Goal: Task Accomplishment & Management: Complete application form

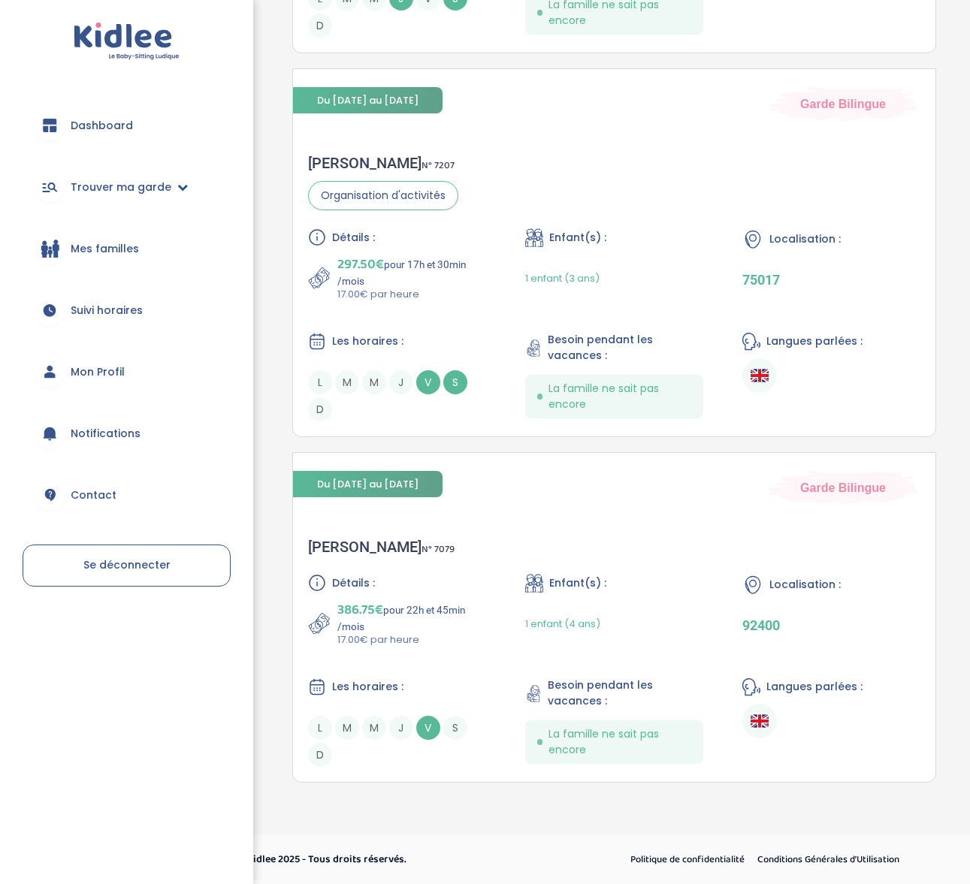
click at [114, 180] on span "Trouver ma garde" at bounding box center [121, 188] width 101 height 16
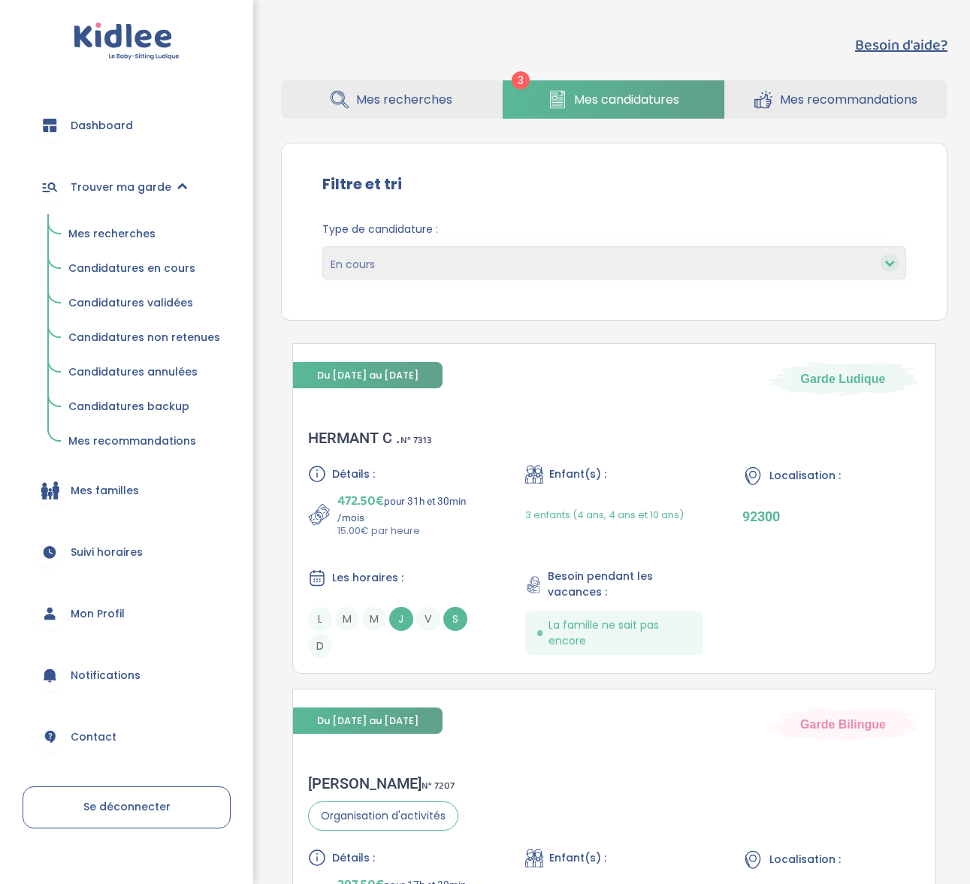
click at [105, 265] on span "Candidatures en cours" at bounding box center [131, 268] width 127 height 15
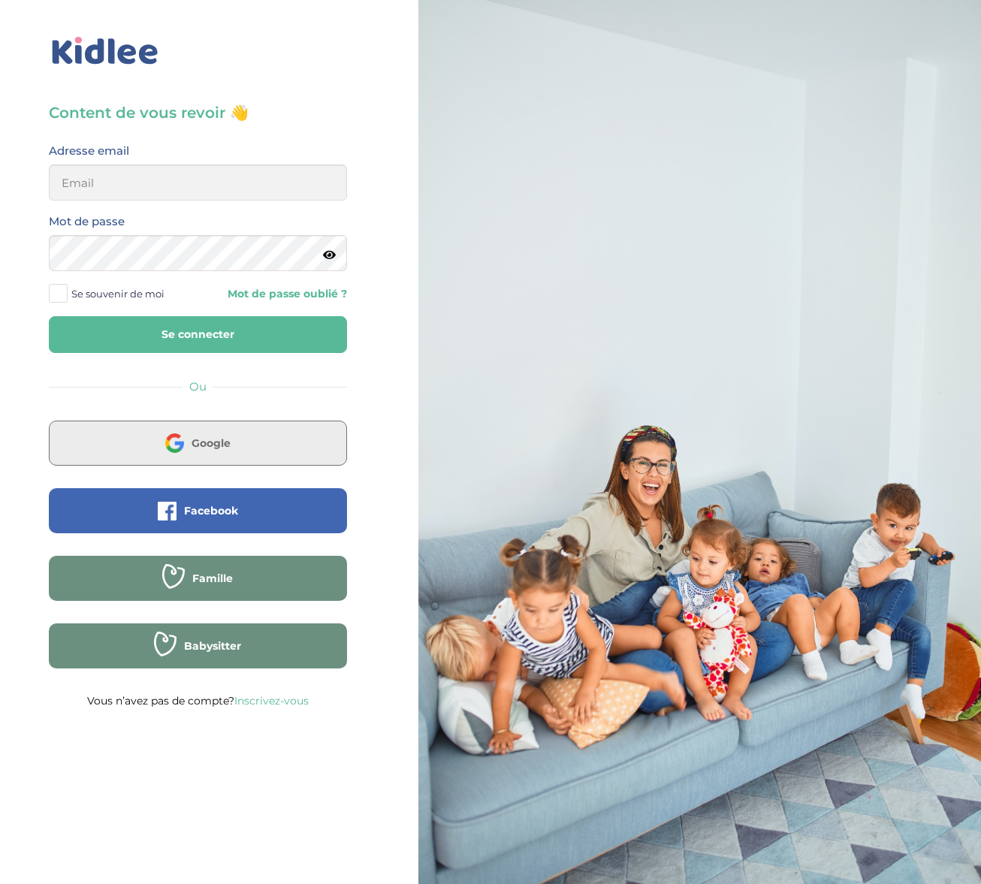
click at [197, 449] on span "Google" at bounding box center [211, 443] width 39 height 15
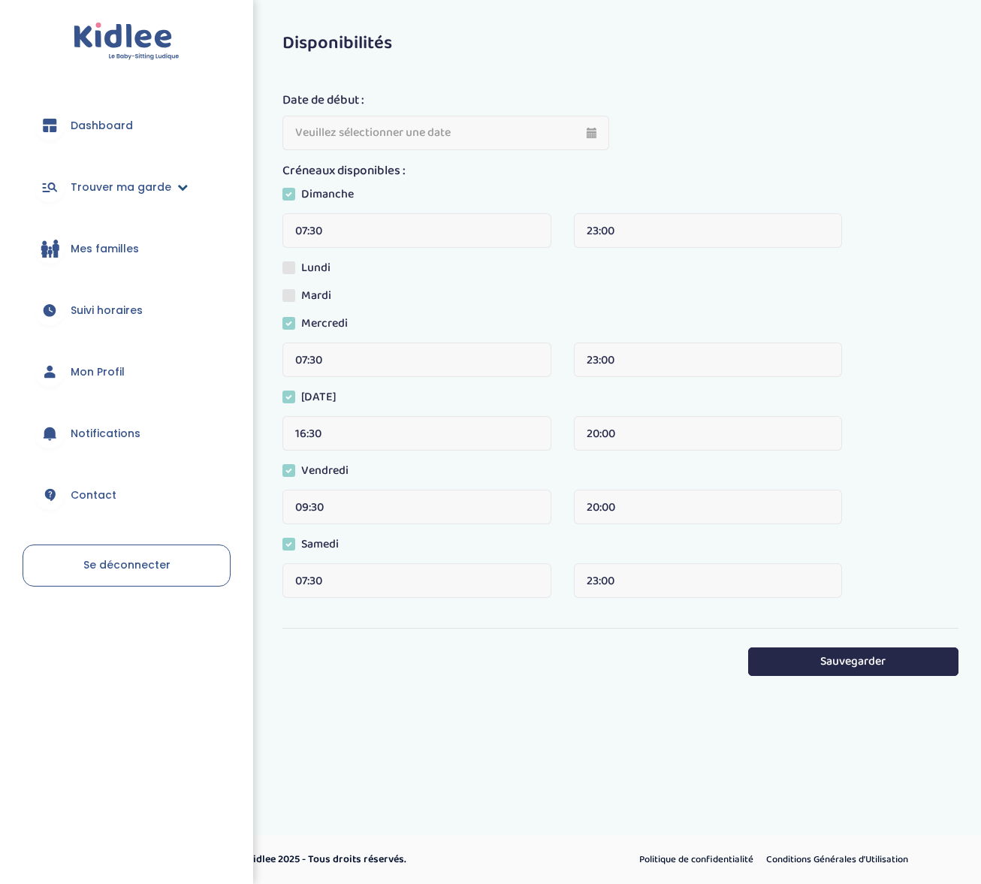
click at [150, 191] on span "Trouver ma garde" at bounding box center [121, 188] width 101 height 16
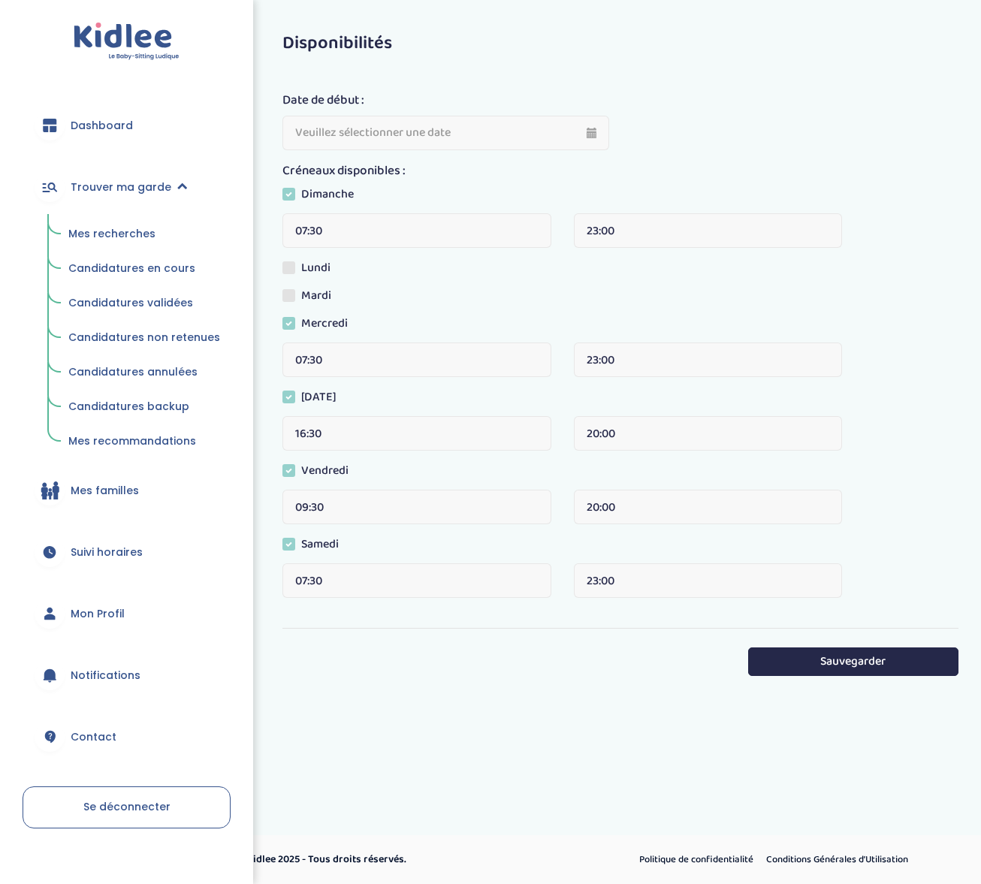
click at [146, 266] on span "Candidatures en cours" at bounding box center [131, 268] width 127 height 15
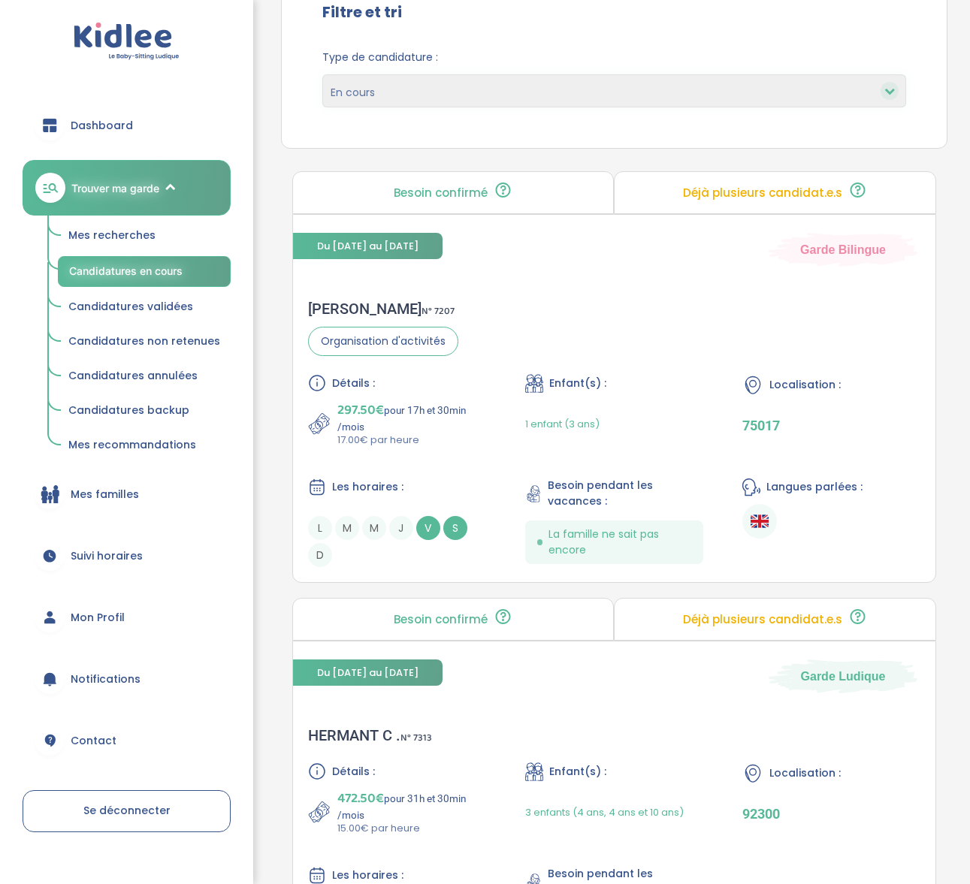
scroll to position [54, 0]
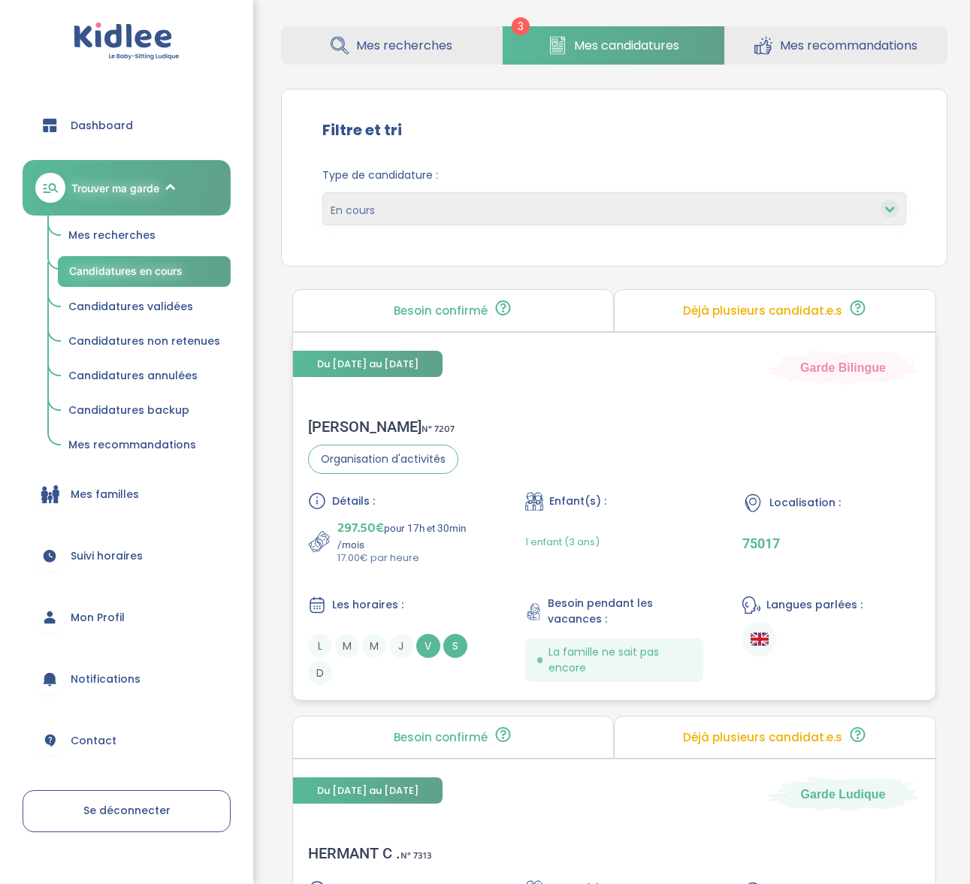
click at [325, 416] on div "Sabah F . N° 7207 Organisation d'activités Détails : 297.50€ pour 17h et 30min …" at bounding box center [614, 551] width 643 height 297
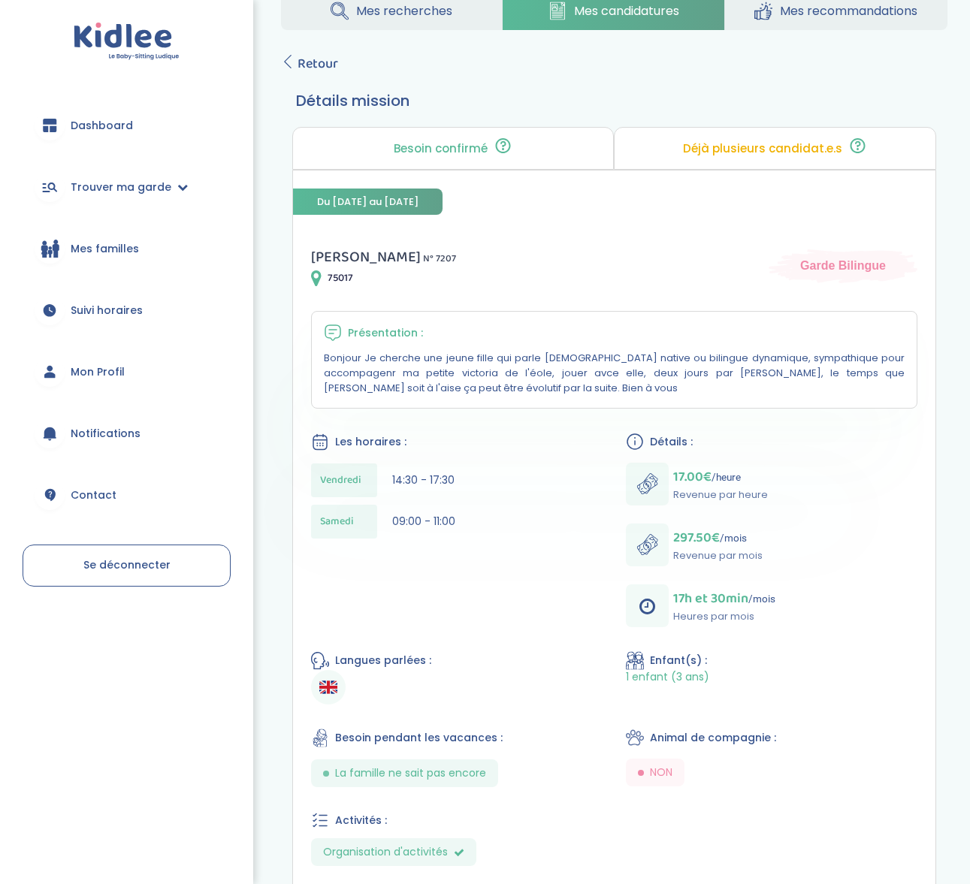
scroll to position [71, 0]
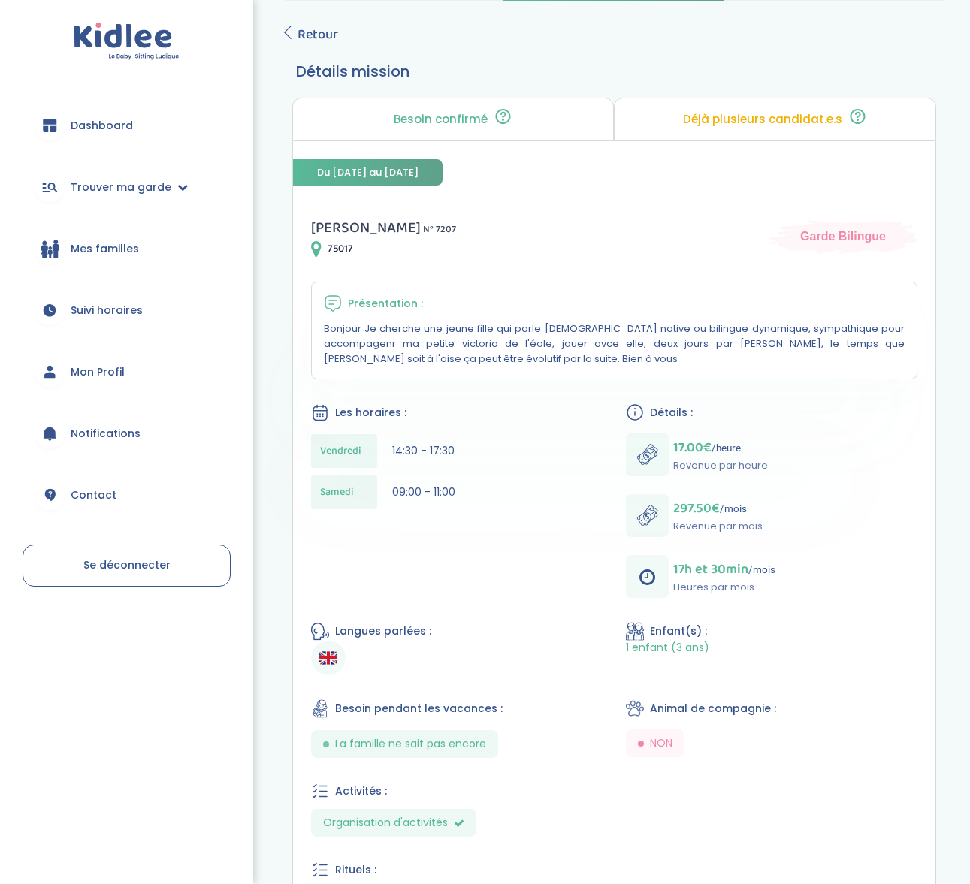
drag, startPoint x: 518, startPoint y: 330, endPoint x: 518, endPoint y: 351, distance: 21.0
click at [518, 351] on div "Présentation : Bonjour Je cherche une jeune fille qui parle [DEMOGRAPHIC_DATA] …" at bounding box center [614, 331] width 607 height 98
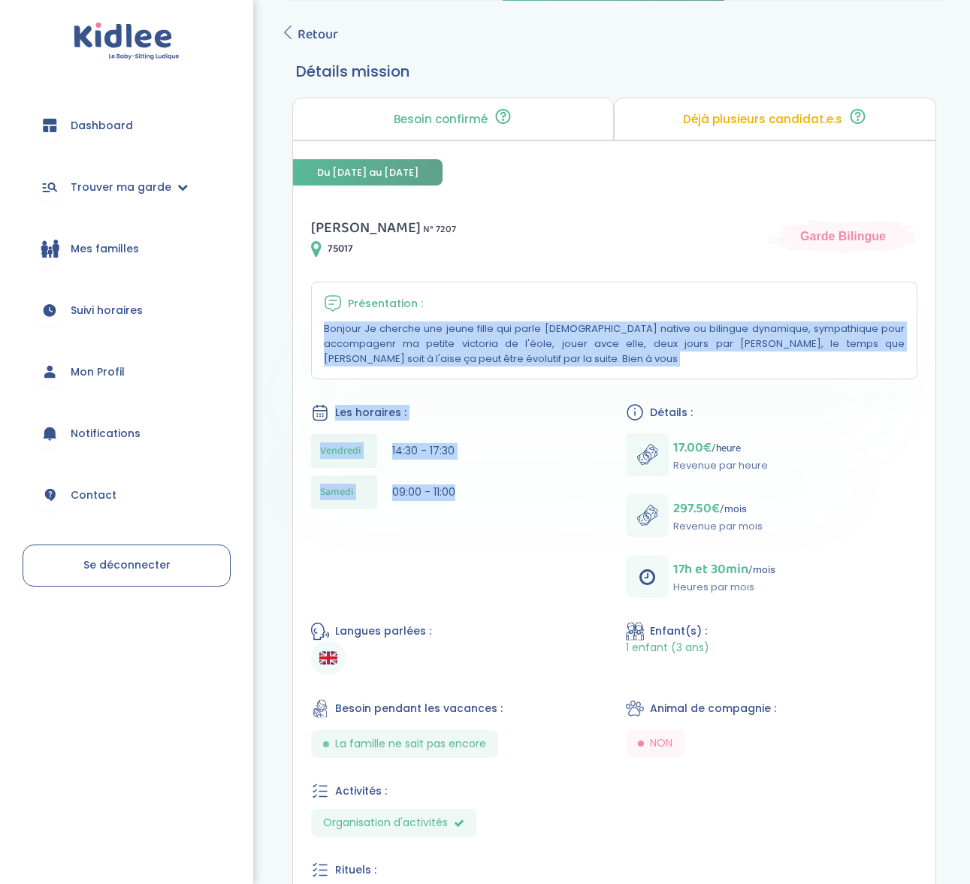
drag, startPoint x: 493, startPoint y: 309, endPoint x: 448, endPoint y: 519, distance: 215.0
click at [448, 519] on div "Sabah F . N° 7207 75017 Garde Bilingue Présentation : Bonjour Je cherche une je…" at bounding box center [614, 601] width 643 height 806
click at [445, 506] on div "Samedi 09:00 - 11:00" at bounding box center [456, 493] width 291 height 34
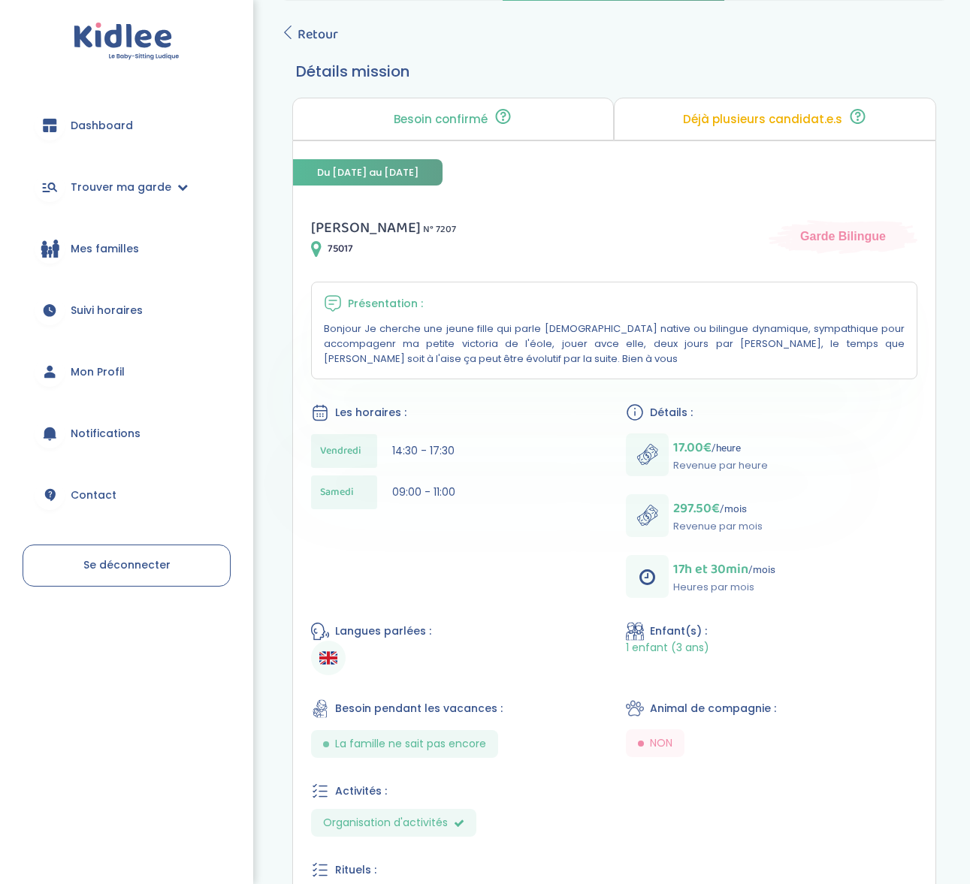
drag, startPoint x: 738, startPoint y: 342, endPoint x: 743, endPoint y: 360, distance: 18.6
click at [743, 360] on p "Bonjour Je cherche une jeune fille qui parle anglais native ou bilingue dynamiq…" at bounding box center [614, 344] width 581 height 45
drag, startPoint x: 690, startPoint y: 340, endPoint x: 705, endPoint y: 346, distance: 15.9
click at [705, 346] on p "Bonjour Je cherche une jeune fille qui parle anglais native ou bilingue dynamiq…" at bounding box center [614, 344] width 581 height 45
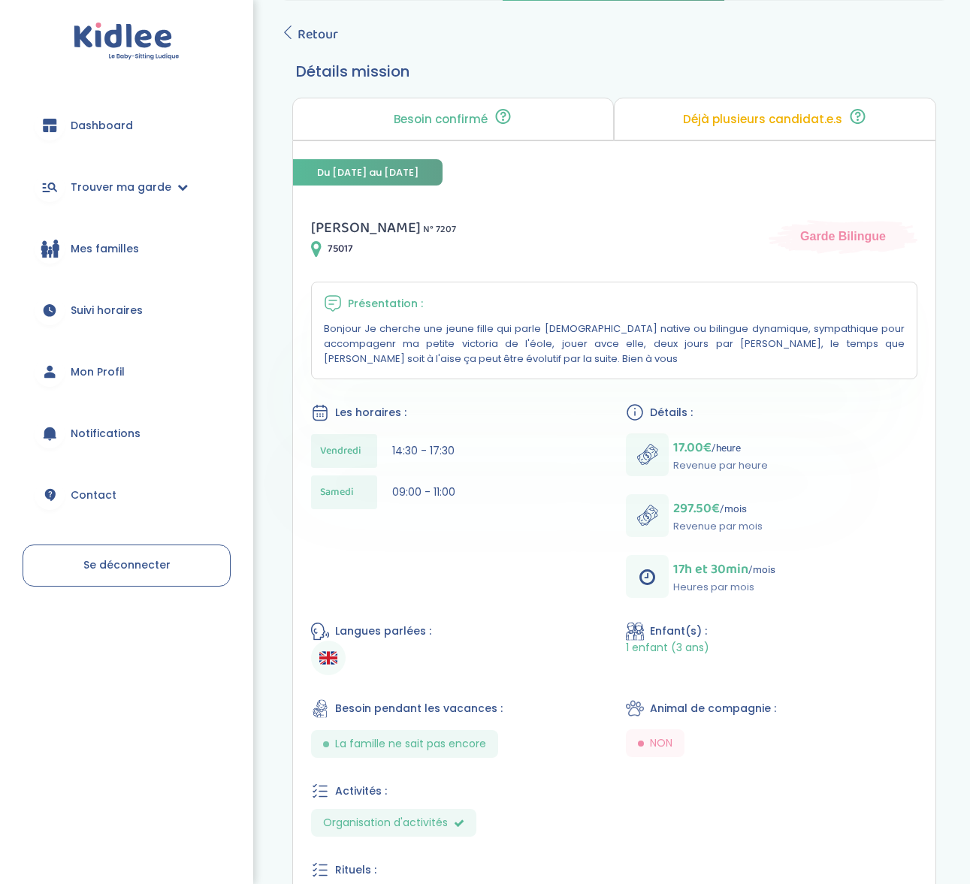
click at [704, 346] on p "Bonjour Je cherche une jeune fille qui parle anglais native ou bilingue dynamiq…" at bounding box center [614, 344] width 581 height 45
drag, startPoint x: 411, startPoint y: 349, endPoint x: 458, endPoint y: 353, distance: 47.5
click at [458, 353] on p "Bonjour Je cherche une jeune fille qui parle anglais native ou bilingue dynamiq…" at bounding box center [614, 344] width 581 height 45
drag, startPoint x: 476, startPoint y: 353, endPoint x: 433, endPoint y: 340, distance: 45.6
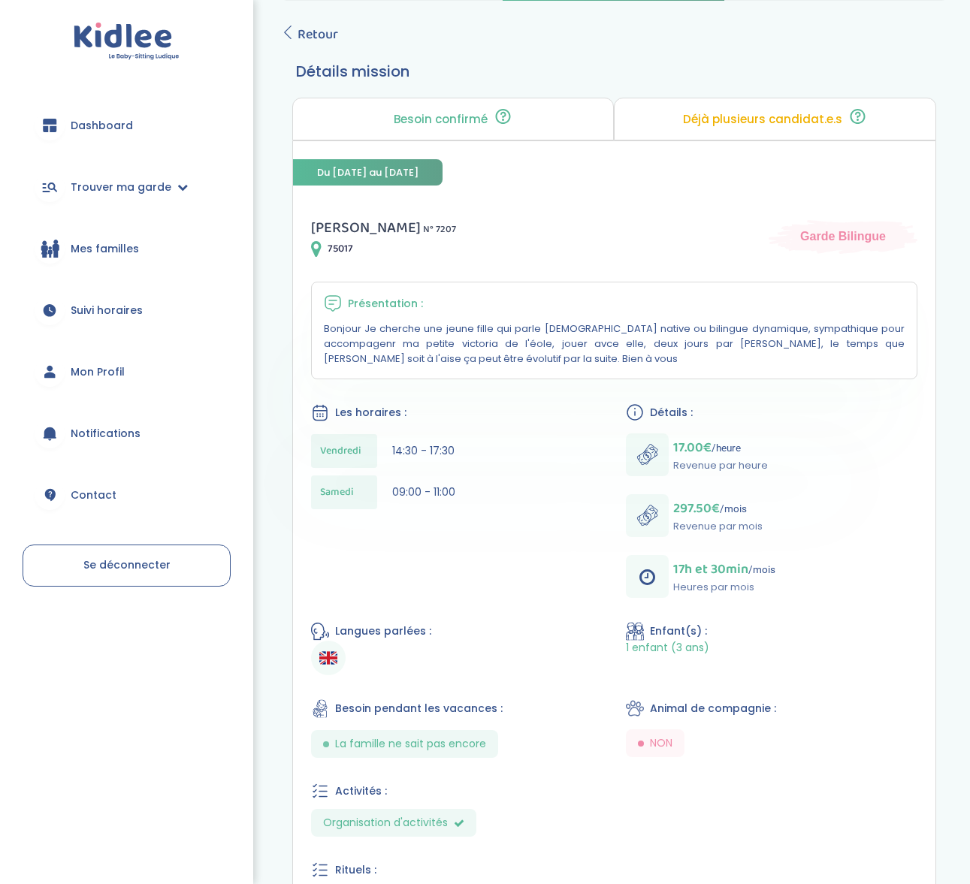
click at [433, 340] on p "Bonjour Je cherche une jeune fille qui parle anglais native ou bilingue dynamiq…" at bounding box center [614, 344] width 581 height 45
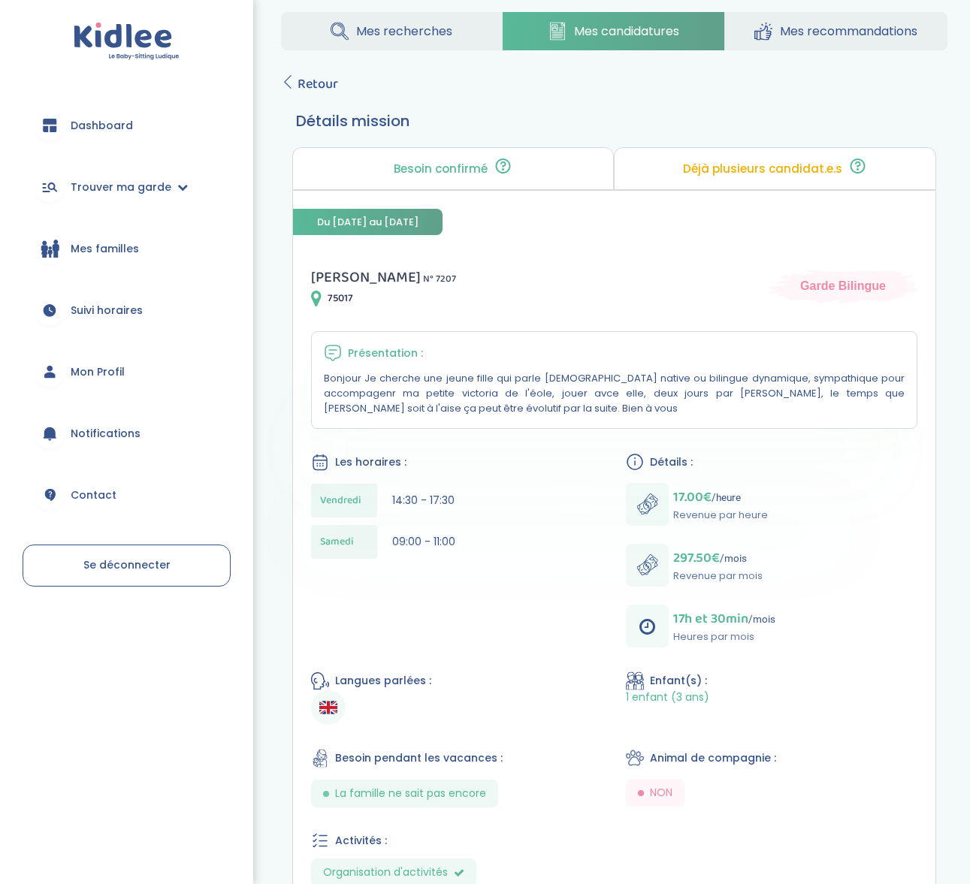
scroll to position [23, 0]
click at [481, 381] on p "Bonjour Je cherche une jeune fille qui parle anglais native ou bilingue dynamiq…" at bounding box center [614, 392] width 581 height 45
drag, startPoint x: 484, startPoint y: 379, endPoint x: 501, endPoint y: 402, distance: 28.4
click at [501, 402] on p "Bonjour Je cherche une jeune fille qui parle anglais native ou bilingue dynamiq…" at bounding box center [614, 392] width 581 height 45
click at [500, 402] on p "Bonjour Je cherche une jeune fille qui parle anglais native ou bilingue dynamiq…" at bounding box center [614, 392] width 581 height 45
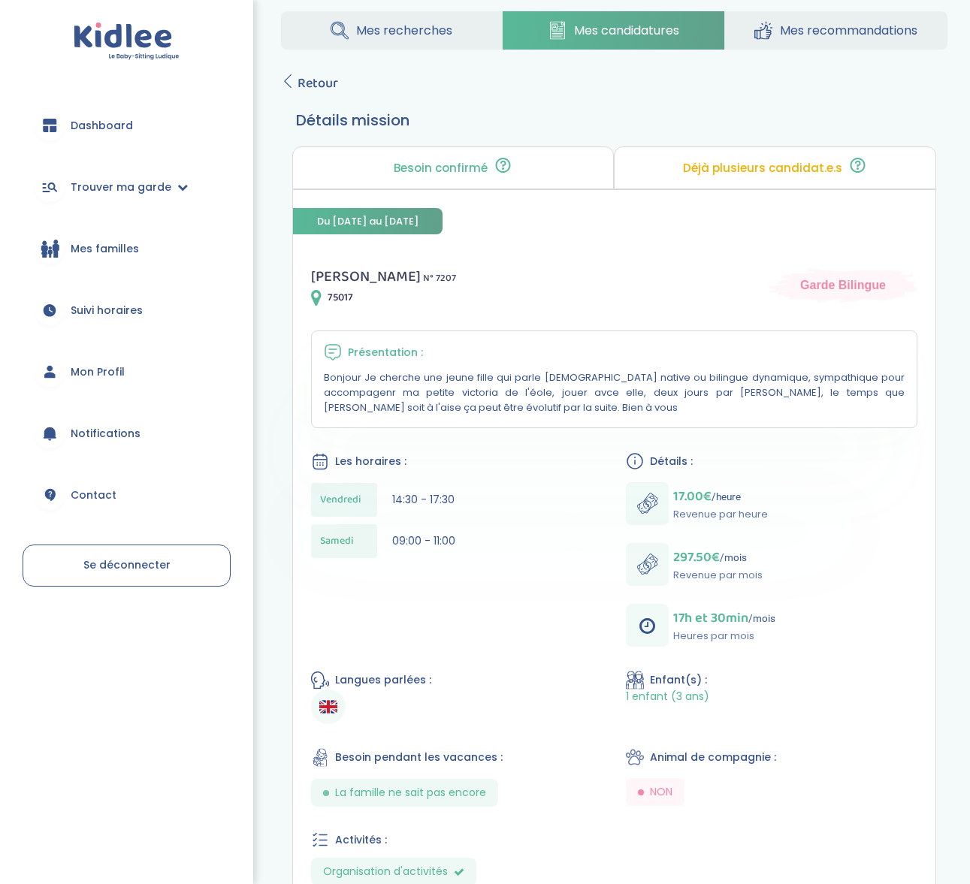
drag, startPoint x: 482, startPoint y: 372, endPoint x: 518, endPoint y: 401, distance: 46.5
click at [518, 401] on p "Bonjour Je cherche une jeune fille qui parle anglais native ou bilingue dynamiq…" at bounding box center [614, 392] width 581 height 45
click at [496, 367] on div "Présentation : Bonjour Je cherche une jeune fille qui parle anglais native ou b…" at bounding box center [614, 380] width 607 height 98
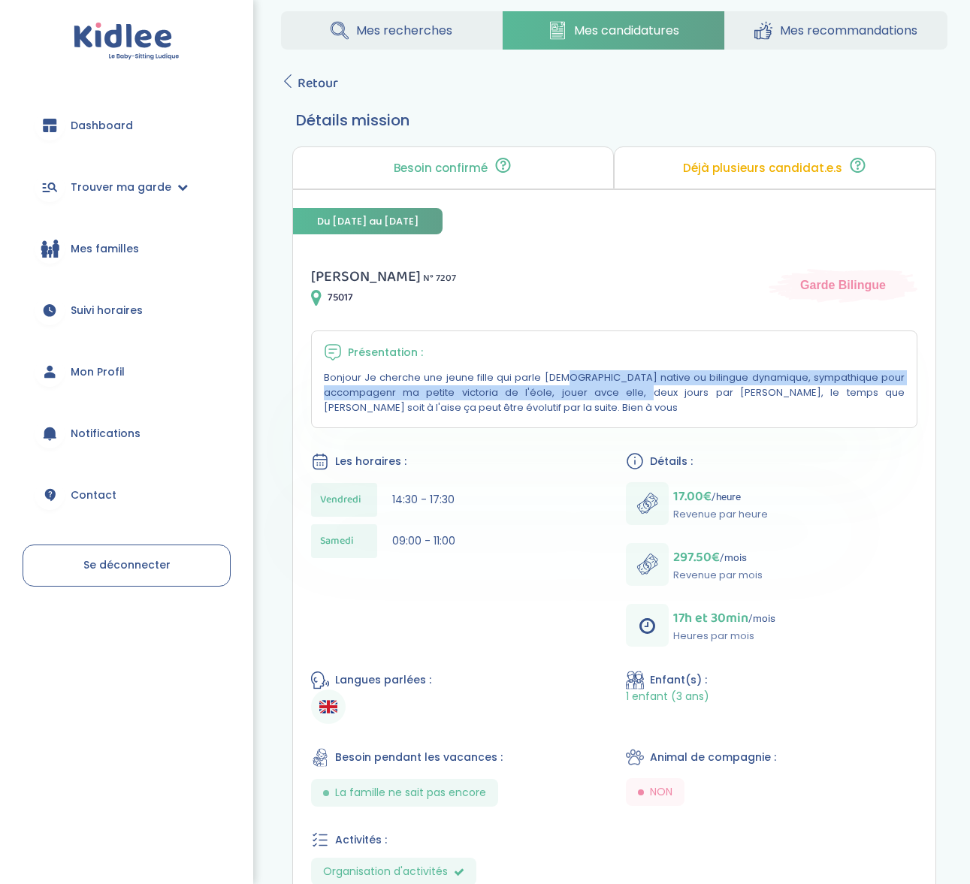
drag, startPoint x: 432, startPoint y: 382, endPoint x: 460, endPoint y: 388, distance: 28.3
click at [460, 388] on p "Bonjour Je cherche une jeune fille qui parle anglais native ou bilingue dynamiq…" at bounding box center [614, 392] width 581 height 45
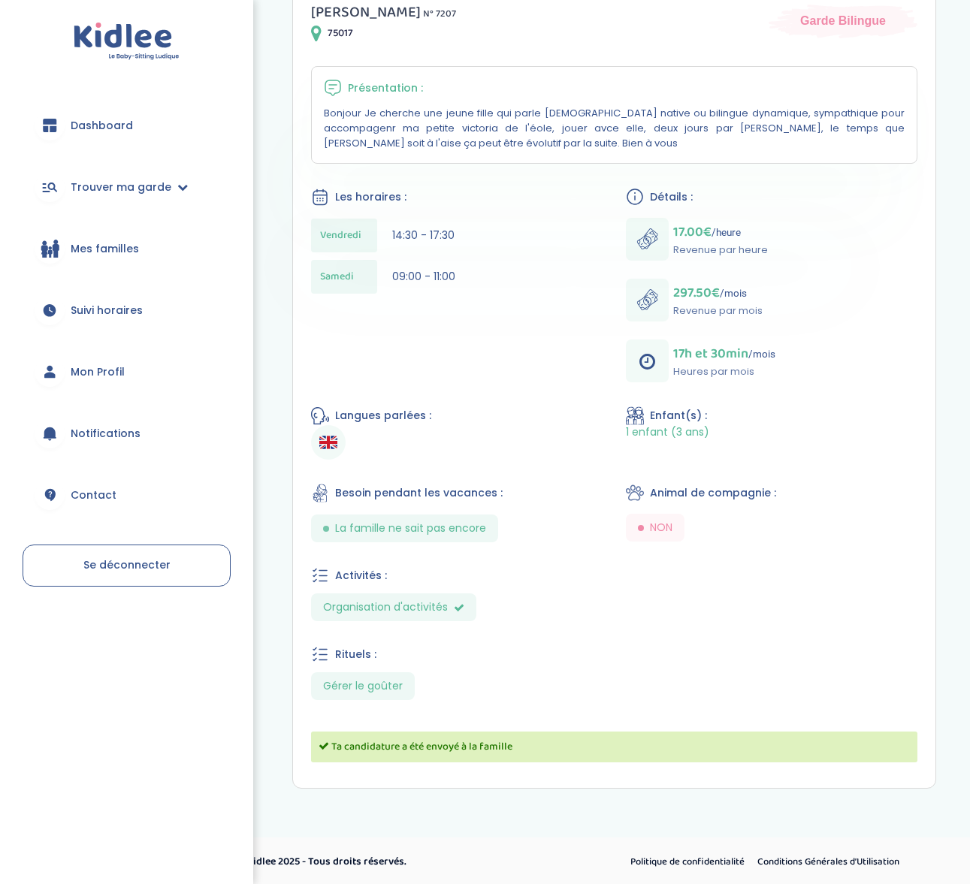
scroll to position [0, 0]
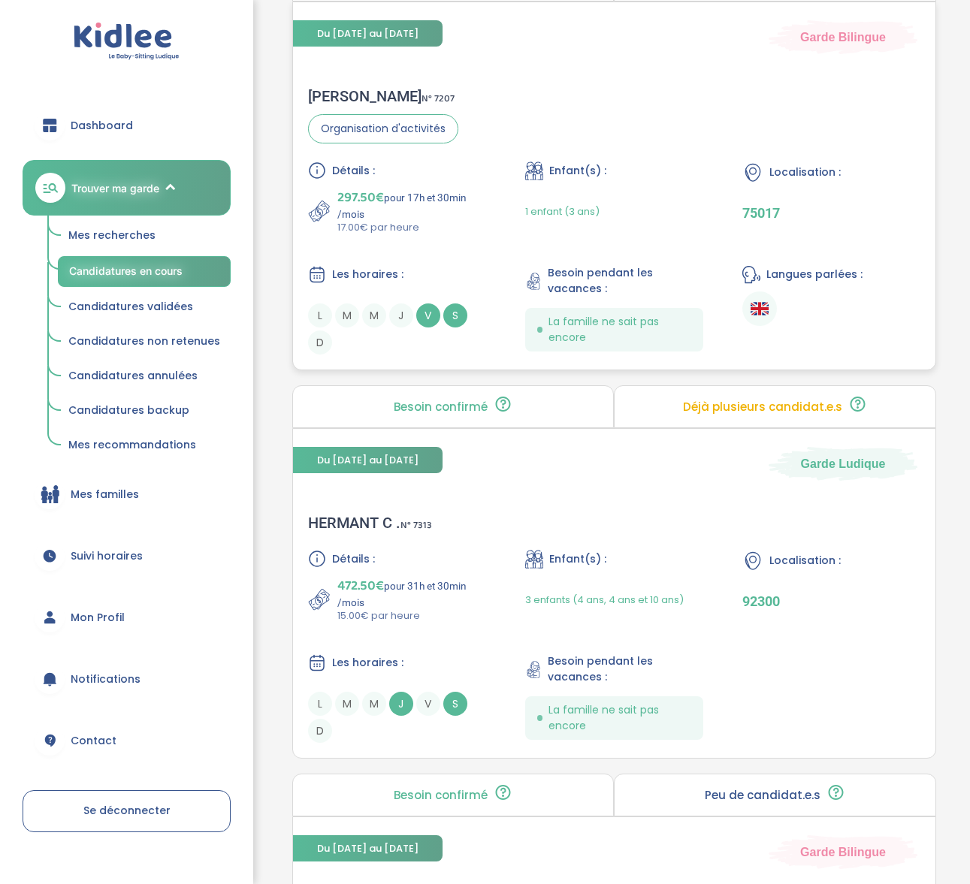
scroll to position [451, 0]
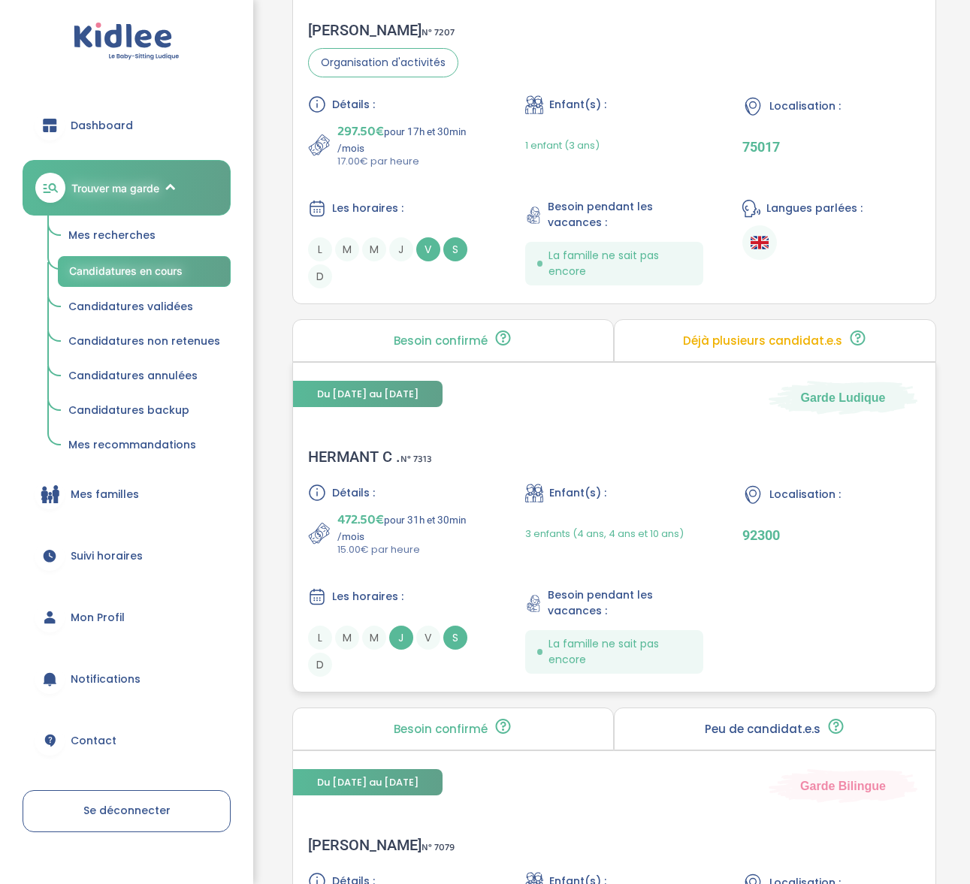
click at [362, 448] on div "HERMANT C . N° 7313" at bounding box center [370, 457] width 124 height 18
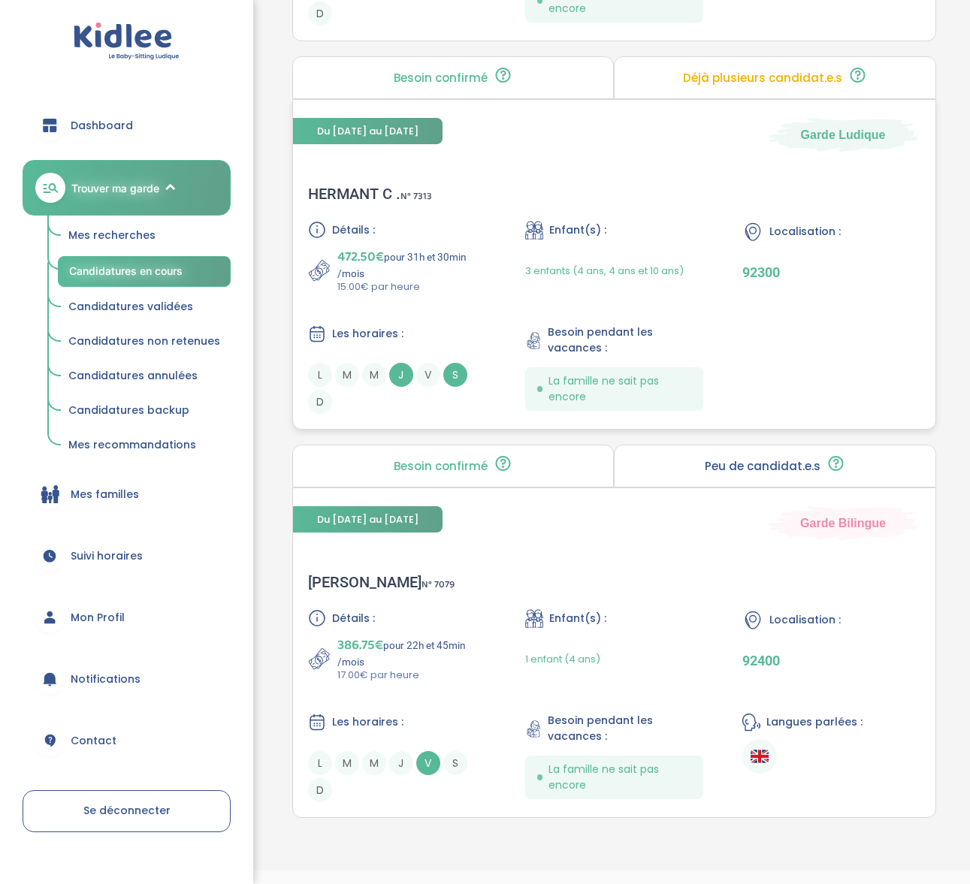
scroll to position [749, 0]
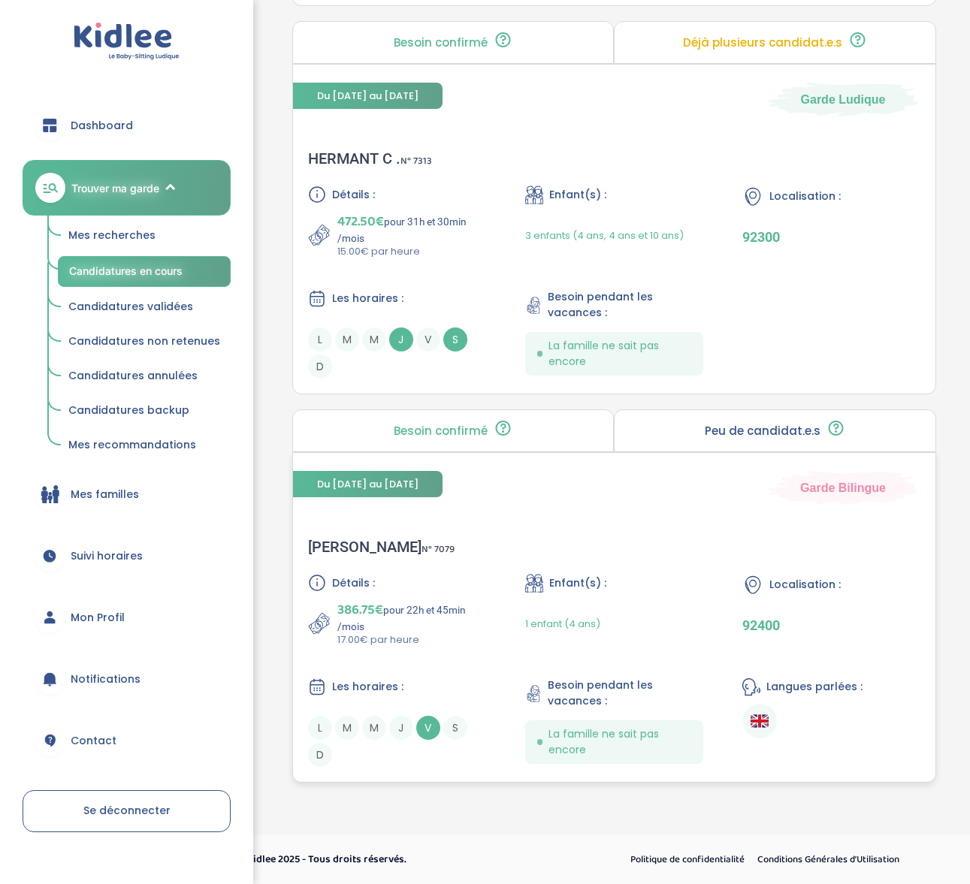
click at [333, 539] on div "Maiten L . N° 7079" at bounding box center [381, 547] width 146 height 18
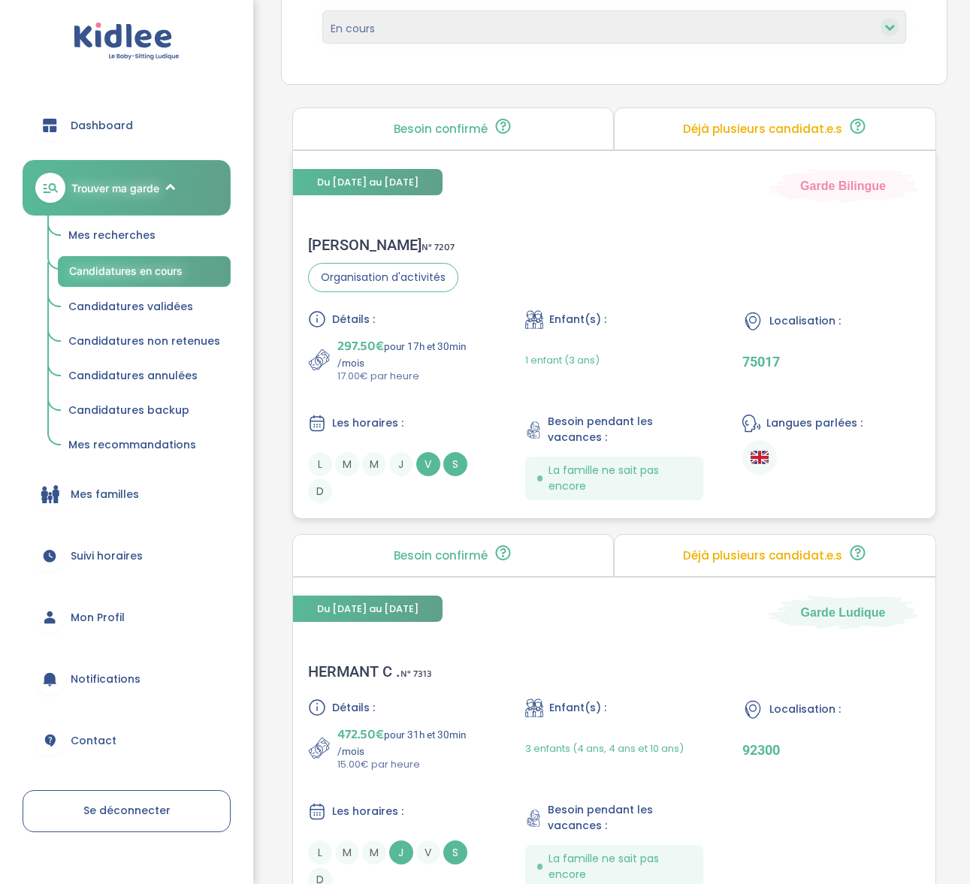
scroll to position [235, 0]
click at [122, 232] on span "Mes recherches" at bounding box center [111, 235] width 87 height 15
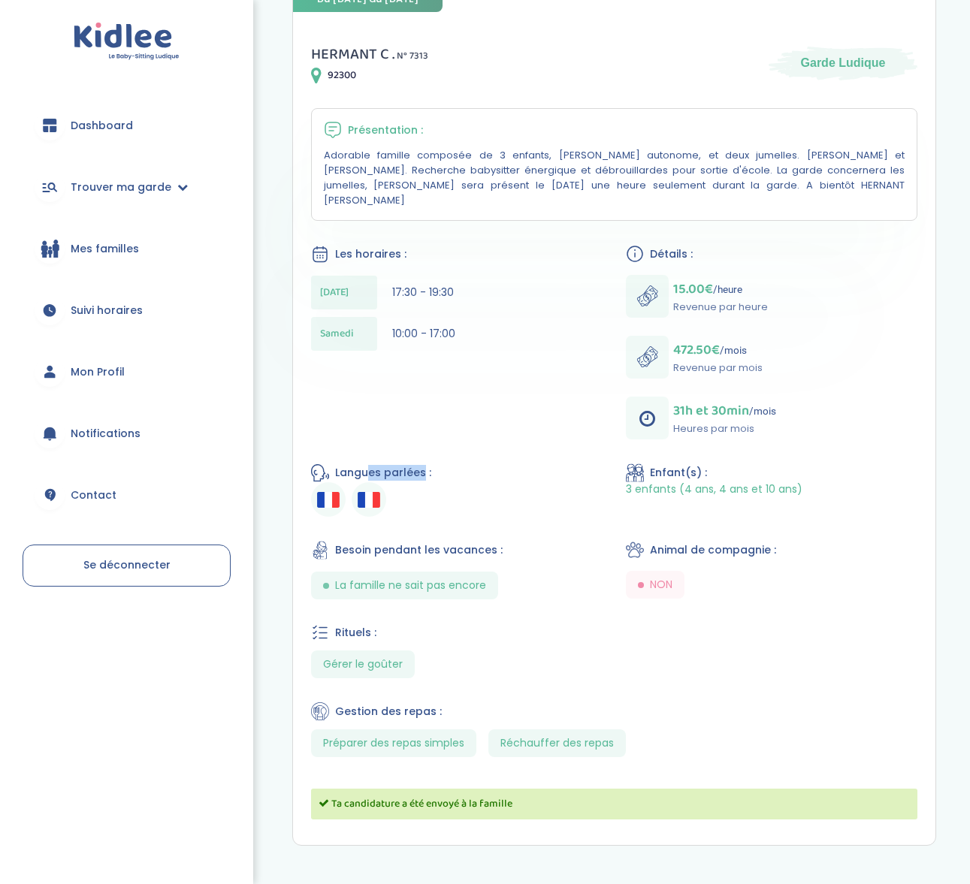
drag, startPoint x: 372, startPoint y: 450, endPoint x: 419, endPoint y: 455, distance: 47.6
click at [419, 465] on span "Langues parlées :" at bounding box center [383, 473] width 96 height 16
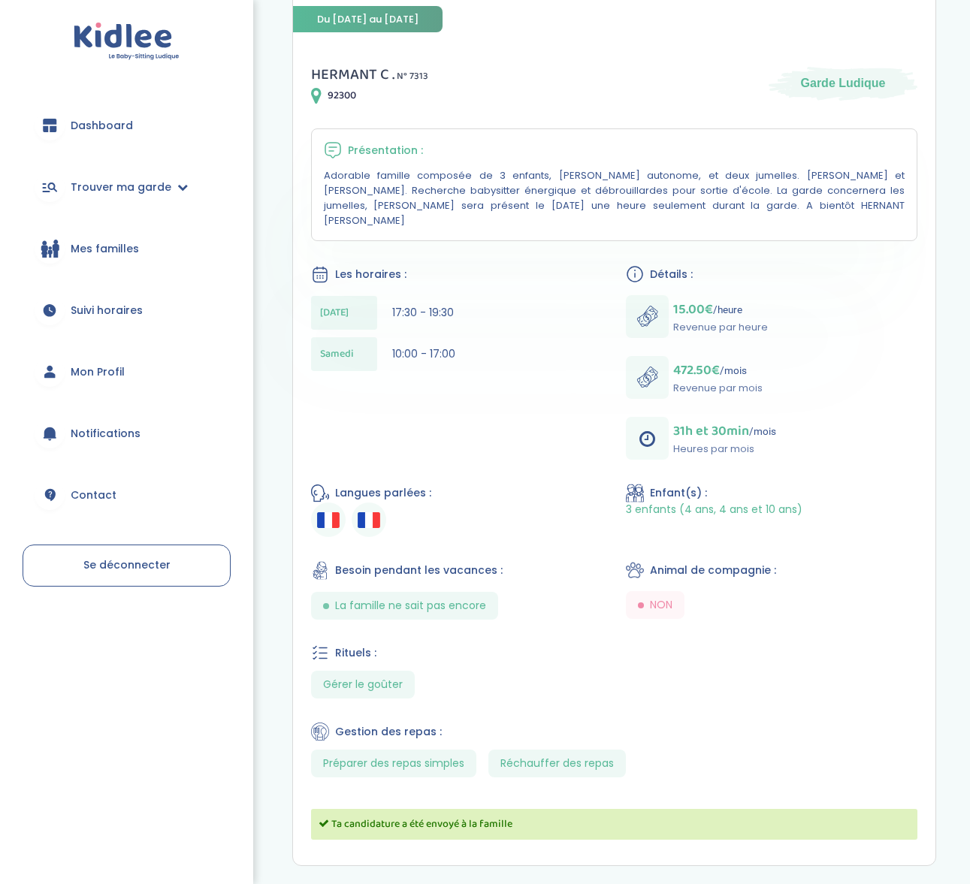
scroll to position [224, 0]
click at [374, 503] on li at bounding box center [369, 520] width 35 height 35
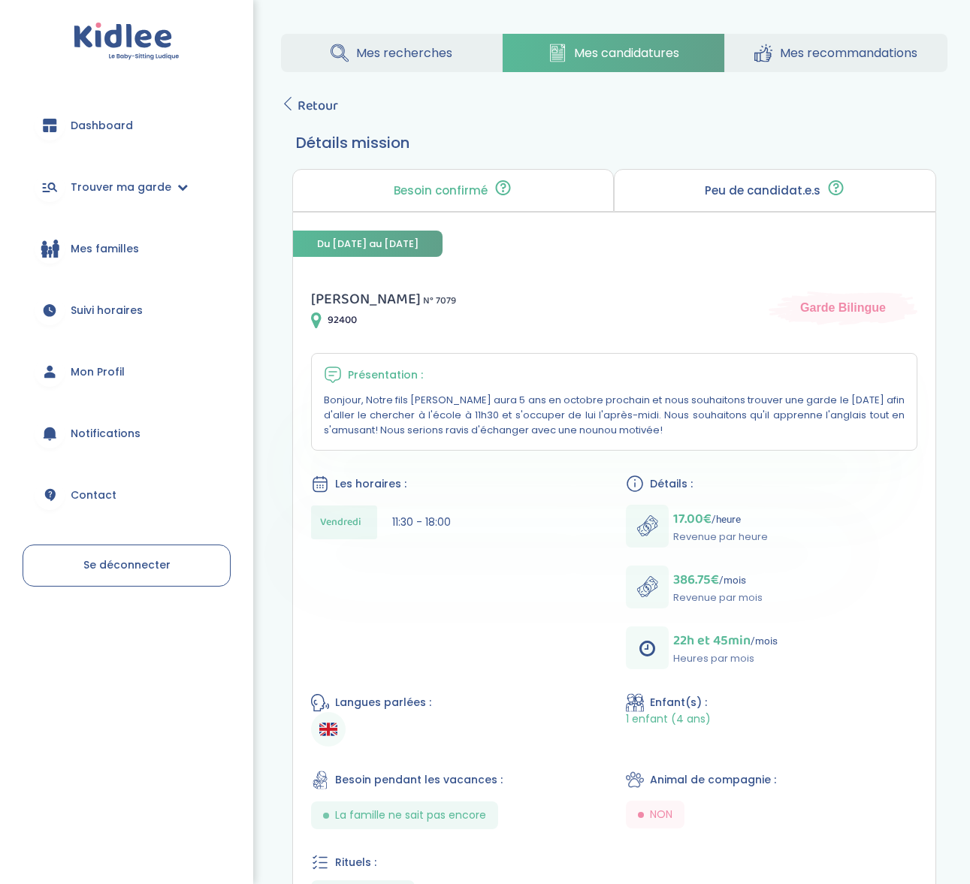
click at [509, 427] on p "Bonjour, Notre fils Elyo aura 5 ans en octobre prochain et nous souhaitons trou…" at bounding box center [614, 415] width 581 height 45
drag, startPoint x: 485, startPoint y: 408, endPoint x: 505, endPoint y: 427, distance: 27.6
click at [505, 427] on p "Bonjour, Notre fils Elyo aura 5 ans en octobre prochain et nous souhaitons trou…" at bounding box center [614, 415] width 581 height 45
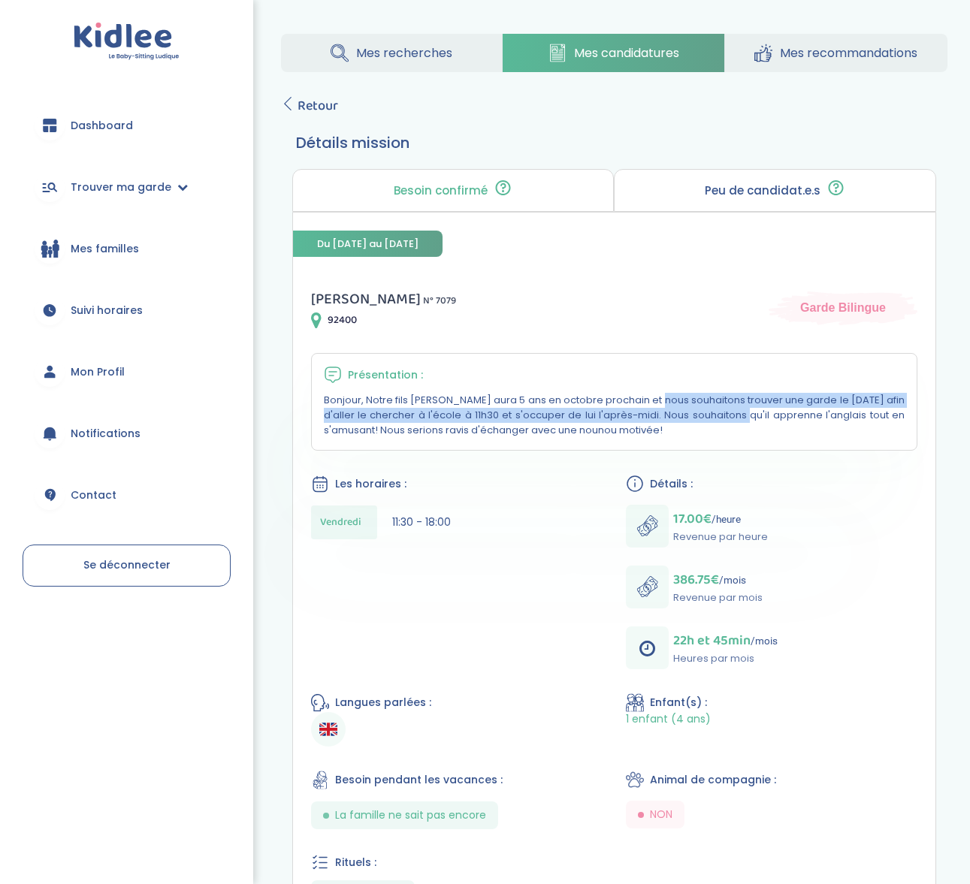
drag, startPoint x: 507, startPoint y: 402, endPoint x: 587, endPoint y: 421, distance: 81.8
click at [587, 421] on p "Bonjour, Notre fils Elyo aura 5 ans en octobre prochain et nous souhaitons trou…" at bounding box center [614, 415] width 581 height 45
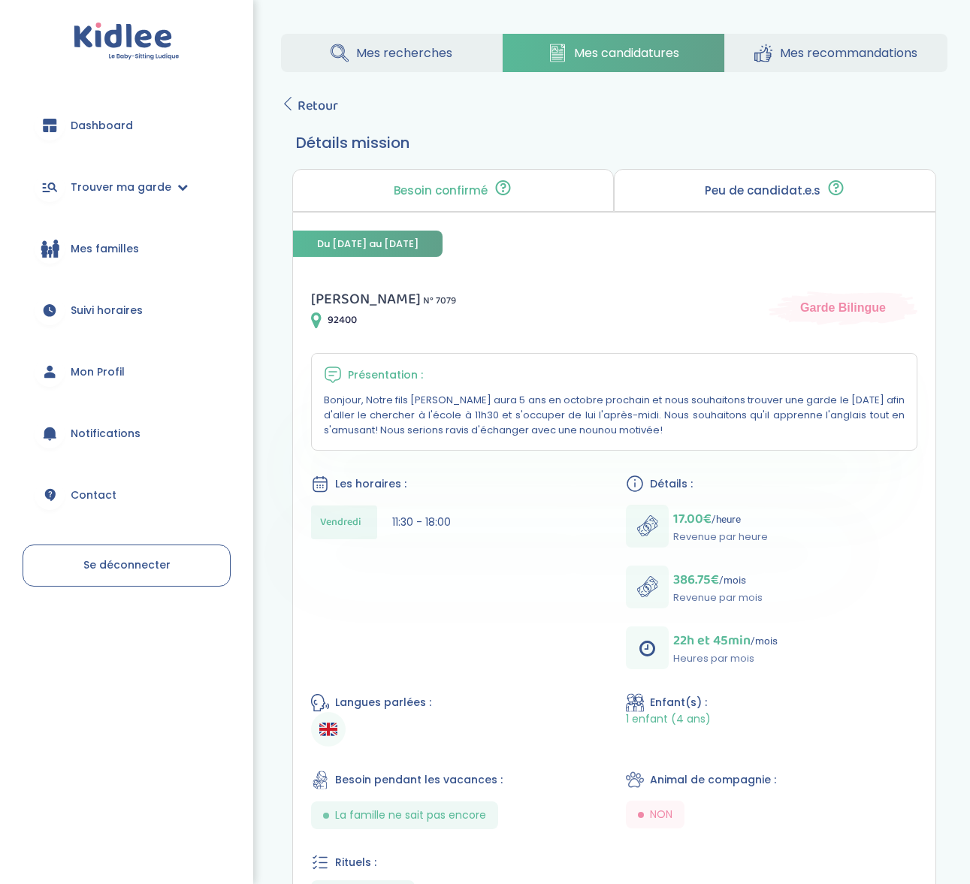
drag, startPoint x: 457, startPoint y: 394, endPoint x: 514, endPoint y: 424, distance: 64.2
click at [514, 424] on p "Bonjour, Notre fils Elyo aura 5 ans en octobre prochain et nous souhaitons trou…" at bounding box center [614, 415] width 581 height 45
click at [125, 192] on span "Trouver ma garde" at bounding box center [121, 188] width 101 height 16
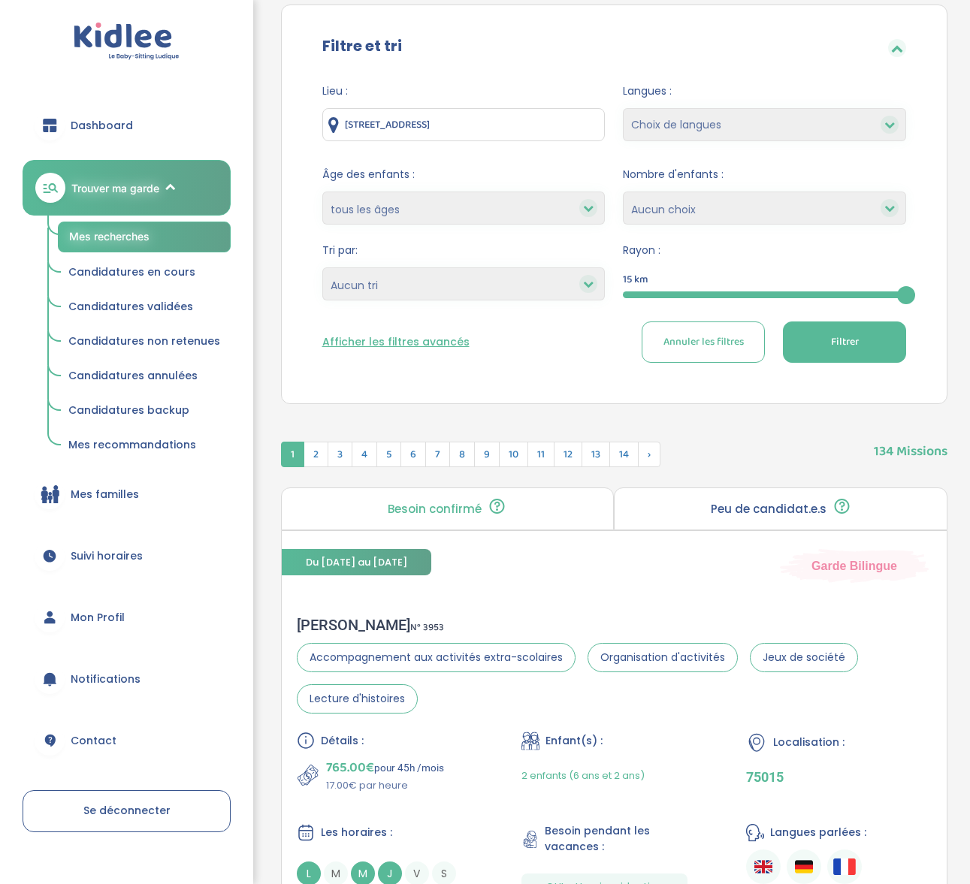
scroll to position [127, 0]
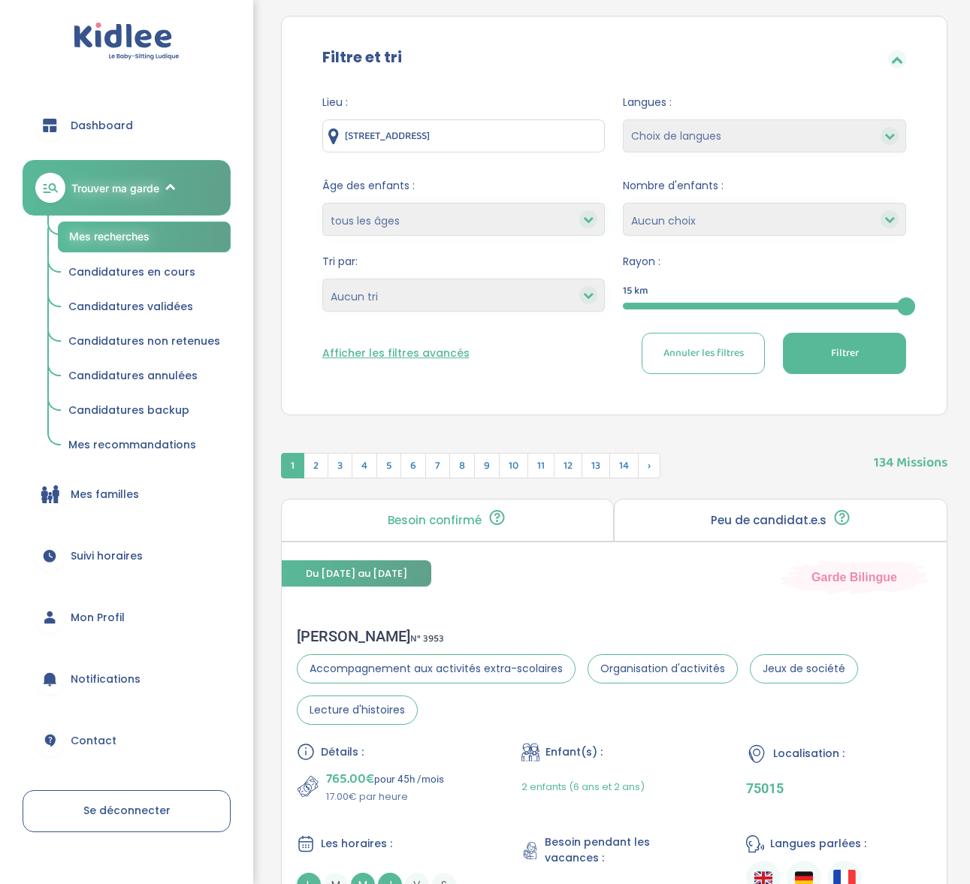
click at [429, 350] on button "Afficher les filtres avancés" at bounding box center [395, 354] width 147 height 16
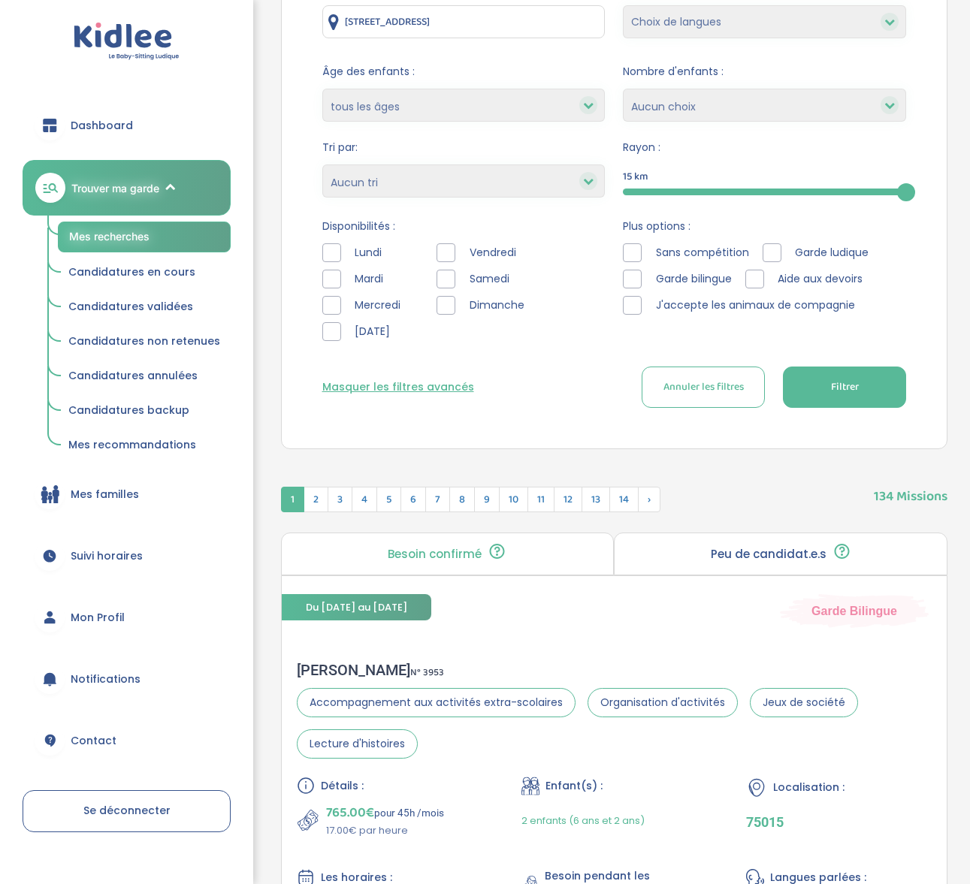
scroll to position [243, 0]
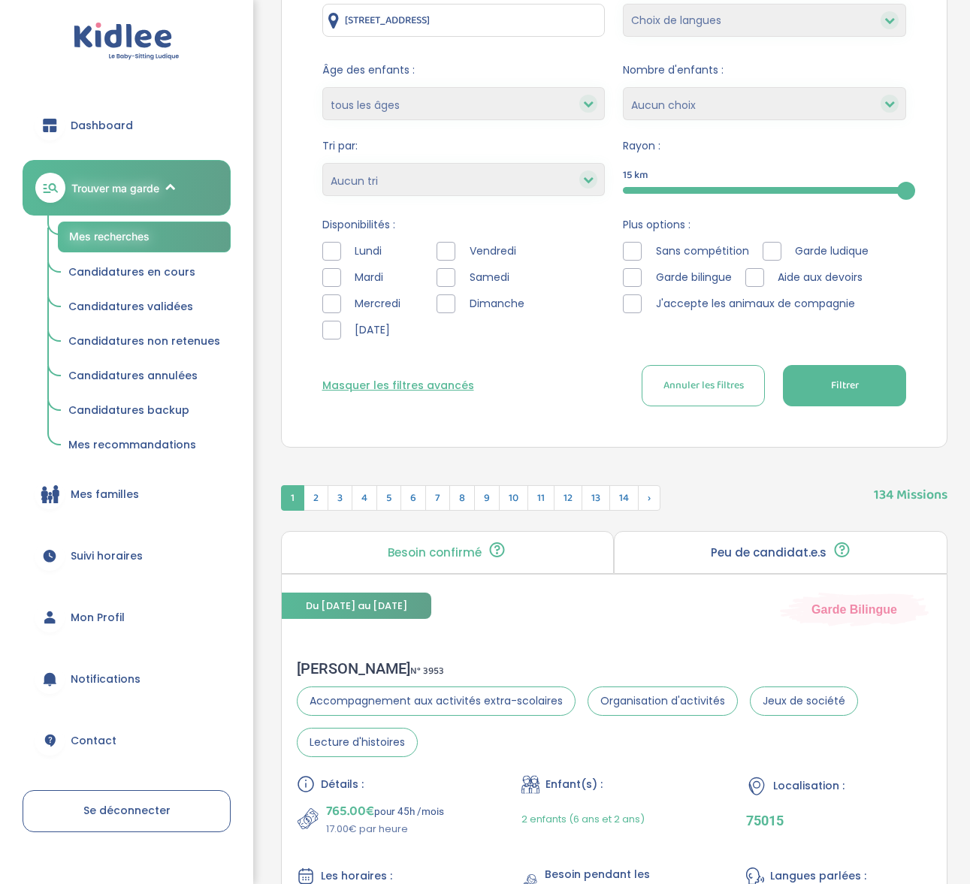
click at [447, 306] on div at bounding box center [445, 303] width 19 height 19
click at [883, 387] on button "Filtrer" at bounding box center [844, 385] width 123 height 41
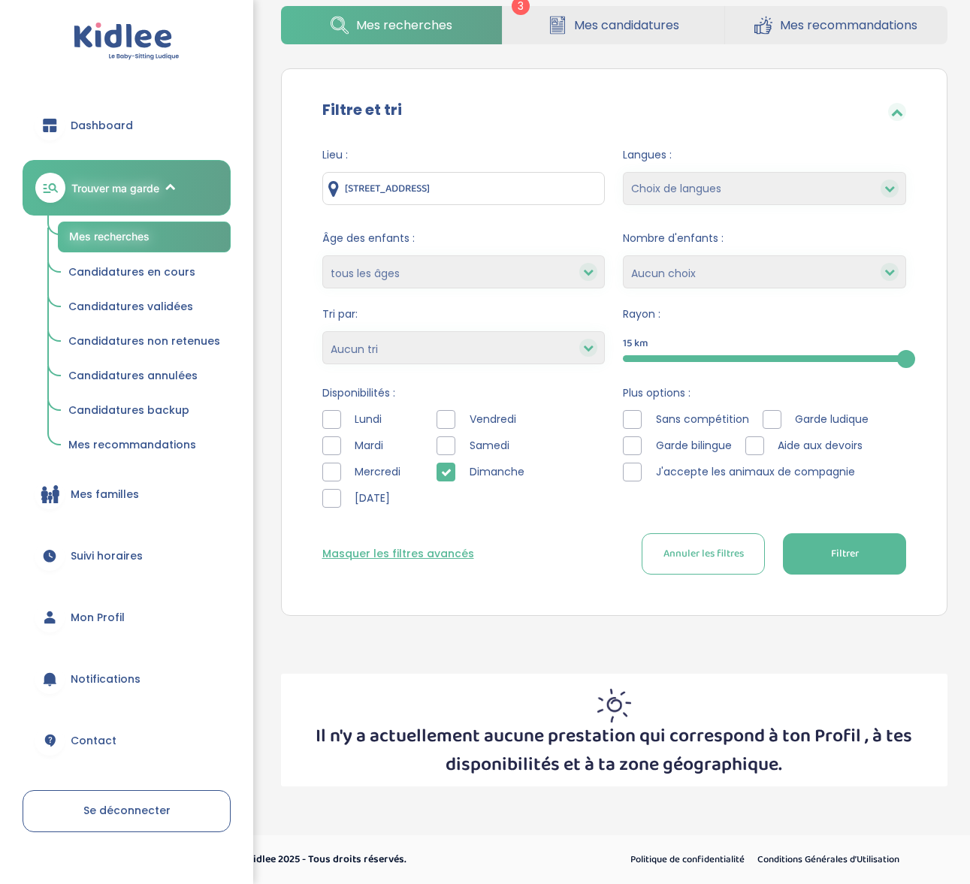
scroll to position [74, 0]
click at [441, 474] on icon at bounding box center [446, 472] width 11 height 11
click at [440, 446] on div at bounding box center [445, 445] width 19 height 19
click at [796, 545] on button "Filtrer" at bounding box center [844, 553] width 123 height 41
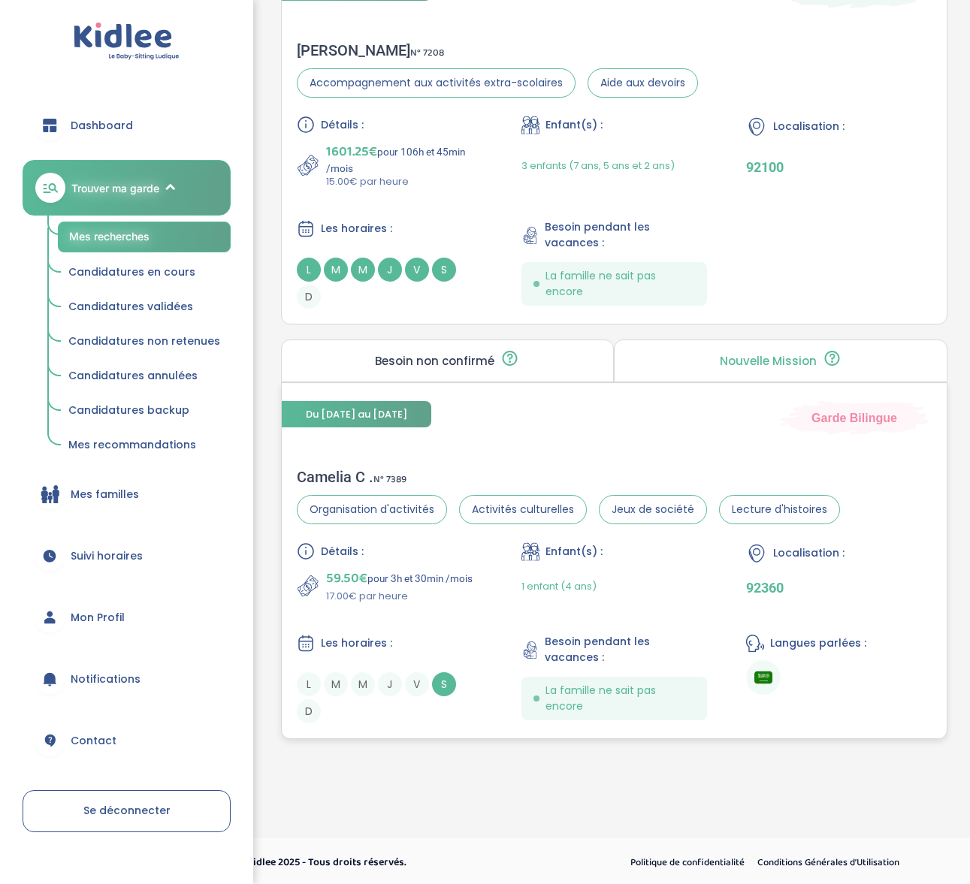
scroll to position [838, 0]
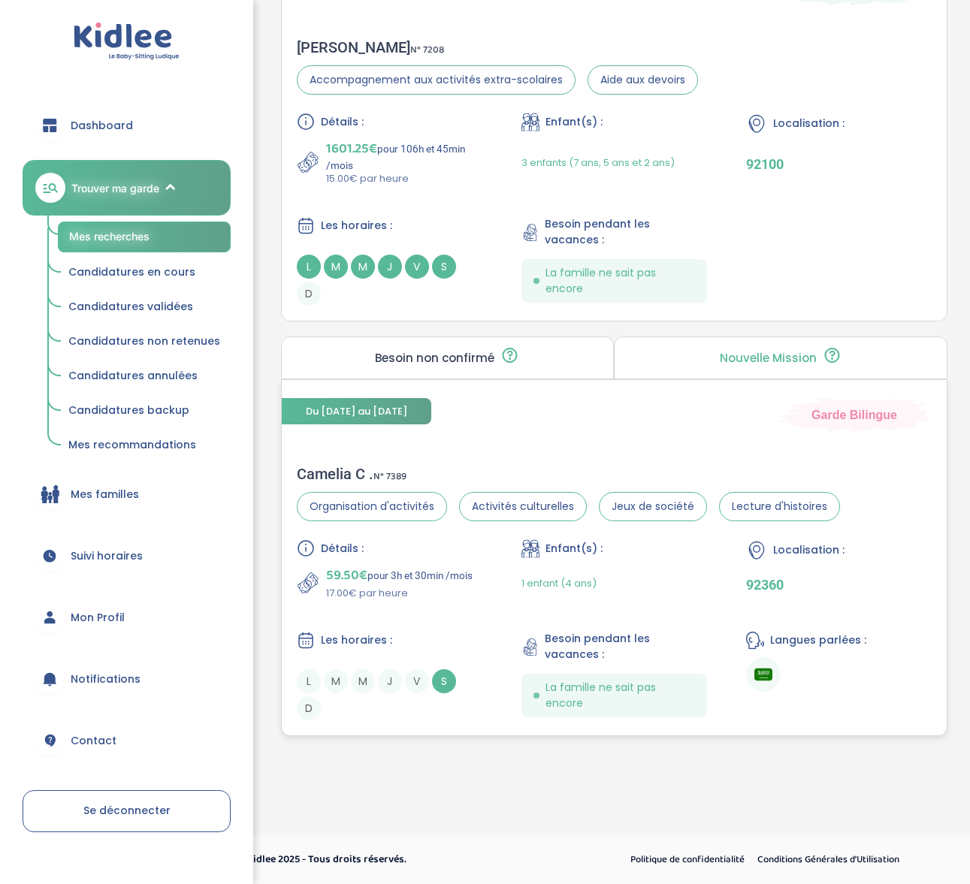
click at [337, 472] on div "Camelia C . N° 7389" at bounding box center [568, 474] width 543 height 18
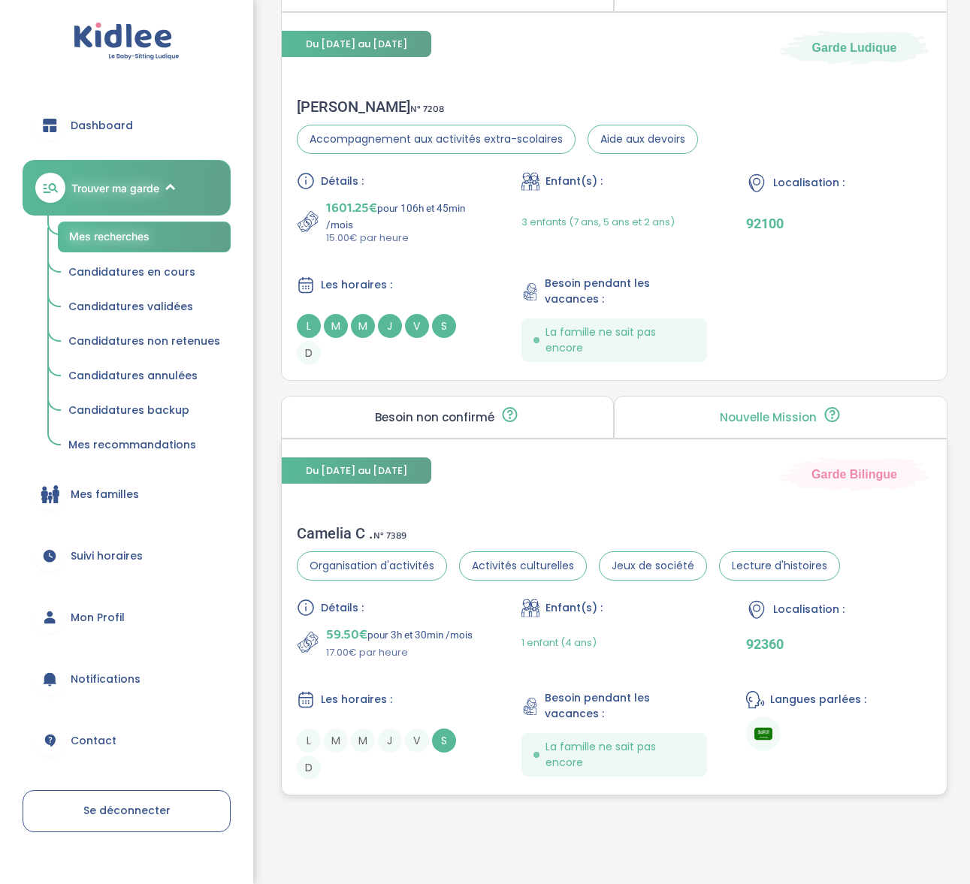
scroll to position [574, 0]
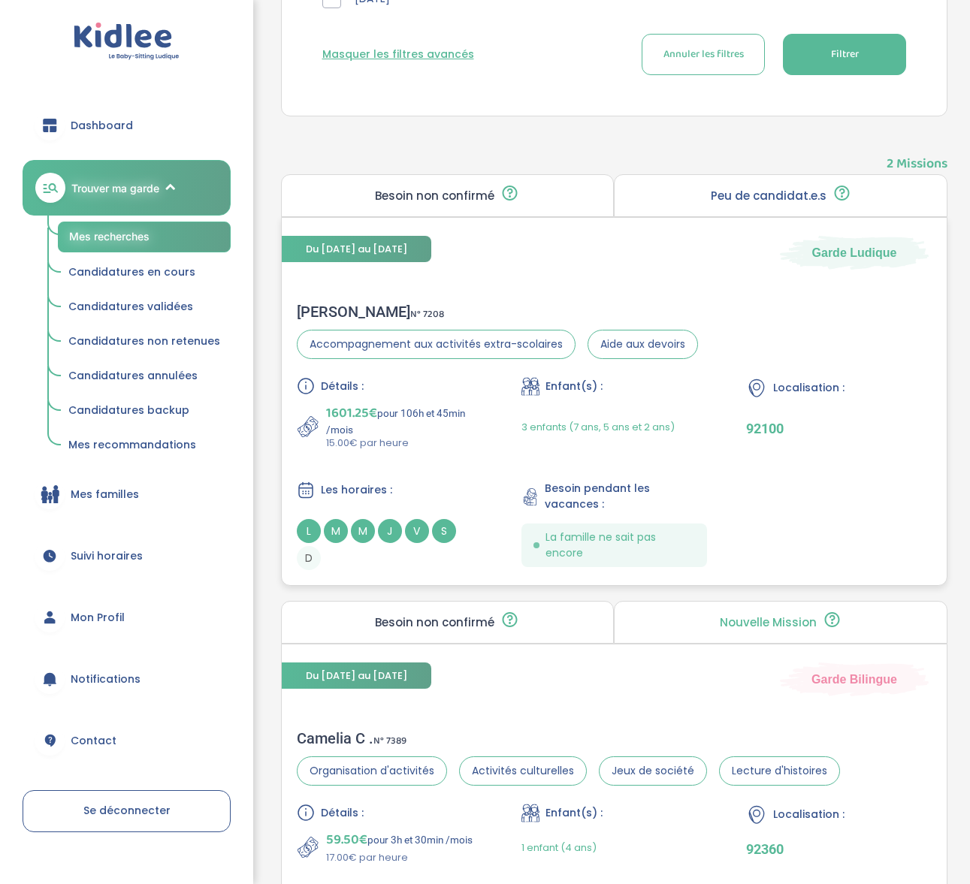
click at [351, 305] on div "pierre-olivier C . N° 7208" at bounding box center [497, 312] width 401 height 18
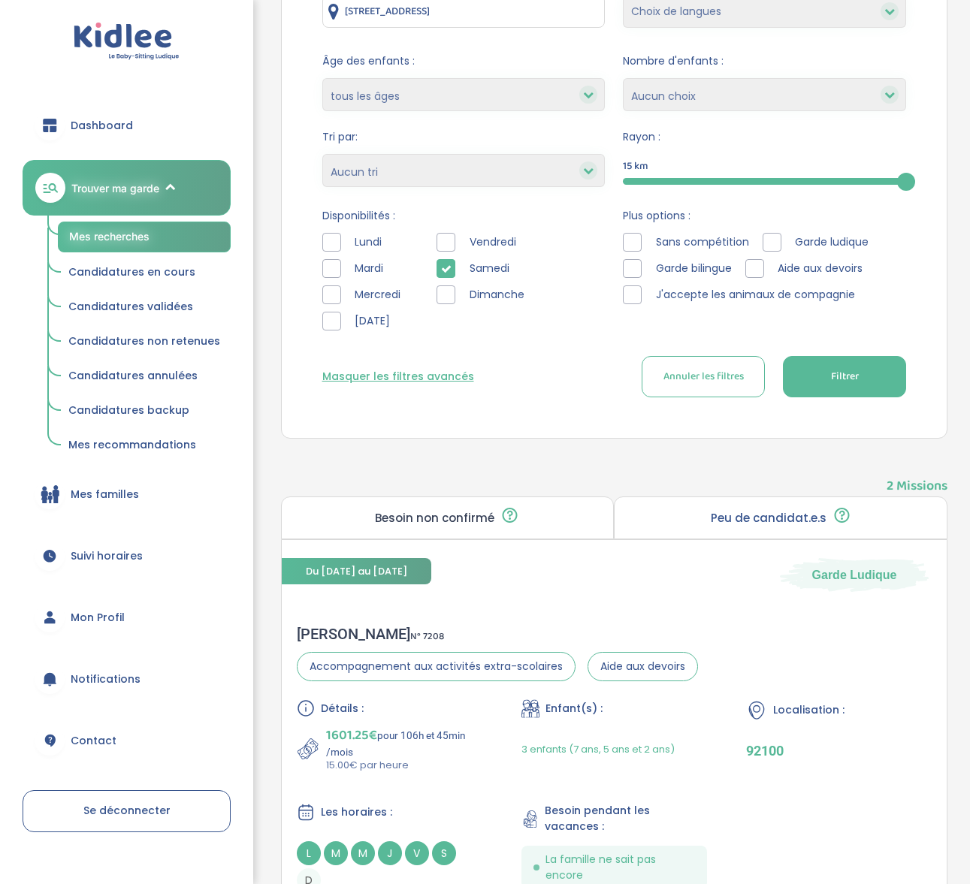
scroll to position [149, 0]
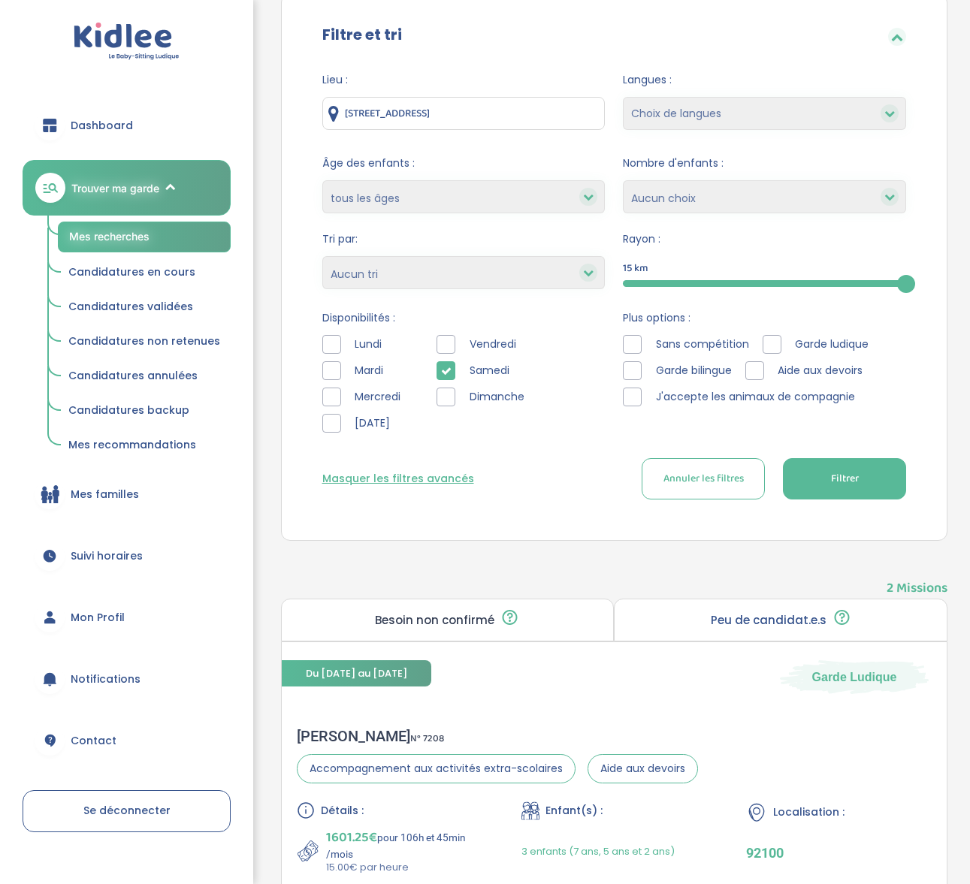
click at [452, 365] on div at bounding box center [445, 370] width 19 height 19
click at [444, 331] on div "Disponibilités : Lundi Mardi Mercredi Jeudi Vendredi Samedi Dimanche" at bounding box center [463, 375] width 283 height 130
click at [444, 337] on div at bounding box center [445, 344] width 19 height 19
click at [868, 470] on button "Filtrer" at bounding box center [844, 478] width 123 height 41
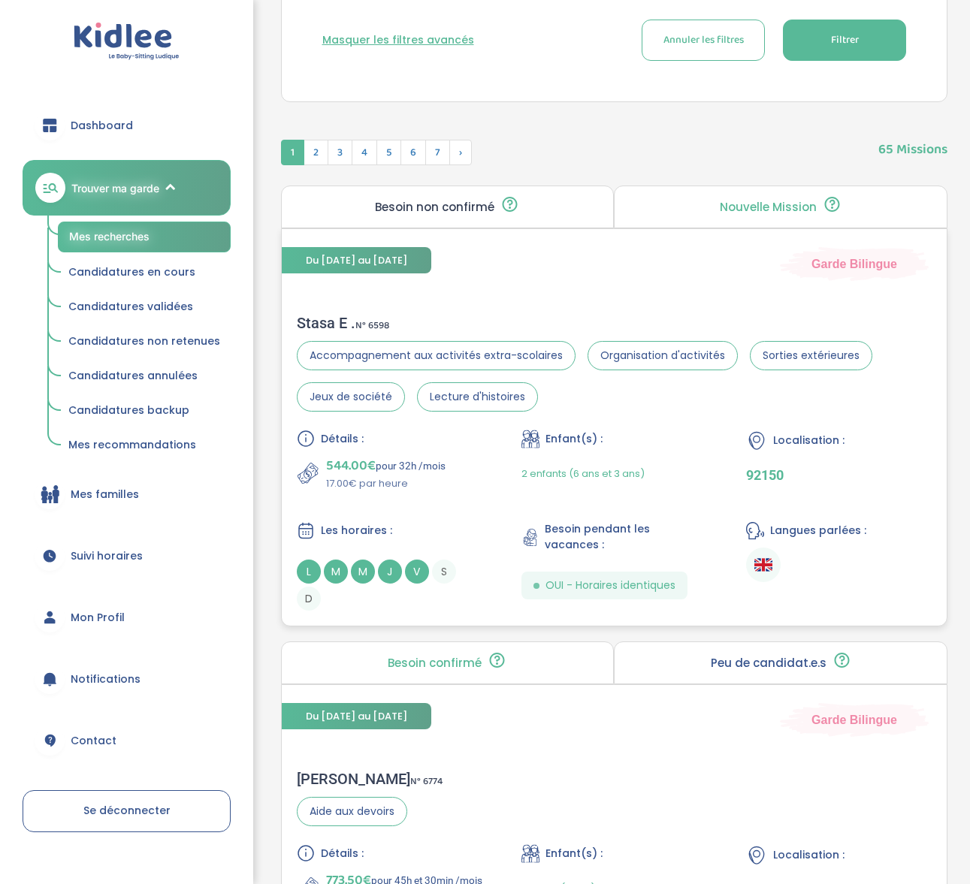
scroll to position [0, 0]
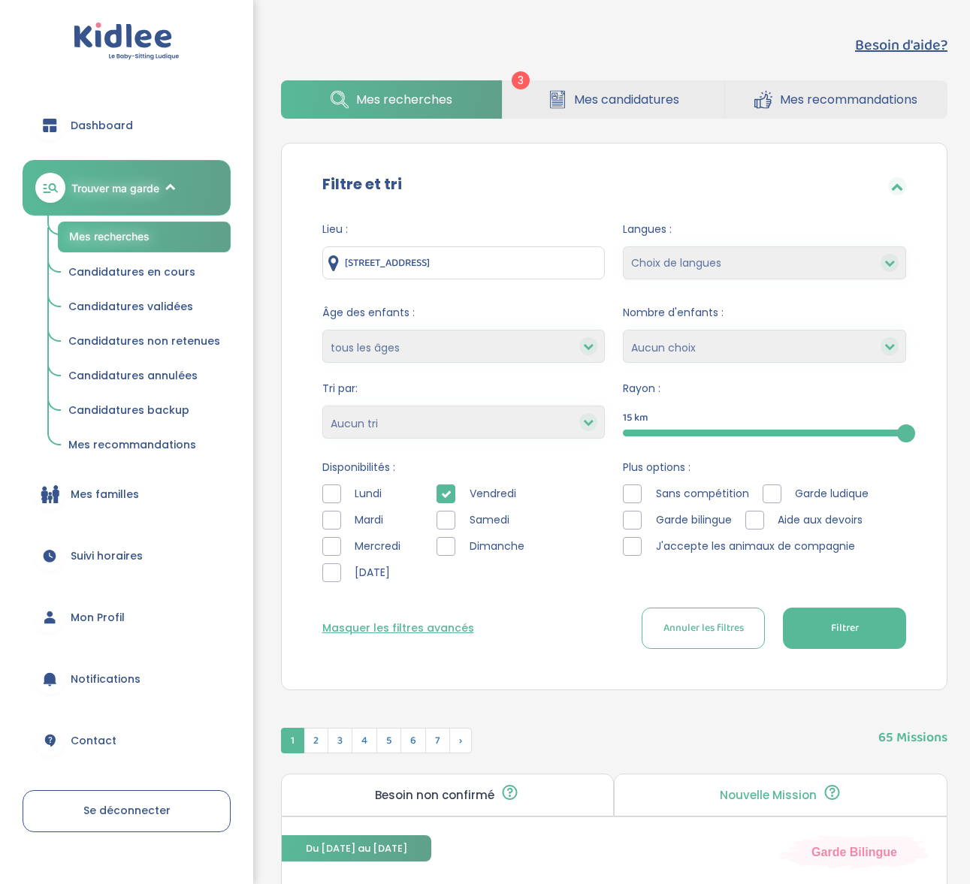
click at [446, 489] on icon at bounding box center [446, 494] width 11 height 11
click at [424, 347] on select "moins de 3 ans entre 3 et 6 ans plus de 6 ans tous les âges" at bounding box center [463, 346] width 283 height 33
click at [402, 421] on select "Heures par semaine (croissant) Heures par semaine (décroissant) Date de démarra…" at bounding box center [463, 422] width 283 height 33
click at [322, 406] on select "Heures par semaine (croissant) Heures par semaine (décroissant) Date de démarra…" at bounding box center [463, 422] width 283 height 33
click at [427, 406] on select "Heures par semaine (croissant) Heures par semaine (décroissant) Date de démarra…" at bounding box center [463, 422] width 283 height 33
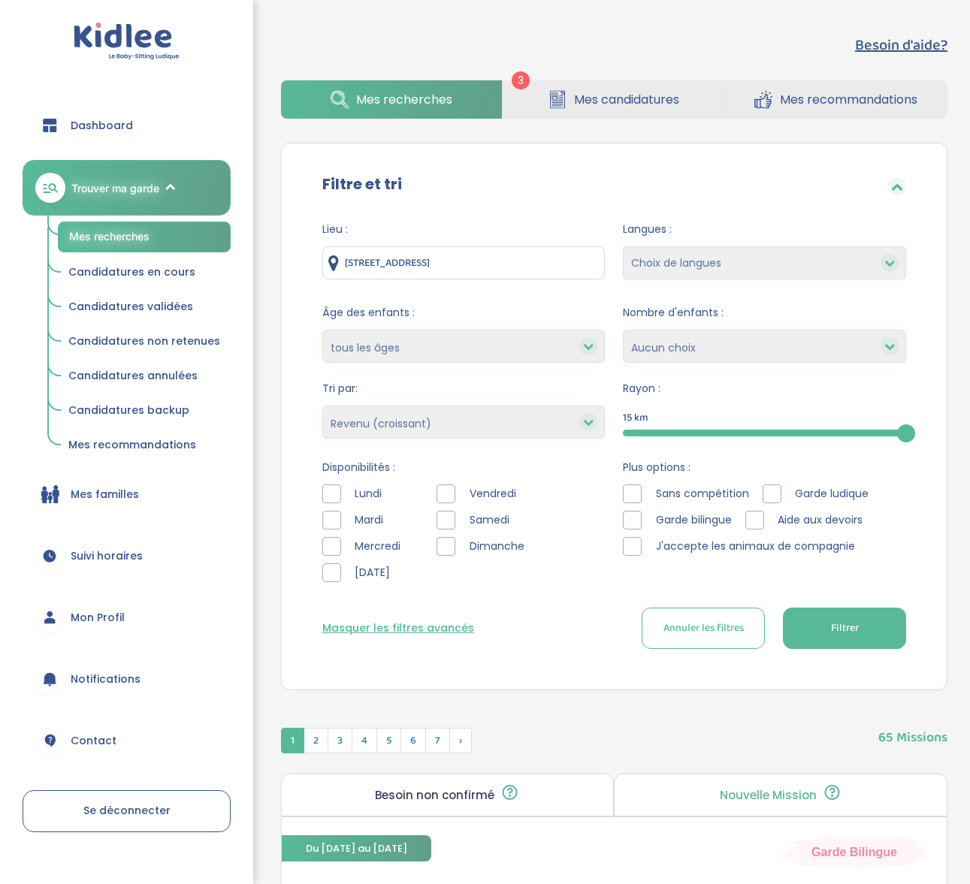
select select "salary_desc"
click at [322, 406] on select "Heures par semaine (croissant) Heures par semaine (décroissant) Date de démarra…" at bounding box center [463, 422] width 283 height 33
click at [879, 636] on button "Filtrer" at bounding box center [844, 628] width 123 height 41
click at [871, 629] on button "Filtrer" at bounding box center [844, 628] width 123 height 41
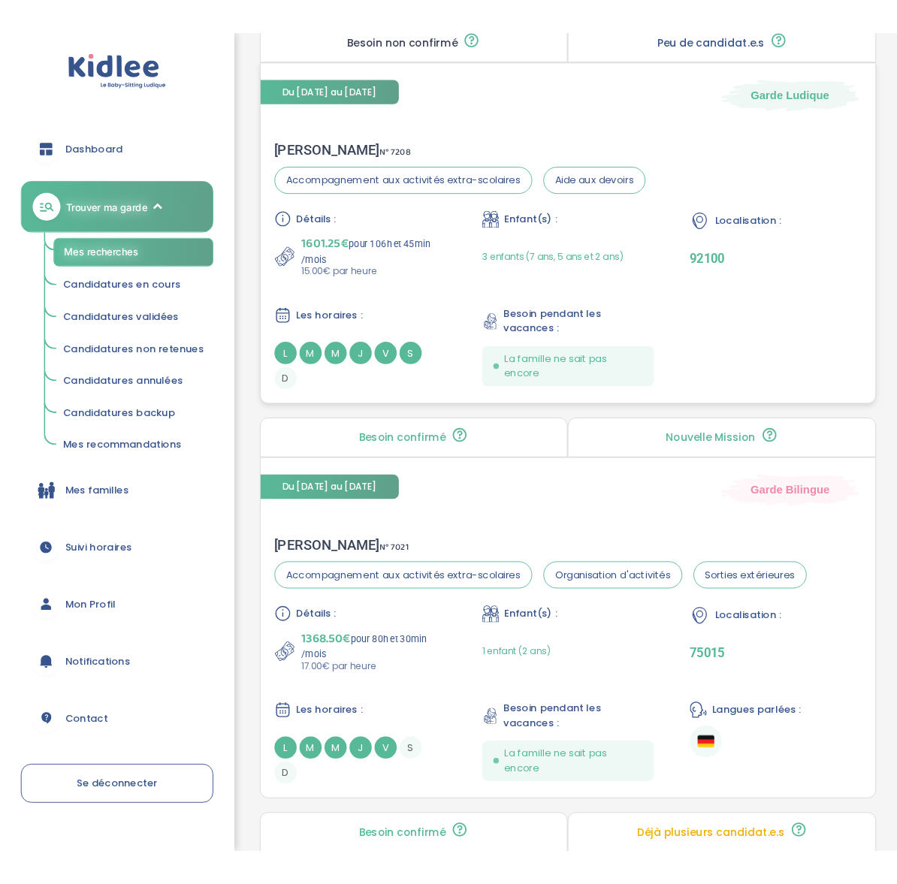
scroll to position [787, 0]
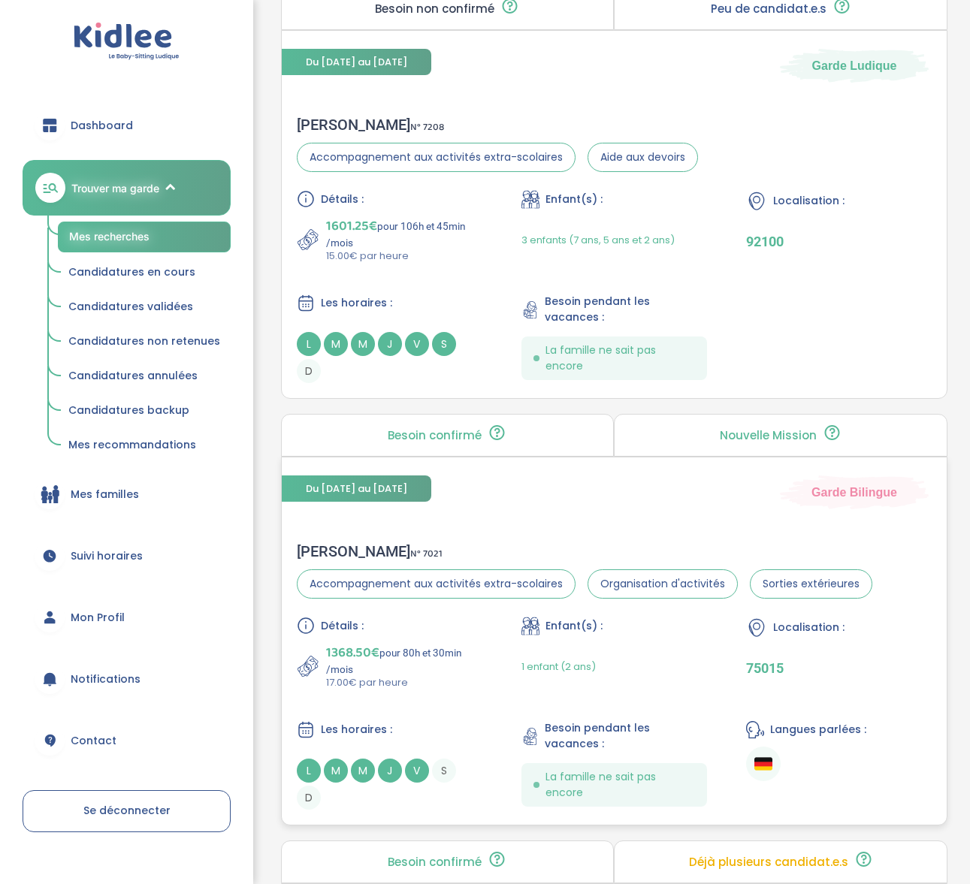
click at [410, 547] on span "N° 7021" at bounding box center [426, 554] width 32 height 16
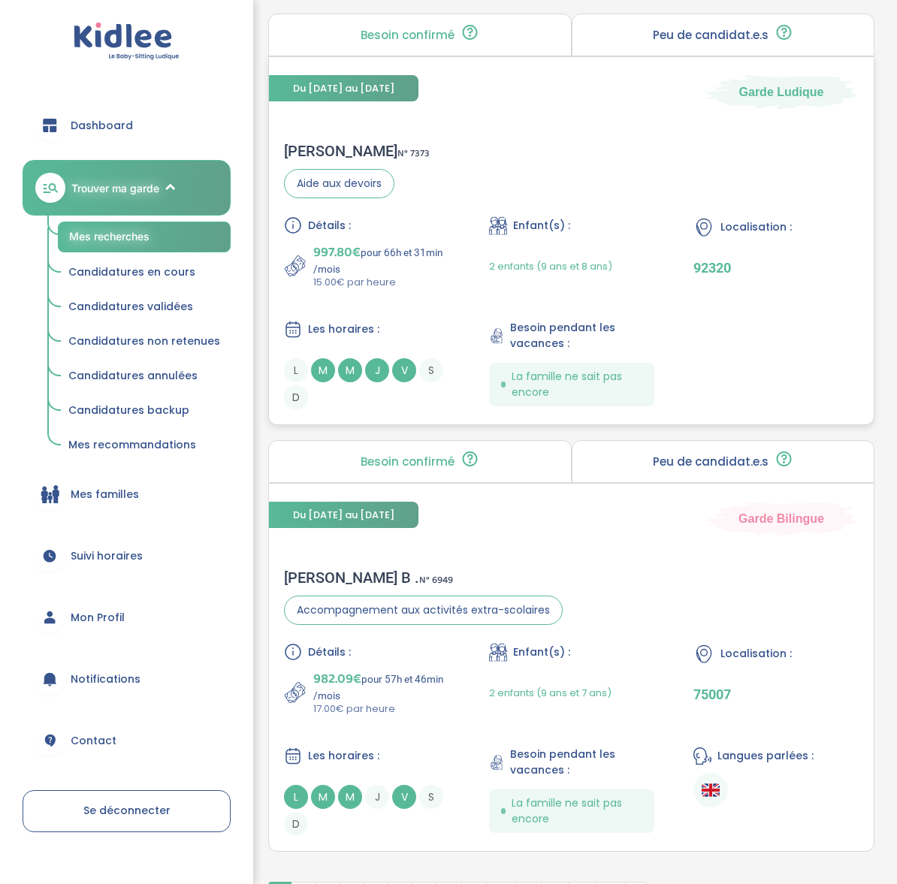
scroll to position [4291, 0]
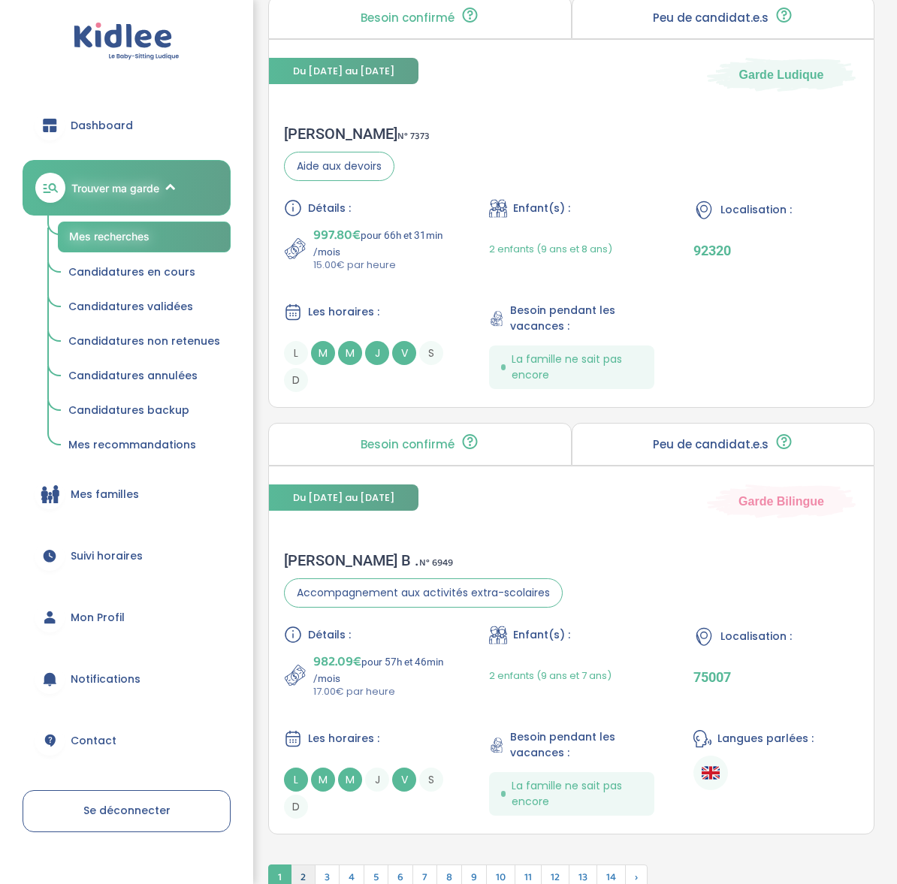
click at [306, 865] on span "2" at bounding box center [303, 878] width 25 height 26
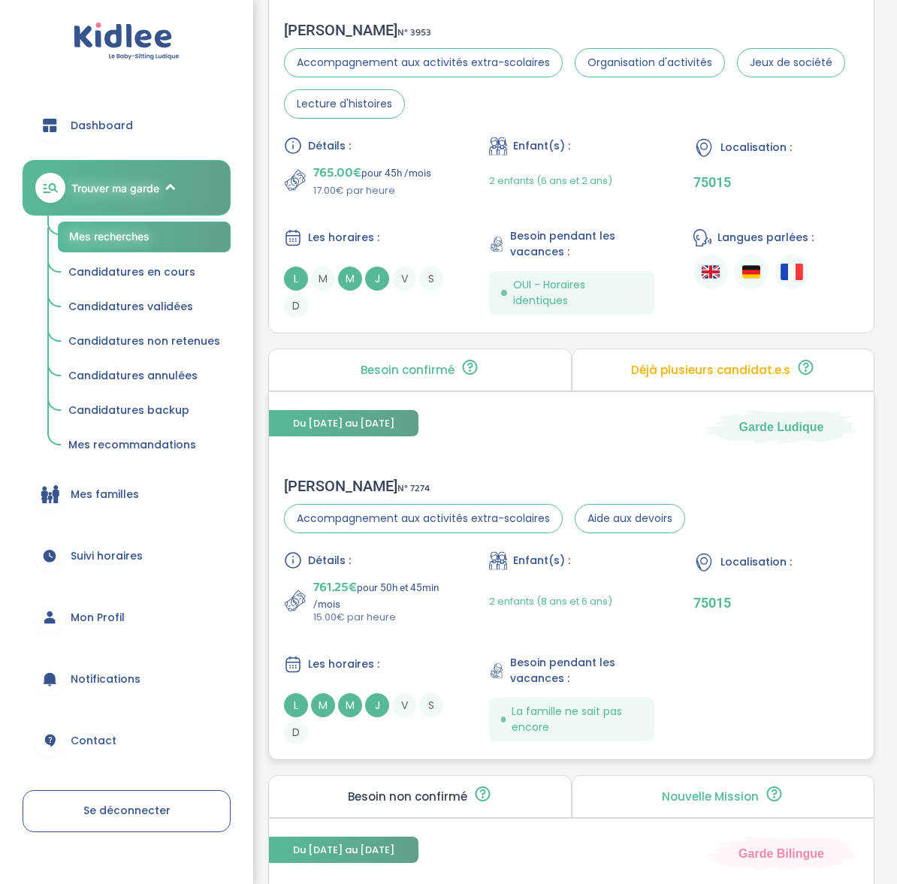
scroll to position [3894, 0]
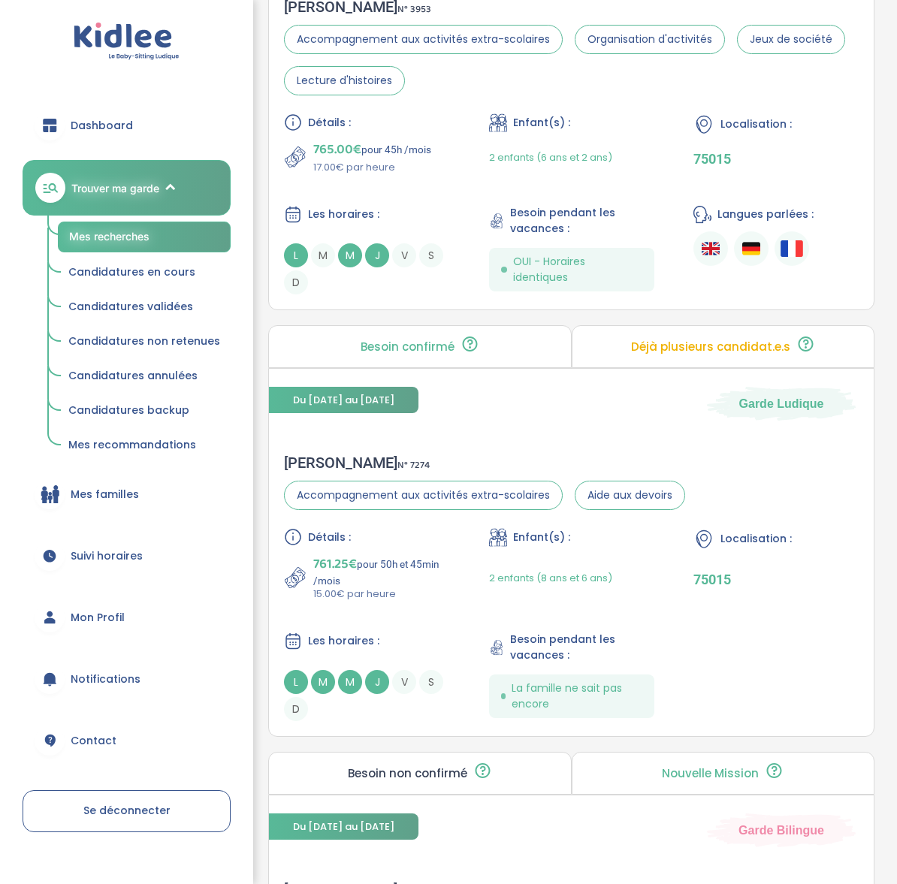
click at [307, 314] on div "Besoin confirmé Un conseiller Kidlee a confirmé le besoin de la famille lors d’…" at bounding box center [571, 97] width 629 height 456
drag, startPoint x: 310, startPoint y: 314, endPoint x: 500, endPoint y: 313, distance: 190.8
click at [500, 313] on div "Besoin confirmé Un conseiller Kidlee a confirmé le besoin de la famille lors d’…" at bounding box center [571, 97] width 629 height 456
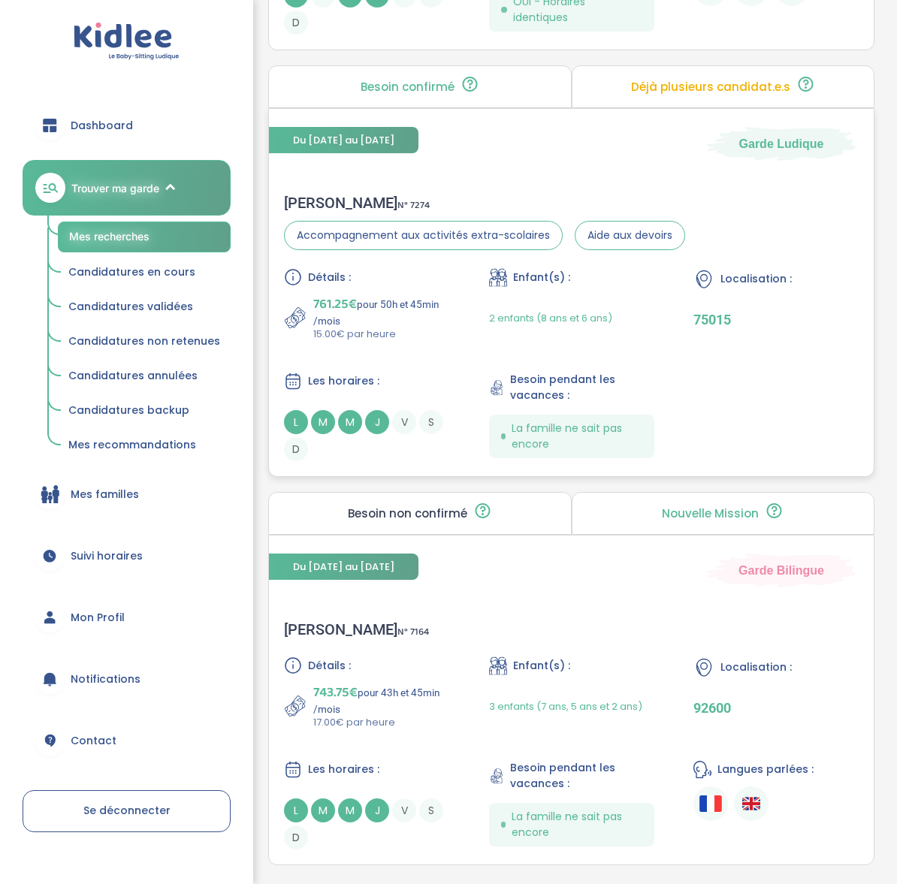
scroll to position [4309, 0]
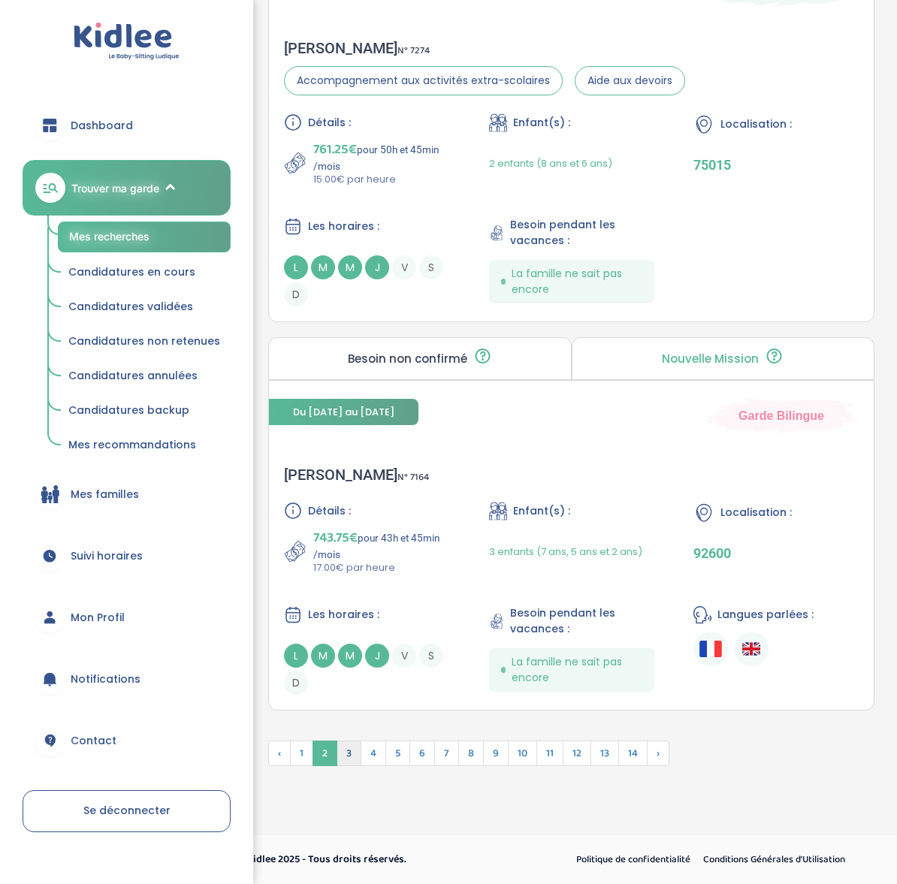
click at [353, 746] on span "3" at bounding box center [349, 754] width 25 height 26
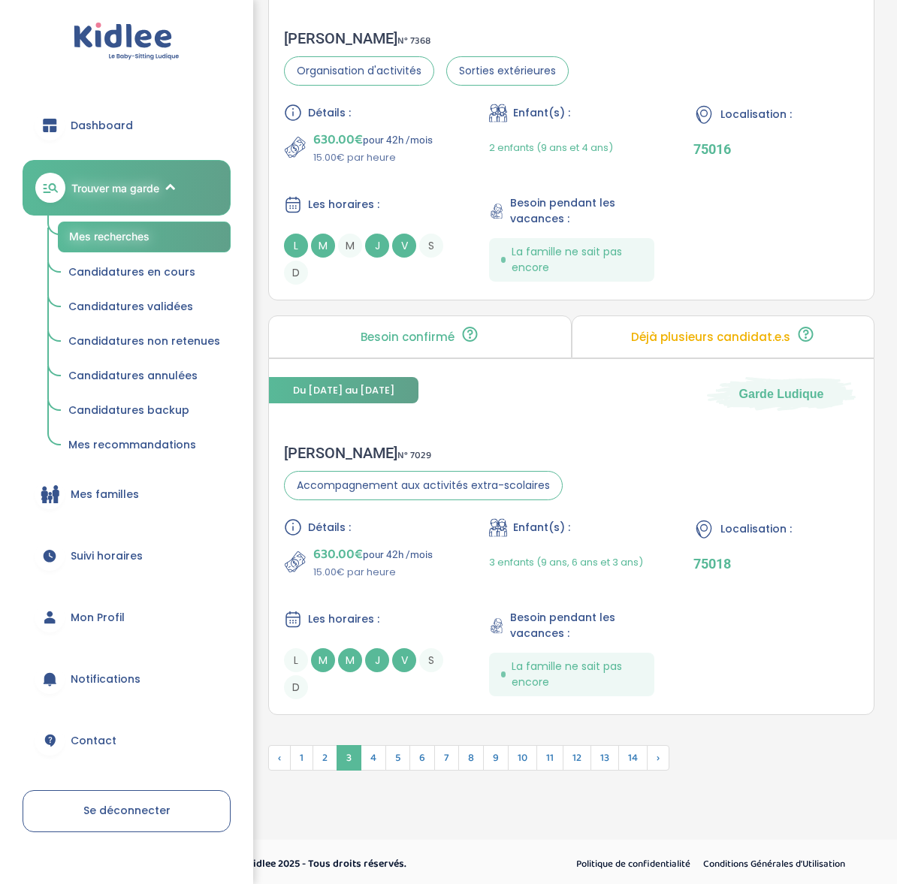
scroll to position [4338, 0]
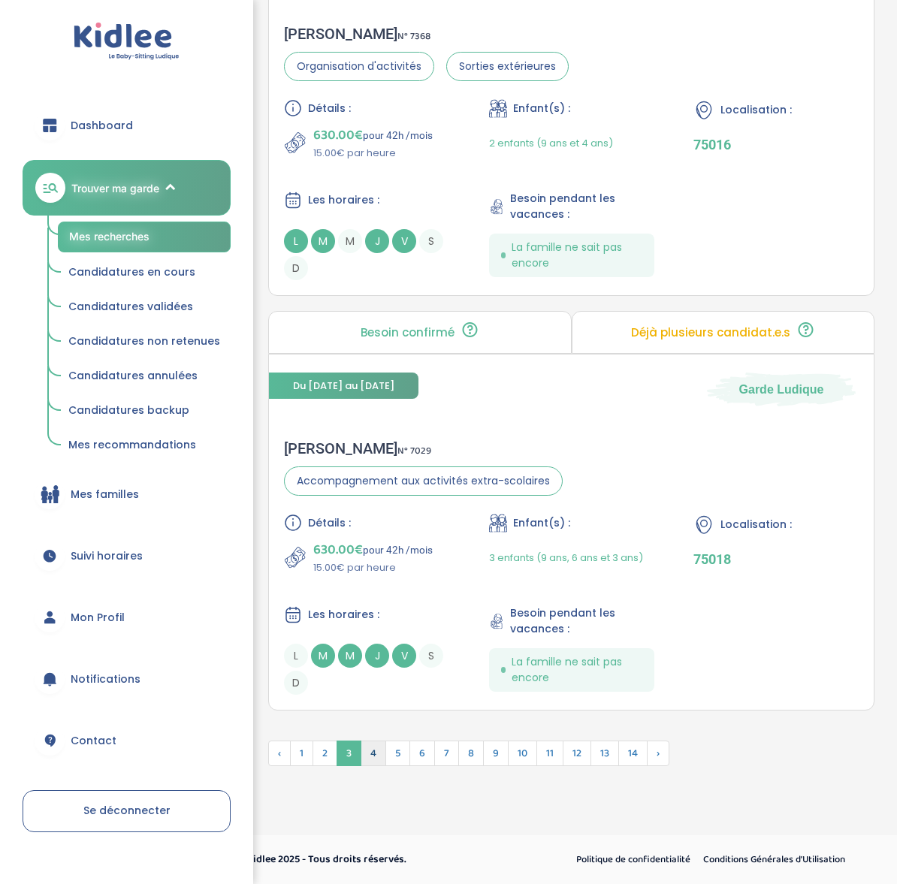
click at [376, 745] on span "4" at bounding box center [374, 754] width 26 height 26
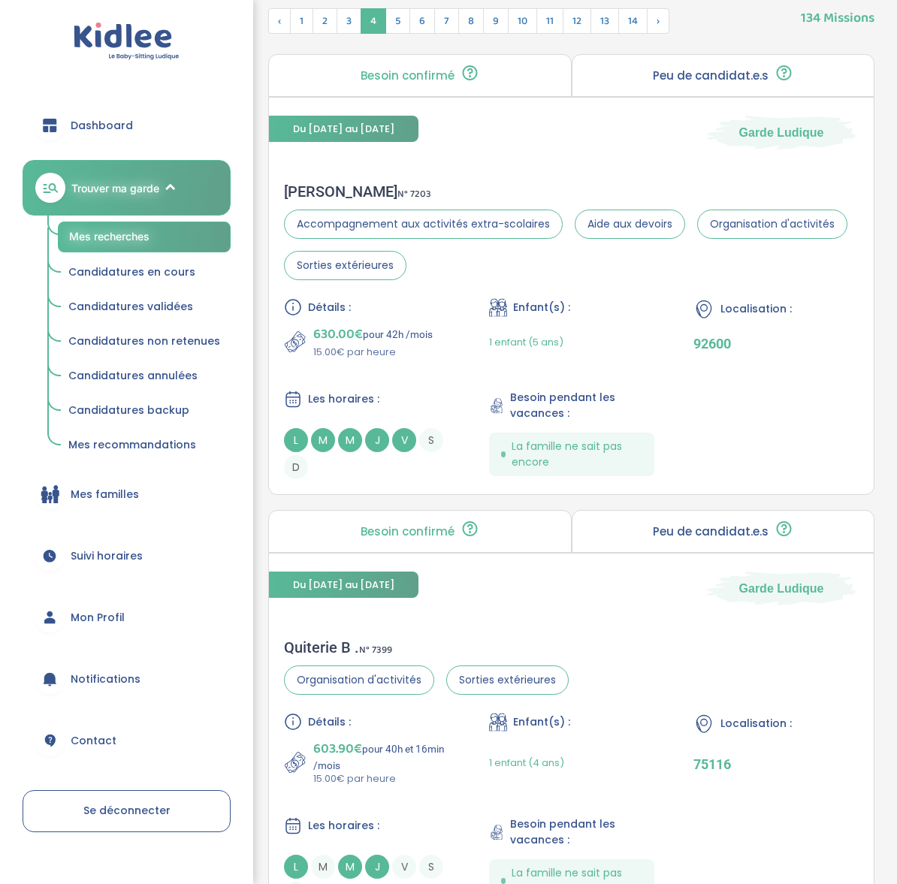
scroll to position [720, 0]
drag, startPoint x: 475, startPoint y: 500, endPoint x: 485, endPoint y: 509, distance: 13.3
click at [486, 503] on div "Besoin confirmé Un conseiller Kidlee a confirmé le besoin de la famille lors d’…" at bounding box center [571, 281] width 629 height 456
drag, startPoint x: 487, startPoint y: 506, endPoint x: 579, endPoint y: 507, distance: 92.4
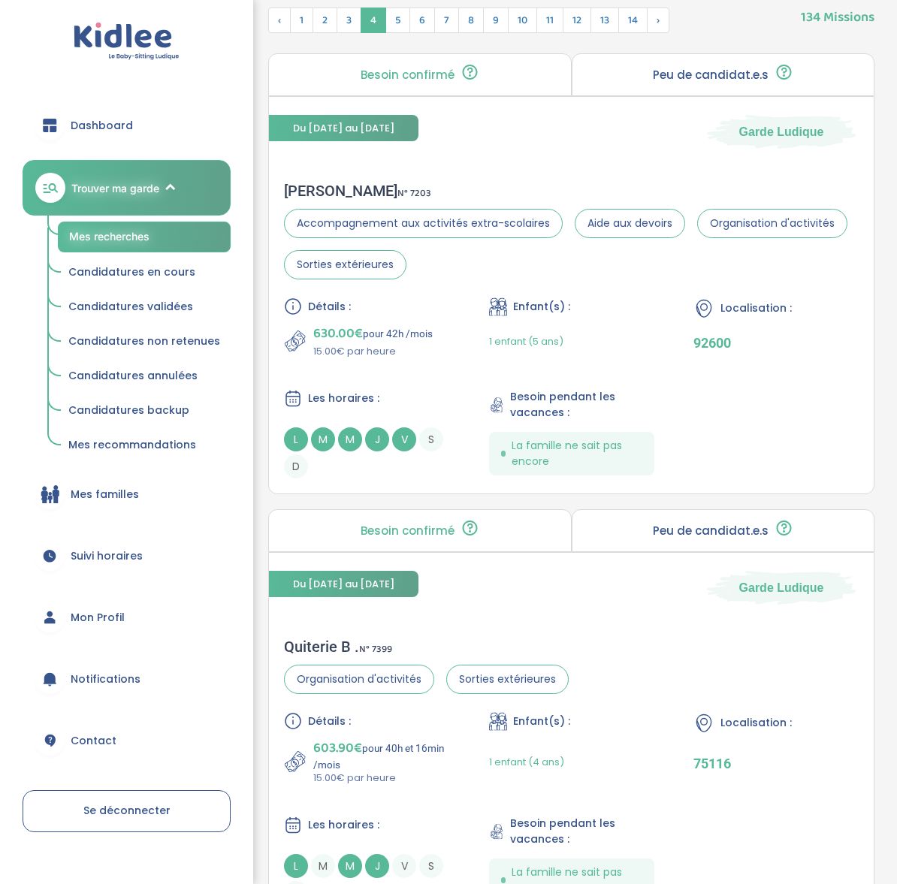
click at [579, 507] on div "Besoin confirmé Un conseiller Kidlee a confirmé le besoin de la famille lors d’…" at bounding box center [571, 281] width 629 height 456
drag, startPoint x: 578, startPoint y: 506, endPoint x: 458, endPoint y: 504, distance: 121.0
click at [458, 506] on div "Besoin confirmé Un conseiller Kidlee a confirmé le besoin de la famille lors d’…" at bounding box center [571, 281] width 629 height 456
drag, startPoint x: 458, startPoint y: 503, endPoint x: 617, endPoint y: 505, distance: 159.3
click at [617, 506] on div "Besoin confirmé Un conseiller Kidlee a confirmé le besoin de la famille lors d’…" at bounding box center [571, 281] width 629 height 456
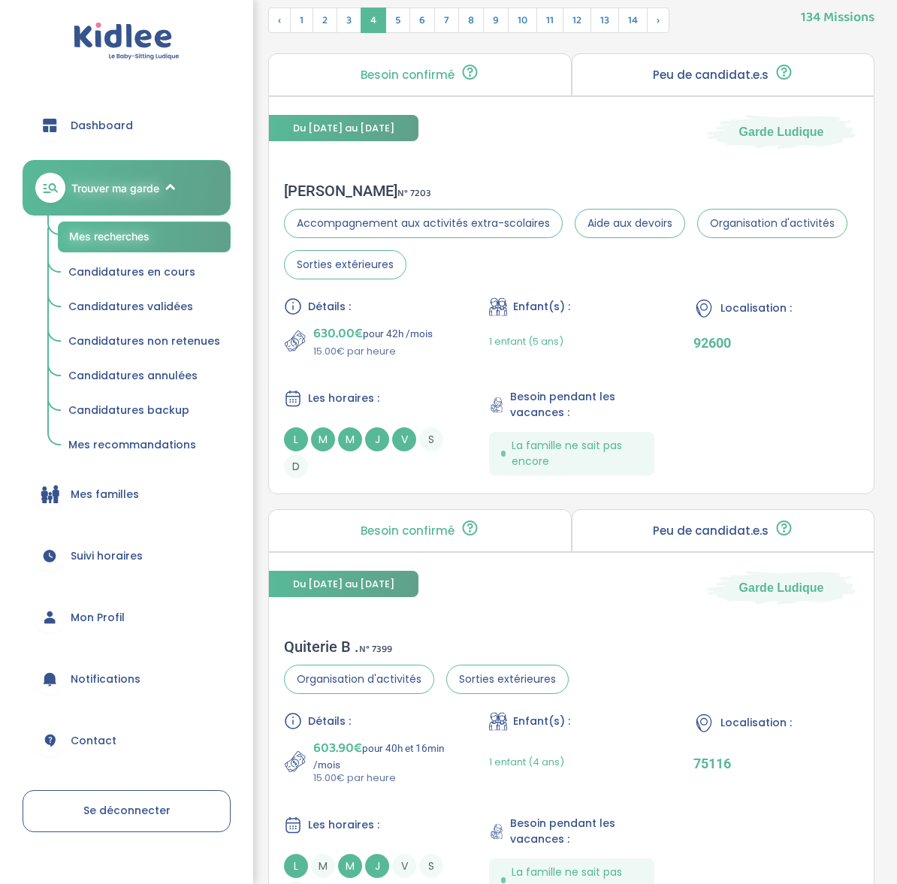
click at [616, 501] on div "Besoin confirmé Un conseiller Kidlee a confirmé le besoin de la famille lors d’…" at bounding box center [571, 281] width 629 height 456
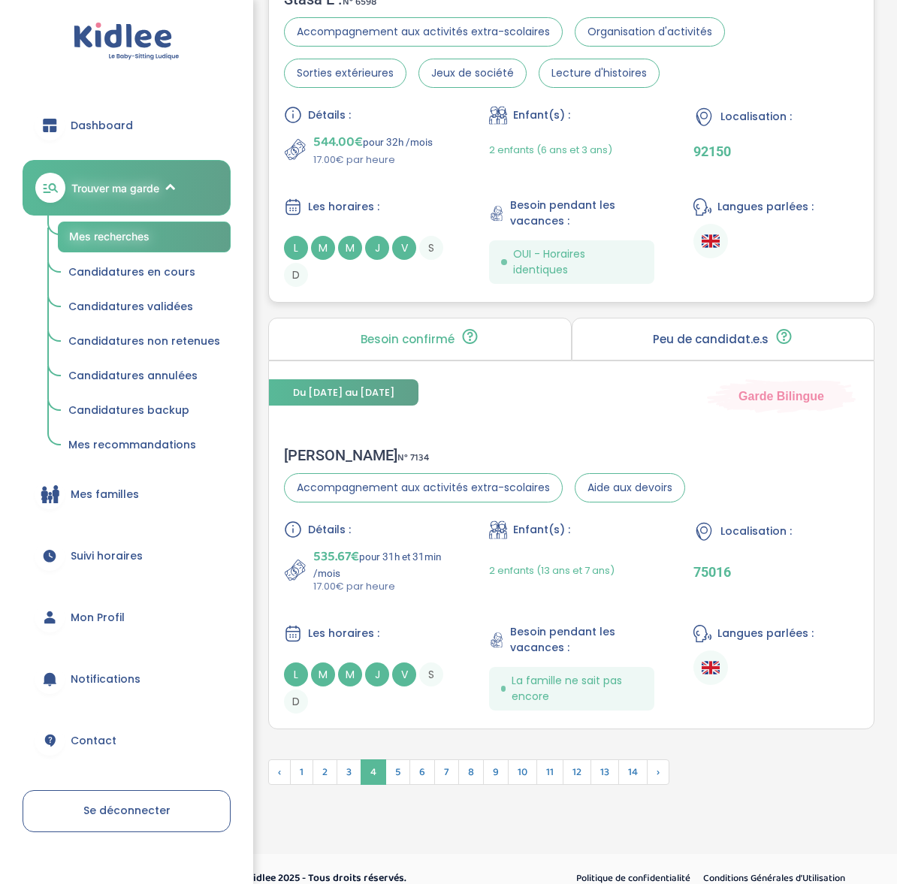
scroll to position [4323, 0]
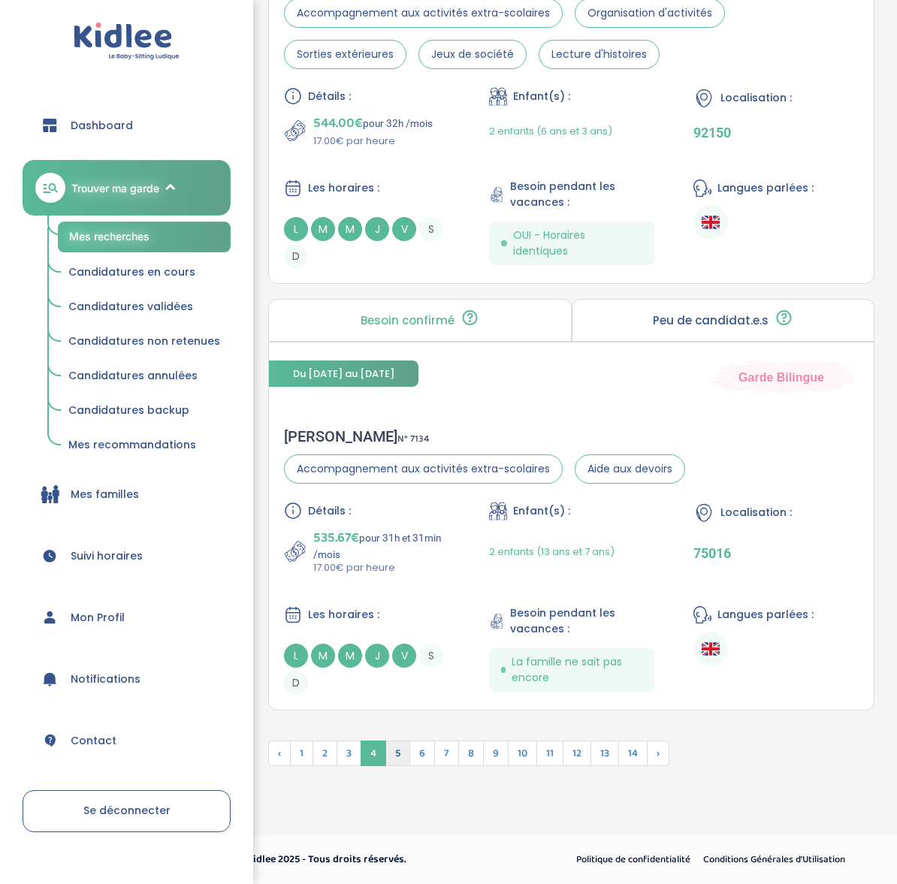
click at [404, 751] on span "5" at bounding box center [397, 754] width 25 height 26
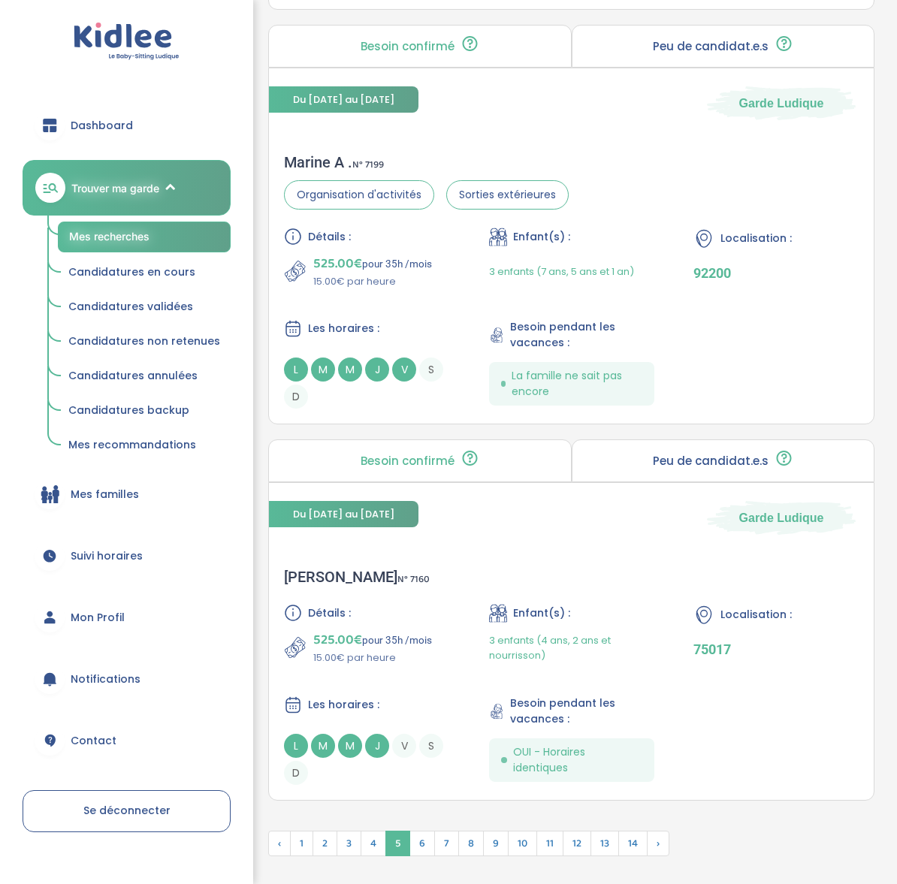
scroll to position [4104, 0]
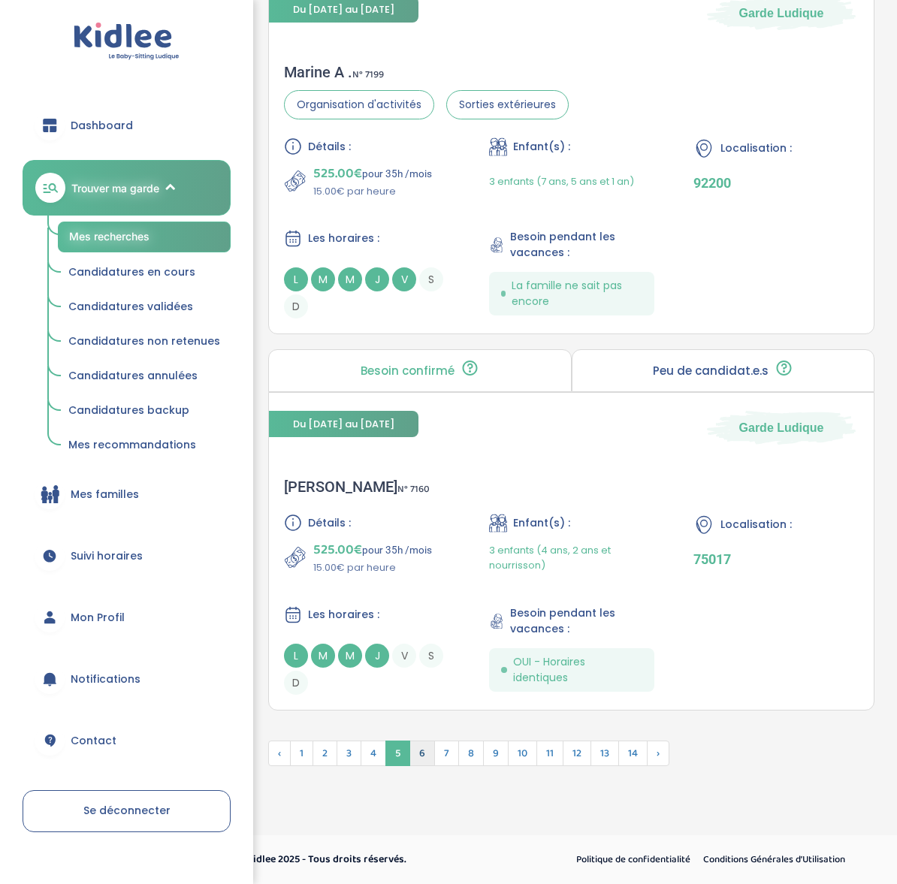
click at [424, 754] on span "6" at bounding box center [422, 754] width 26 height 26
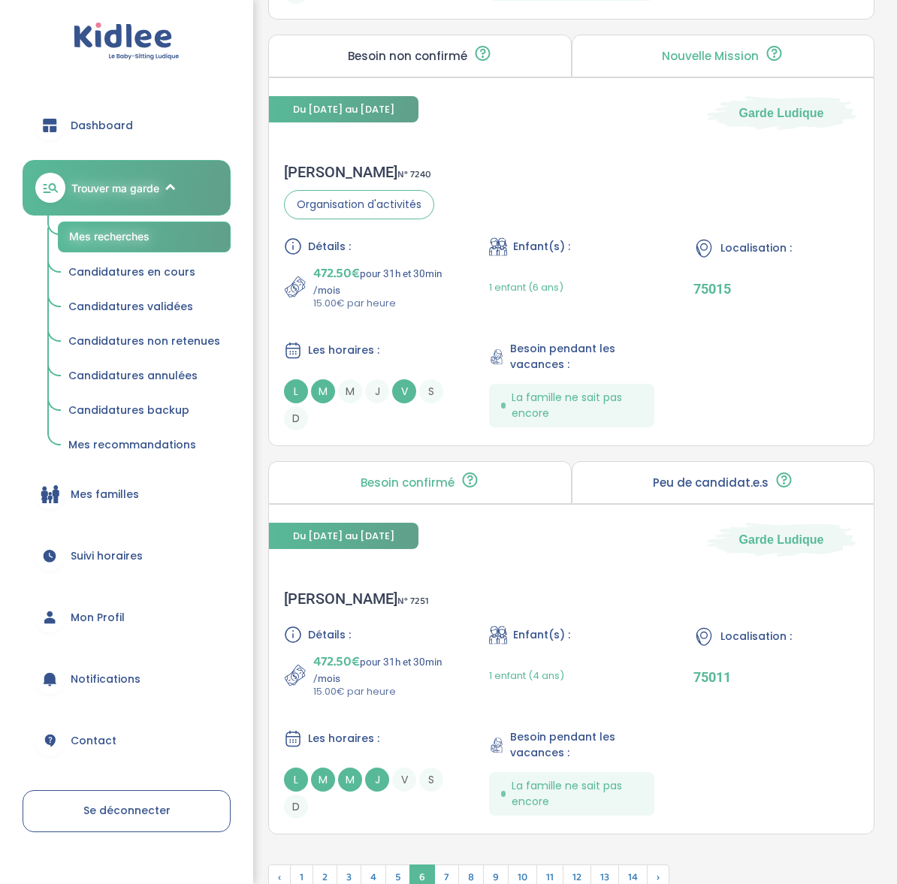
scroll to position [4202, 0]
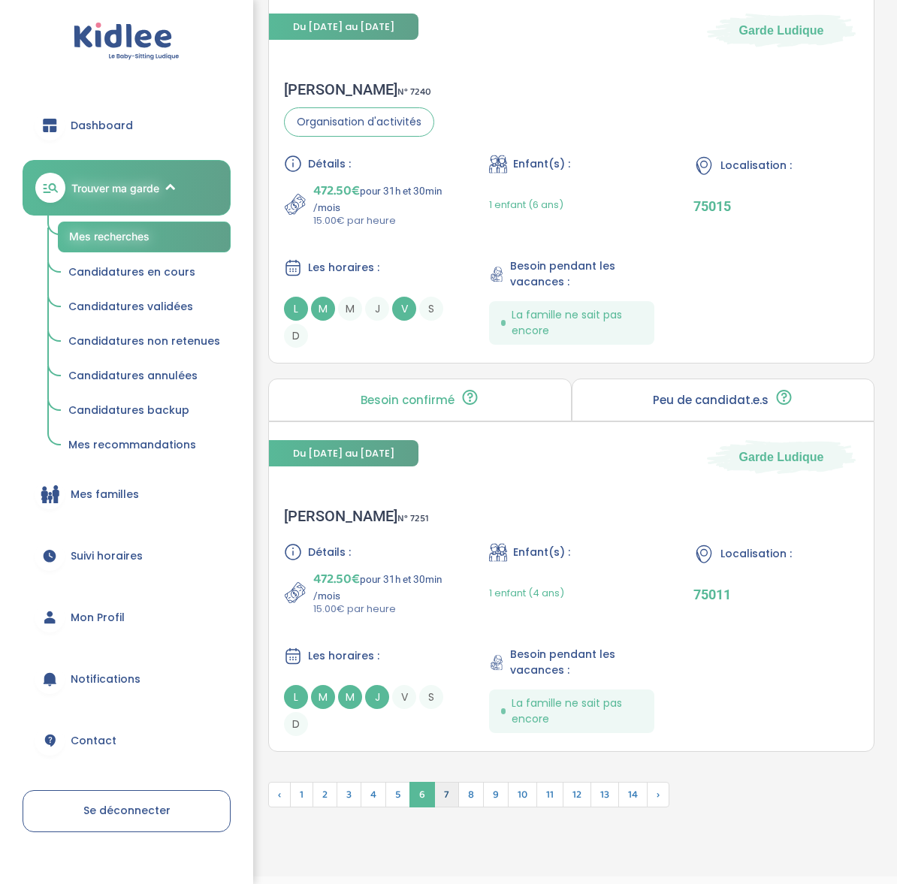
click at [446, 782] on span "7" at bounding box center [446, 795] width 25 height 26
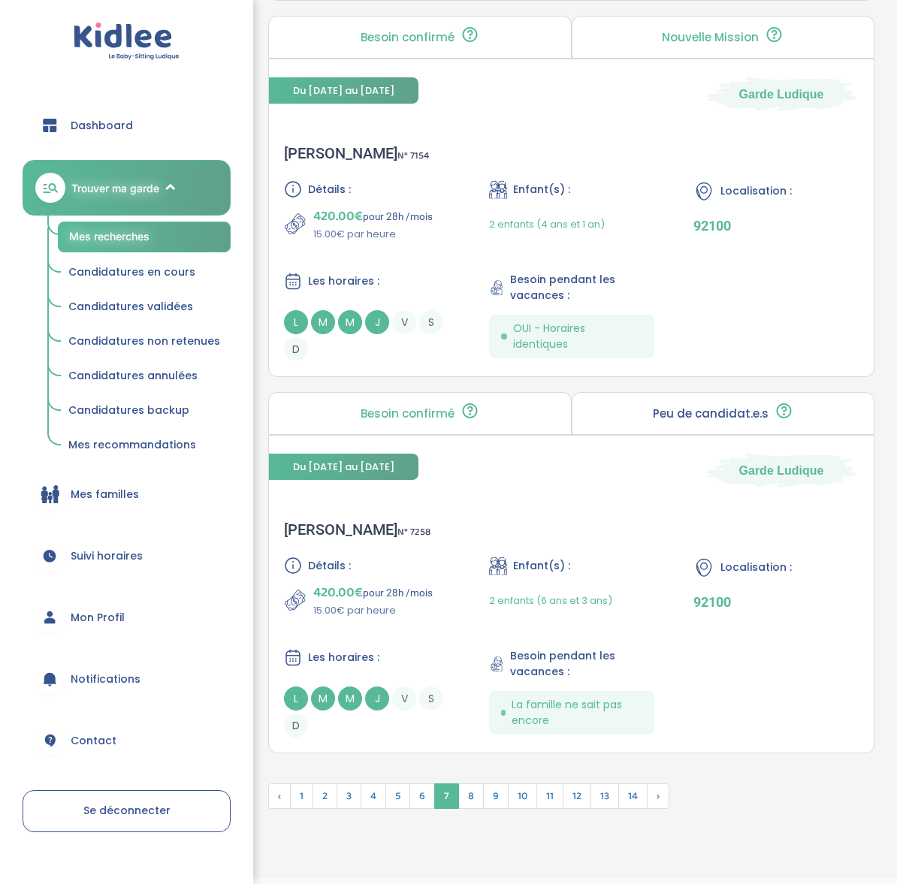
scroll to position [4152, 0]
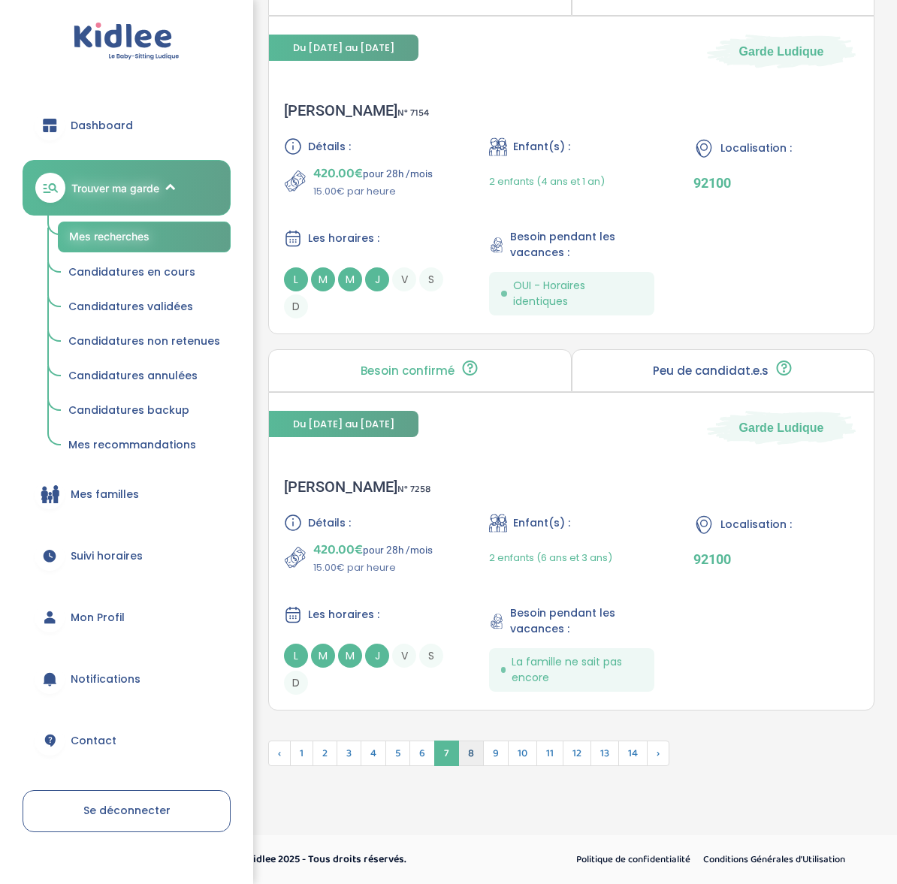
click at [472, 751] on span "8" at bounding box center [471, 754] width 26 height 26
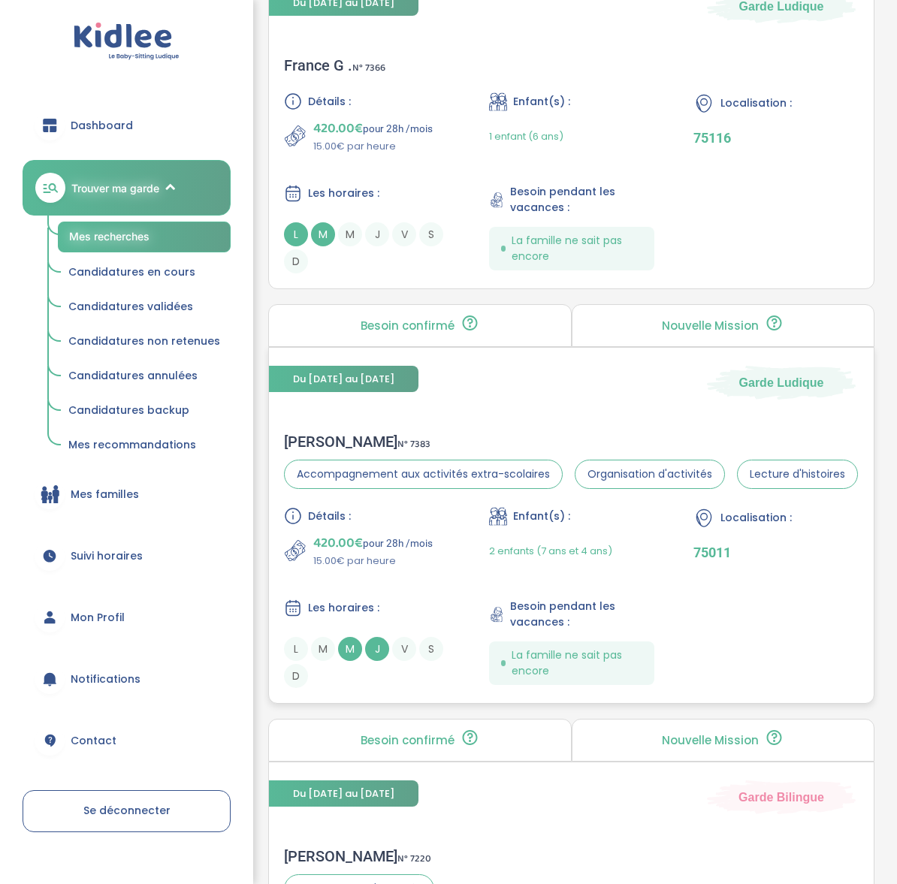
scroll to position [1225, 0]
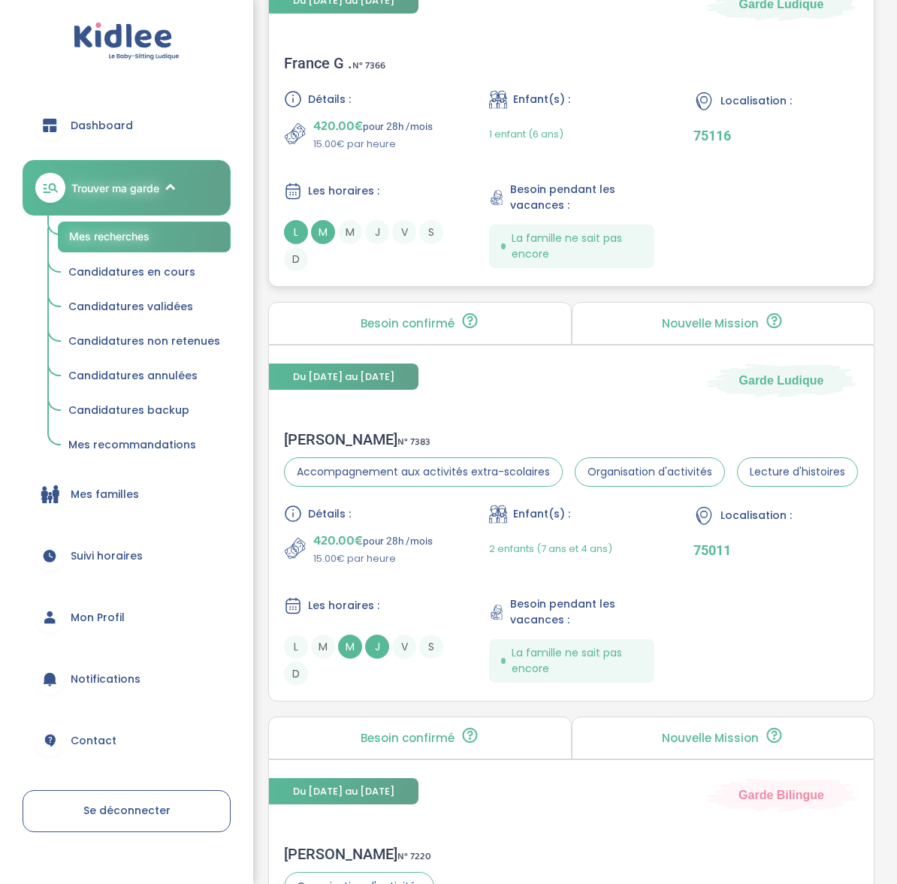
click at [337, 59] on div "France G . N° 7366" at bounding box center [334, 63] width 101 height 18
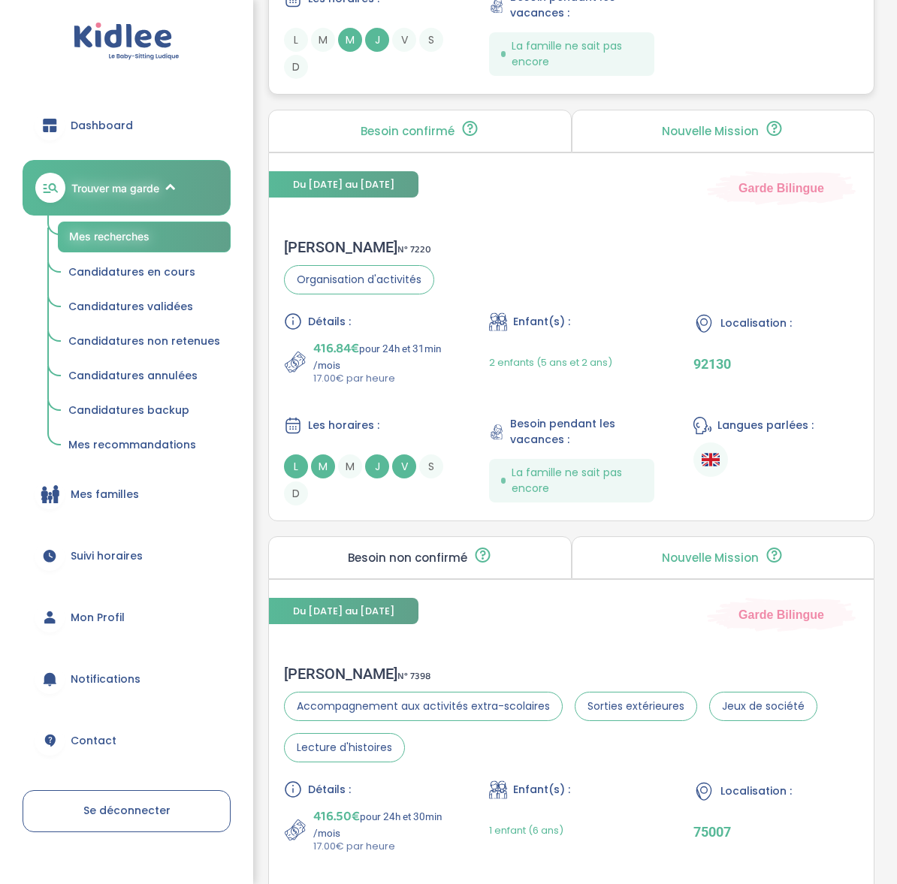
scroll to position [1304, 0]
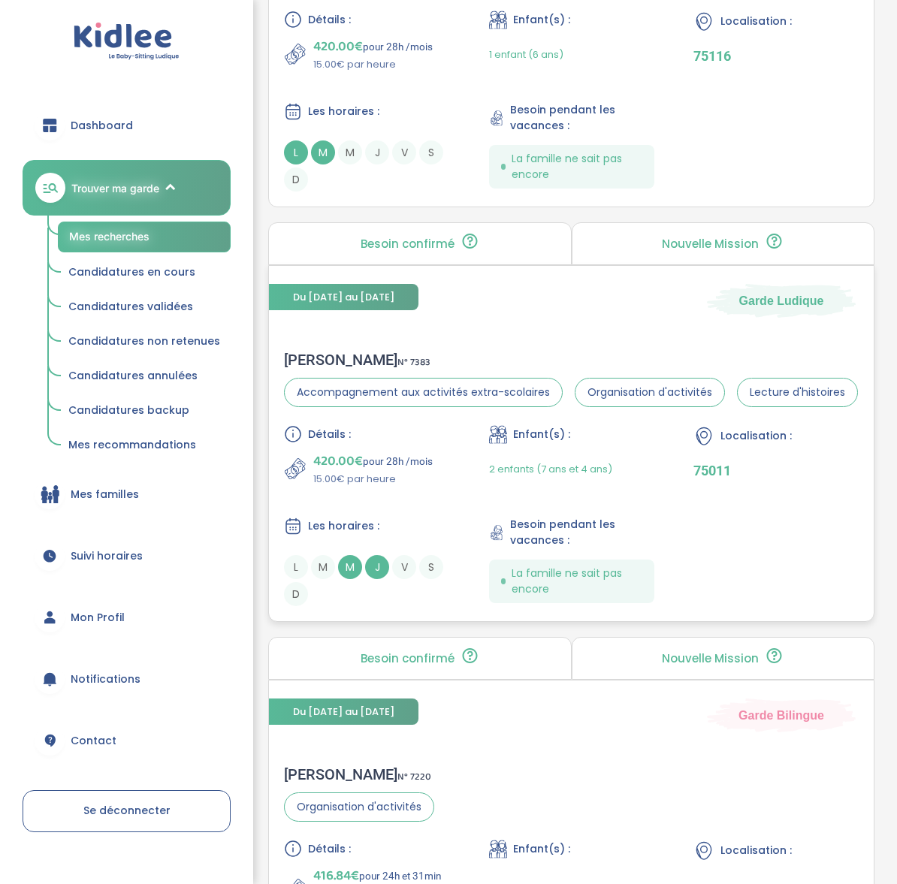
click at [315, 355] on div "Virginie C . N° 7383" at bounding box center [571, 360] width 574 height 18
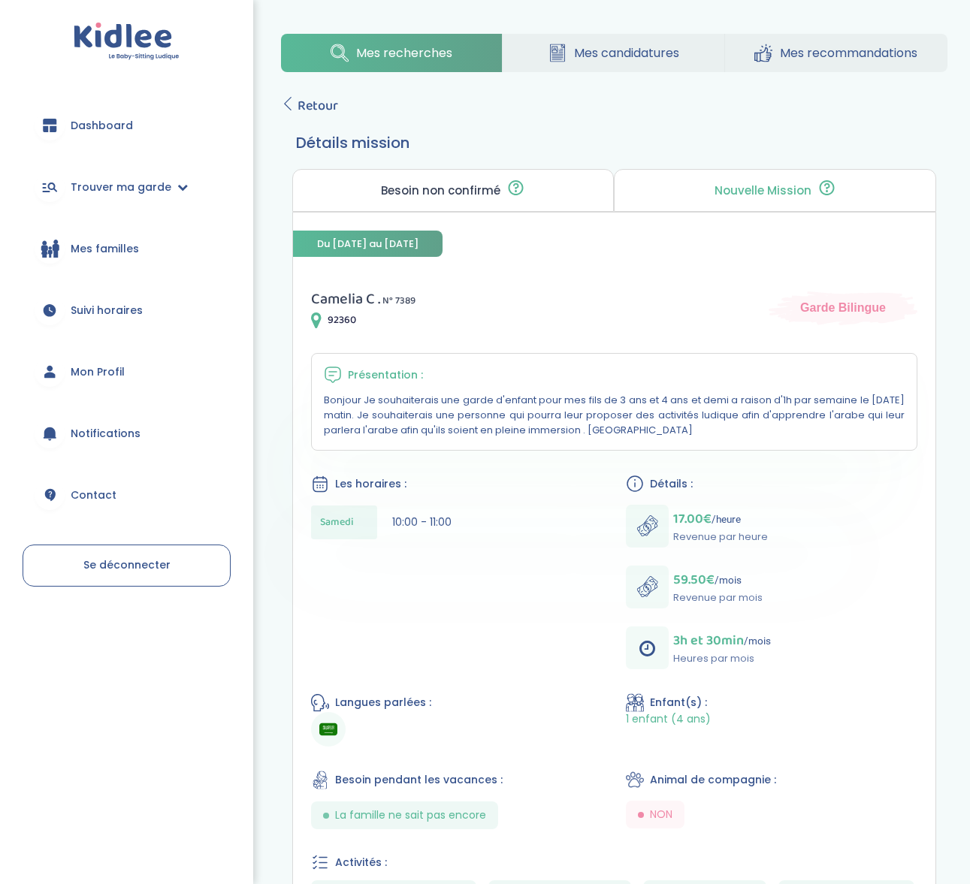
click at [326, 725] on img at bounding box center [328, 729] width 18 height 18
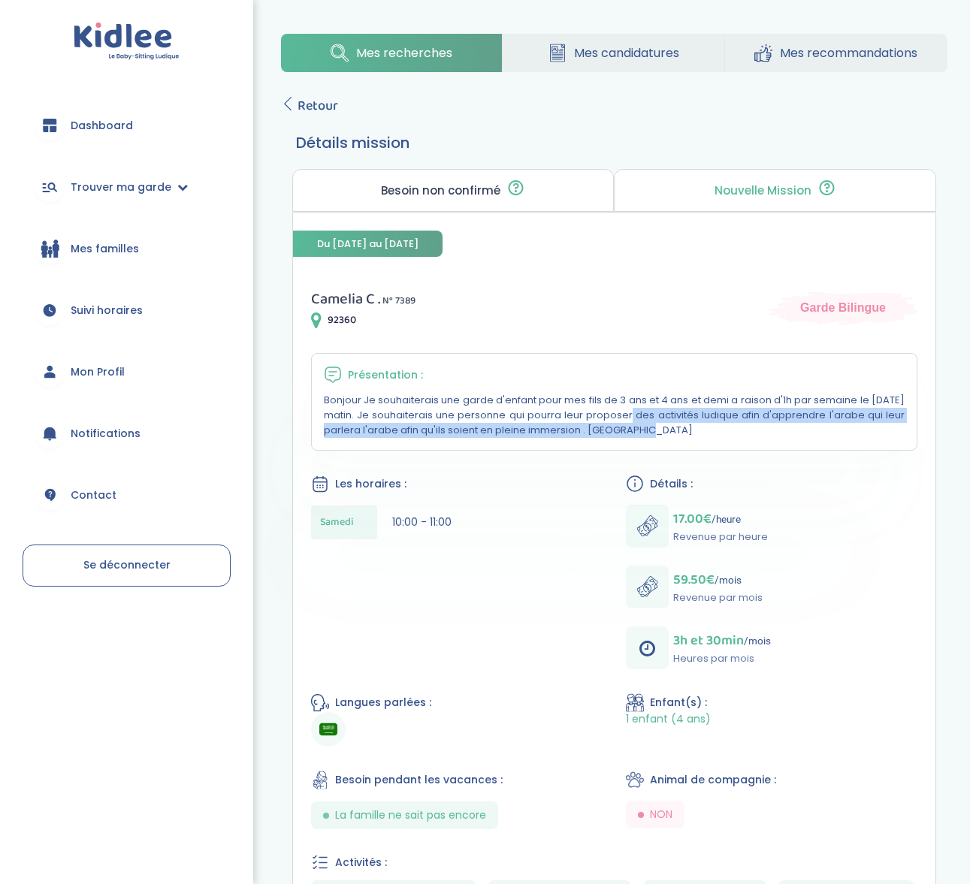
drag, startPoint x: 485, startPoint y: 410, endPoint x: 496, endPoint y: 430, distance: 22.2
click at [496, 430] on p "Bonjour Je souhaiterais une garde d'enfant pour mes fils de 3 ans et 4 ans et d…" at bounding box center [614, 415] width 581 height 45
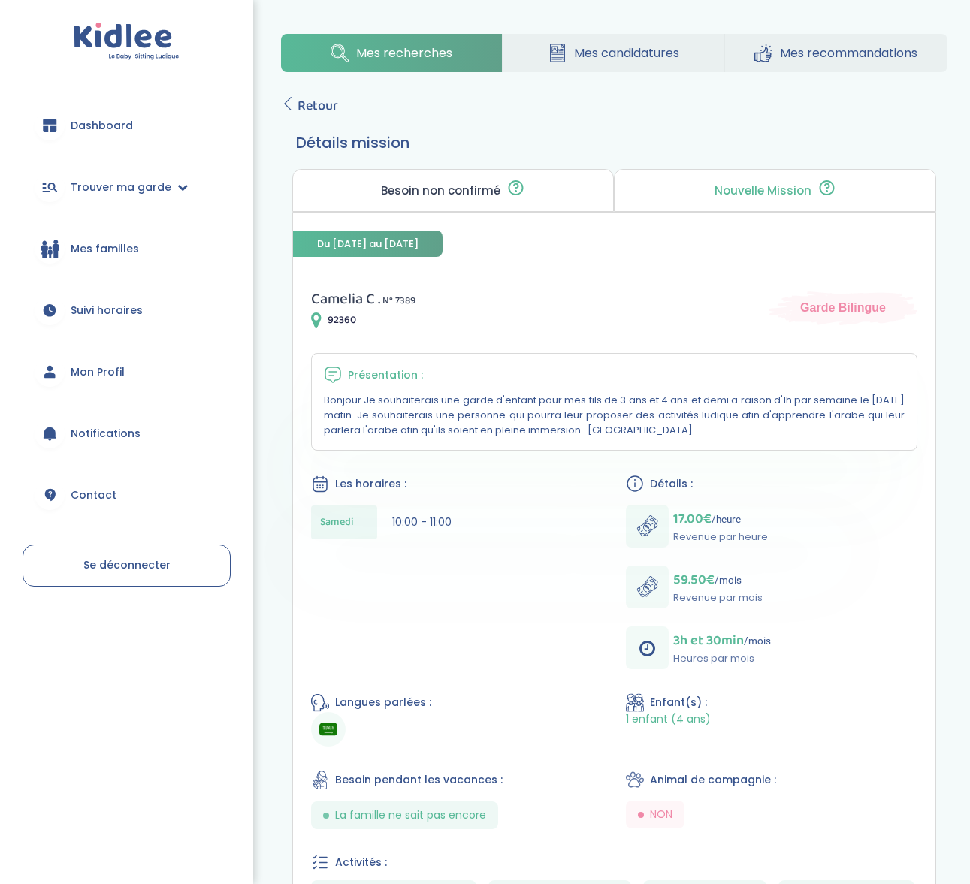
drag, startPoint x: 461, startPoint y: 413, endPoint x: 651, endPoint y: 432, distance: 191.0
click at [651, 432] on p "Bonjour Je souhaiterais une garde d'enfant pour mes fils de 3 ans et 4 ans et d…" at bounding box center [614, 415] width 581 height 45
drag, startPoint x: 651, startPoint y: 432, endPoint x: 490, endPoint y: 416, distance: 161.5
click at [490, 416] on p "Bonjour Je souhaiterais une garde d'enfant pour mes fils de 3 ans et 4 ans et d…" at bounding box center [614, 415] width 581 height 45
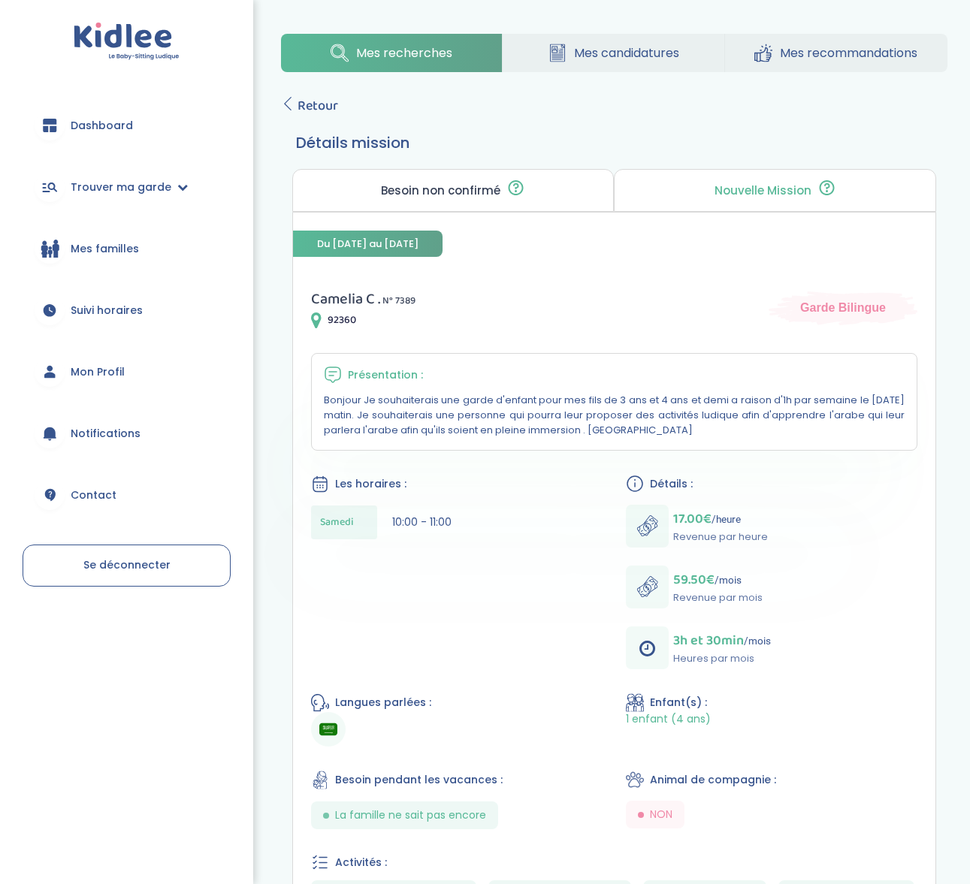
click at [489, 416] on p "Bonjour Je souhaiterais une garde d'enfant pour mes fils de 3 ans et 4 ans et d…" at bounding box center [614, 415] width 581 height 45
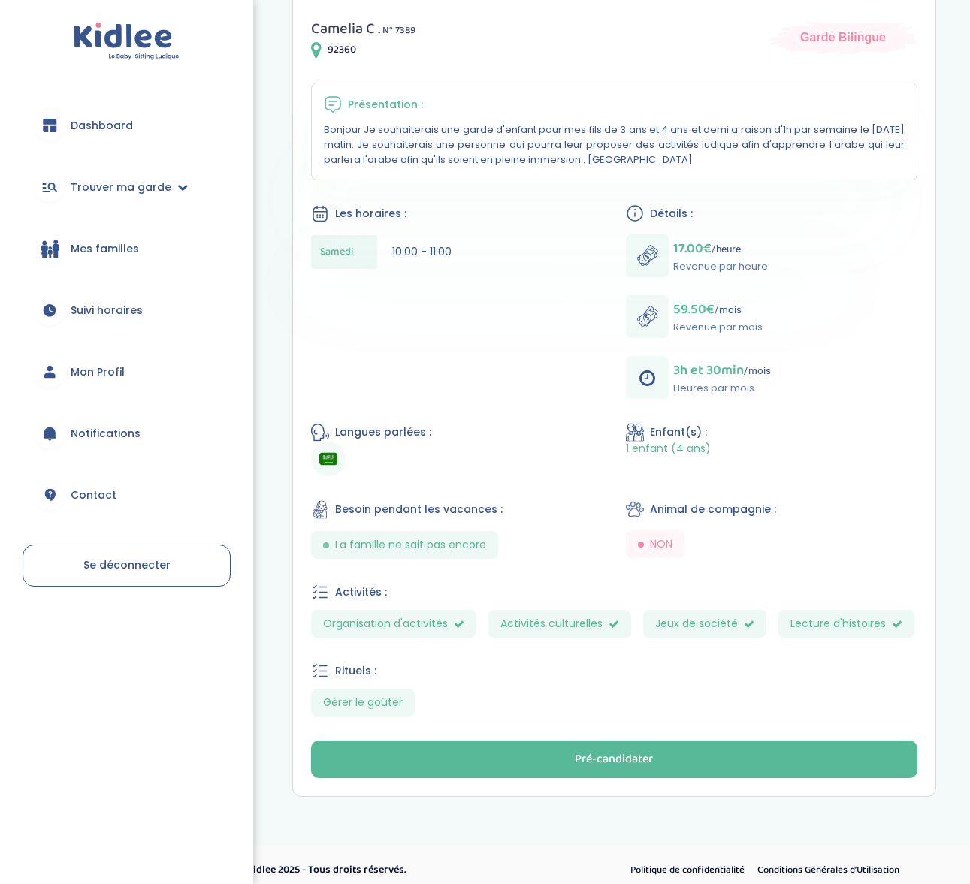
scroll to position [270, 0]
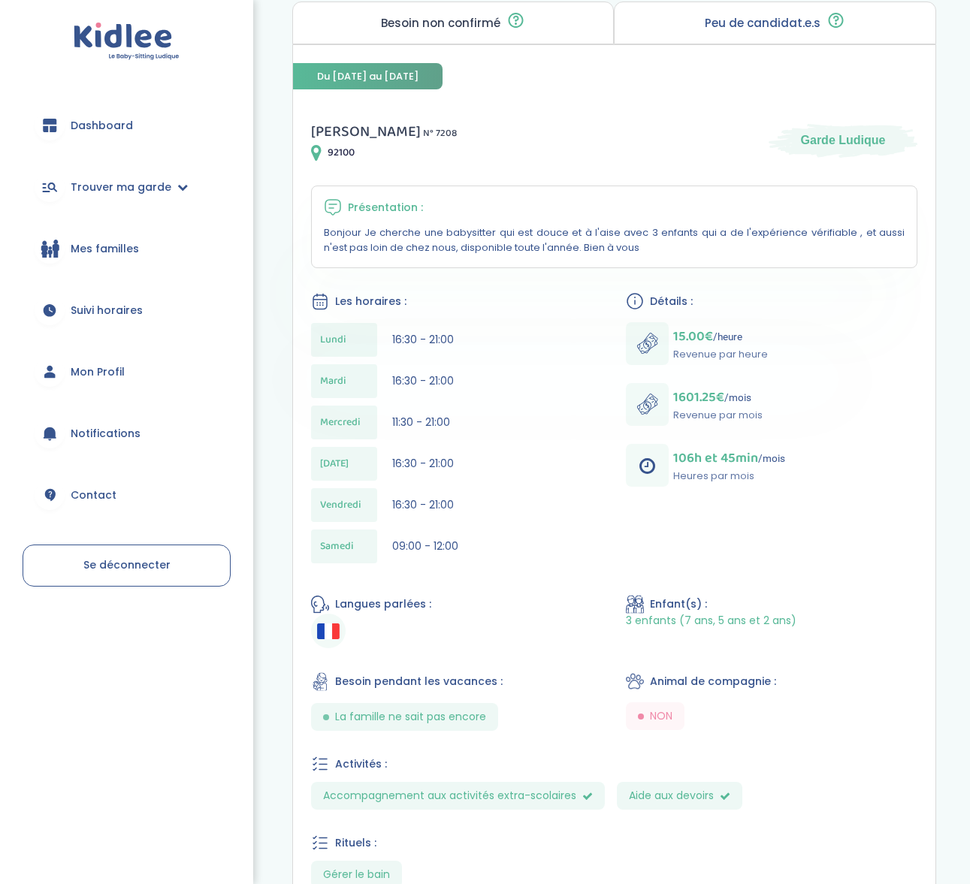
scroll to position [192, 0]
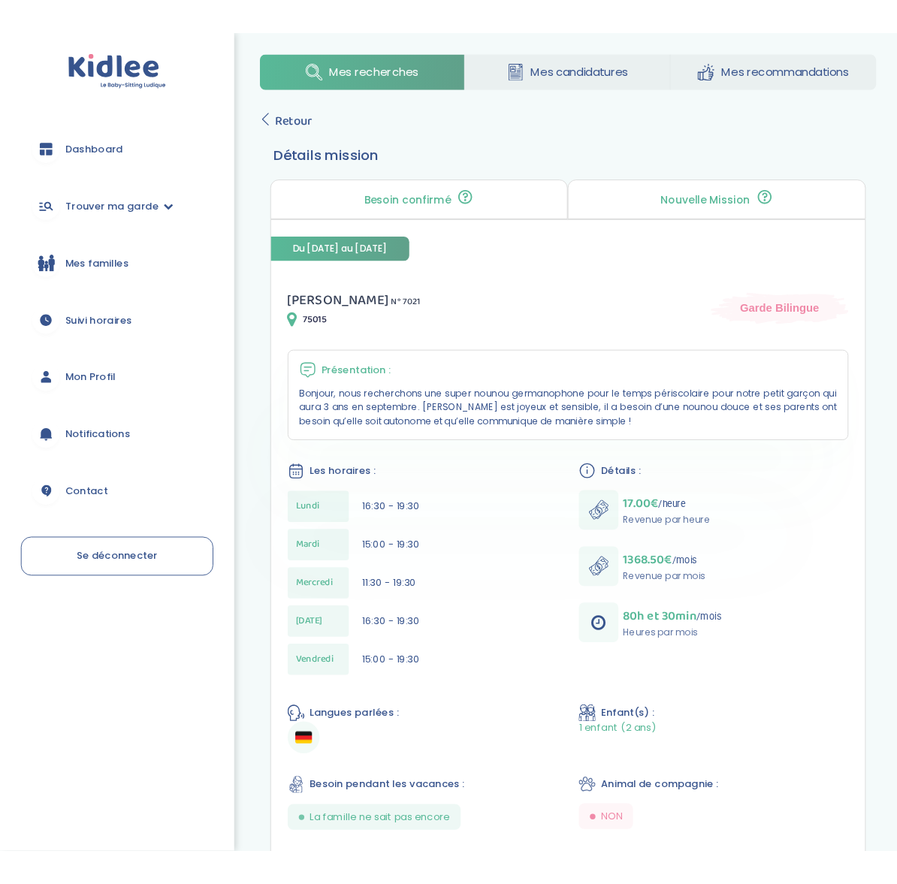
scroll to position [23, 0]
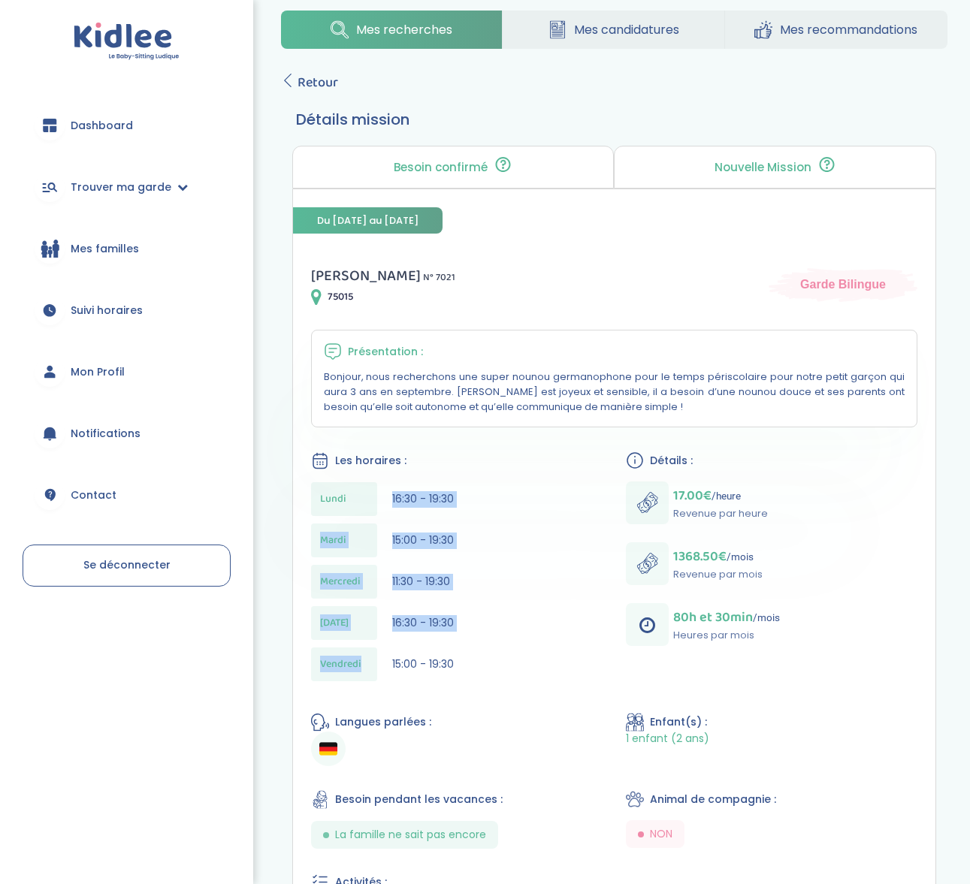
drag, startPoint x: 409, startPoint y: 479, endPoint x: 387, endPoint y: 654, distance: 177.2
click at [387, 654] on div "Les horaires : Lundi 16:30 - 19:30 Mardi 15:00 - 19:30 Mercredi 11:30 - 19:30 J…" at bounding box center [456, 570] width 291 height 237
click at [388, 654] on div "Vendredi 15:00 - 19:30" at bounding box center [456, 665] width 291 height 34
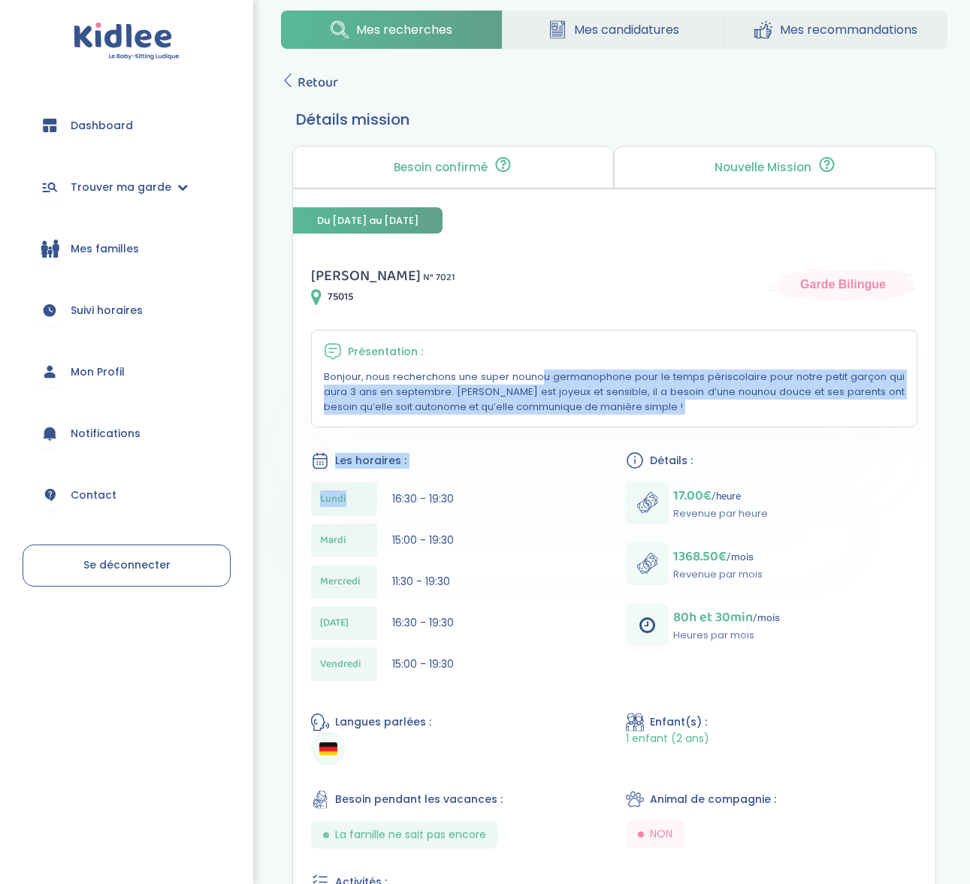
drag, startPoint x: 385, startPoint y: 398, endPoint x: 432, endPoint y: 456, distance: 74.7
click at [431, 474] on div "Marie R . N° 7021 75015 Garde Bilingue Présentation : Bonjour, nous recherchons…" at bounding box center [614, 725] width 643 height 959
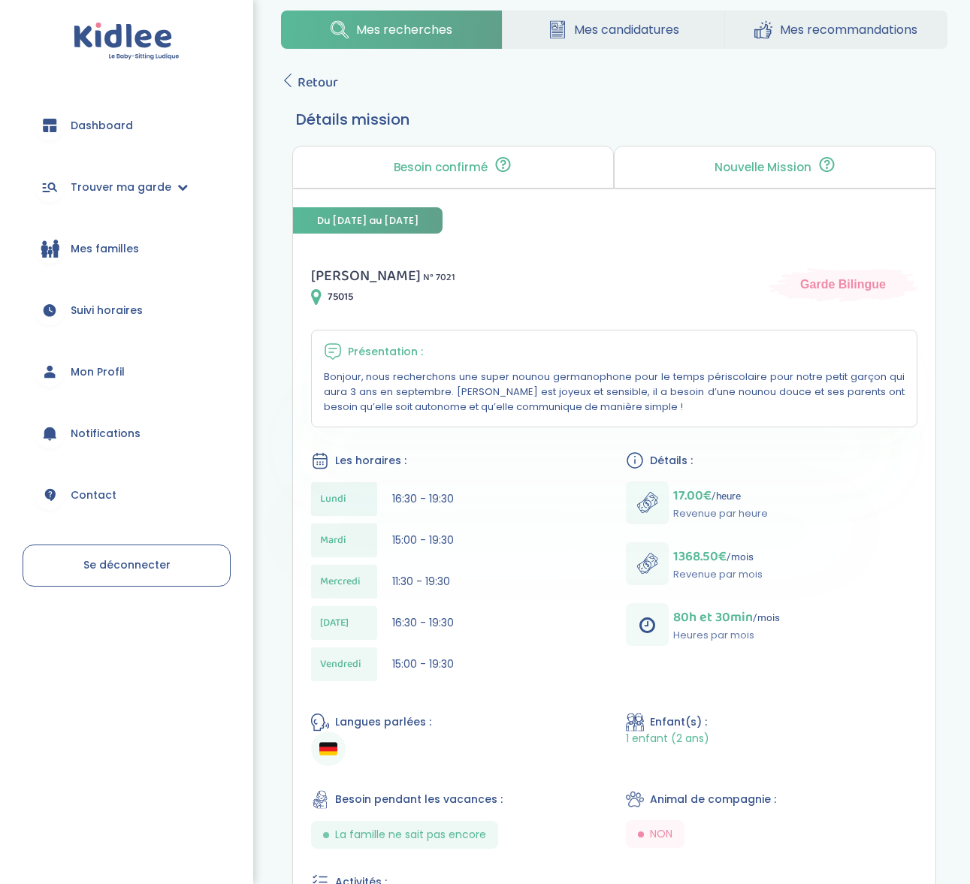
click at [431, 456] on div "Les horaires :" at bounding box center [456, 461] width 291 height 19
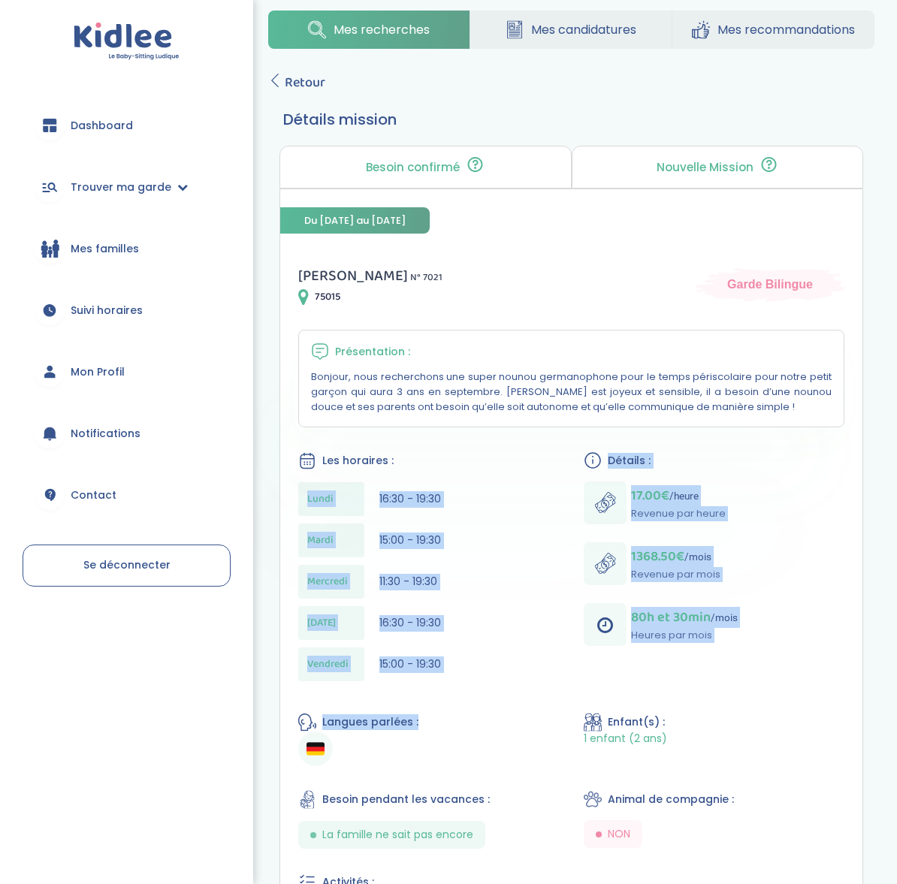
drag, startPoint x: 372, startPoint y: 488, endPoint x: 463, endPoint y: 711, distance: 240.9
click at [478, 721] on div "Marie R . N° 7021 75015 Garde Bilingue Présentation : Bonjour, nous recherchons…" at bounding box center [571, 725] width 582 height 959
click at [434, 693] on div "Marie R . N° 7021 75015 Garde Bilingue Présentation : Bonjour, nous recherchons…" at bounding box center [571, 725] width 582 height 959
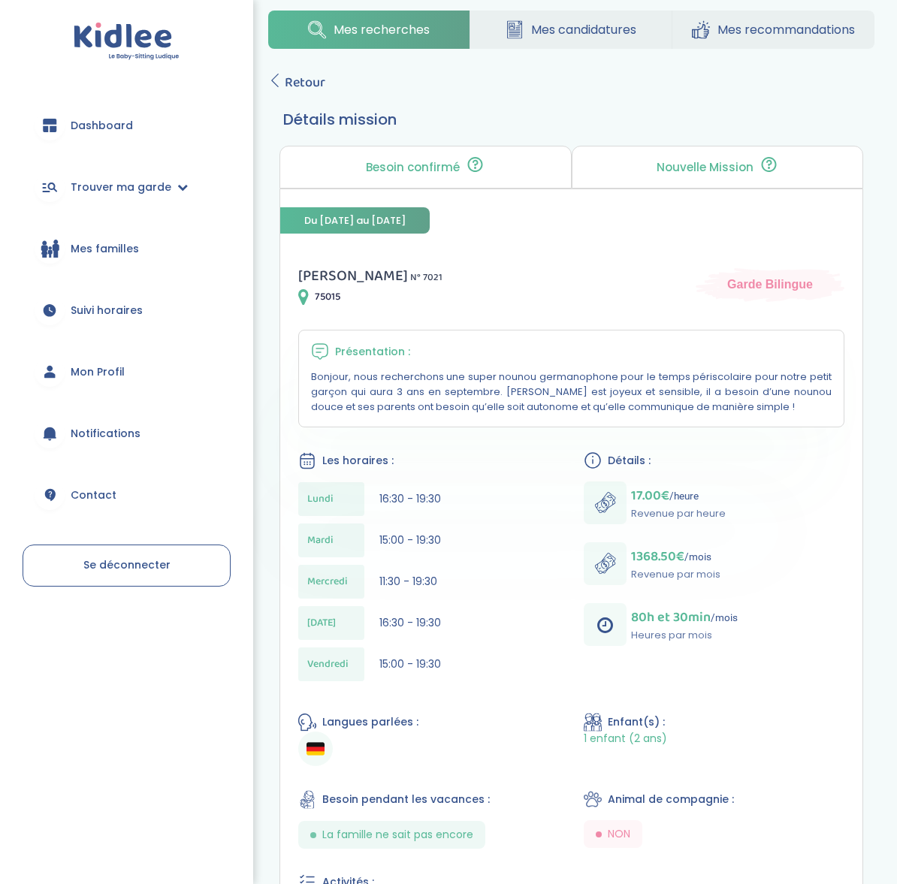
click at [445, 667] on div "Vendredi 15:00 - 19:30" at bounding box center [428, 665] width 261 height 34
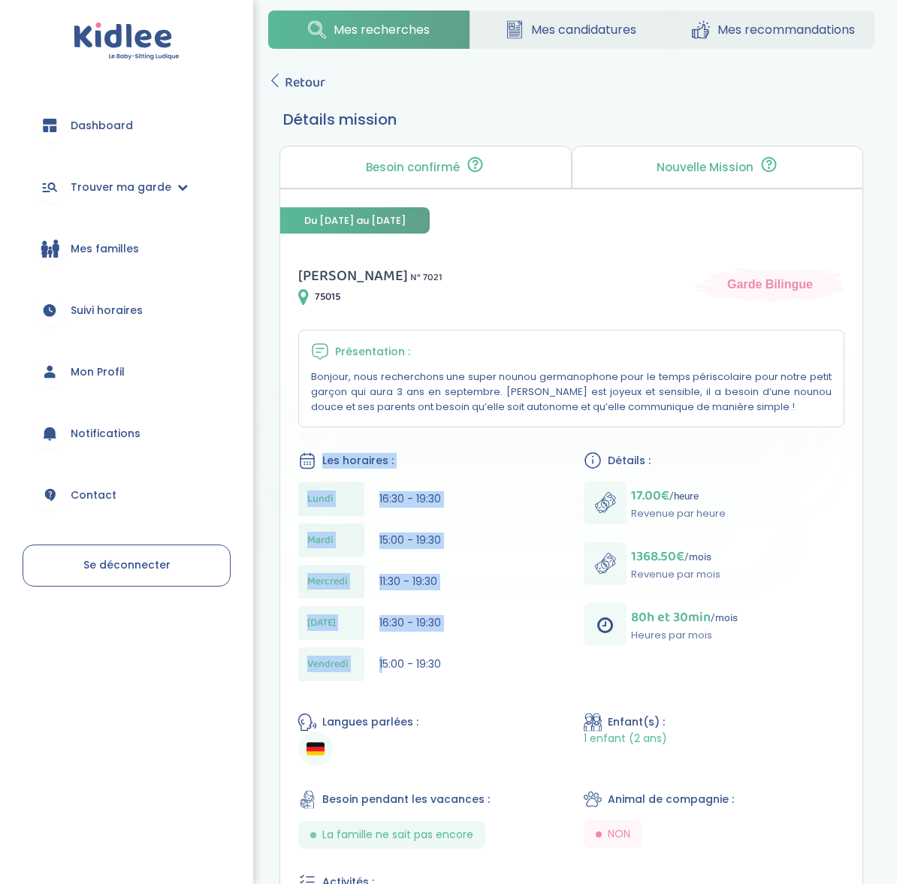
drag, startPoint x: 285, startPoint y: 439, endPoint x: 385, endPoint y: 663, distance: 245.5
click at [385, 663] on div "Marie R . N° 7021 75015 Garde Bilingue Présentation : Bonjour, nous recherchons…" at bounding box center [571, 725] width 582 height 959
click at [385, 663] on span "15:00 - 19:30" at bounding box center [410, 664] width 62 height 15
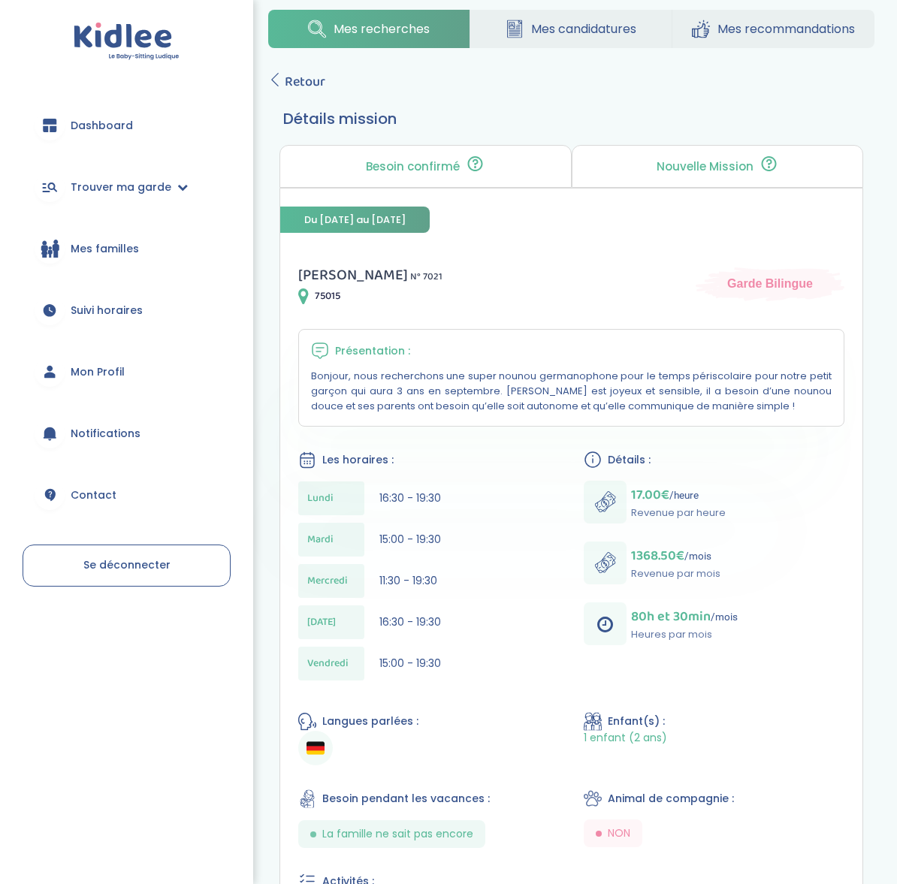
scroll to position [0, 0]
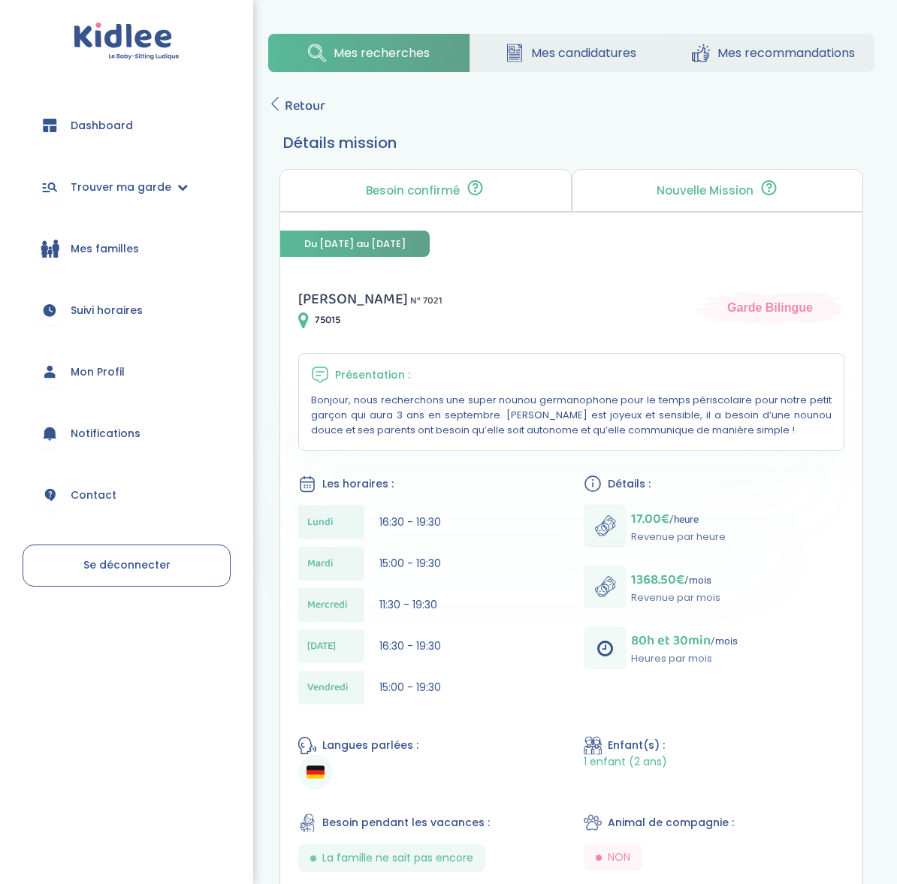
drag, startPoint x: 391, startPoint y: 517, endPoint x: 414, endPoint y: 654, distance: 138.6
click at [414, 654] on div "Lundi 16:30 - 19:30 Mardi 15:00 - 19:30 Mercredi 11:30 - 19:30 Jeudi 16:30 - 19…" at bounding box center [428, 609] width 261 height 207
drag, startPoint x: 424, startPoint y: 663, endPoint x: 399, endPoint y: 482, distance: 182.8
click at [399, 482] on div "Les horaires : Lundi 16:30 - 19:30 Mardi 15:00 - 19:30 Mercredi 11:30 - 19:30 J…" at bounding box center [428, 593] width 261 height 237
click at [409, 506] on div "Lundi 16:30 - 19:30" at bounding box center [428, 523] width 261 height 34
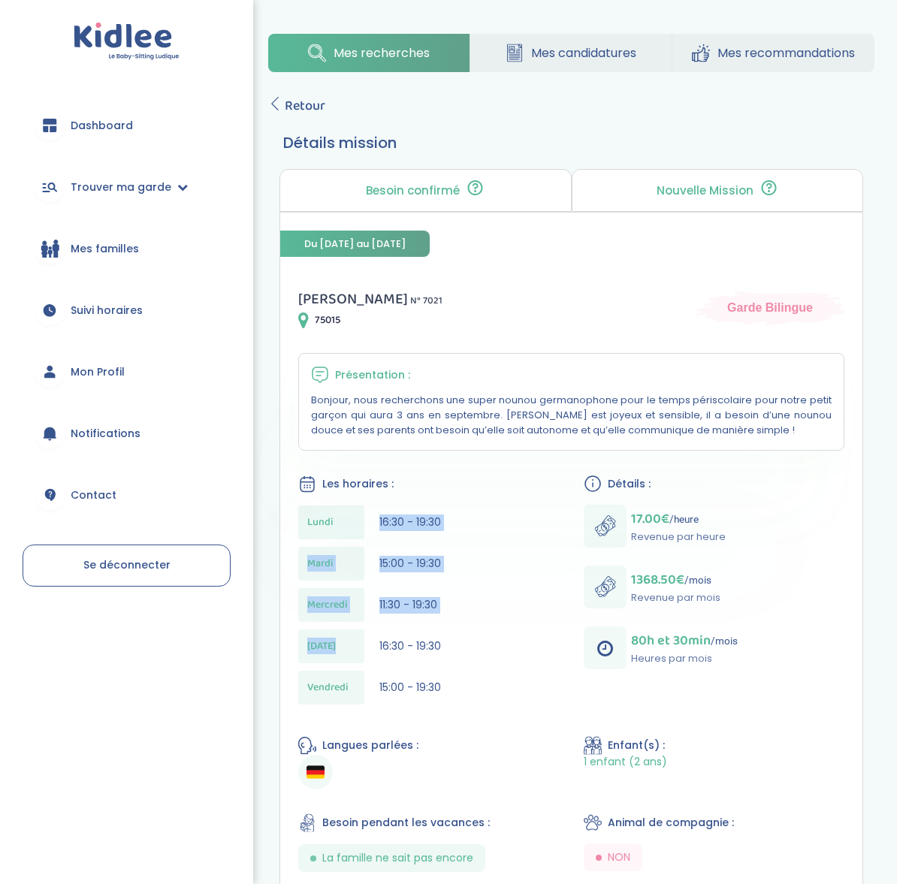
drag, startPoint x: 388, startPoint y: 509, endPoint x: 442, endPoint y: 634, distance: 135.9
click at [442, 634] on div "Lundi 16:30 - 19:30 Mardi 15:00 - 19:30 Mercredi 11:30 - 19:30 Jeudi 16:30 - 19…" at bounding box center [428, 609] width 261 height 207
click at [442, 635] on div "Jeudi 16:30 - 19:30" at bounding box center [428, 647] width 261 height 34
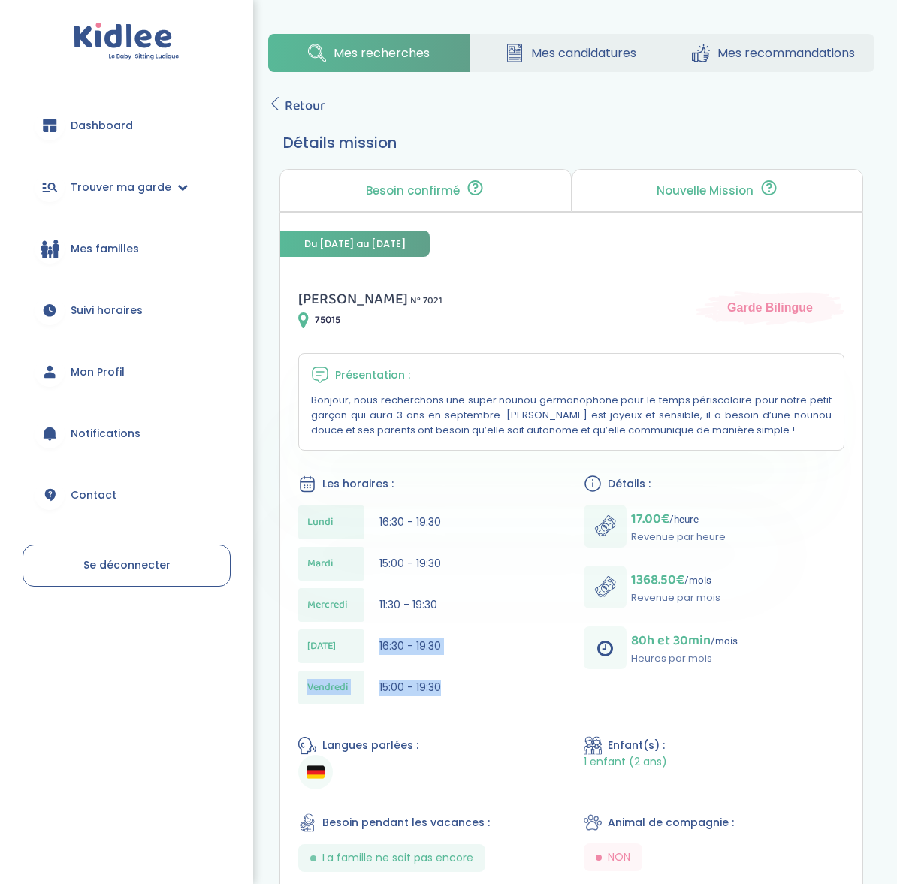
drag, startPoint x: 452, startPoint y: 654, endPoint x: 458, endPoint y: 691, distance: 37.2
click at [458, 691] on div "Lundi 16:30 - 19:30 Mardi 15:00 - 19:30 Mercredi 11:30 - 19:30 Jeudi 16:30 - 19…" at bounding box center [428, 609] width 261 height 207
click at [458, 691] on div "Vendredi 15:00 - 19:30" at bounding box center [428, 688] width 261 height 34
drag, startPoint x: 455, startPoint y: 691, endPoint x: 334, endPoint y: 509, distance: 219.0
click at [334, 509] on div "Lundi 16:30 - 19:30 Mardi 15:00 - 19:30 Mercredi 11:30 - 19:30 Jeudi 16:30 - 19…" at bounding box center [428, 609] width 261 height 207
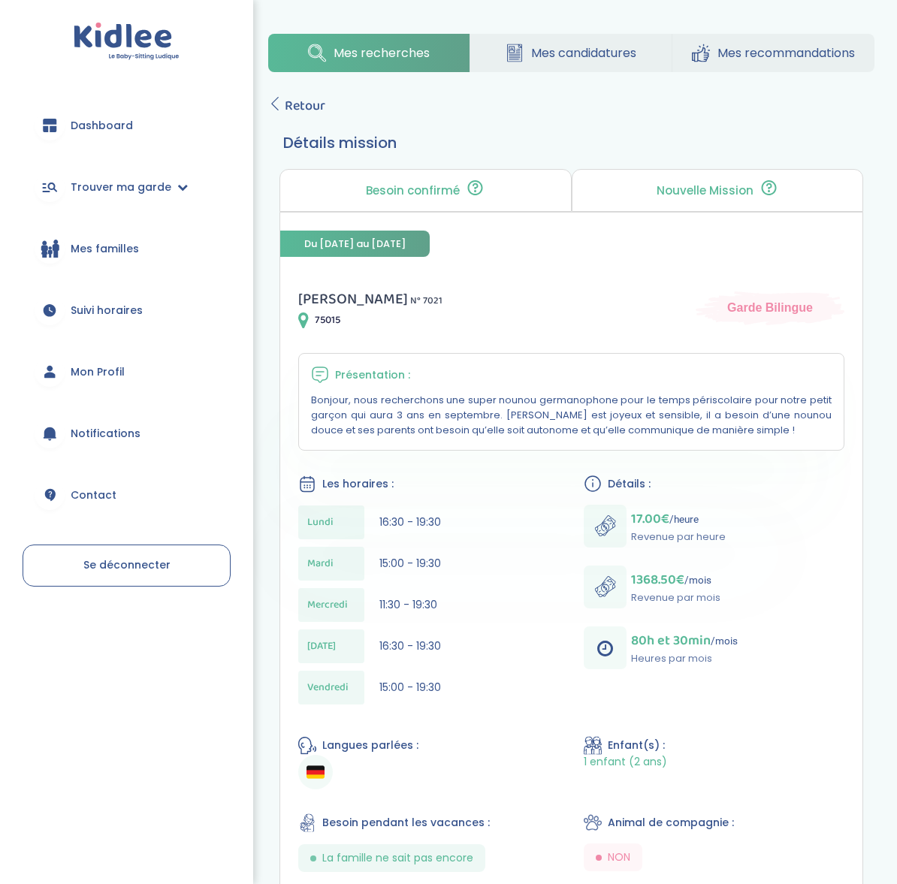
drag, startPoint x: 379, startPoint y: 506, endPoint x: 385, endPoint y: 511, distance: 8.6
click at [382, 508] on div "Lundi 16:30 - 19:30" at bounding box center [428, 523] width 261 height 34
drag, startPoint x: 382, startPoint y: 519, endPoint x: 397, endPoint y: 572, distance: 55.4
click at [397, 572] on div "Lundi 16:30 - 19:30 Mardi 15:00 - 19:30 Mercredi 11:30 - 19:30 Jeudi 16:30 - 19…" at bounding box center [428, 609] width 261 height 207
click at [436, 634] on div "Jeudi 16:30 - 19:30" at bounding box center [428, 647] width 261 height 34
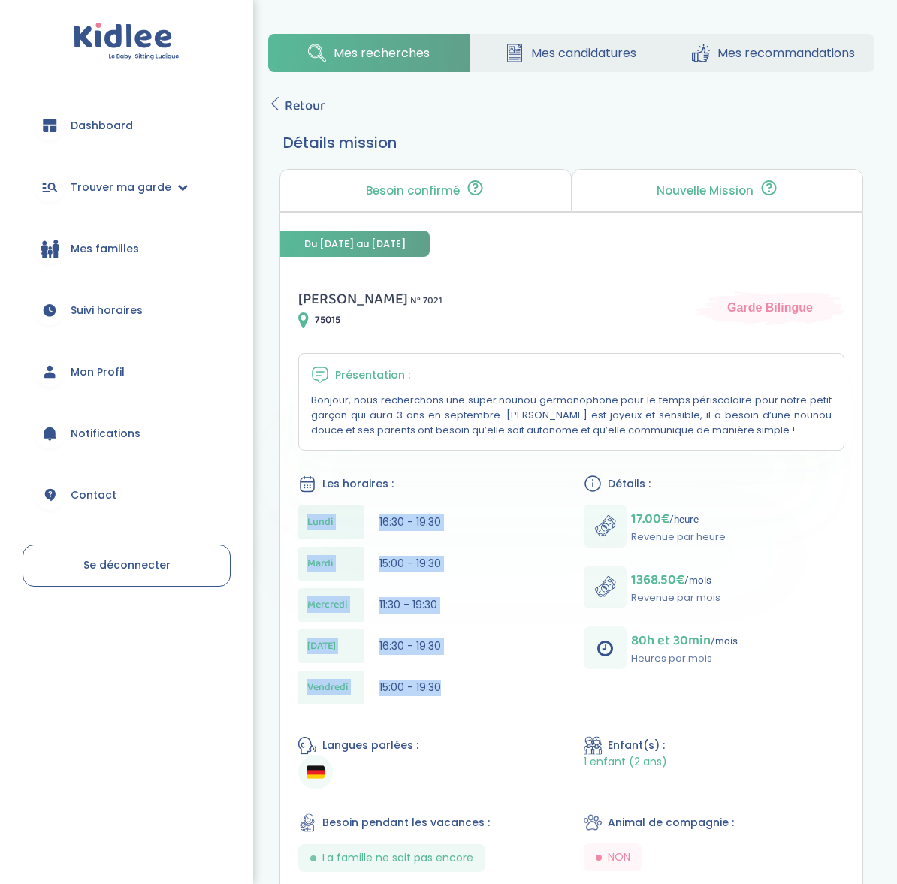
drag, startPoint x: 447, startPoint y: 695, endPoint x: 310, endPoint y: 506, distance: 233.5
click at [310, 506] on div "Lundi 16:30 - 19:30 Mardi 15:00 - 19:30 Mercredi 11:30 - 19:30 Jeudi 16:30 - 19…" at bounding box center [428, 609] width 261 height 207
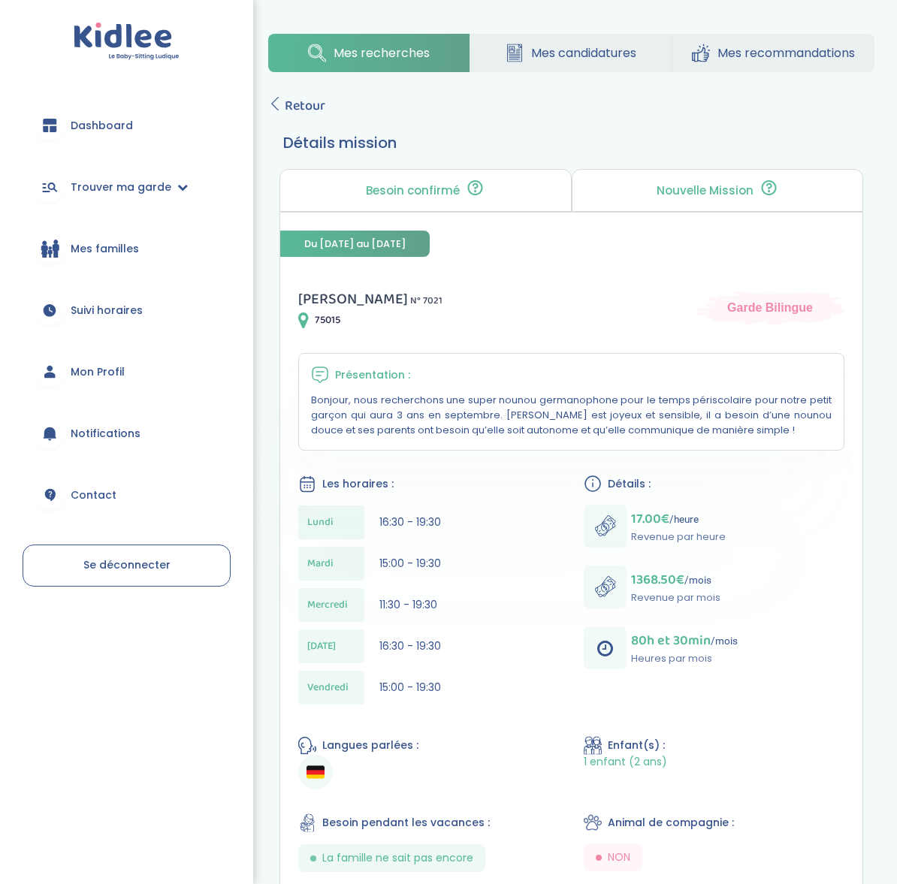
click at [393, 517] on span "16:30 - 19:30" at bounding box center [410, 522] width 62 height 15
drag, startPoint x: 297, startPoint y: 517, endPoint x: 497, endPoint y: 651, distance: 240.4
click at [497, 651] on div "Marie R . N° 7021 75015 Garde Bilingue Présentation : Bonjour, nous recherchons…" at bounding box center [571, 748] width 582 height 959
click at [497, 651] on div "Jeudi 16:30 - 19:30" at bounding box center [428, 647] width 261 height 34
click at [276, 112] on link "Retour" at bounding box center [296, 105] width 57 height 21
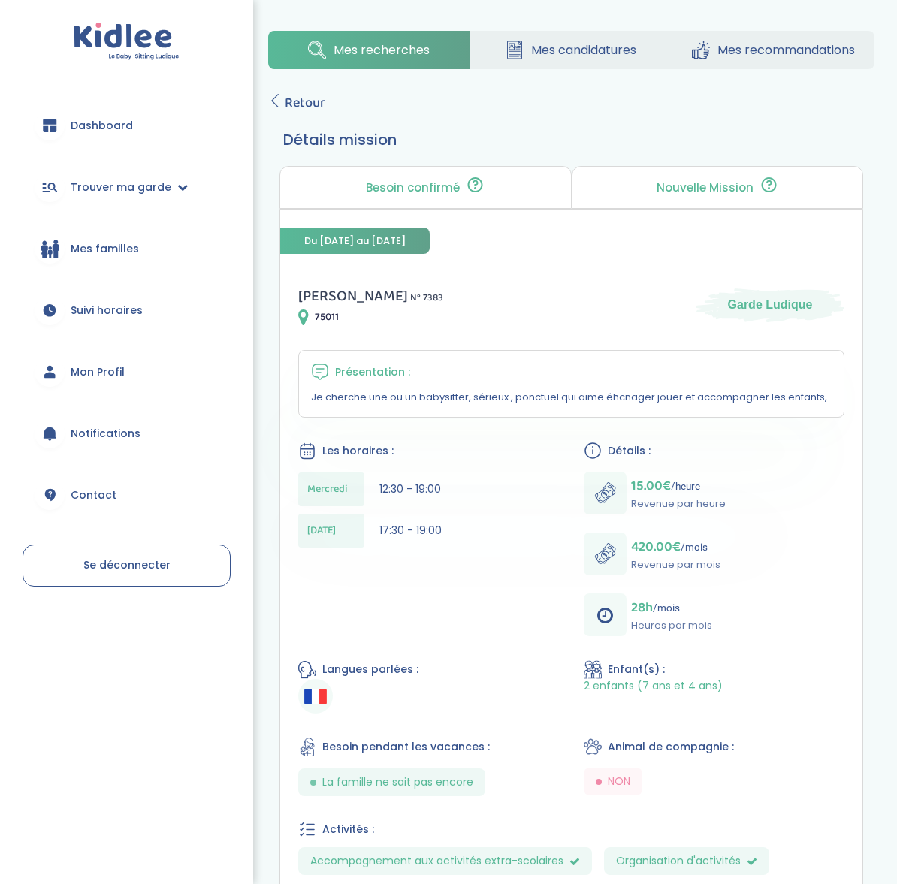
scroll to position [6, 0]
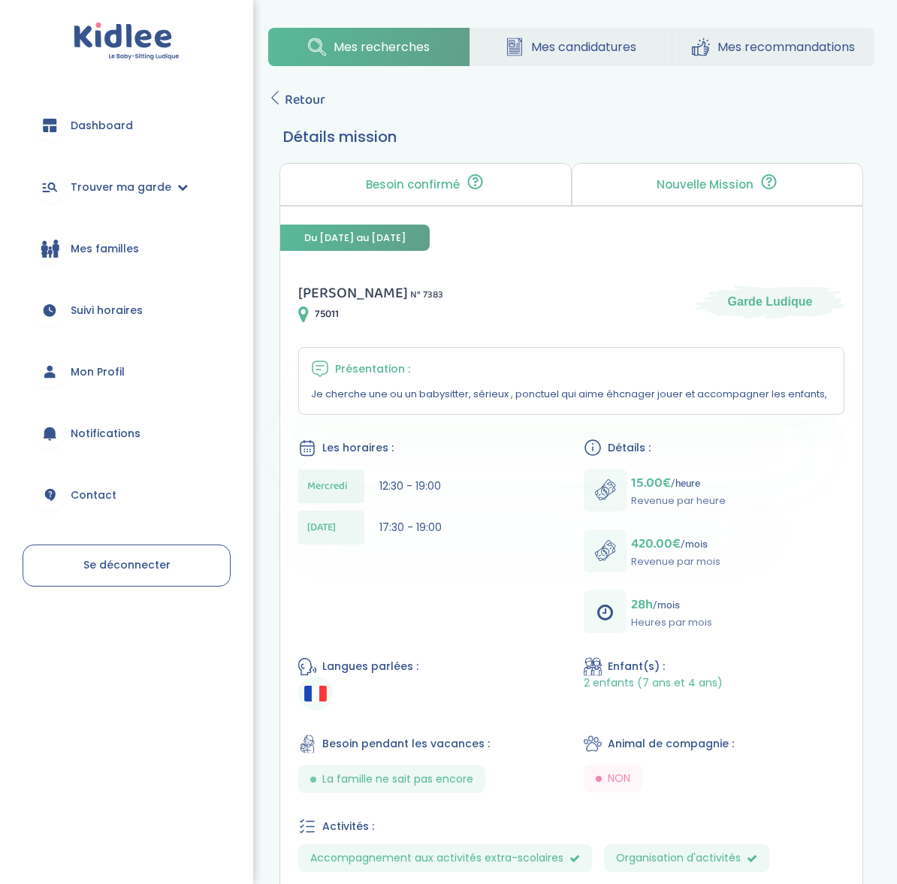
click at [662, 590] on div "15.00€ /heure Revenue par heure 420.00€ /mois Revenue par mois 28h /mois Heures…" at bounding box center [714, 551] width 261 height 165
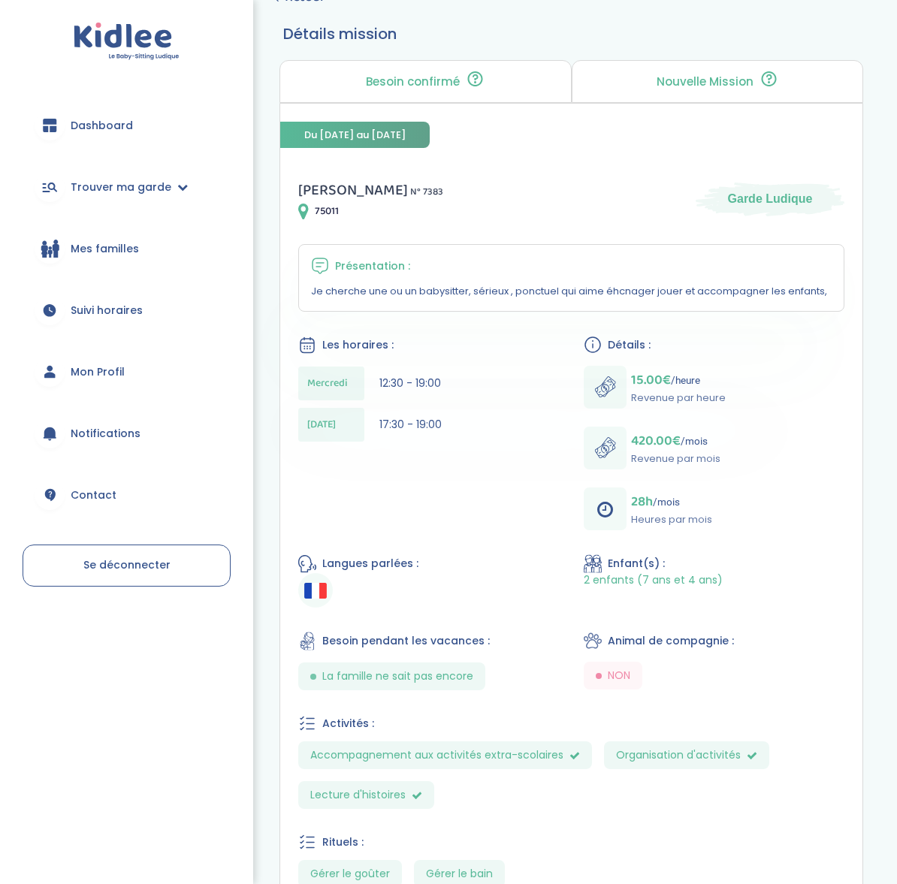
scroll to position [0, 0]
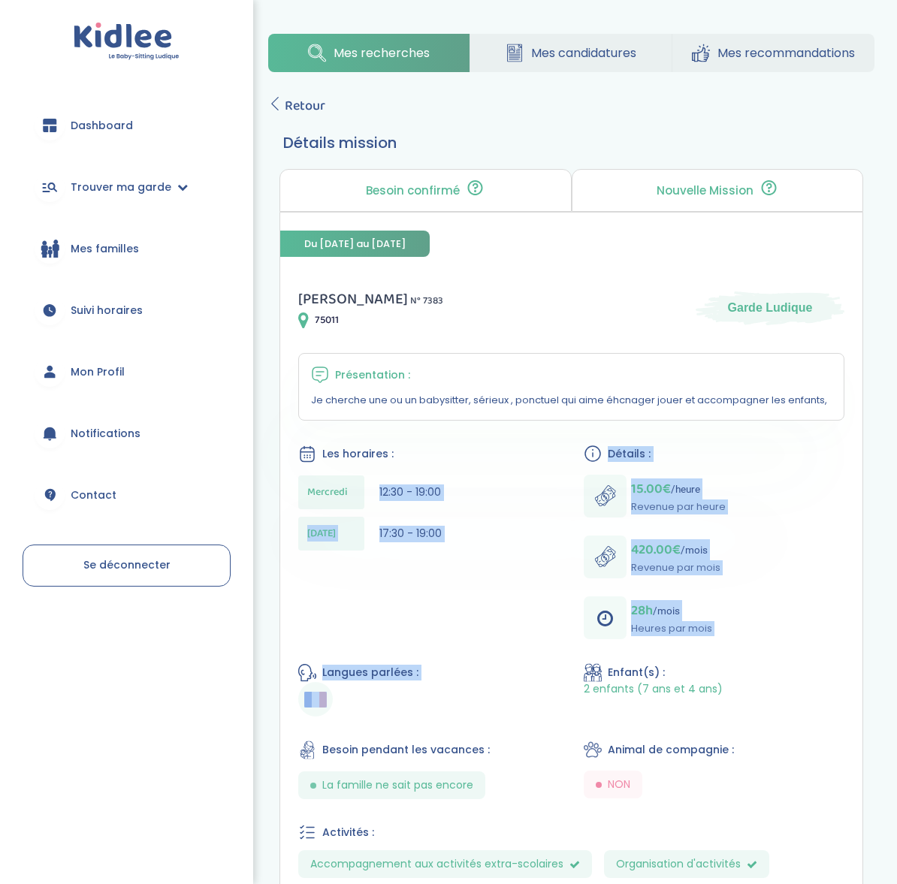
drag, startPoint x: 377, startPoint y: 488, endPoint x: 648, endPoint y: 660, distance: 321.2
click at [648, 660] on div "[PERSON_NAME] N° 7383 75011 Garde Ludique Présentation : Je cherche une ou un b…" at bounding box center [571, 673] width 582 height 808
click at [633, 617] on span "28h" at bounding box center [642, 610] width 22 height 21
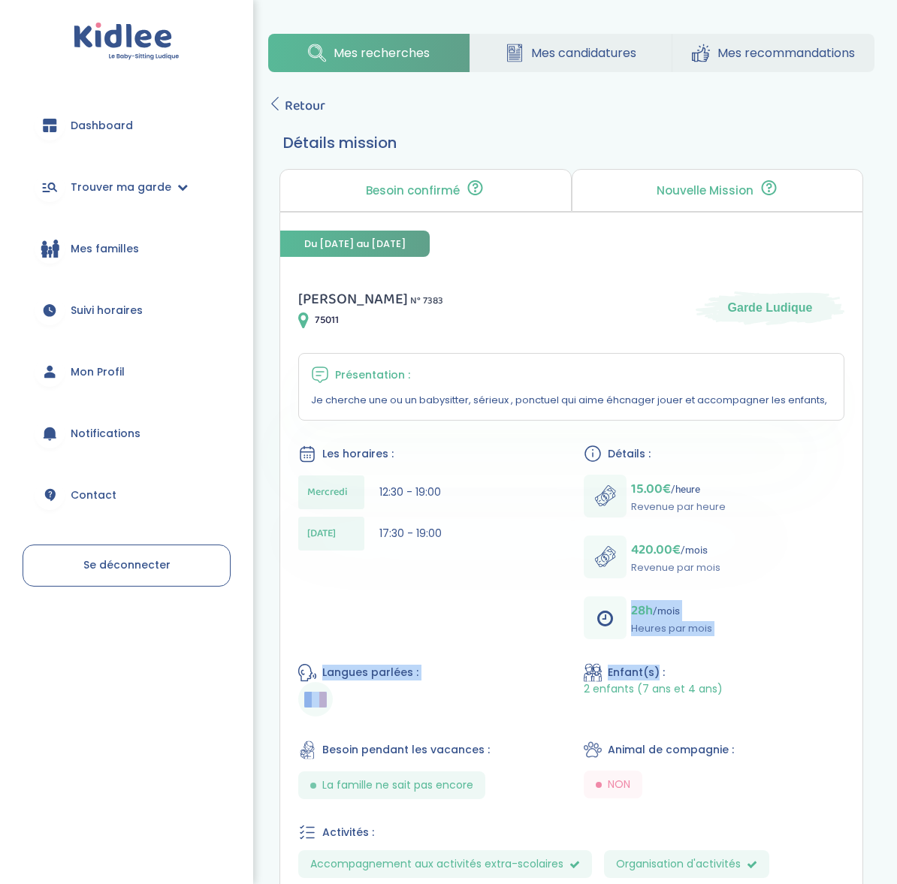
drag, startPoint x: 633, startPoint y: 617, endPoint x: 650, endPoint y: 672, distance: 57.3
click at [650, 672] on div "[PERSON_NAME] N° 7383 75011 Garde Ludique Présentation : Je cherche une ou un b…" at bounding box center [571, 673] width 582 height 808
click at [649, 672] on span "Enfant(s) :" at bounding box center [636, 673] width 57 height 16
click at [551, 618] on div "[PERSON_NAME] N° 7383 75011 Garde Ludique Présentation : Je cherche une ou un b…" at bounding box center [571, 673] width 582 height 808
drag, startPoint x: 476, startPoint y: 398, endPoint x: 543, endPoint y: 389, distance: 68.2
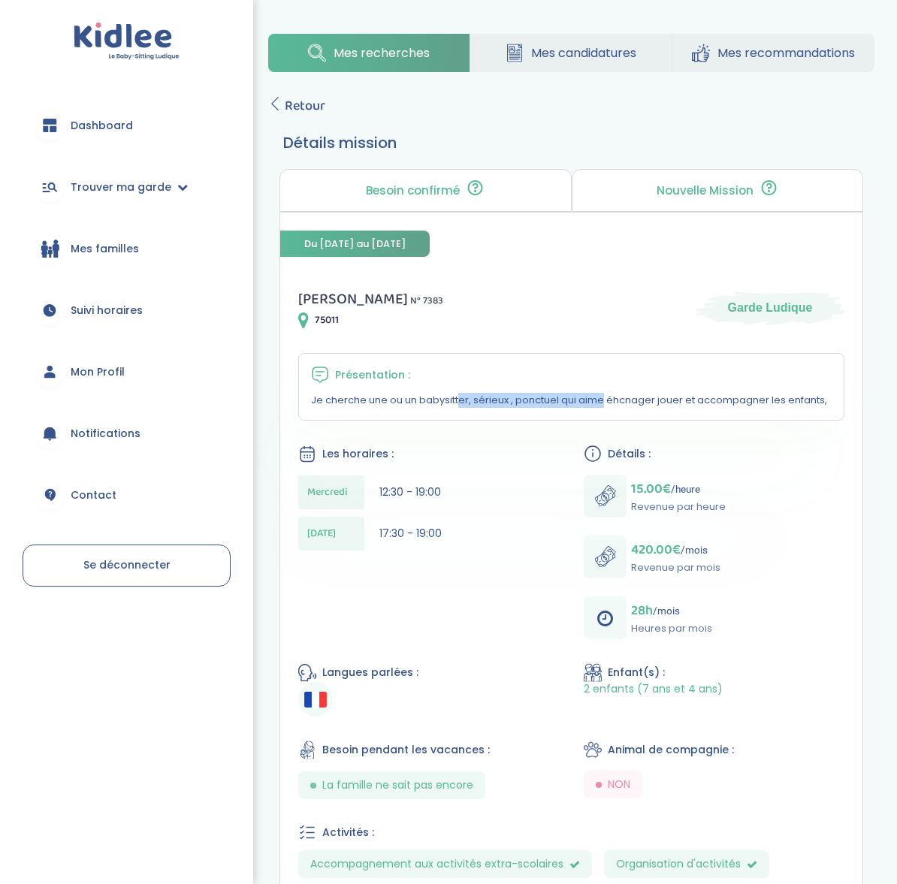
click at [543, 389] on div "Présentation : Je cherche une ou un babysitter, sérieux , ponctuel qui aime éhc…" at bounding box center [571, 387] width 546 height 68
drag, startPoint x: 543, startPoint y: 389, endPoint x: 777, endPoint y: 403, distance: 234.1
click at [777, 403] on div "Présentation : Je cherche une ou un babysitter, sérieux , ponctuel qui aime éhc…" at bounding box center [571, 387] width 546 height 68
click at [777, 403] on p "Je cherche une ou un babysitter, sérieux , ponctuel qui aime éhcnager jouer et …" at bounding box center [571, 400] width 521 height 15
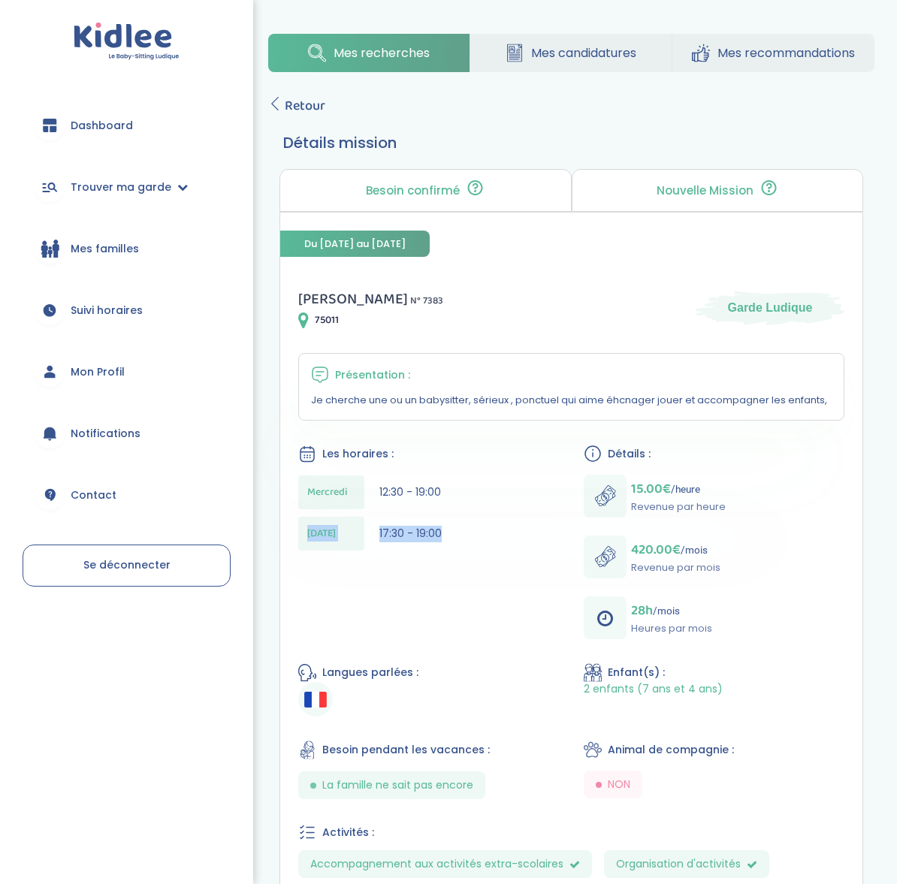
drag, startPoint x: 420, startPoint y: 551, endPoint x: 424, endPoint y: 571, distance: 20.6
click at [424, 571] on div "Virginie C . N° 7383 75011 Garde Ludique Présentation : Je cherche une ou un ba…" at bounding box center [571, 673] width 582 height 808
drag, startPoint x: 417, startPoint y: 528, endPoint x: 427, endPoint y: 572, distance: 45.4
click at [427, 572] on div "Virginie C . N° 7383 75011 Garde Ludique Présentation : Je cherche une ou un ba…" at bounding box center [571, 673] width 582 height 808
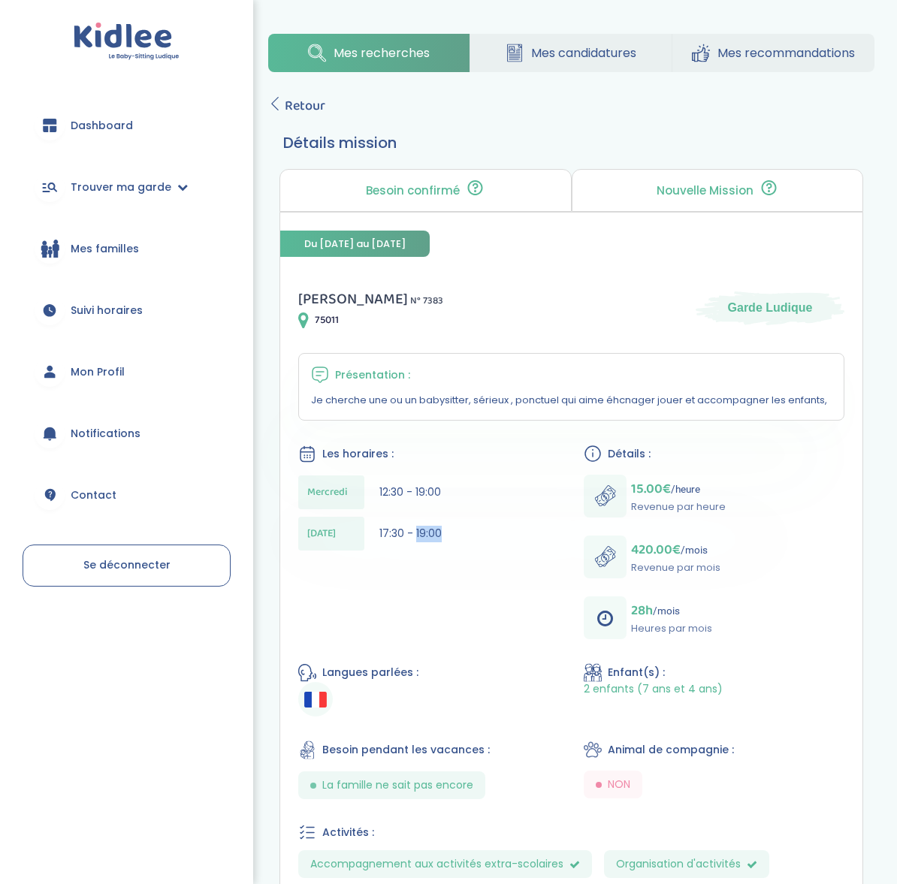
click at [427, 572] on div "Virginie C . N° 7383 75011 Garde Ludique Présentation : Je cherche une ou un ba…" at bounding box center [571, 673] width 582 height 808
drag, startPoint x: 434, startPoint y: 516, endPoint x: 434, endPoint y: 554, distance: 37.6
click at [434, 554] on div "Mercredi 12:30 - 19:00 Jeudi 17:30 - 19:00" at bounding box center [428, 517] width 261 height 83
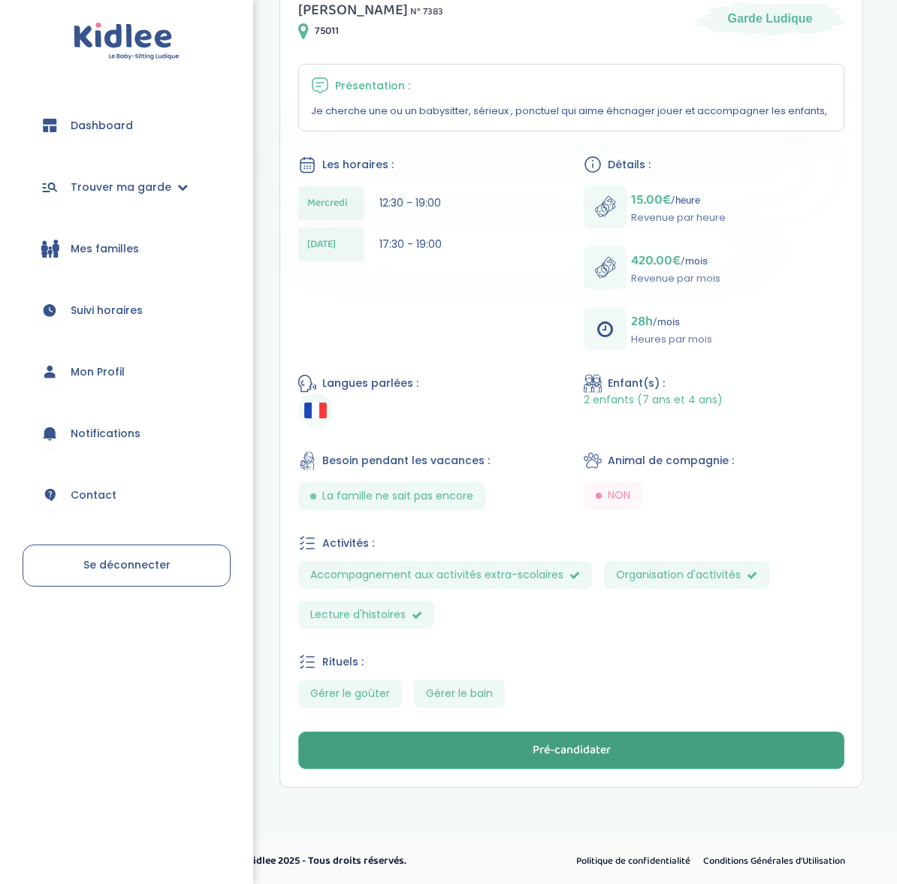
click at [533, 752] on div "Pré-candidater" at bounding box center [572, 750] width 78 height 17
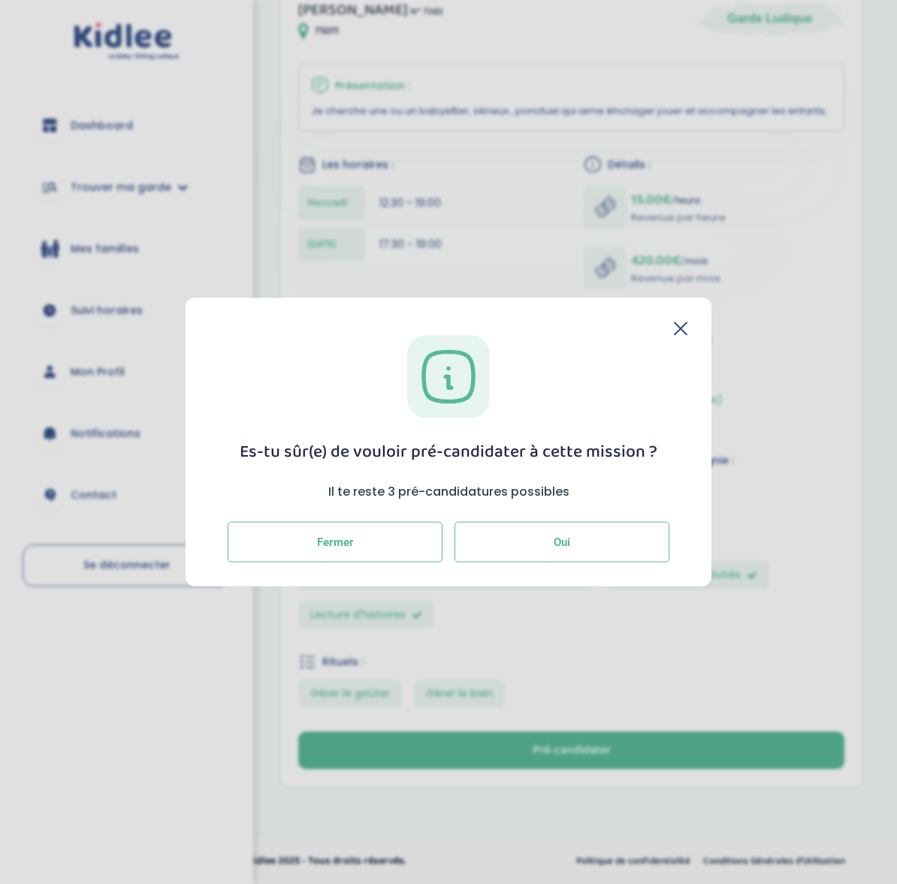
click at [522, 539] on button "Oui" at bounding box center [562, 542] width 215 height 41
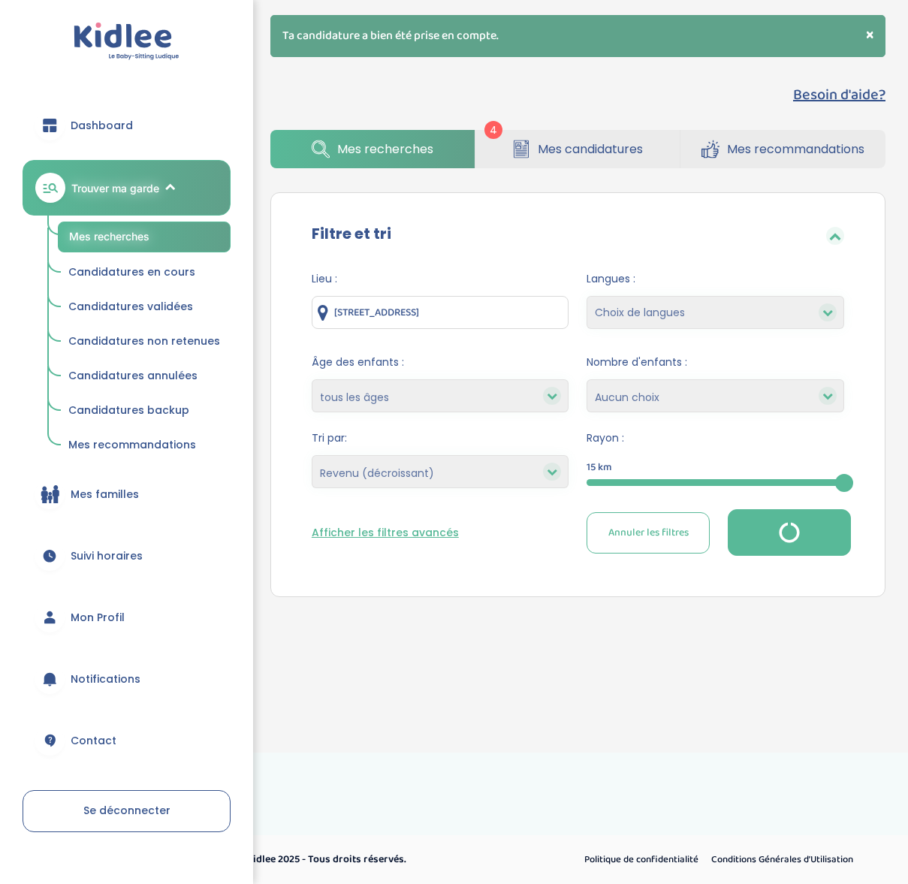
select select "salary_desc"
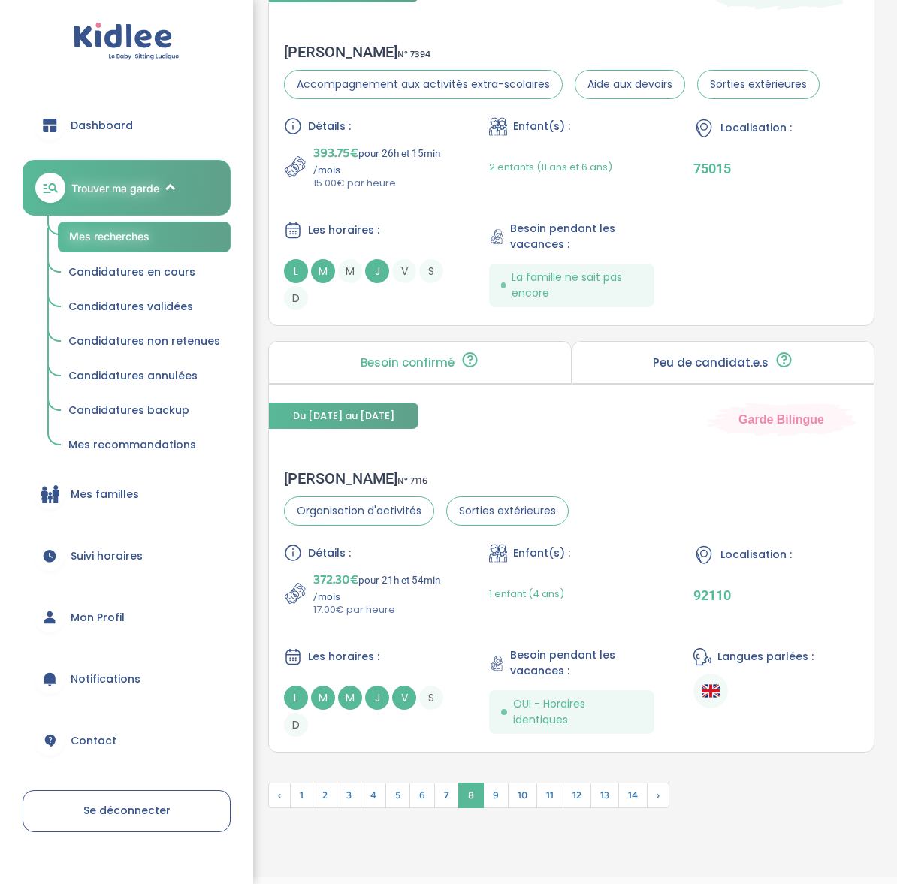
scroll to position [4119, 0]
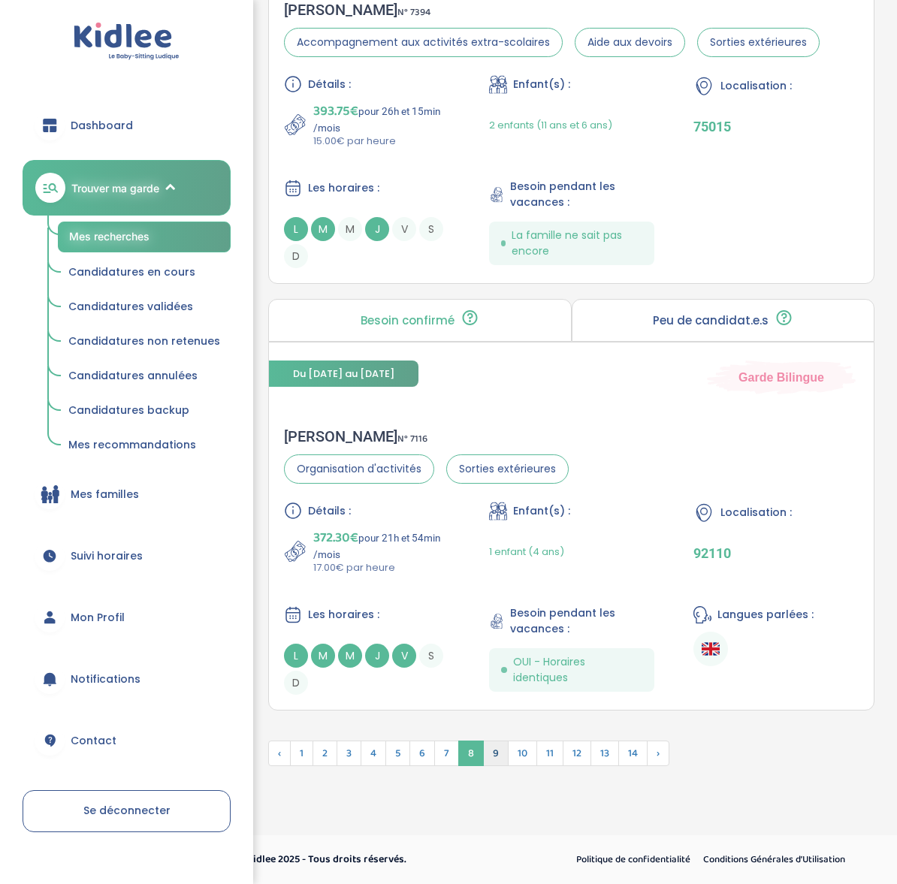
click at [502, 745] on span "9" at bounding box center [496, 754] width 26 height 26
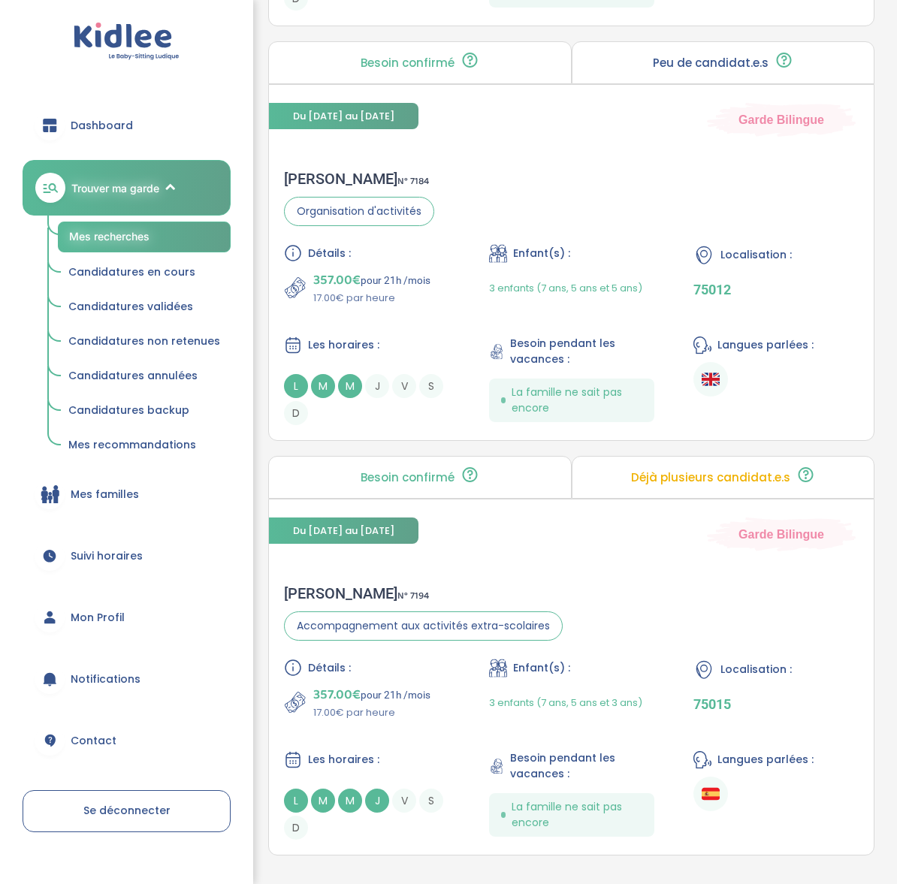
scroll to position [4078, 0]
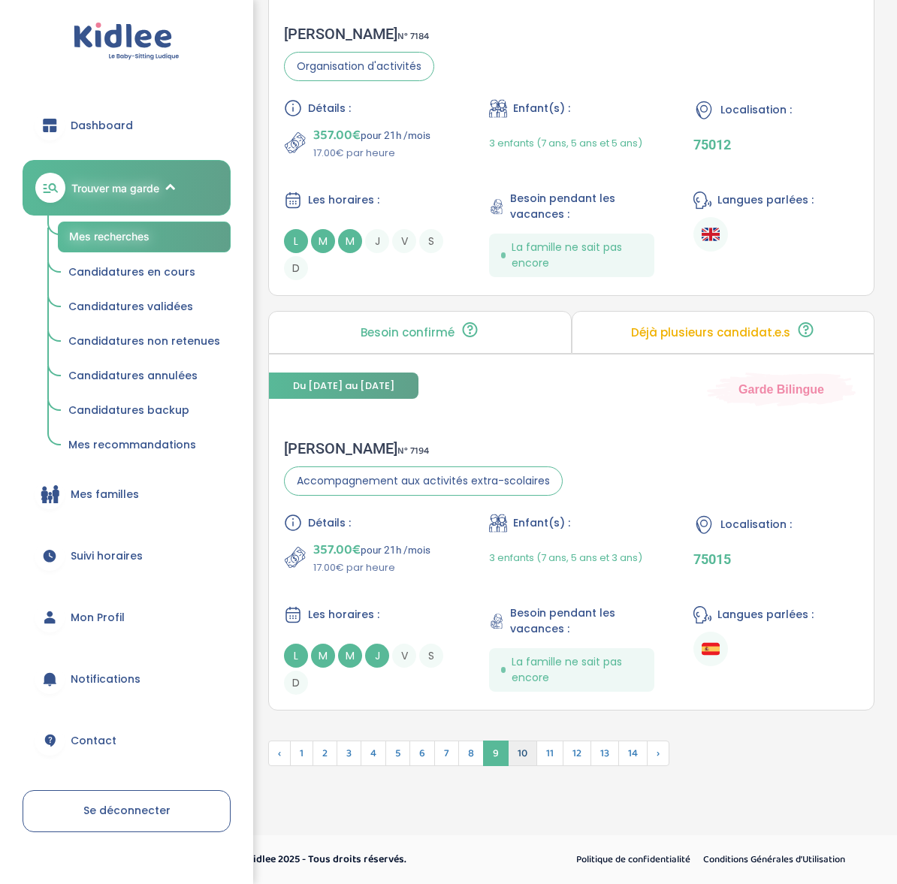
click at [523, 747] on span "10" at bounding box center [522, 754] width 29 height 26
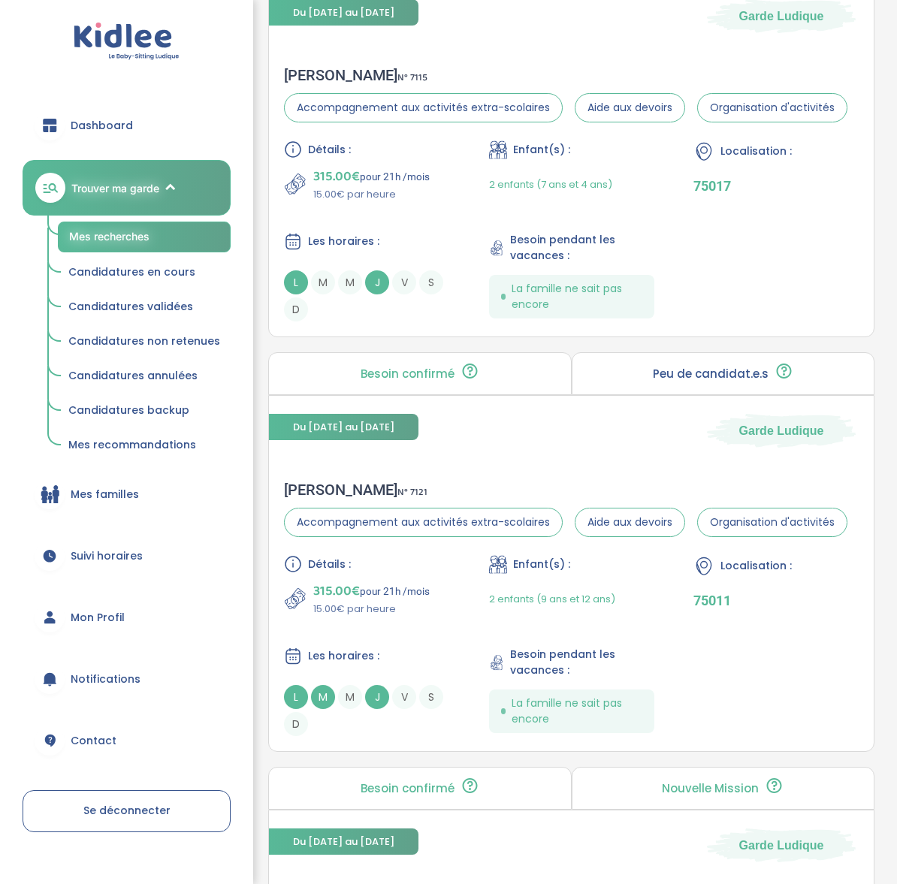
scroll to position [2996, 0]
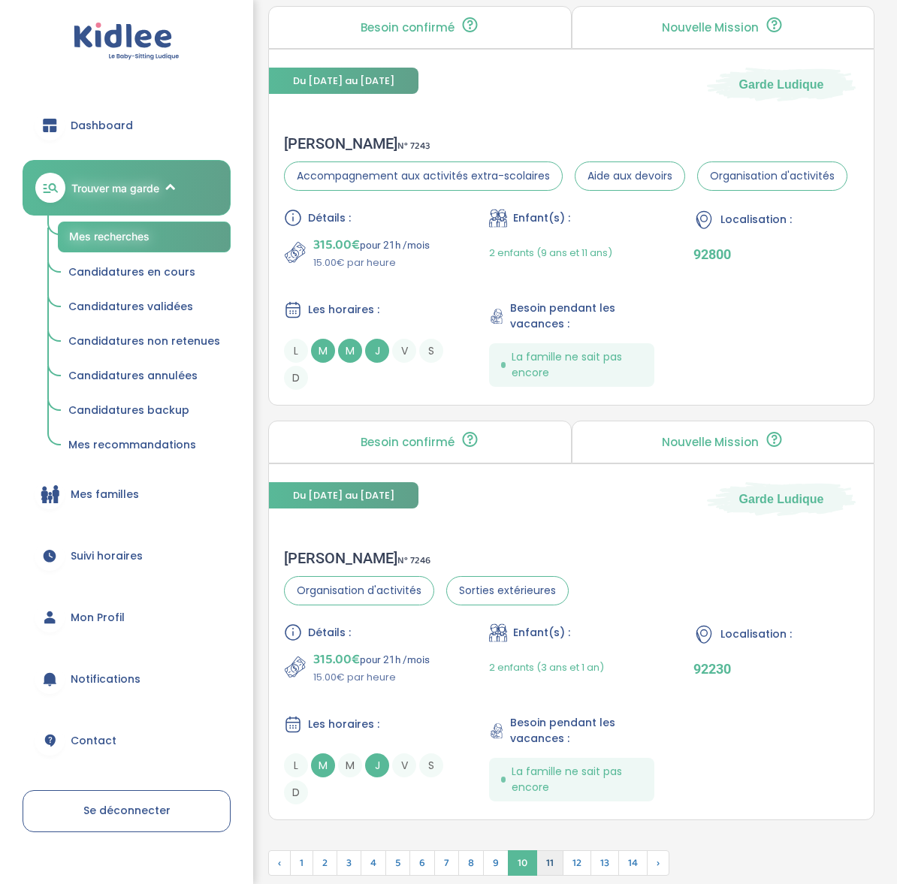
click at [556, 850] on span "11" at bounding box center [549, 863] width 27 height 26
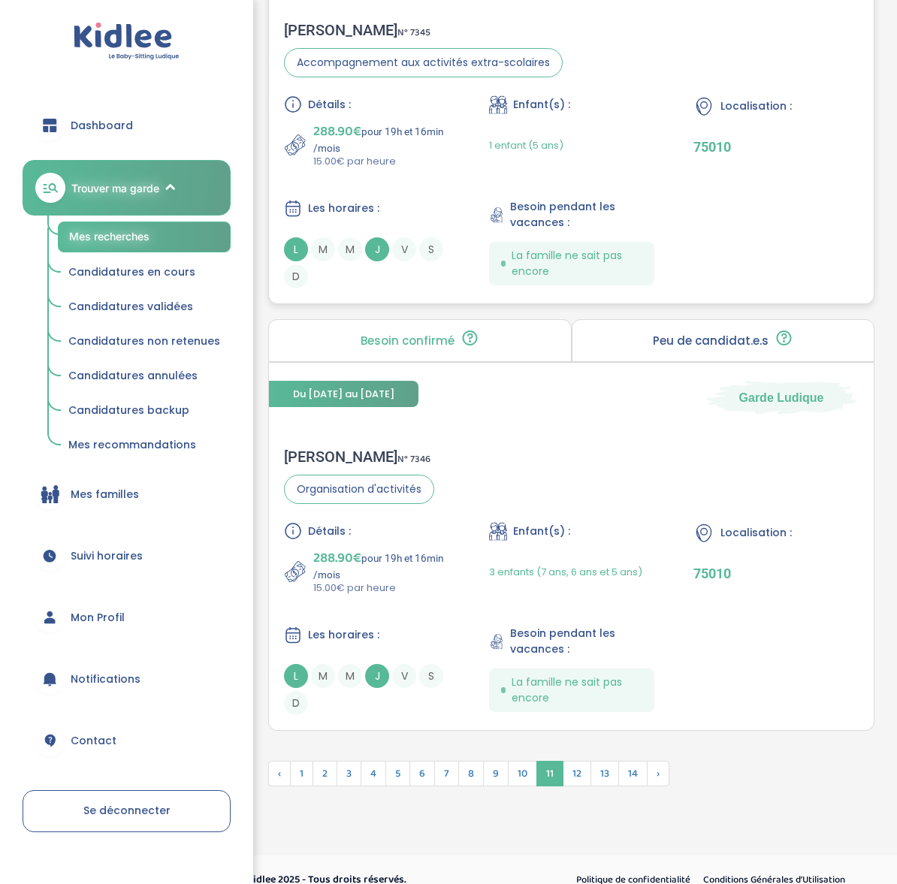
scroll to position [4160, 0]
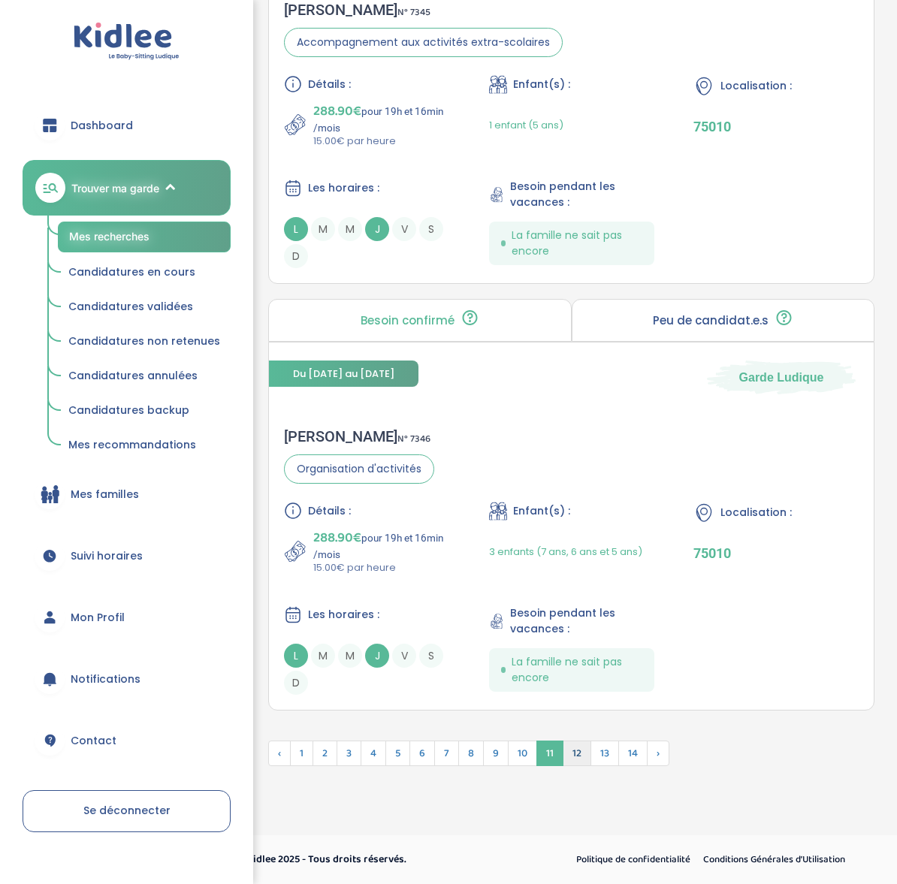
click at [578, 754] on span "12" at bounding box center [577, 754] width 29 height 26
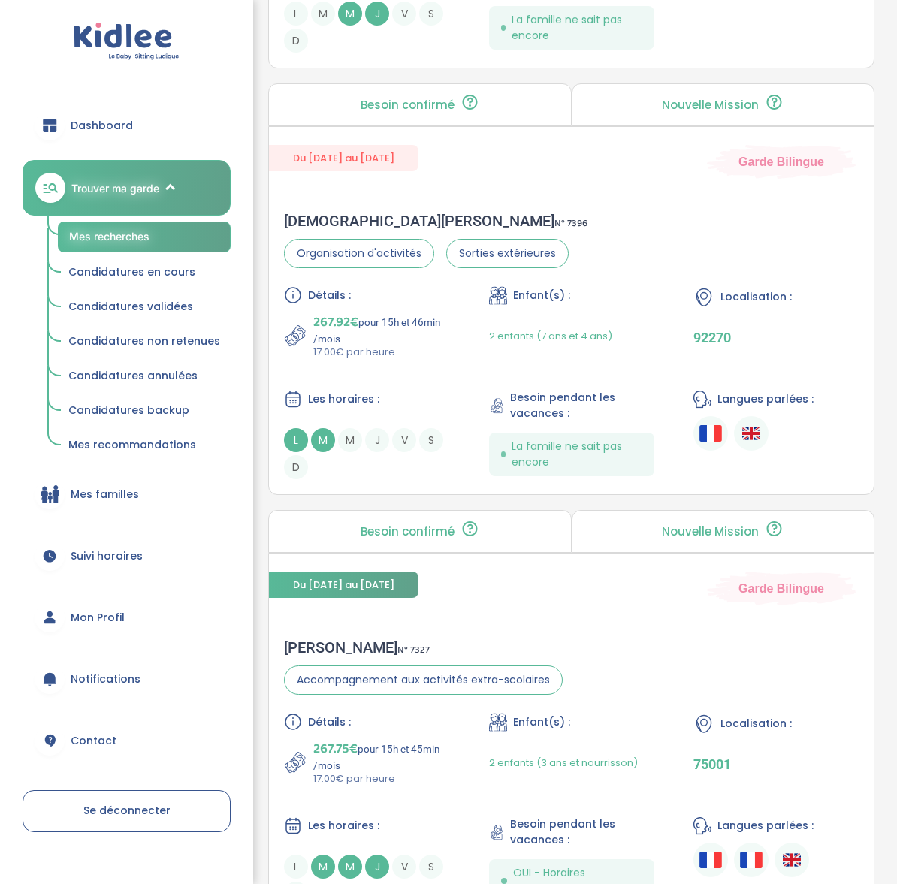
scroll to position [1225, 0]
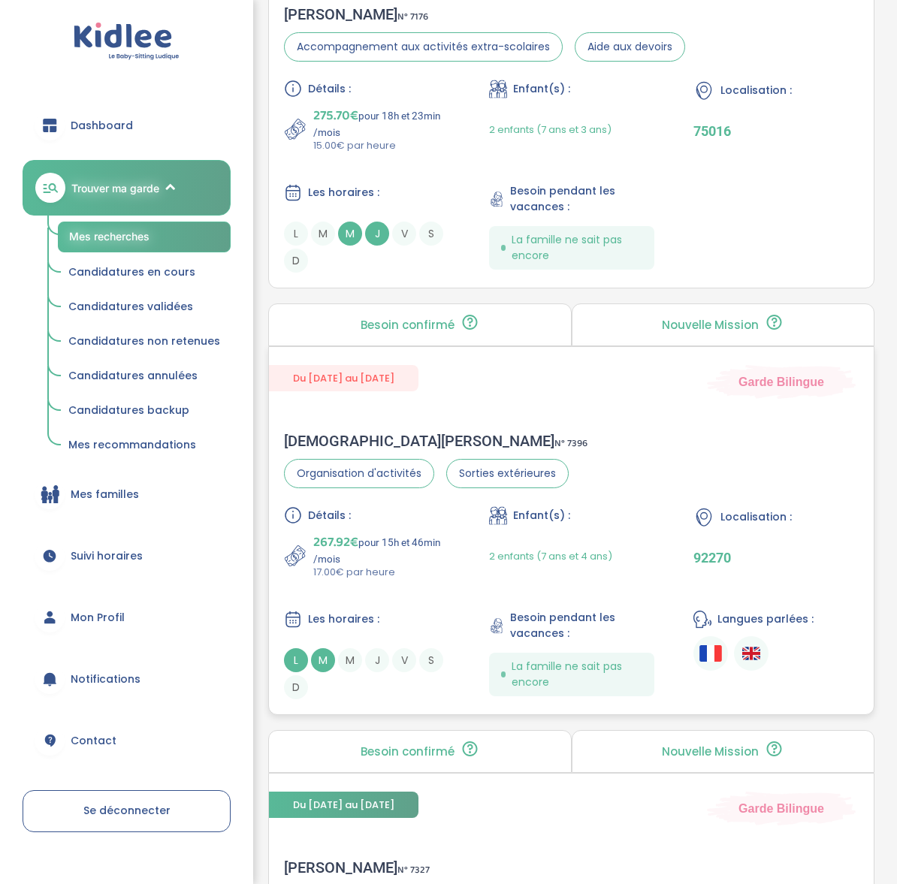
click at [384, 441] on div "[PERSON_NAME] N° 7396" at bounding box center [436, 441] width 304 height 18
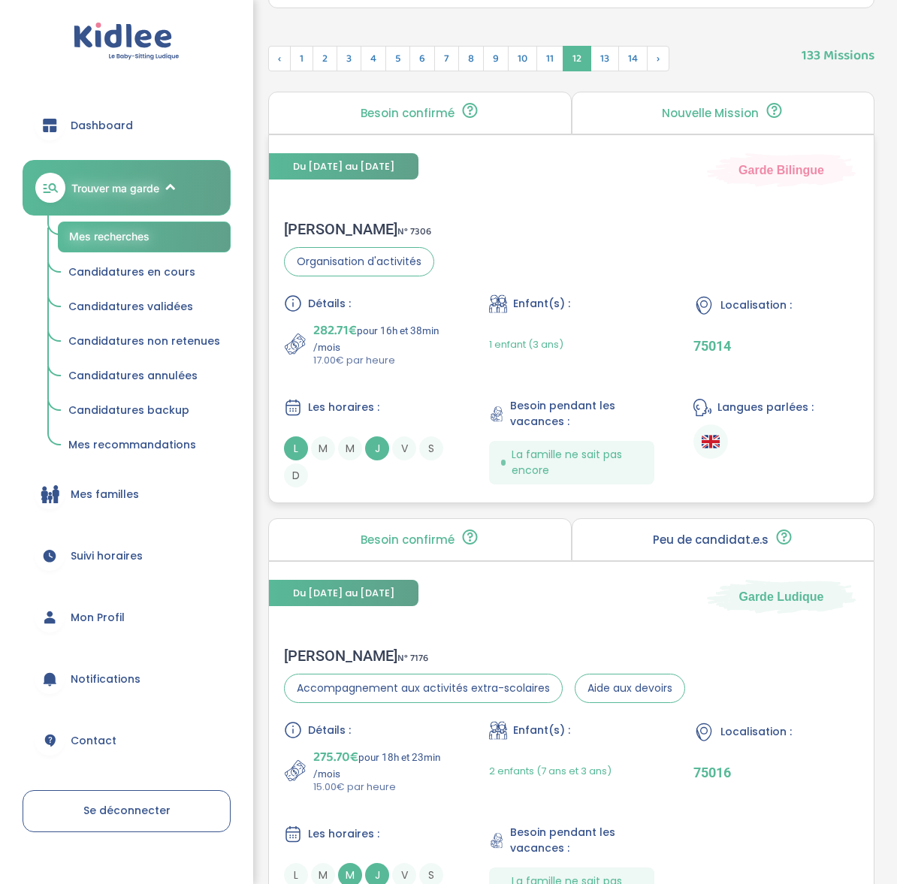
scroll to position [880, 0]
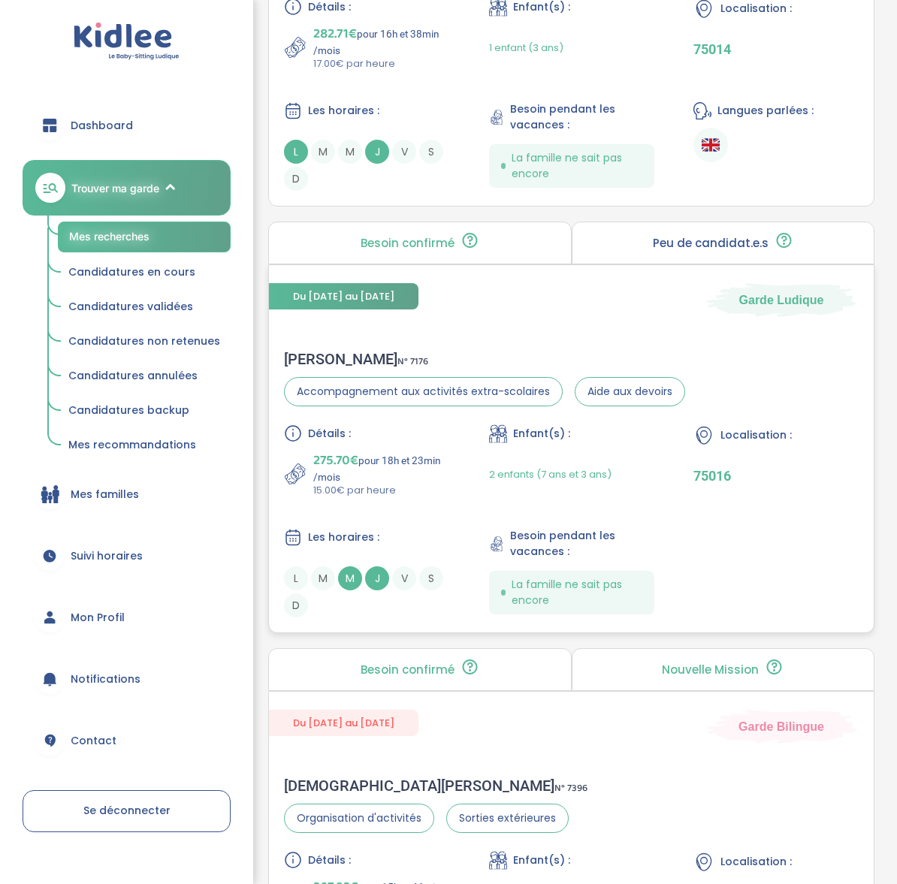
click at [310, 353] on div "Liza A . N° 7176" at bounding box center [484, 359] width 401 height 18
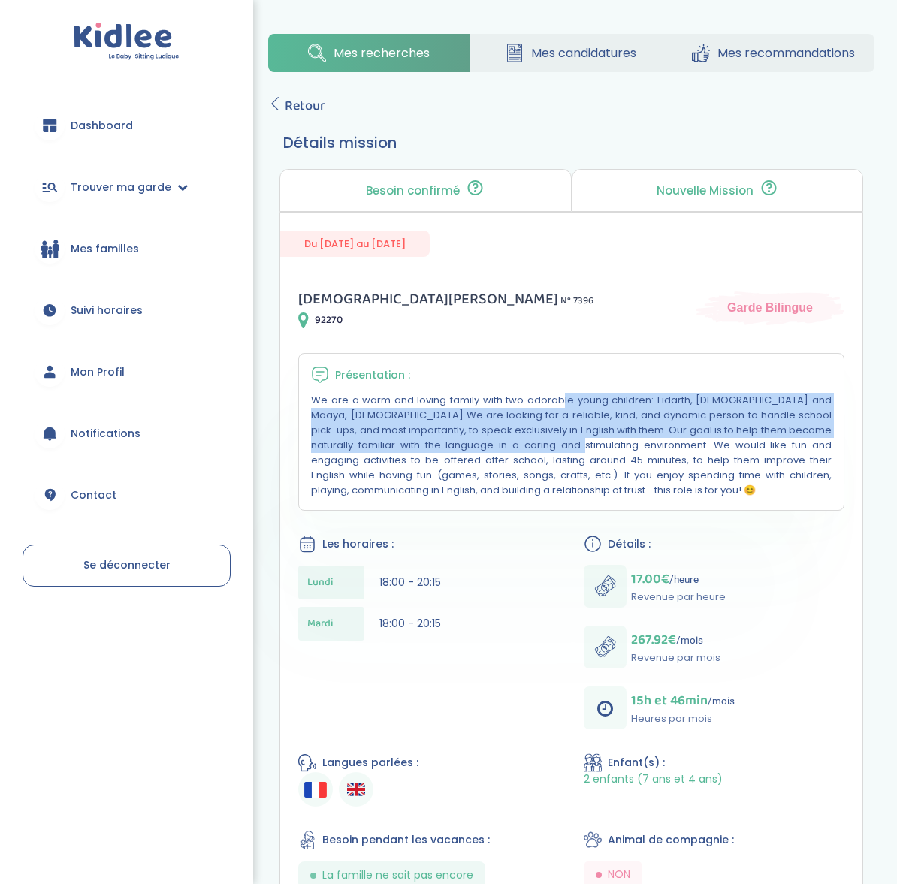
drag, startPoint x: 416, startPoint y: 404, endPoint x: 409, endPoint y: 440, distance: 36.7
click at [409, 441] on p "We are a warm and loving family with two adorable young children: Fidarth, [DEM…" at bounding box center [571, 445] width 521 height 105
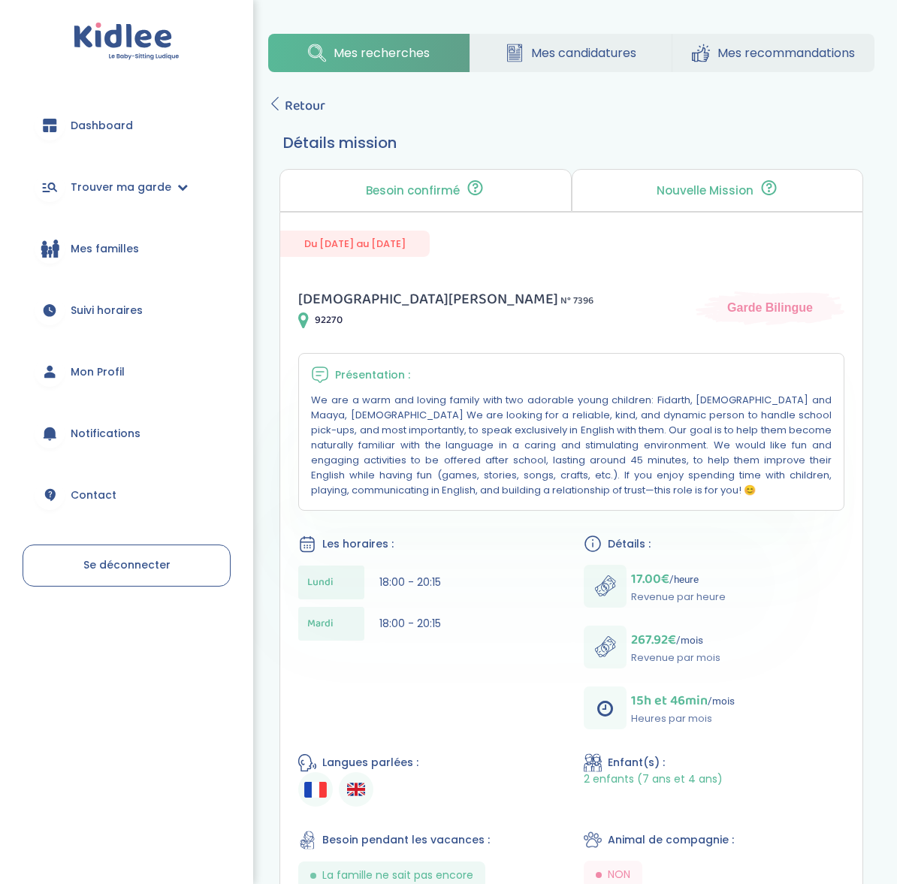
click at [410, 439] on p "We are a warm and loving family with two adorable young children: Fidarth, [DEM…" at bounding box center [571, 445] width 521 height 105
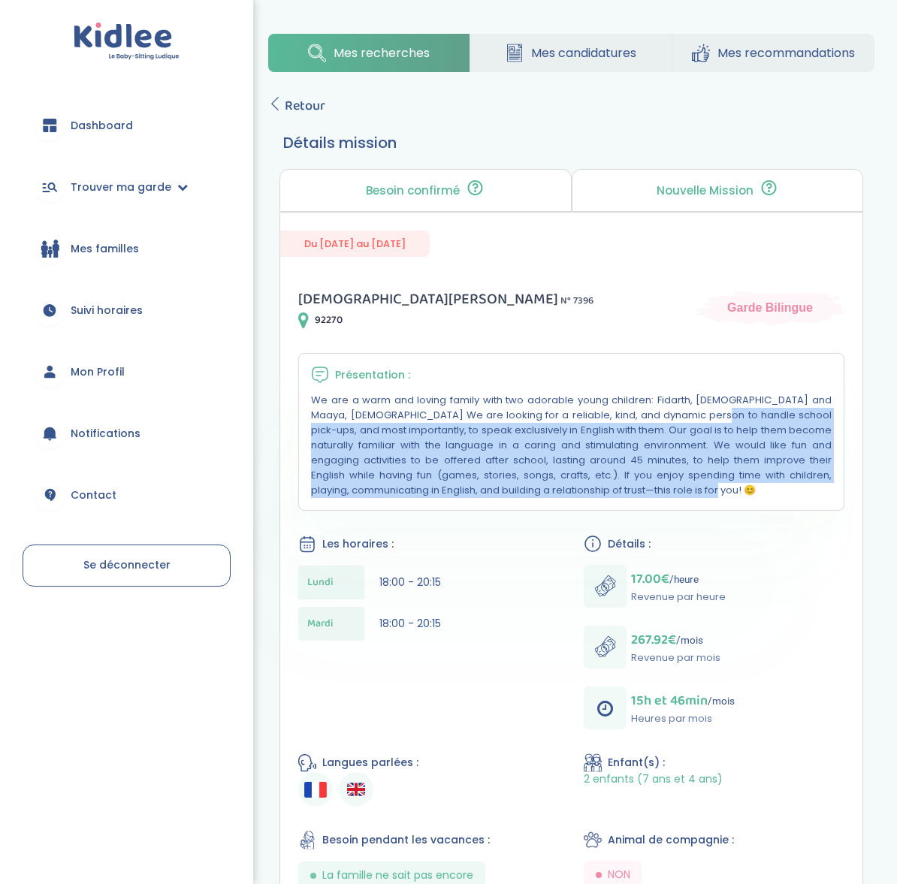
drag, startPoint x: 542, startPoint y: 432, endPoint x: 530, endPoint y: 484, distance: 53.0
click at [530, 484] on p "We are a warm and loving family with two adorable young children: Fidarth, [DEM…" at bounding box center [571, 445] width 521 height 105
click at [530, 481] on p "We are a warm and loving family with two adorable young children: Fidarth, [DEM…" at bounding box center [571, 445] width 521 height 105
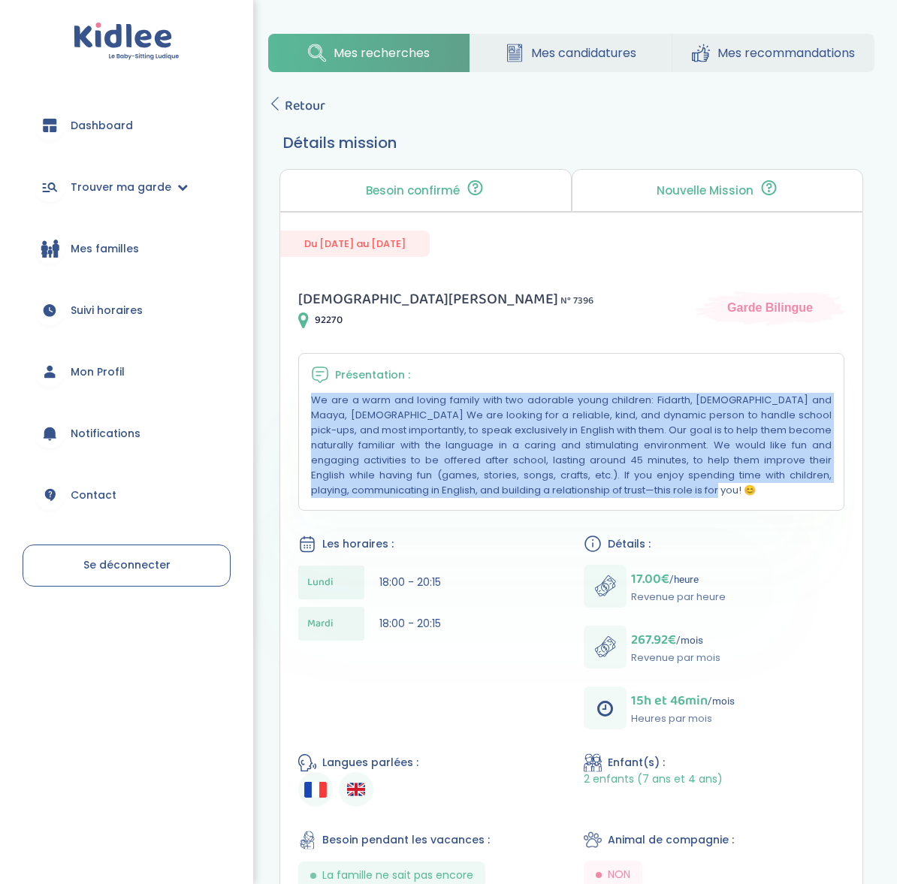
drag, startPoint x: 530, startPoint y: 481, endPoint x: 497, endPoint y: 380, distance: 106.2
click at [497, 381] on div "Présentation : We are a warm and loving family with two adorable young children…" at bounding box center [571, 432] width 546 height 158
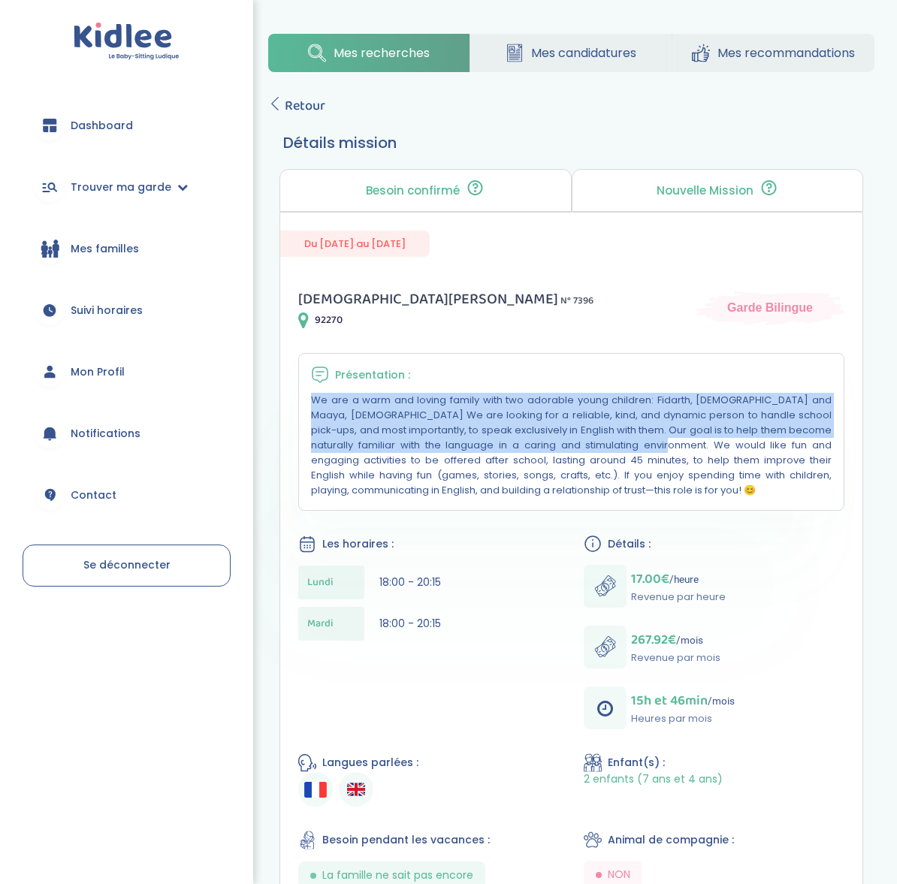
drag, startPoint x: 497, startPoint y: 378, endPoint x: 491, endPoint y: 446, distance: 68.6
click at [491, 446] on div "Présentation : We are a warm and loving family with two adorable young children…" at bounding box center [571, 432] width 546 height 158
click at [491, 446] on p "We are a warm and loving family with two adorable young children: Fidarth, [DEM…" at bounding box center [571, 445] width 521 height 105
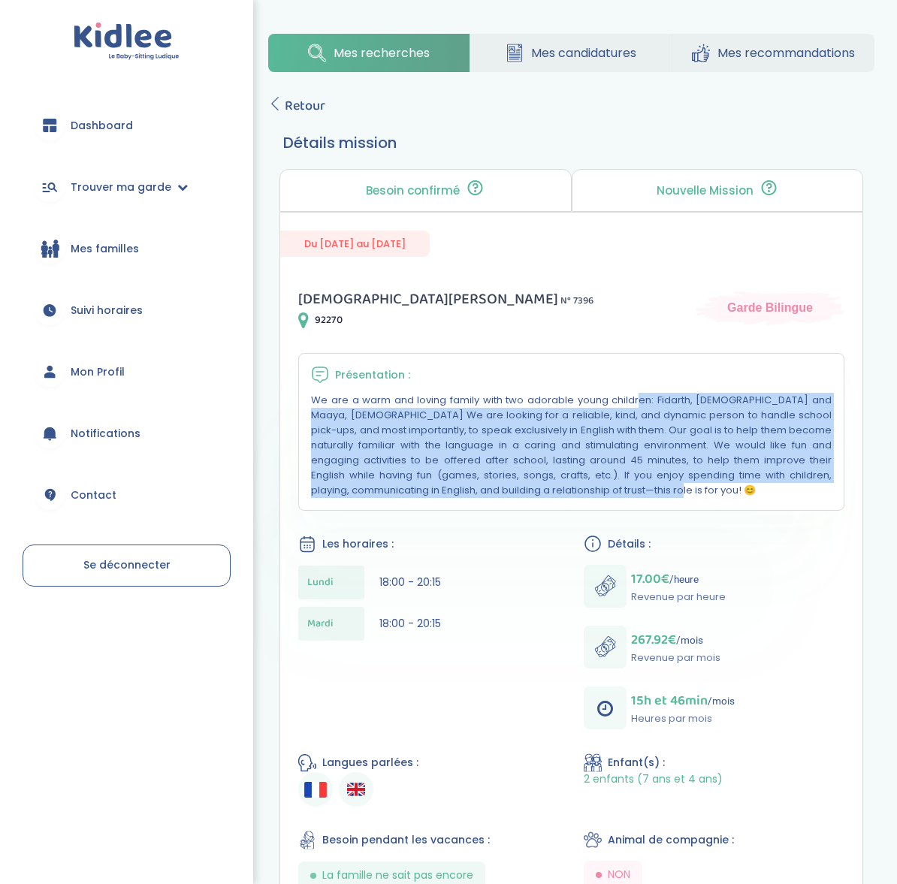
drag, startPoint x: 490, startPoint y: 460, endPoint x: 490, endPoint y: 494, distance: 33.8
click at [490, 494] on p "We are a warm and loving family with two adorable young children: Fidarth, [DEM…" at bounding box center [571, 445] width 521 height 105
click at [490, 494] on p "We are a warm and loving family with two adorable young children: Fidarth, 6 ye…" at bounding box center [571, 445] width 521 height 105
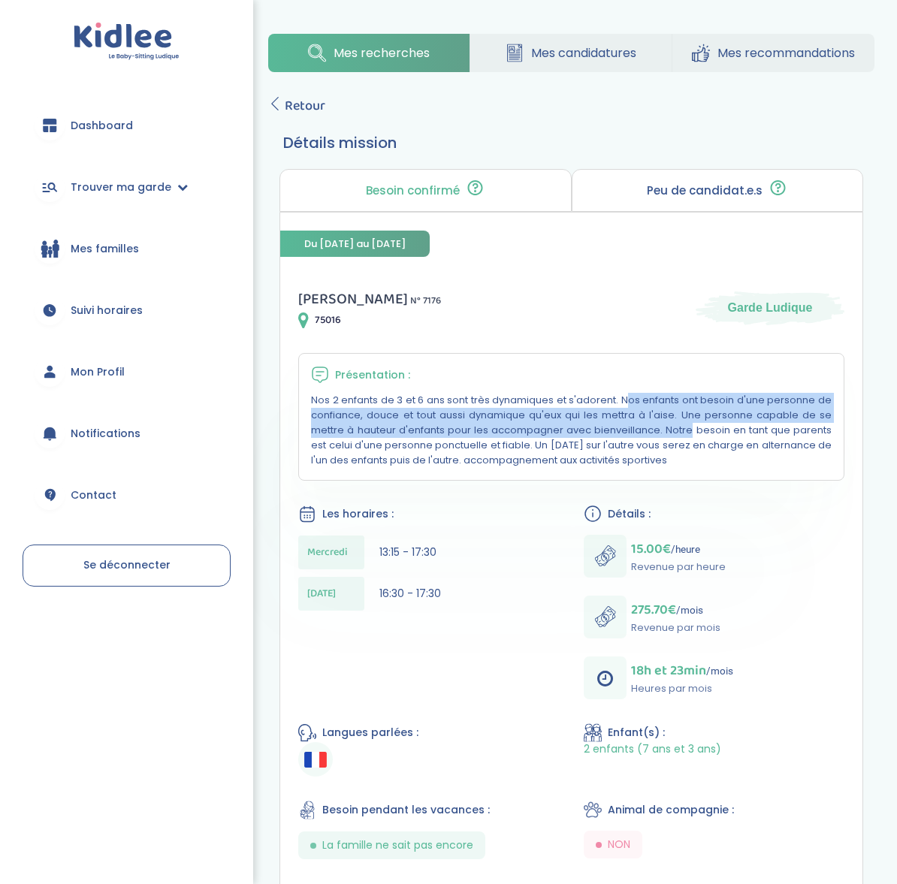
drag, startPoint x: 479, startPoint y: 399, endPoint x: 550, endPoint y: 430, distance: 77.3
click at [550, 430] on p "Nos 2 enfants de 3 et 6 ans sont très dynamiques et s'adorent. Nos enfants ont …" at bounding box center [571, 430] width 521 height 75
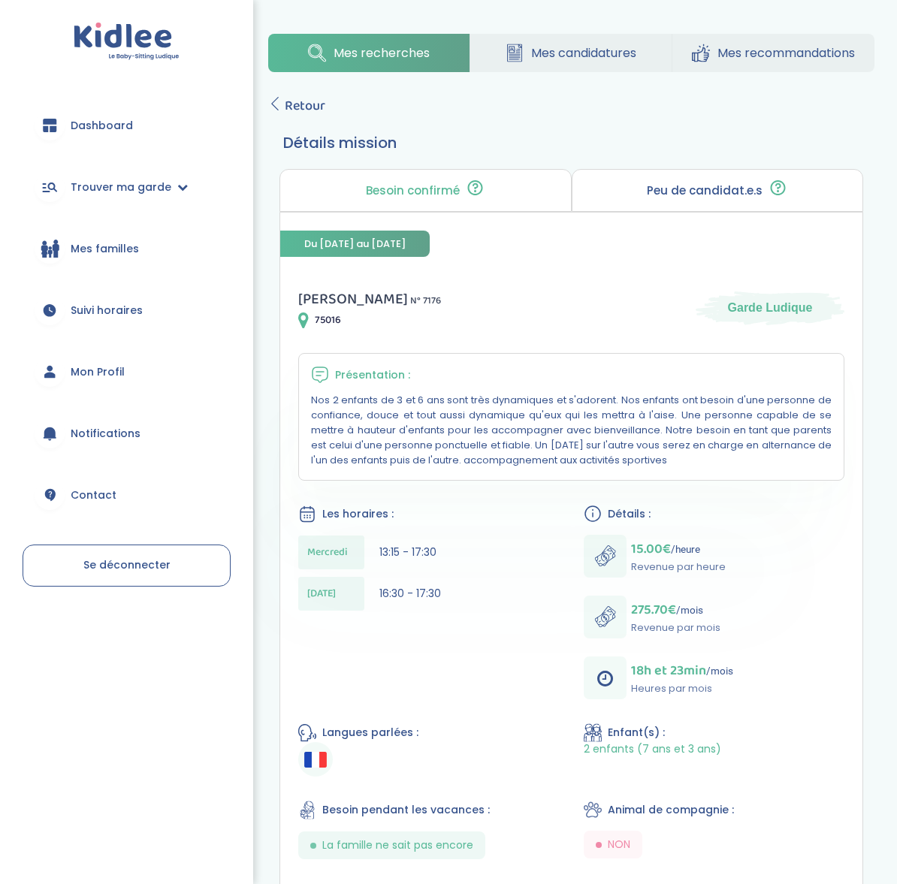
click at [554, 433] on p "Nos 2 enfants de 3 et 6 ans sont très dynamiques et s'adorent. Nos enfants ont …" at bounding box center [571, 430] width 521 height 75
drag, startPoint x: 545, startPoint y: 411, endPoint x: 706, endPoint y: 467, distance: 170.8
click at [706, 467] on div "Présentation : Nos 2 enfants de 3 et 6 ans sont très dynamiques et s'adorent. N…" at bounding box center [571, 417] width 546 height 128
drag, startPoint x: 604, startPoint y: 427, endPoint x: 660, endPoint y: 455, distance: 62.8
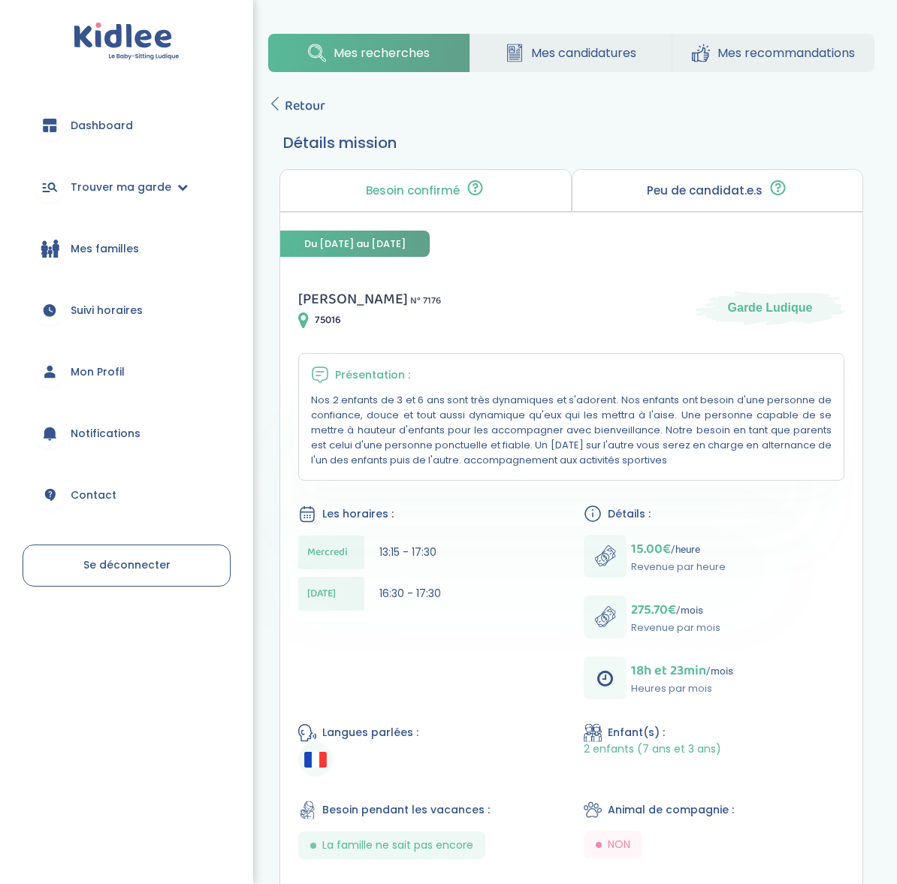
click at [661, 455] on p "Nos 2 enfants de 3 et 6 ans sont très dynamiques et s'adorent. Nos enfants ont …" at bounding box center [571, 430] width 521 height 75
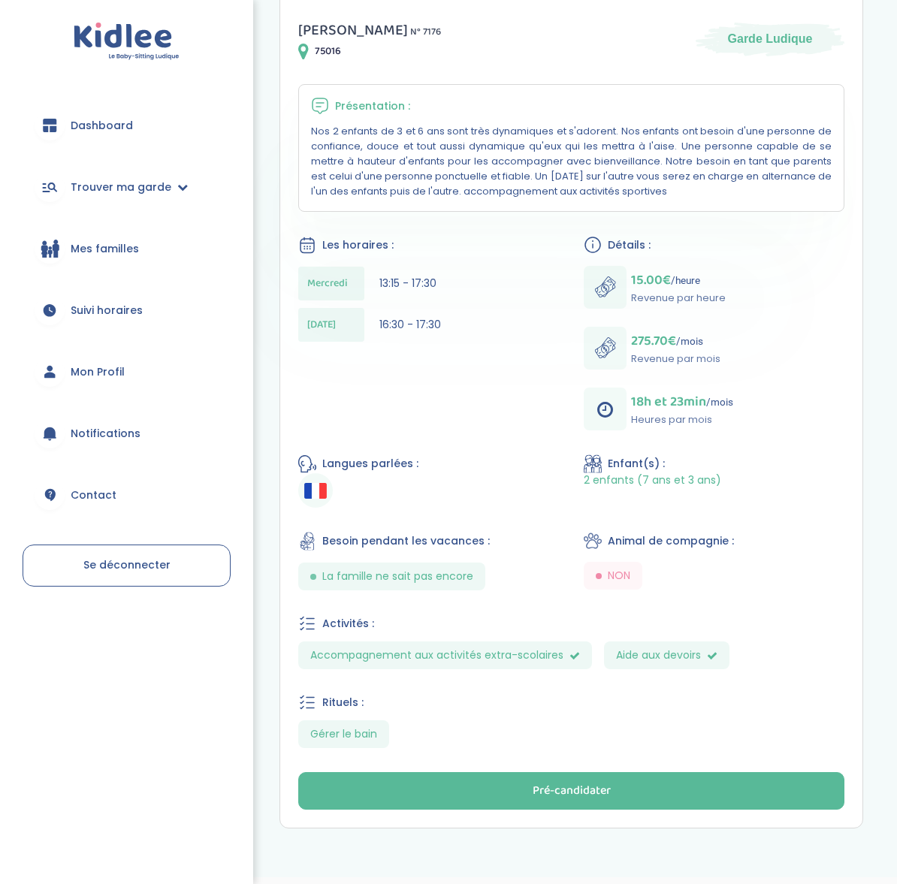
scroll to position [268, 0]
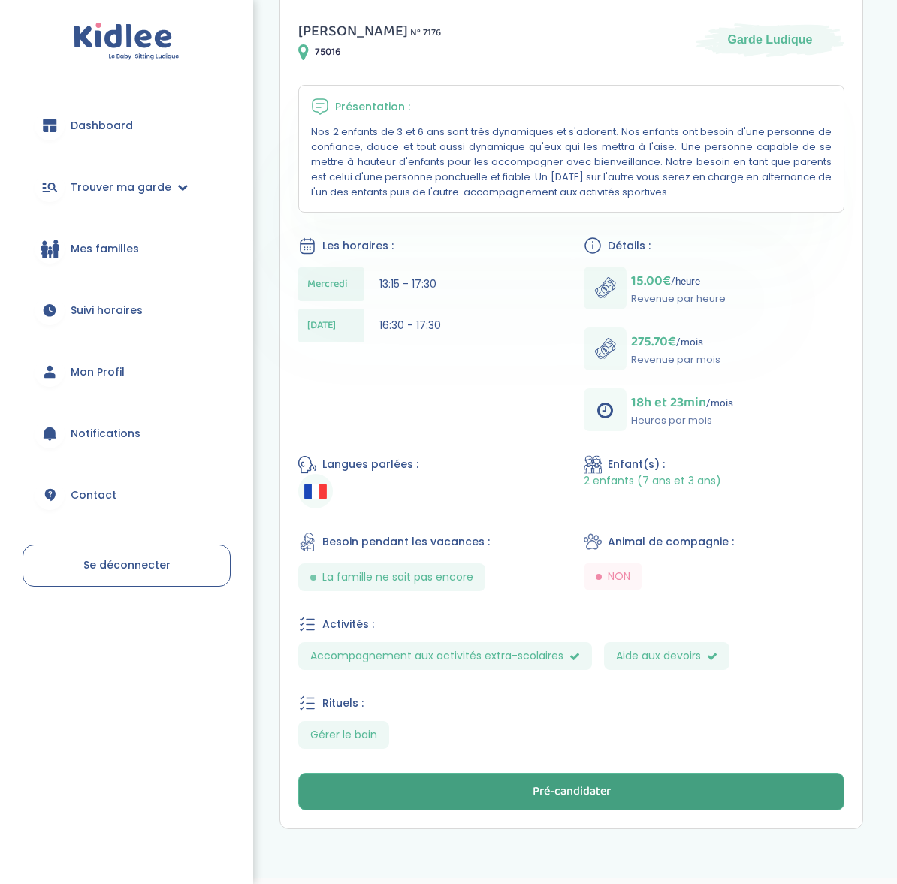
click at [533, 789] on div "Pré-candidater" at bounding box center [572, 792] width 78 height 17
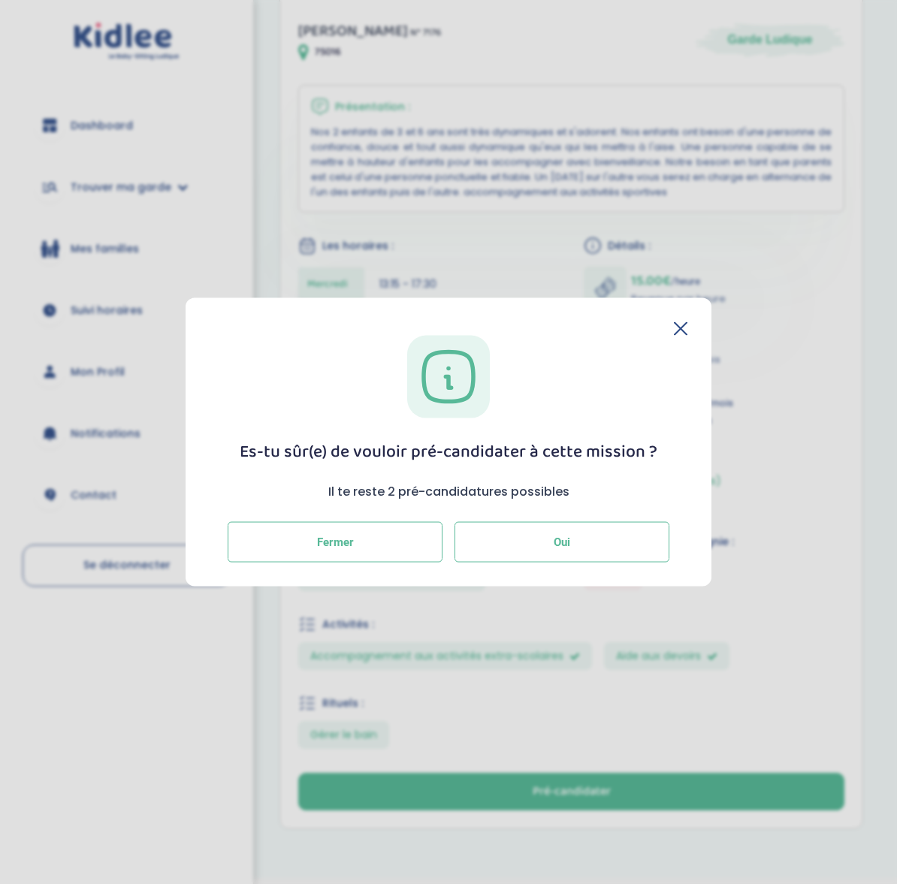
click at [581, 537] on button "Oui" at bounding box center [562, 542] width 215 height 41
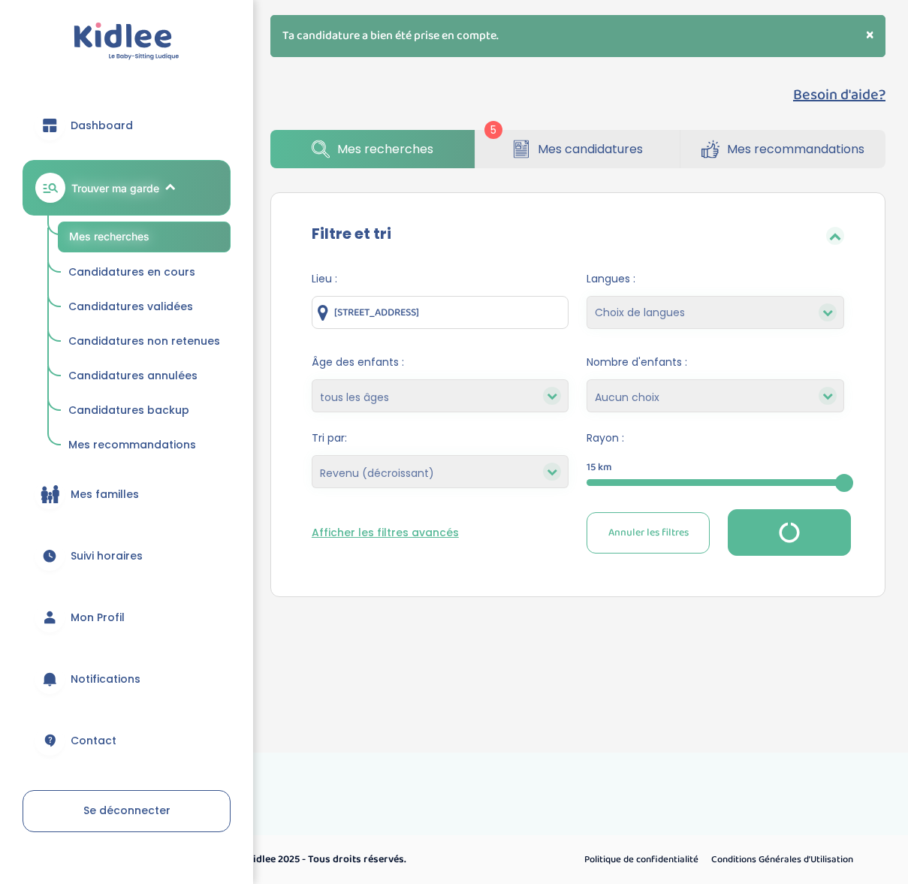
select select "salary_desc"
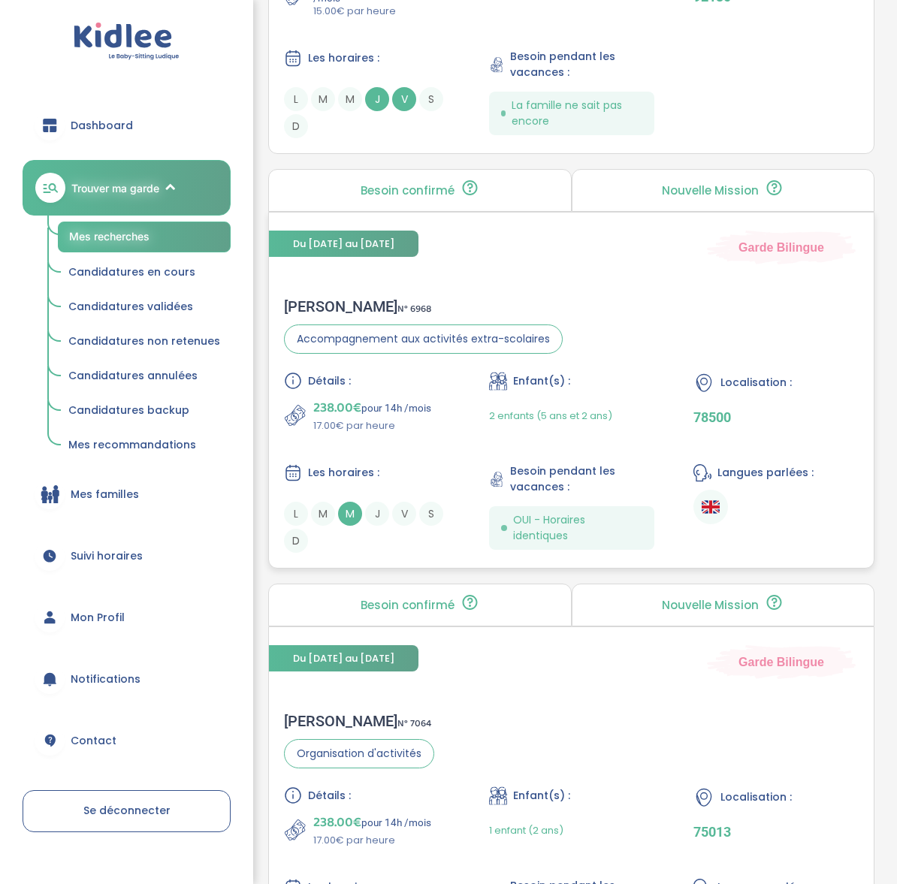
scroll to position [3955, 0]
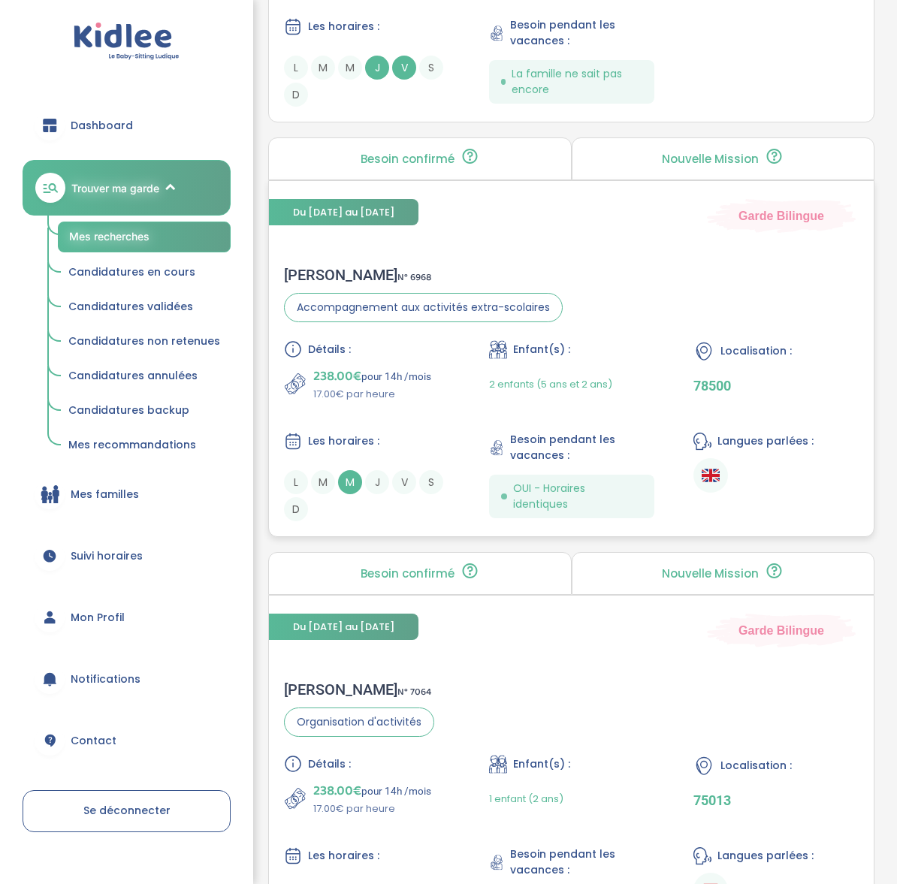
click at [316, 269] on div "[PERSON_NAME] N° 6968" at bounding box center [423, 275] width 279 height 18
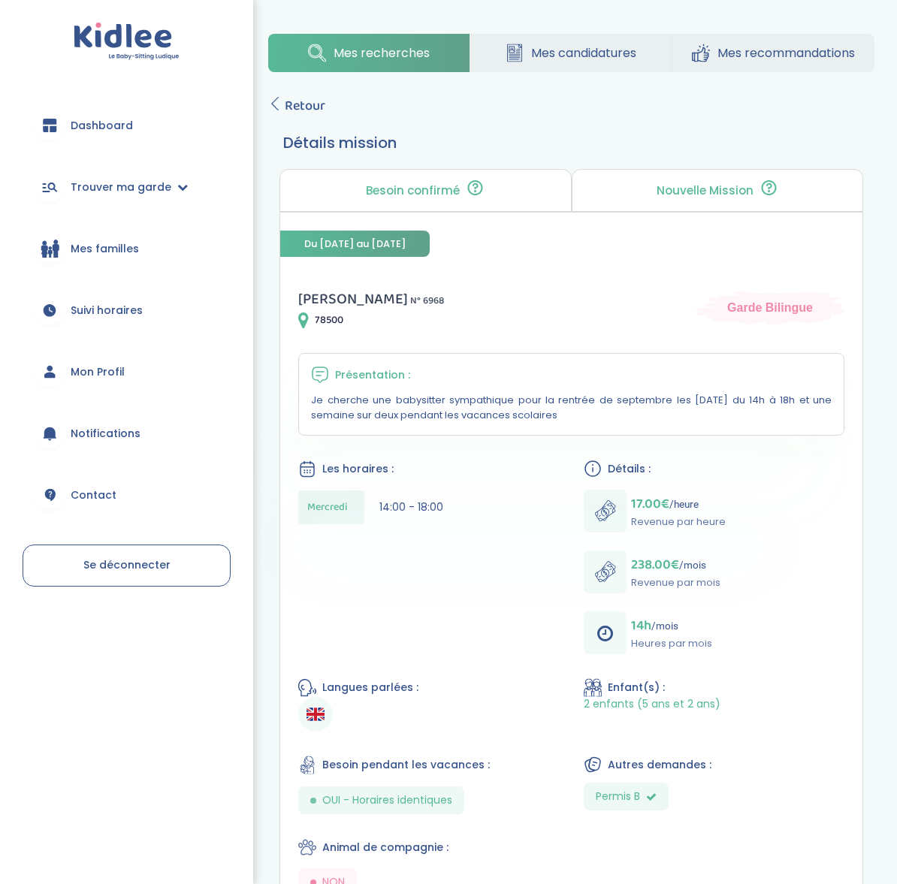
drag, startPoint x: 453, startPoint y: 401, endPoint x: 583, endPoint y: 424, distance: 131.9
click at [626, 420] on p "Je cherche une babysitter sympathique pour la rentrée de septembre les [DATE] d…" at bounding box center [571, 408] width 521 height 30
drag, startPoint x: 515, startPoint y: 416, endPoint x: 445, endPoint y: 368, distance: 84.8
click at [515, 416] on p "Je cherche une babysitter sympathique pour la rentrée de septembre les [DATE] d…" at bounding box center [571, 408] width 521 height 30
drag, startPoint x: 346, startPoint y: 319, endPoint x: 314, endPoint y: 317, distance: 32.4
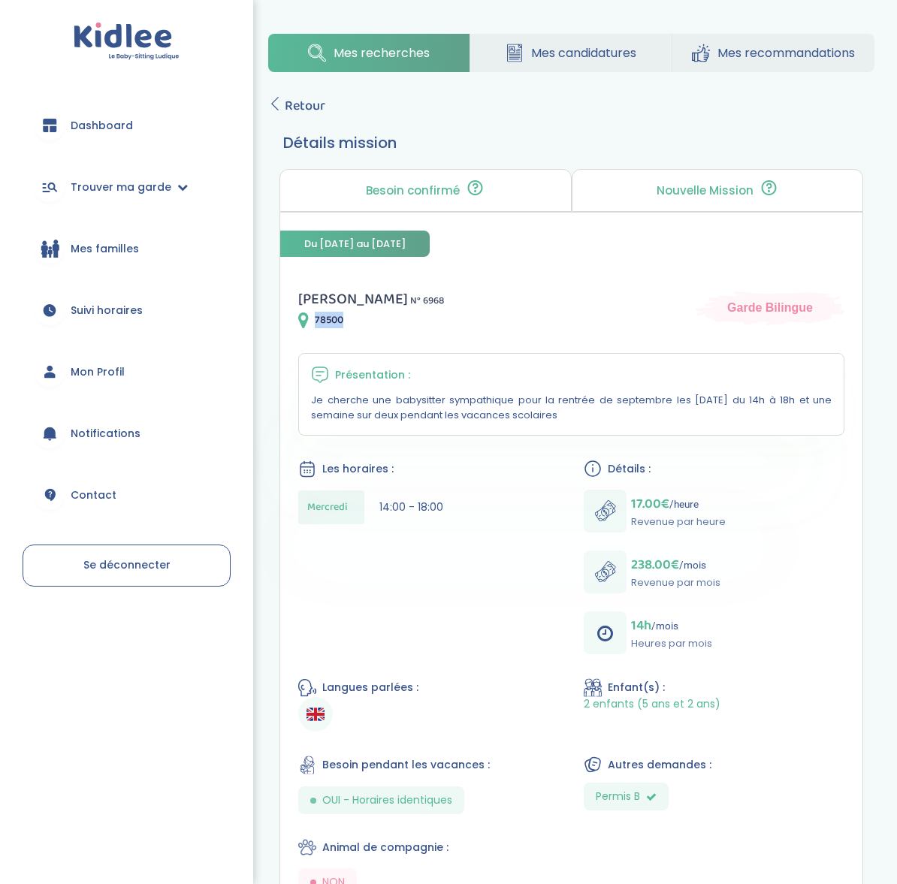
click at [314, 317] on div "78500" at bounding box center [371, 320] width 146 height 18
copy span "78500"
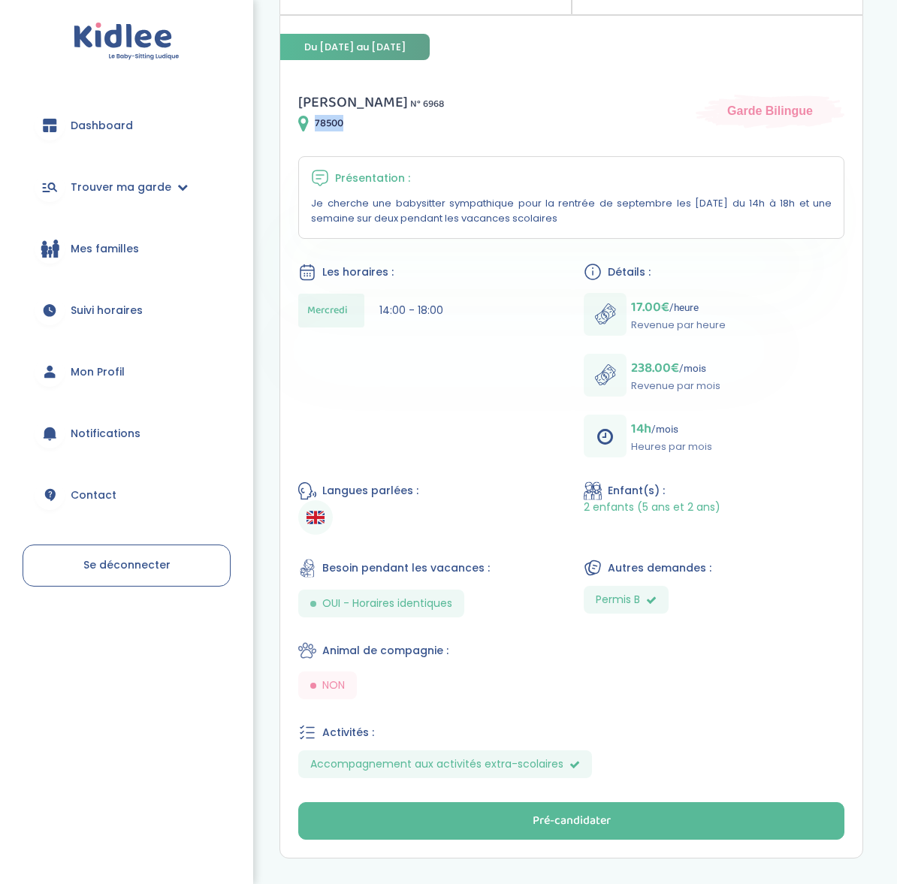
scroll to position [267, 0]
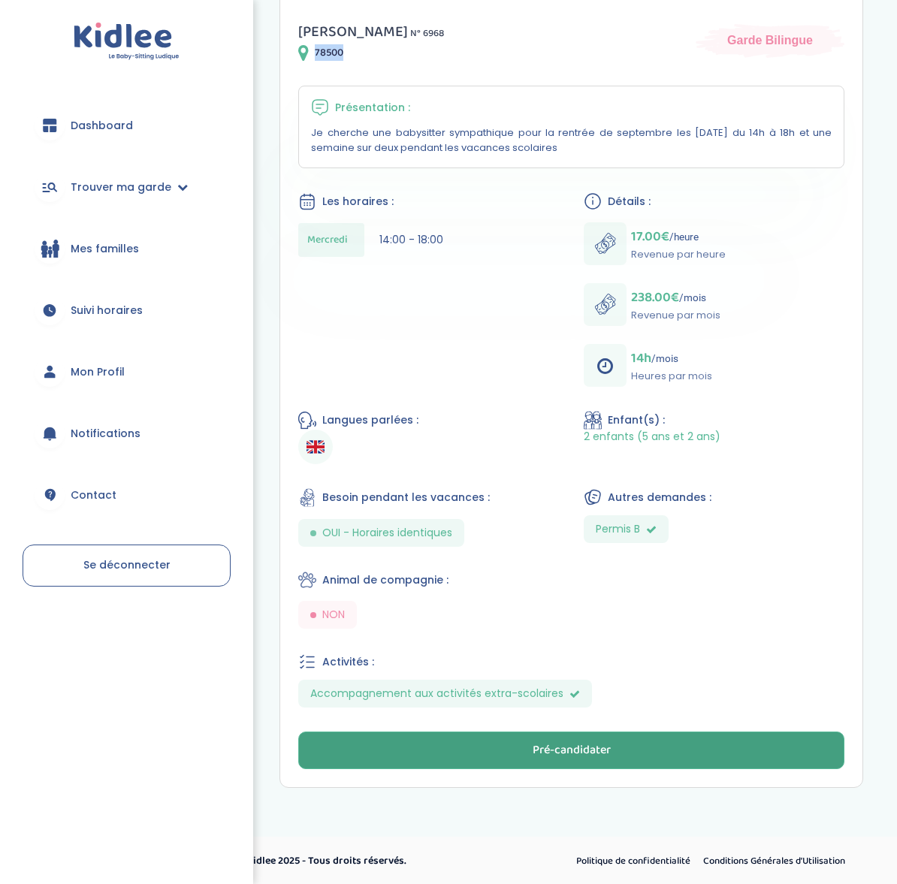
click at [527, 765] on button "Pré-candidater" at bounding box center [571, 751] width 546 height 38
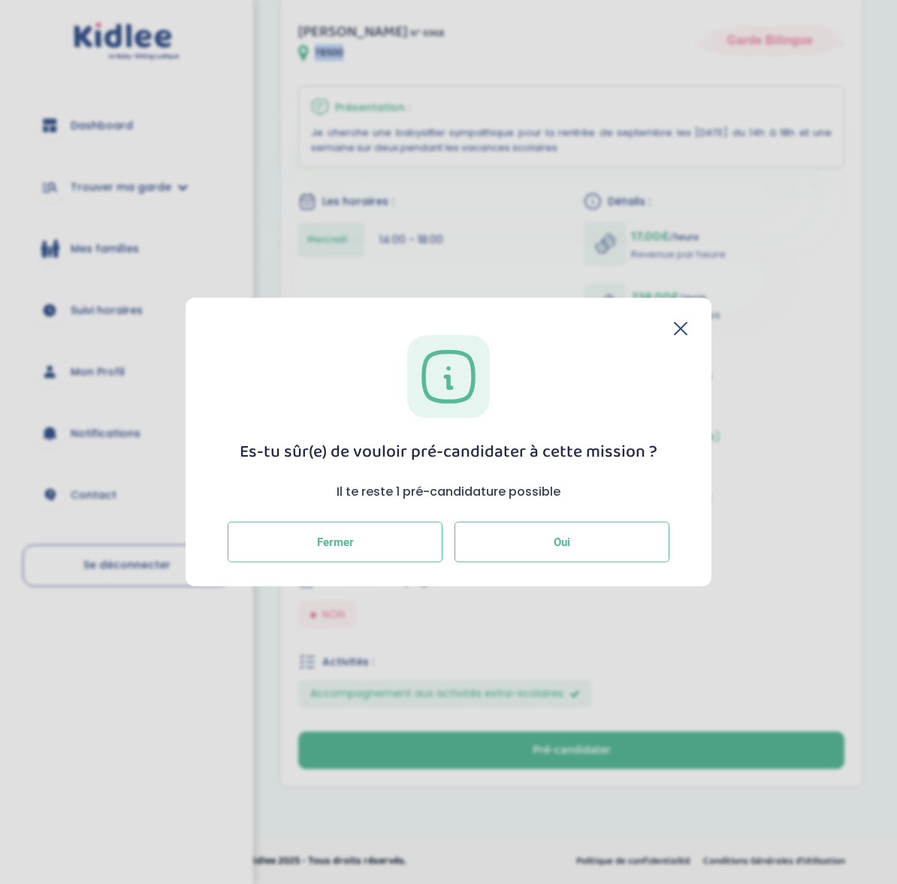
click at [556, 546] on span "Oui" at bounding box center [562, 543] width 17 height 14
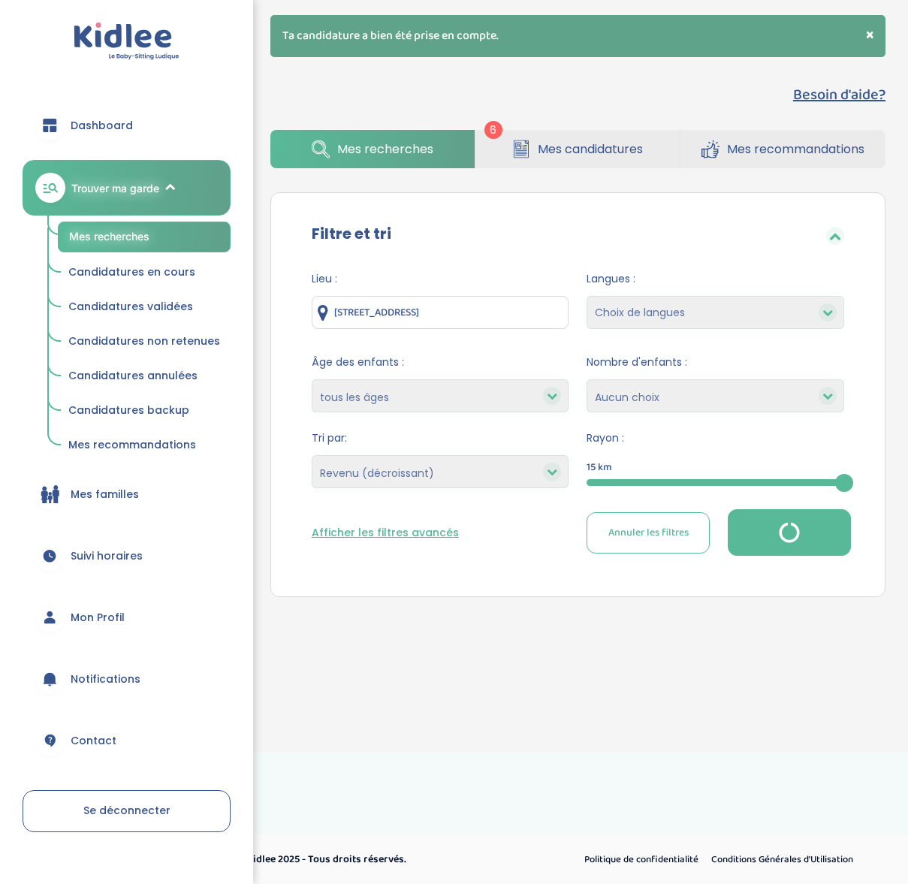
select select "salary_desc"
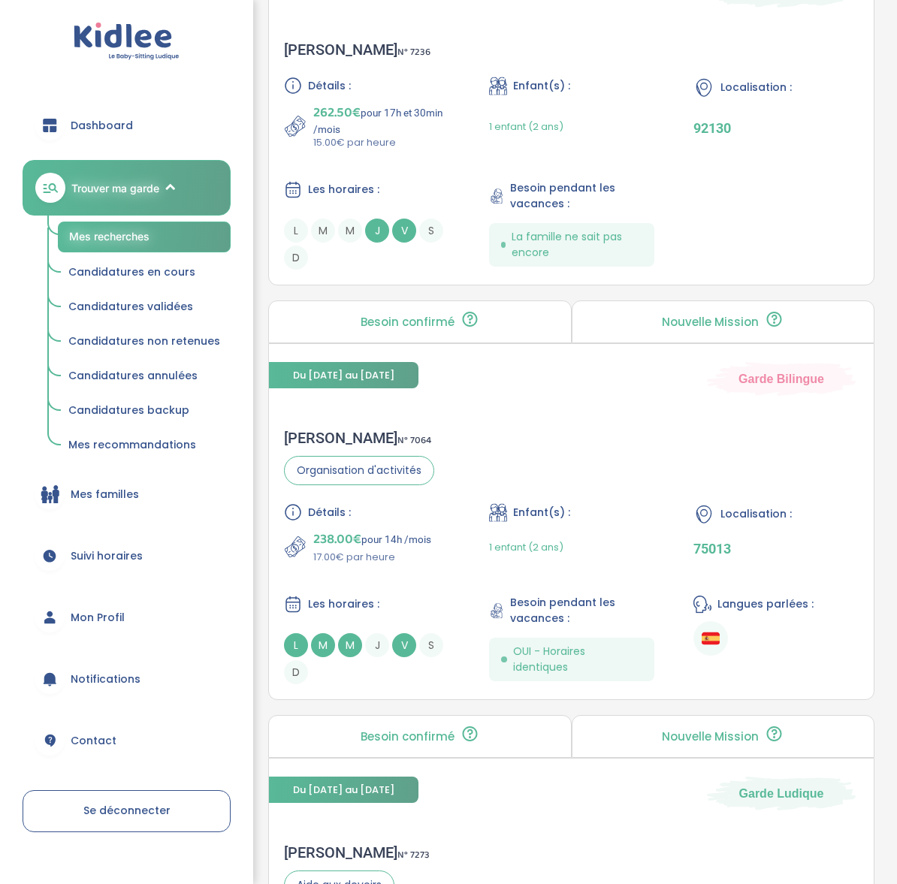
scroll to position [4208, 0]
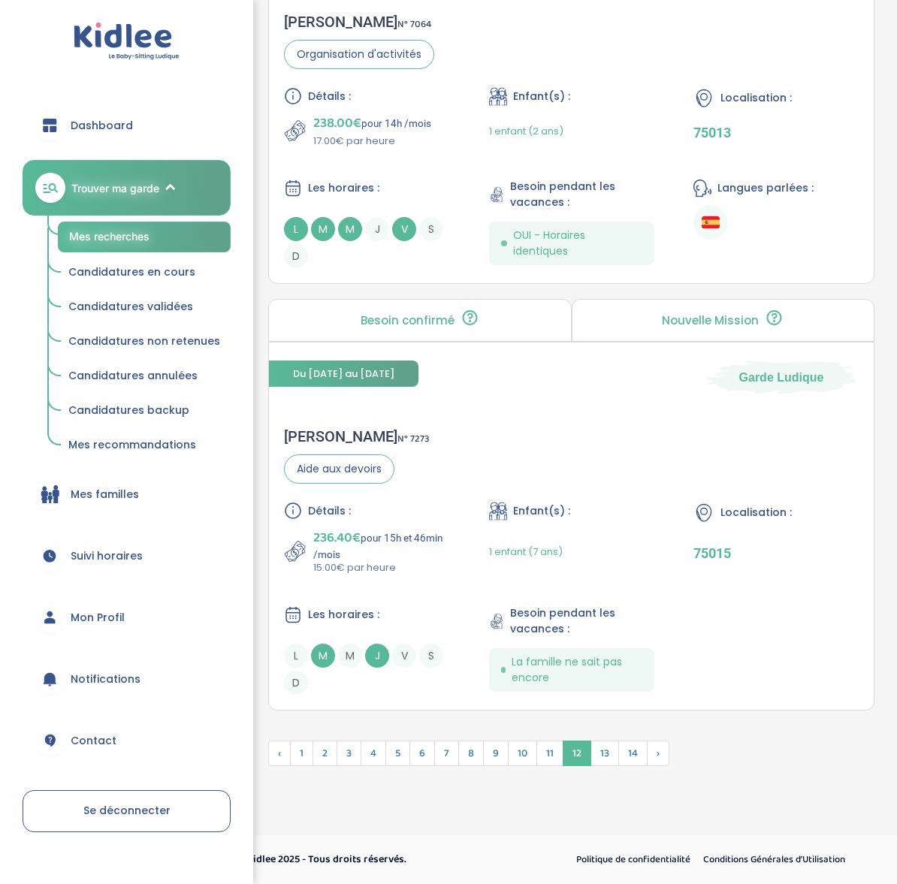
click at [125, 265] on span "Candidatures en cours" at bounding box center [131, 271] width 127 height 15
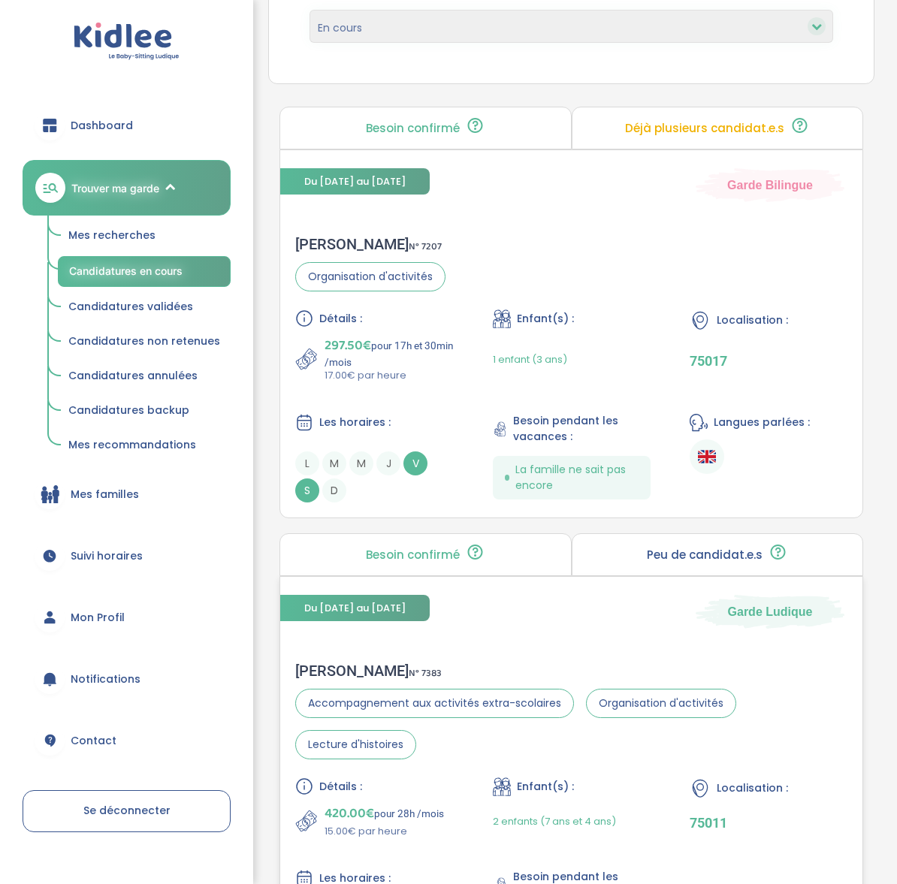
scroll to position [14, 0]
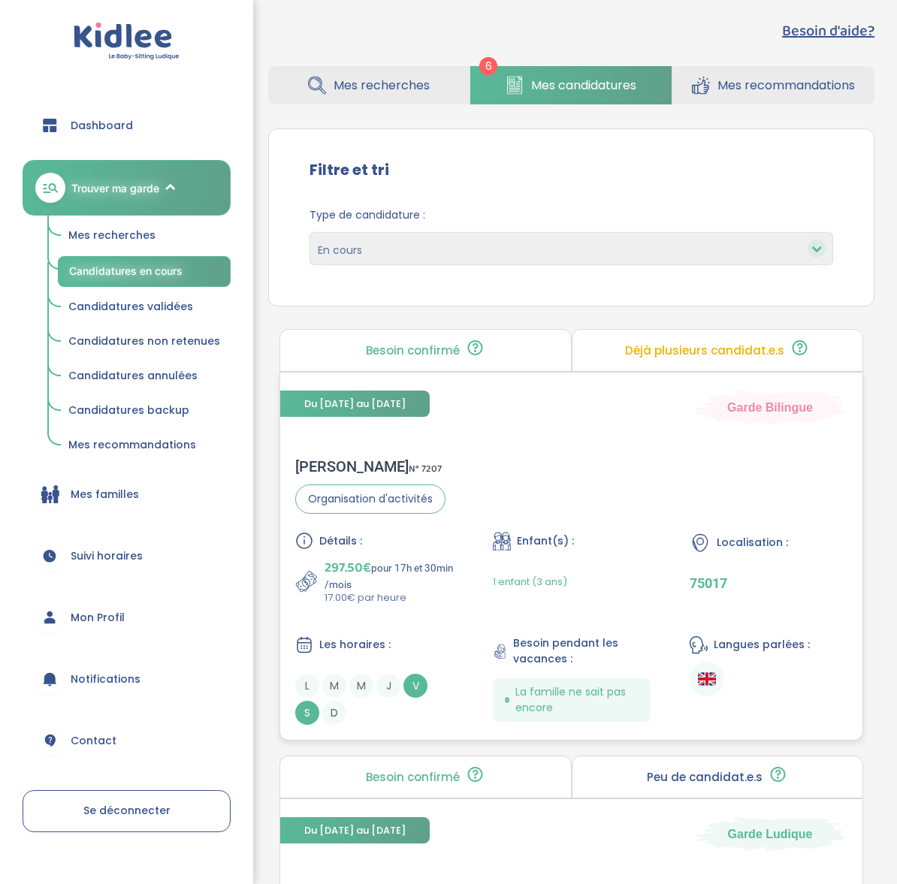
click at [336, 464] on div "[PERSON_NAME] N° 7207" at bounding box center [370, 467] width 150 height 18
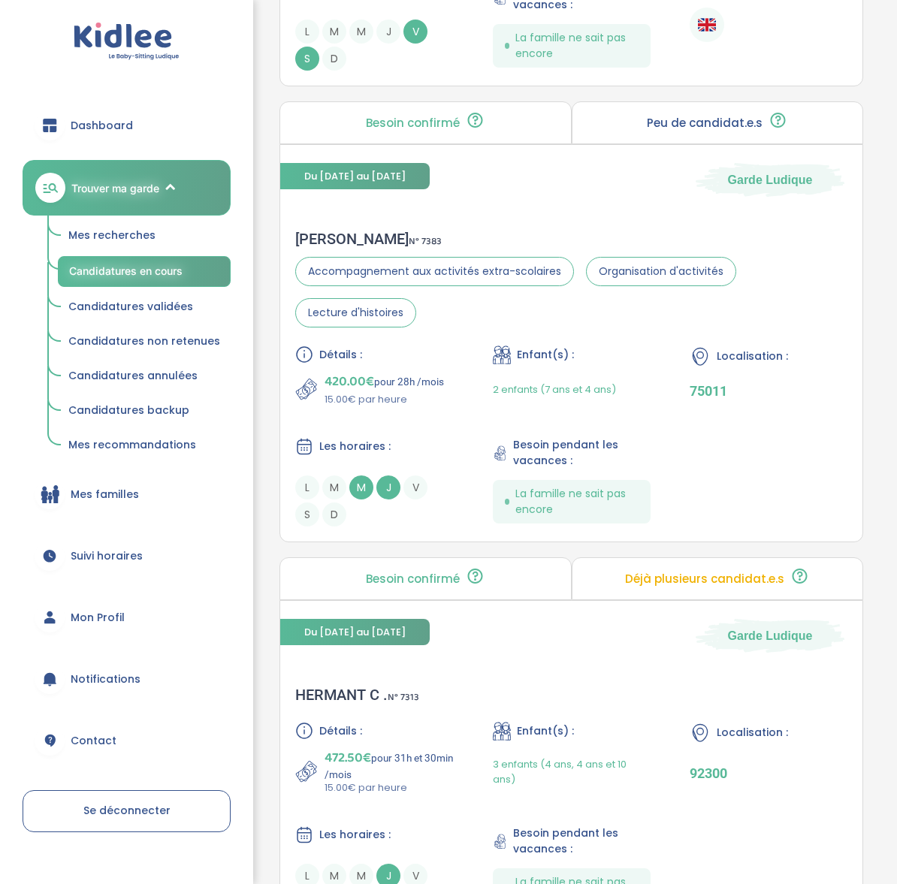
scroll to position [666, 0]
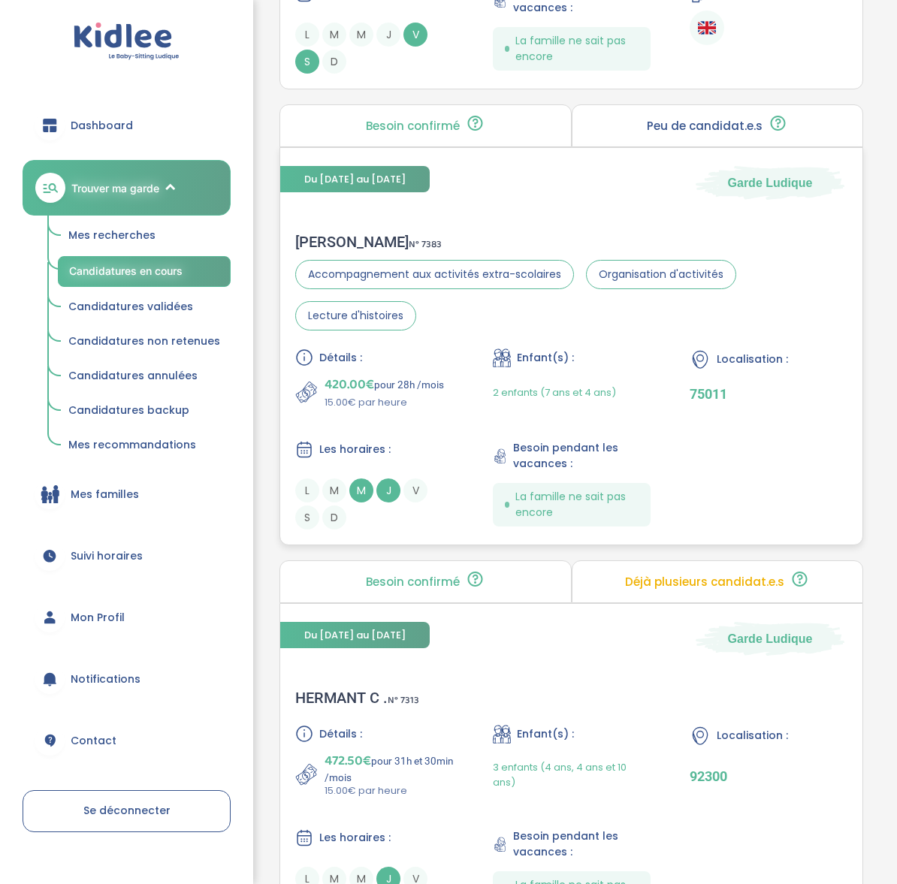
click at [321, 227] on div "[PERSON_NAME] N° 7383 Accompagnement aux activités extra-scolaires Organisation…" at bounding box center [571, 381] width 582 height 327
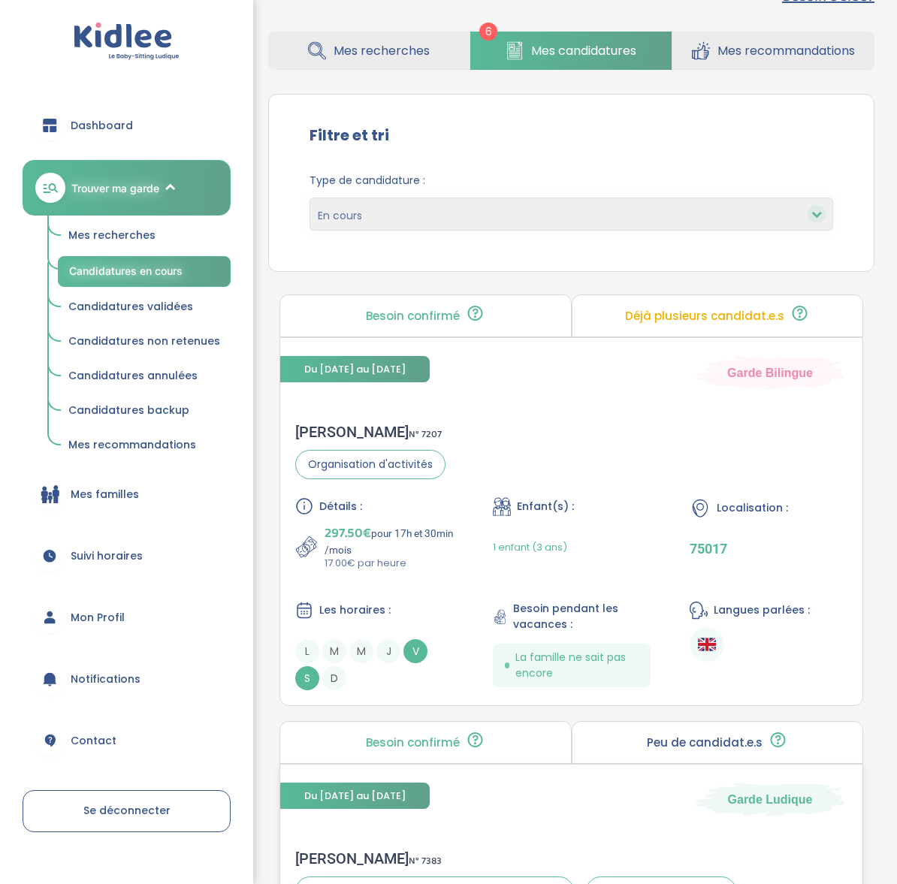
scroll to position [0, 0]
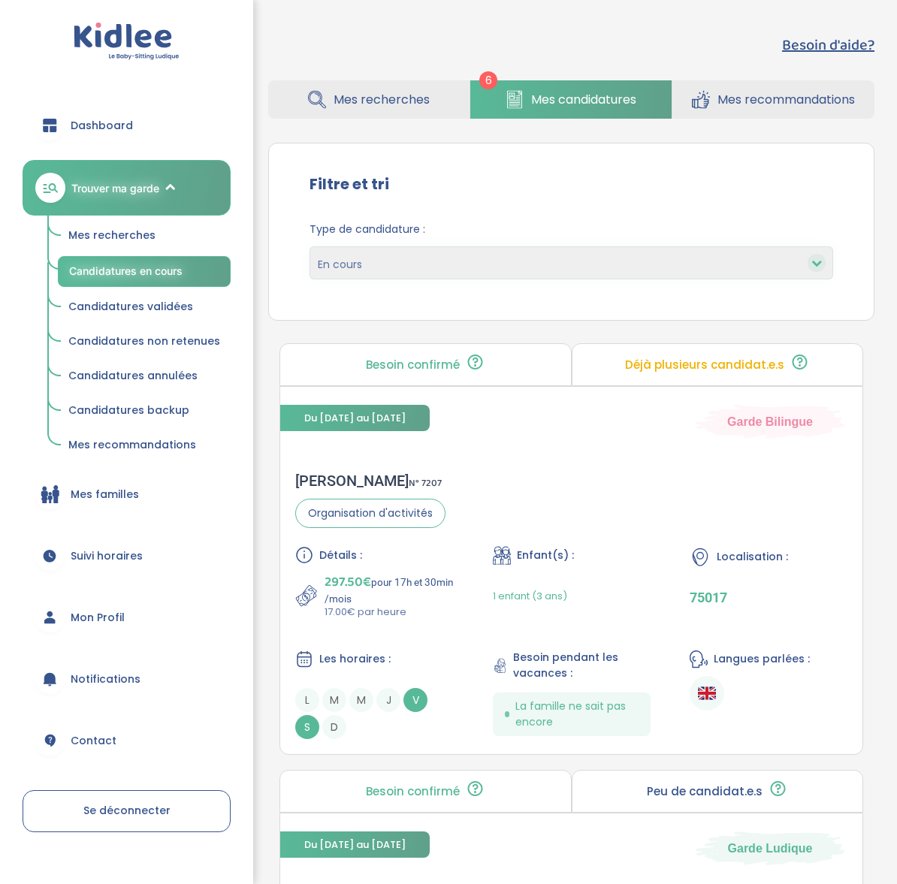
click at [723, 94] on span "Mes recommandations" at bounding box center [785, 99] width 137 height 19
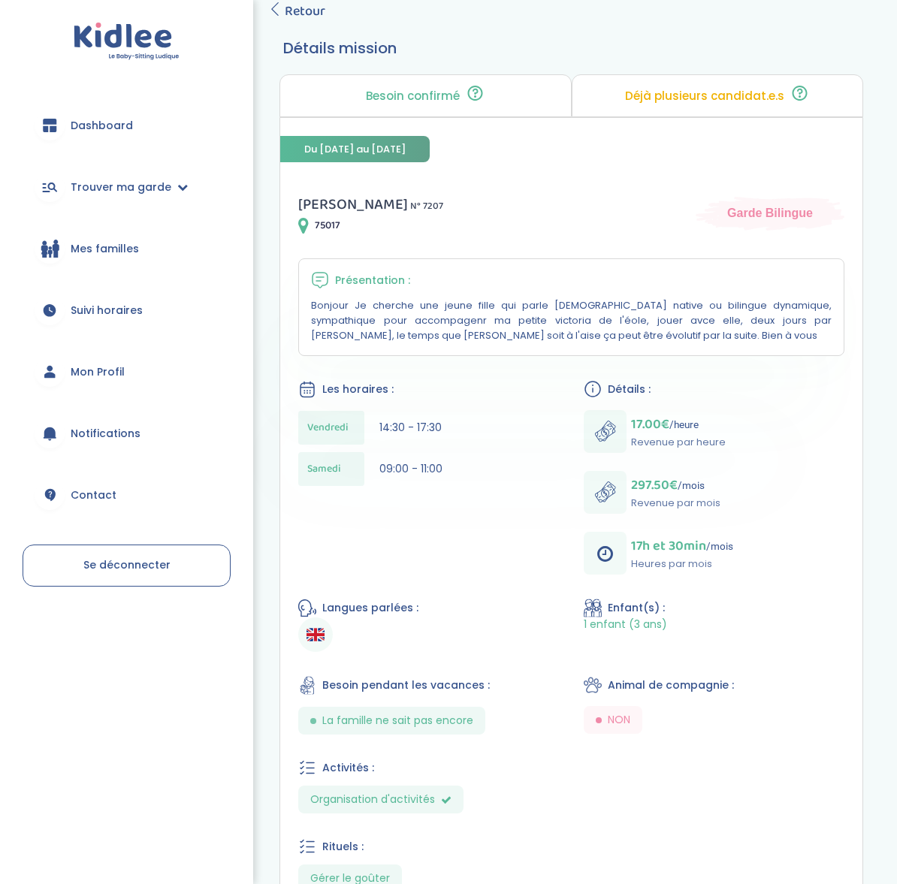
scroll to position [97, 0]
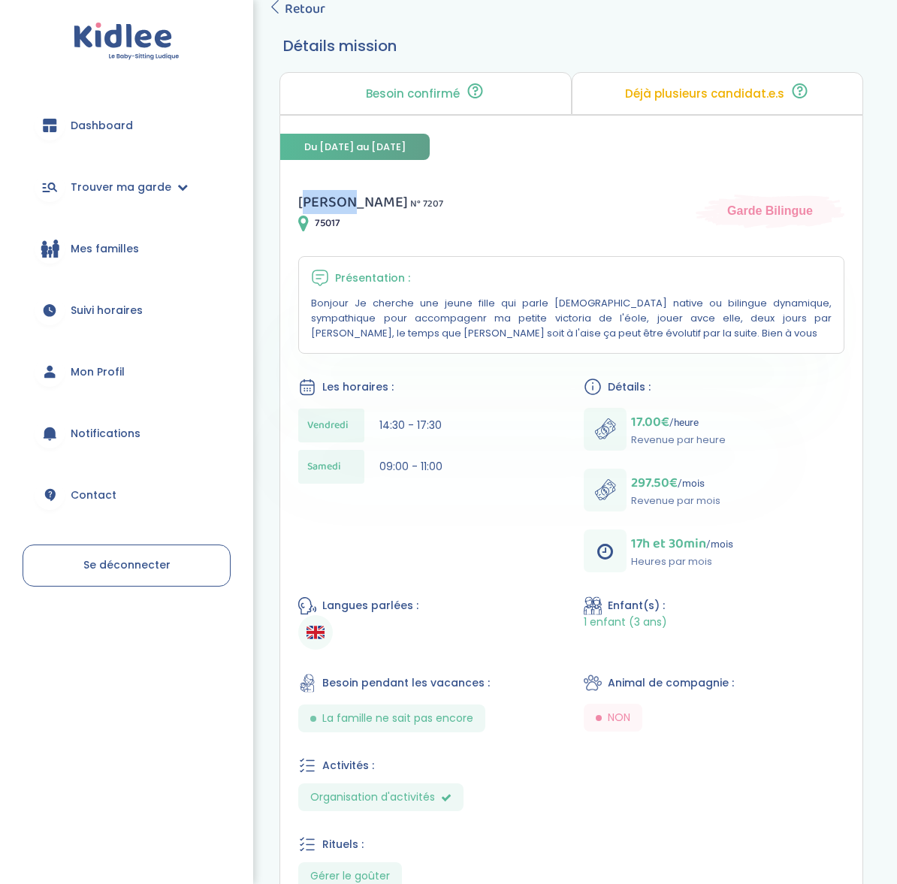
drag, startPoint x: 337, startPoint y: 201, endPoint x: 310, endPoint y: 193, distance: 27.3
click at [310, 193] on span "[PERSON_NAME]" at bounding box center [353, 202] width 110 height 24
click at [340, 200] on span "[PERSON_NAME]" at bounding box center [353, 202] width 110 height 24
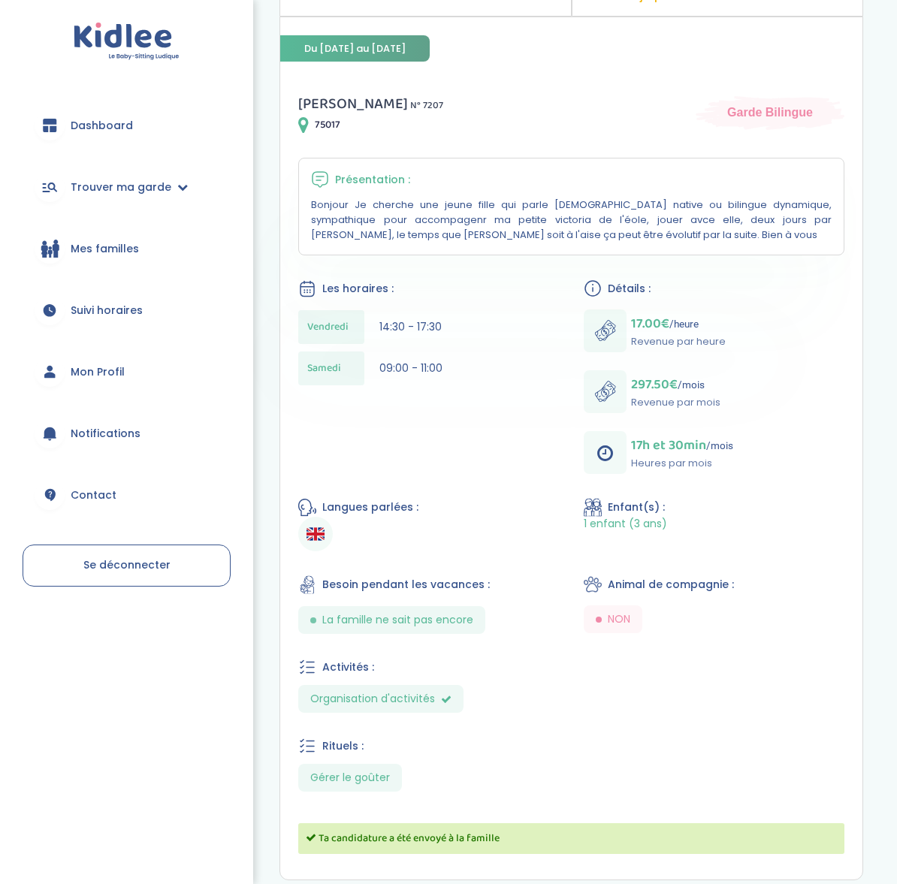
scroll to position [287, 0]
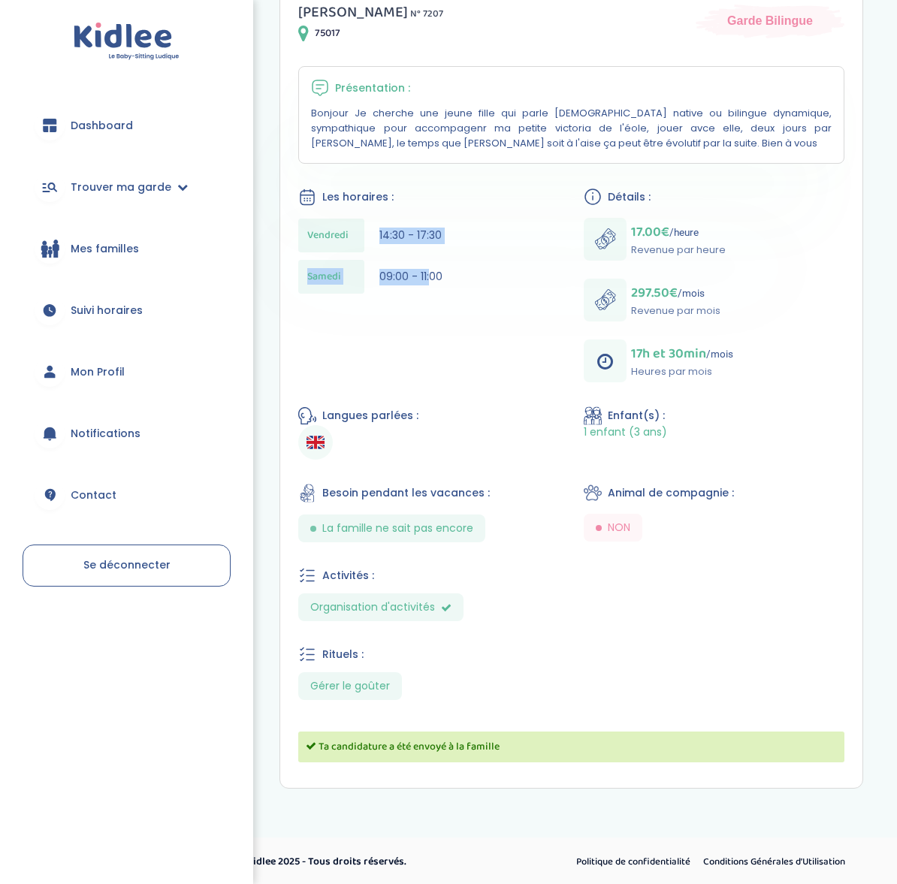
drag, startPoint x: 393, startPoint y: 221, endPoint x: 428, endPoint y: 281, distance: 69.7
click at [428, 281] on div "[DATE] 14:30 - 17:30 [DATE] 09:00 - 11:00" at bounding box center [428, 260] width 261 height 83
click at [429, 281] on span "09:00 - 11:00" at bounding box center [410, 276] width 63 height 15
drag, startPoint x: 678, startPoint y: 428, endPoint x: 556, endPoint y: 433, distance: 122.6
click at [556, 433] on div "[PERSON_NAME] N° 7207 75017 Garde Bilingue Présentation : Bonjour Je cherche un…" at bounding box center [571, 385] width 582 height 806
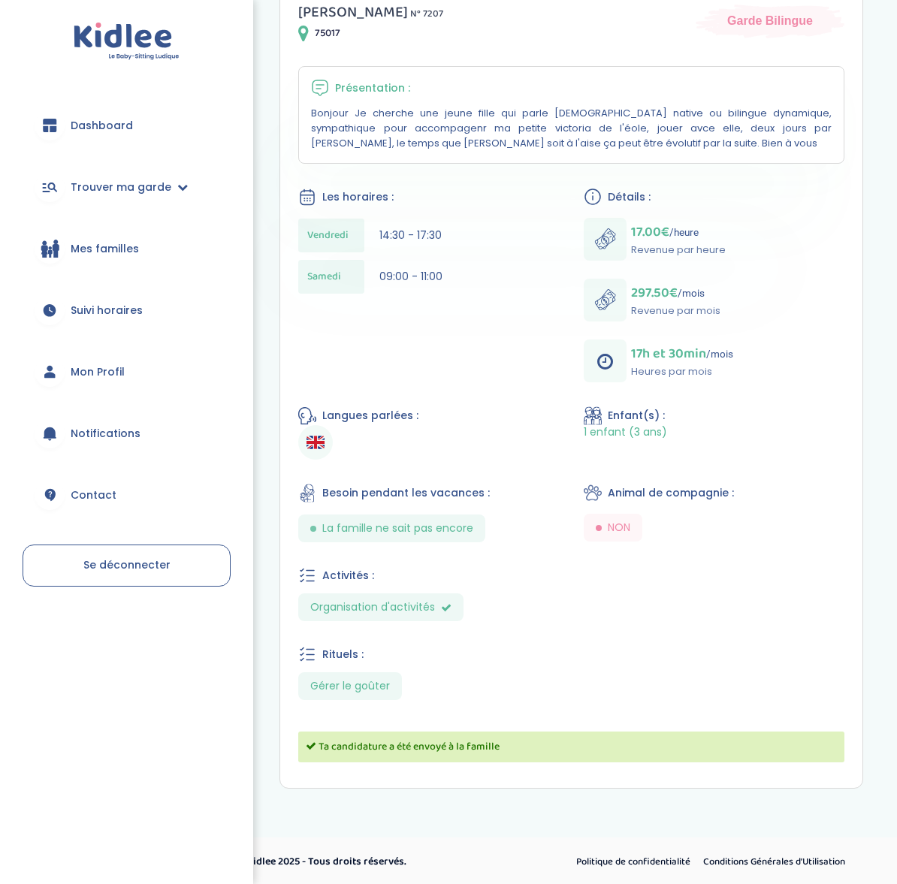
click at [485, 325] on div "[PERSON_NAME] N° 7207 75017 Garde Bilingue Présentation : Bonjour Je cherche un…" at bounding box center [571, 385] width 582 height 806
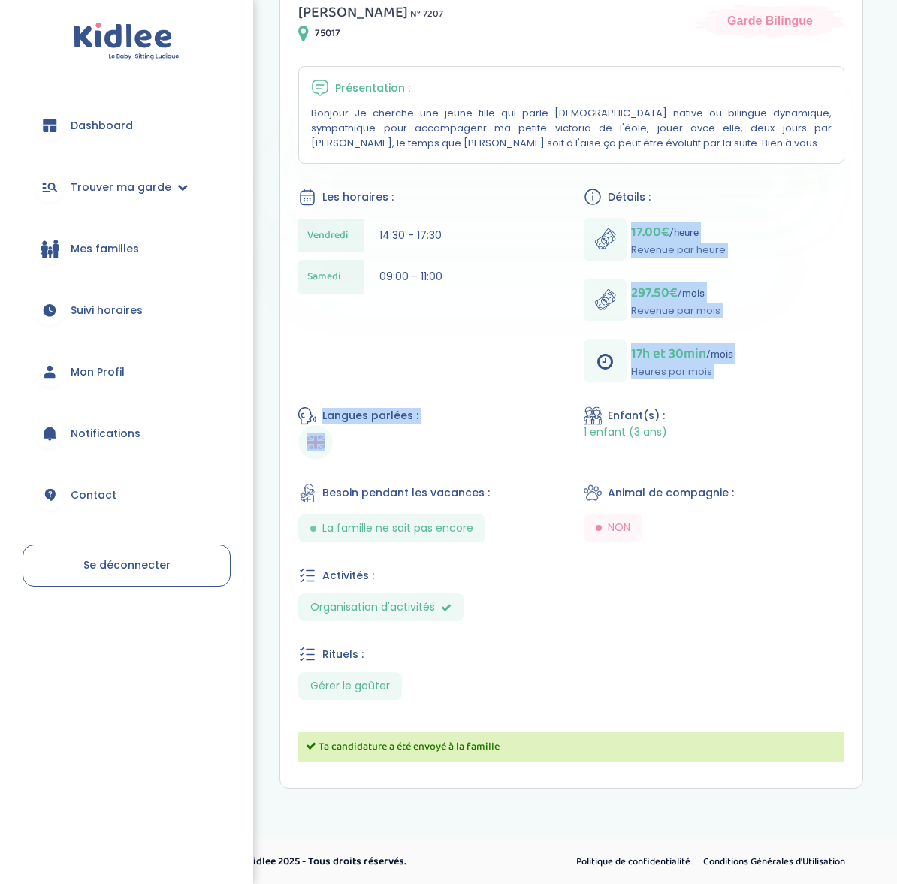
drag, startPoint x: 635, startPoint y: 225, endPoint x: 664, endPoint y: 400, distance: 177.5
click at [664, 400] on div "[PERSON_NAME] N° 7207 75017 Garde Bilingue Présentation : Bonjour Je cherche un…" at bounding box center [571, 385] width 582 height 806
click at [663, 400] on div "[PERSON_NAME] N° 7207 75017 Garde Bilingue Présentation : Bonjour Je cherche un…" at bounding box center [571, 385] width 582 height 806
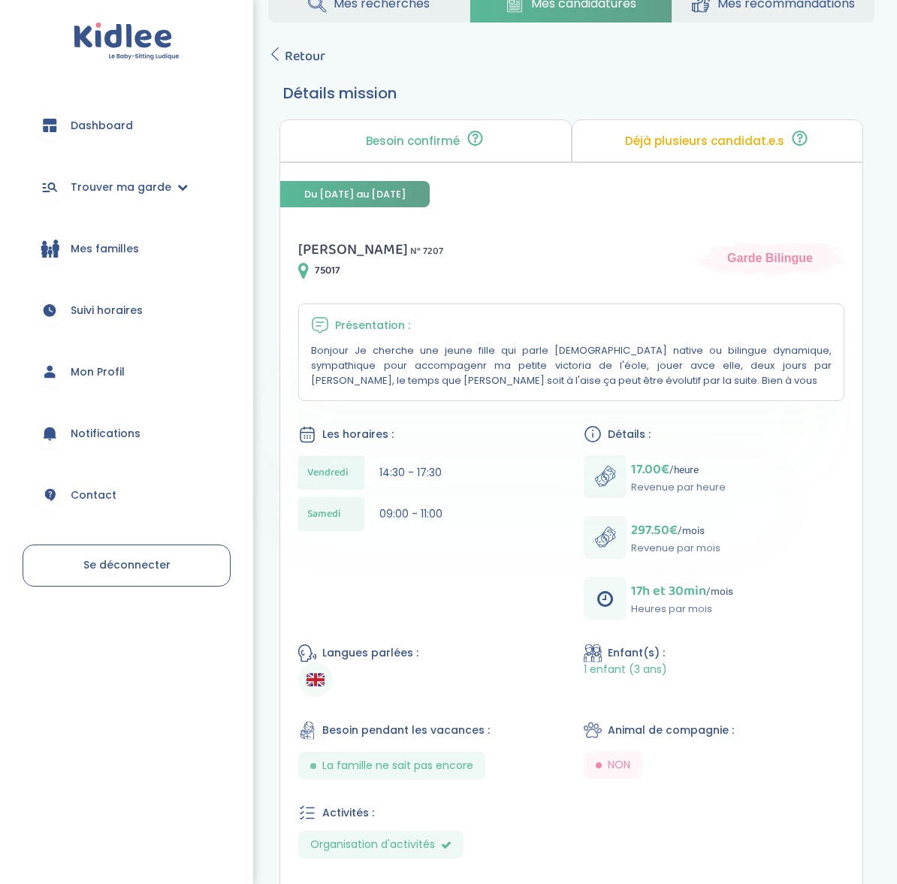
scroll to position [0, 0]
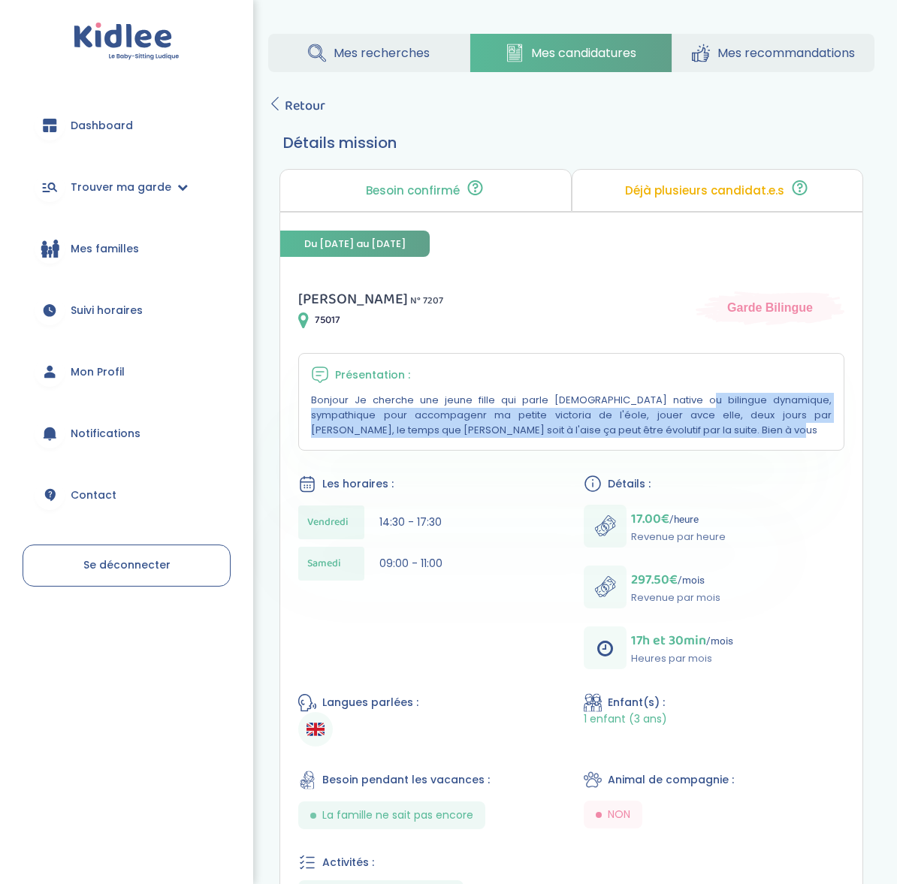
drag, startPoint x: 530, startPoint y: 407, endPoint x: 534, endPoint y: 427, distance: 19.9
click at [534, 427] on p "Bonjour Je cherche une jeune fille qui parle [DEMOGRAPHIC_DATA] native ou bilin…" at bounding box center [571, 415] width 521 height 45
click at [555, 421] on p "Bonjour Je cherche une jeune fille qui parle [DEMOGRAPHIC_DATA] native ou bilin…" at bounding box center [571, 415] width 521 height 45
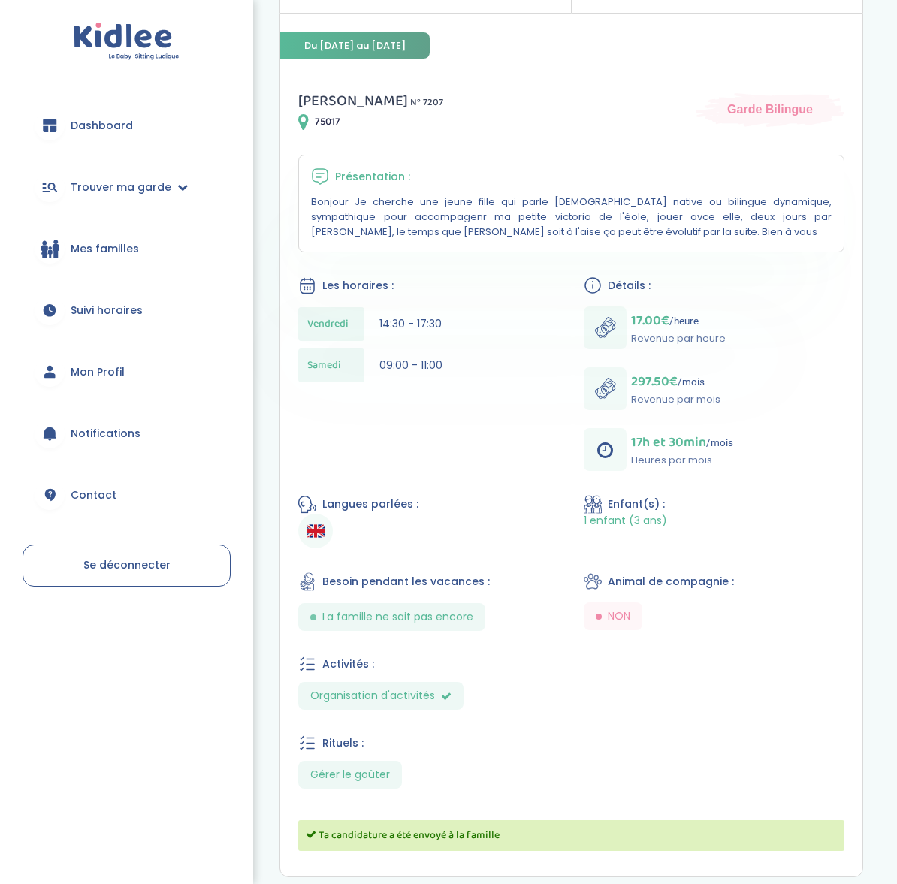
scroll to position [287, 0]
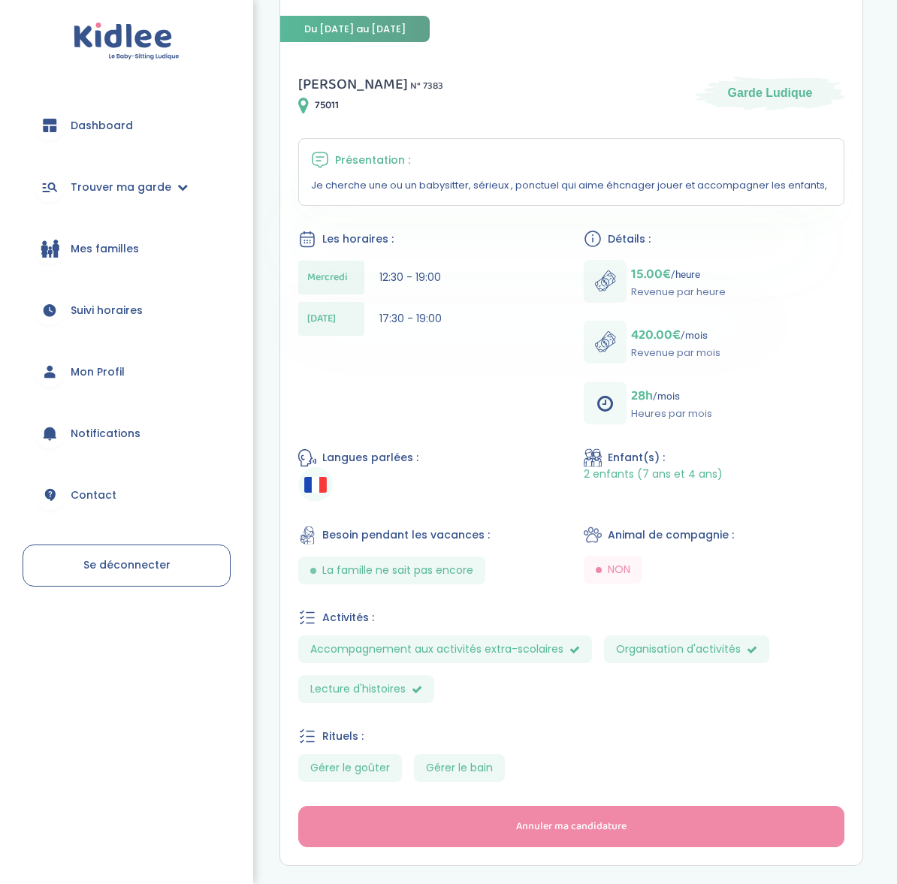
scroll to position [215, 0]
drag, startPoint x: 419, startPoint y: 312, endPoint x: 455, endPoint y: 320, distance: 36.3
click at [455, 320] on div "[DATE] 17:30 - 19:00" at bounding box center [428, 319] width 261 height 34
click at [432, 314] on span "17:30 - 19:00" at bounding box center [410, 318] width 62 height 15
drag, startPoint x: 418, startPoint y: 273, endPoint x: 449, endPoint y: 310, distance: 48.0
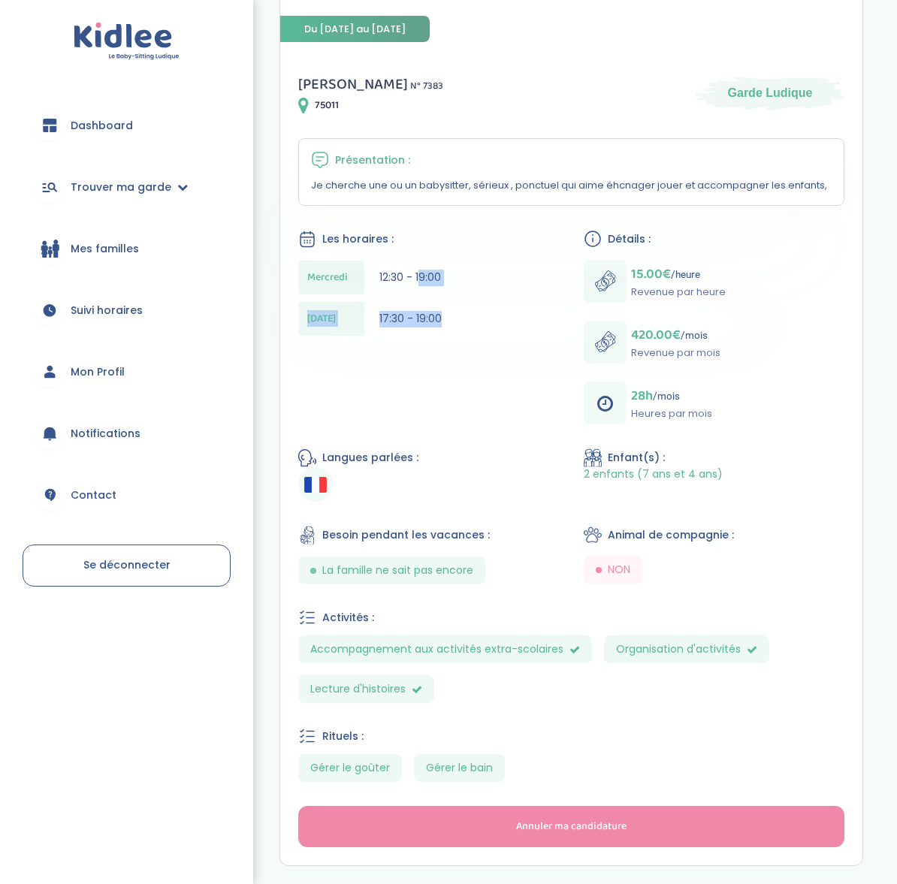
click at [450, 310] on div "[DATE] 12:30 - 19:00 [DATE] 17:30 - 19:00" at bounding box center [428, 302] width 261 height 83
click at [449, 310] on div "[DATE] 17:30 - 19:00" at bounding box center [428, 319] width 261 height 34
drag, startPoint x: 377, startPoint y: 273, endPoint x: 453, endPoint y: 322, distance: 89.8
click at [453, 322] on div "[DATE] 12:30 - 19:00 [DATE] 17:30 - 19:00" at bounding box center [428, 302] width 261 height 83
click at [449, 316] on div "[DATE] 17:30 - 19:00" at bounding box center [428, 319] width 261 height 34
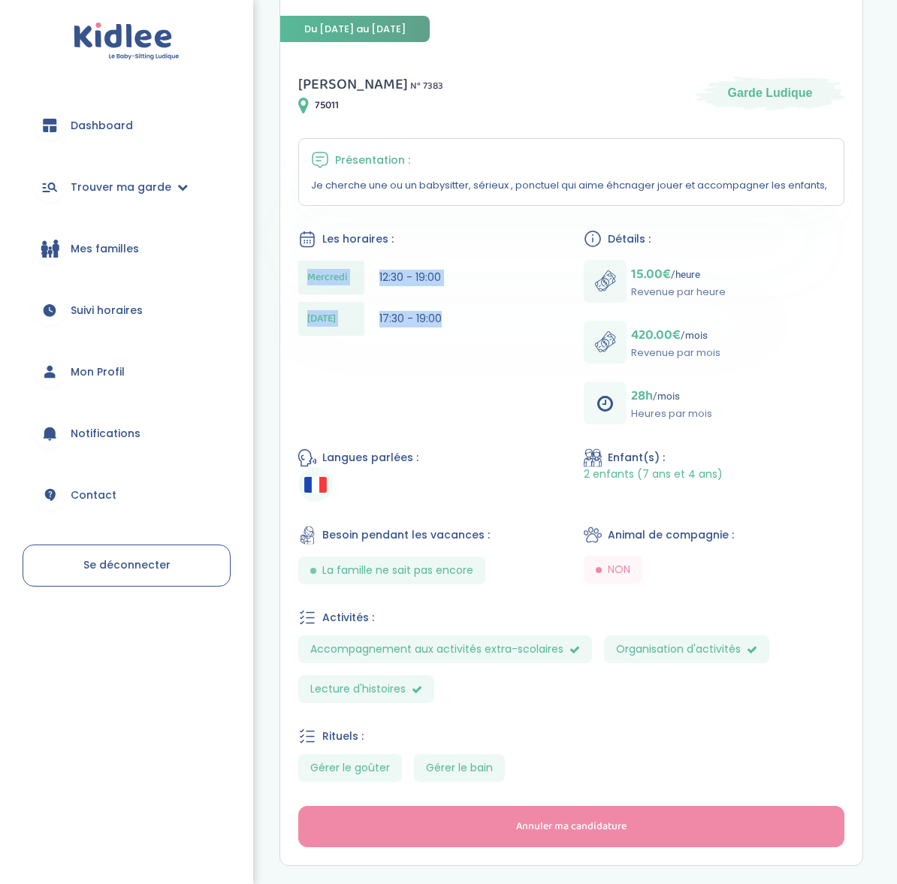
drag, startPoint x: 451, startPoint y: 316, endPoint x: 316, endPoint y: 262, distance: 145.4
click at [316, 262] on div "[DATE] 12:30 - 19:00 [DATE] 17:30 - 19:00" at bounding box center [428, 302] width 261 height 83
click at [461, 310] on div "[DATE] 17:30 - 19:00" at bounding box center [428, 319] width 261 height 34
drag, startPoint x: 448, startPoint y: 311, endPoint x: 351, endPoint y: 264, distance: 108.5
click at [351, 264] on div "[DATE] 12:30 - 19:00 [DATE] 17:30 - 19:00" at bounding box center [428, 302] width 261 height 83
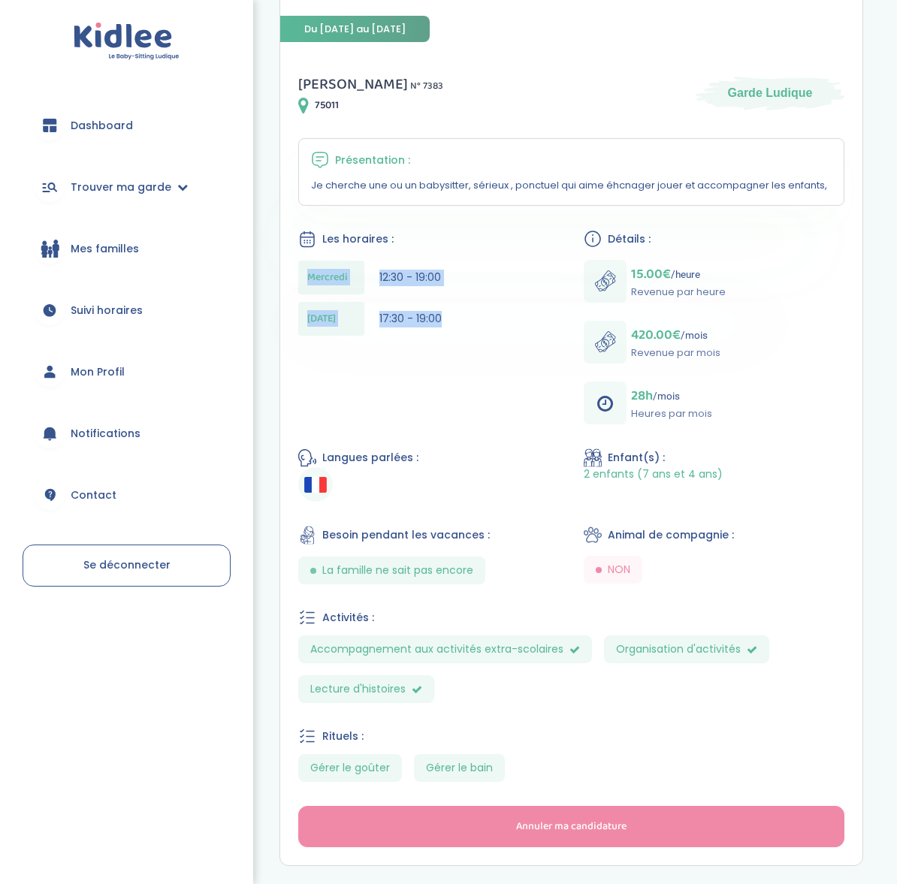
click at [445, 325] on div "[DATE] 17:30 - 19:00" at bounding box center [428, 319] width 261 height 34
drag, startPoint x: 707, startPoint y: 418, endPoint x: 316, endPoint y: 258, distance: 423.1
click at [316, 258] on div "[PERSON_NAME] N° 7383 75011 Garde Ludique Présentation : Je cherche une ou un b…" at bounding box center [571, 459] width 582 height 811
drag, startPoint x: 482, startPoint y: 765, endPoint x: 435, endPoint y: 759, distance: 47.0
click at [435, 759] on span "Gérer le bain" at bounding box center [459, 768] width 91 height 28
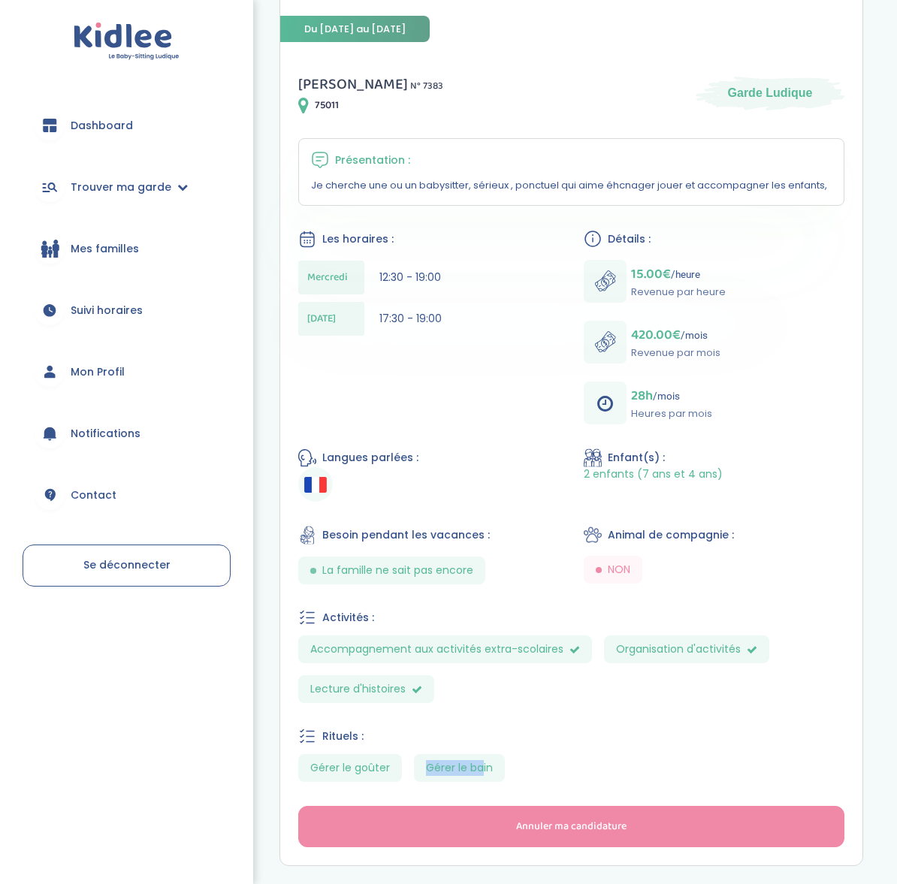
click at [435, 759] on span "Gérer le bain" at bounding box center [459, 768] width 91 height 28
click at [453, 118] on div "Virginie C . N° 7383 75011 Garde Ludique Présentation : Je cherche une ou un ba…" at bounding box center [571, 459] width 582 height 811
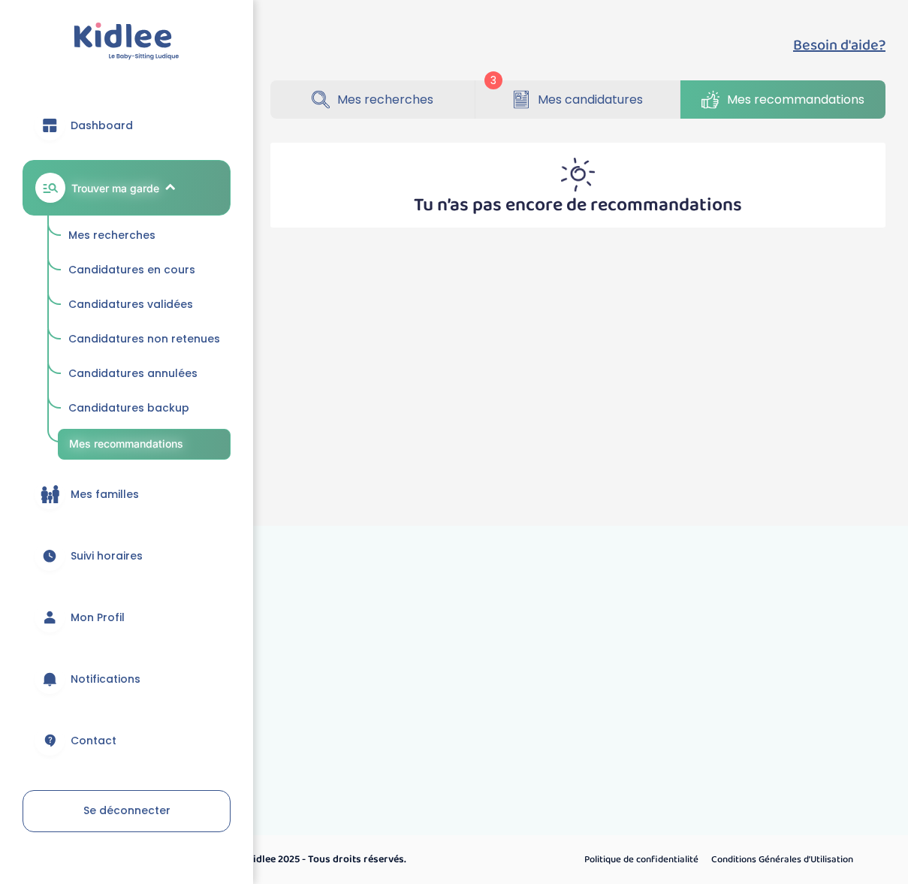
click at [594, 114] on link "Mes candidatures" at bounding box center [578, 99] width 204 height 38
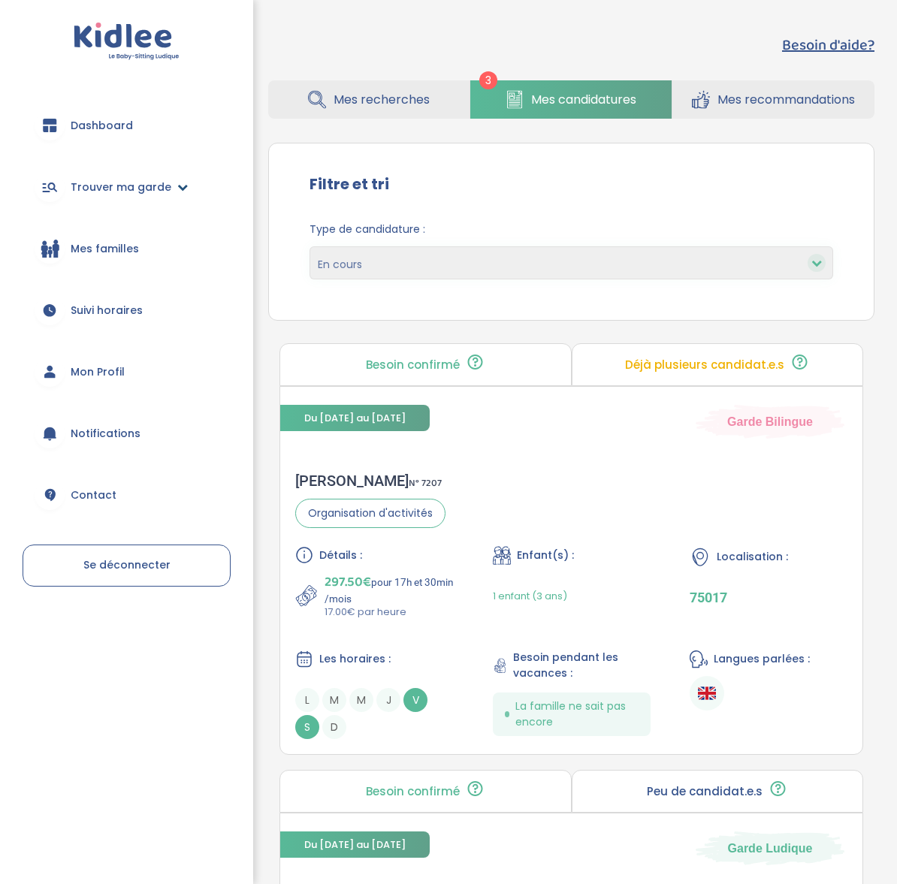
click at [177, 186] on icon at bounding box center [182, 187] width 11 height 11
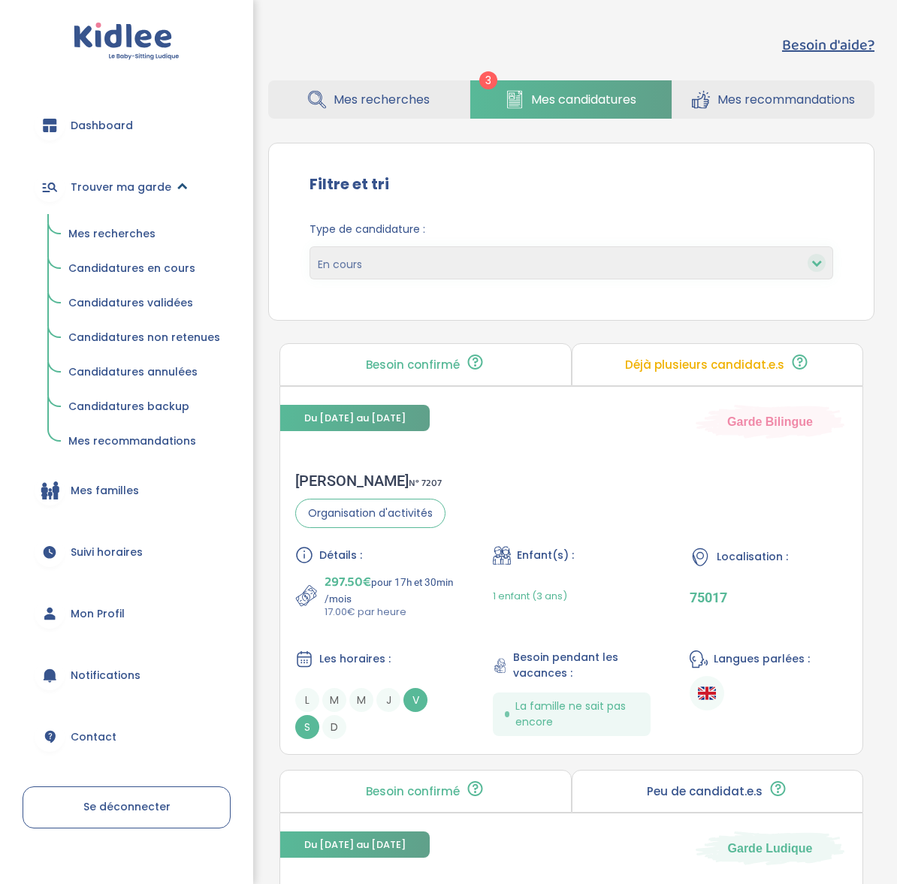
click at [177, 186] on icon at bounding box center [182, 187] width 11 height 11
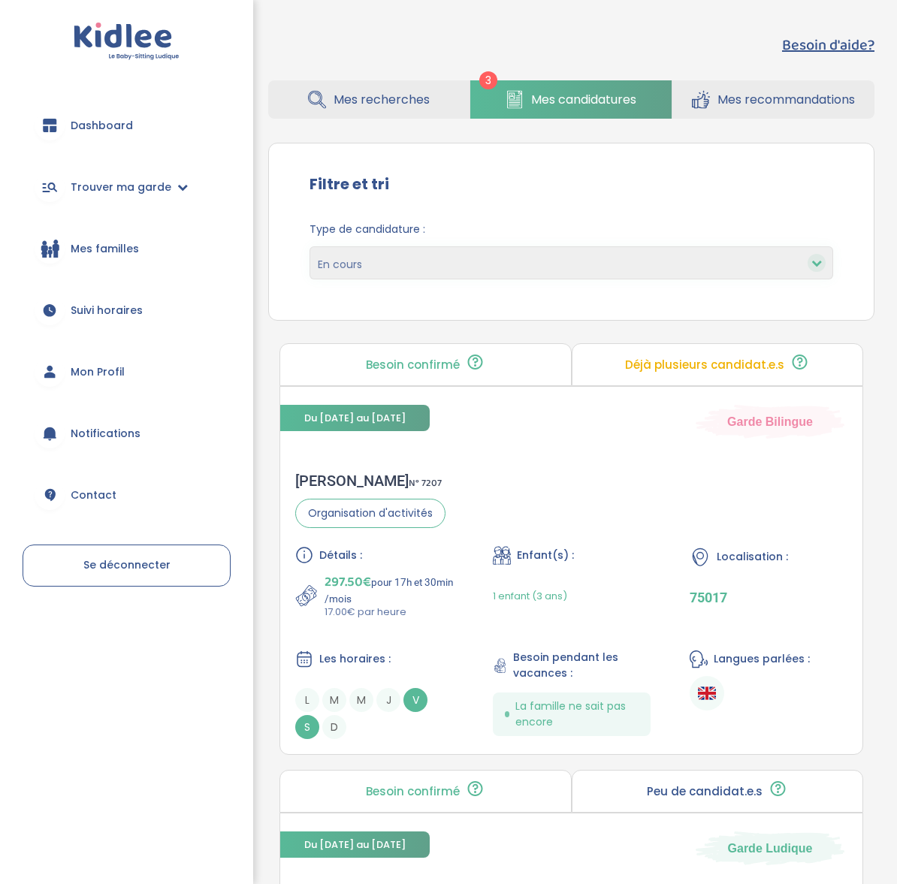
click at [433, 279] on select "En cours Validées Non retenues Annulées Backup" at bounding box center [572, 262] width 524 height 33
click at [332, 253] on select "En cours Validées Non retenues Annulées Backup" at bounding box center [572, 262] width 524 height 33
click at [310, 246] on select "En cours Validées Non retenues Annulées Backup" at bounding box center [572, 262] width 524 height 33
click at [539, 102] on span "Mes candidatures" at bounding box center [583, 99] width 105 height 19
click at [178, 196] on link "Trouver ma garde" at bounding box center [127, 187] width 208 height 54
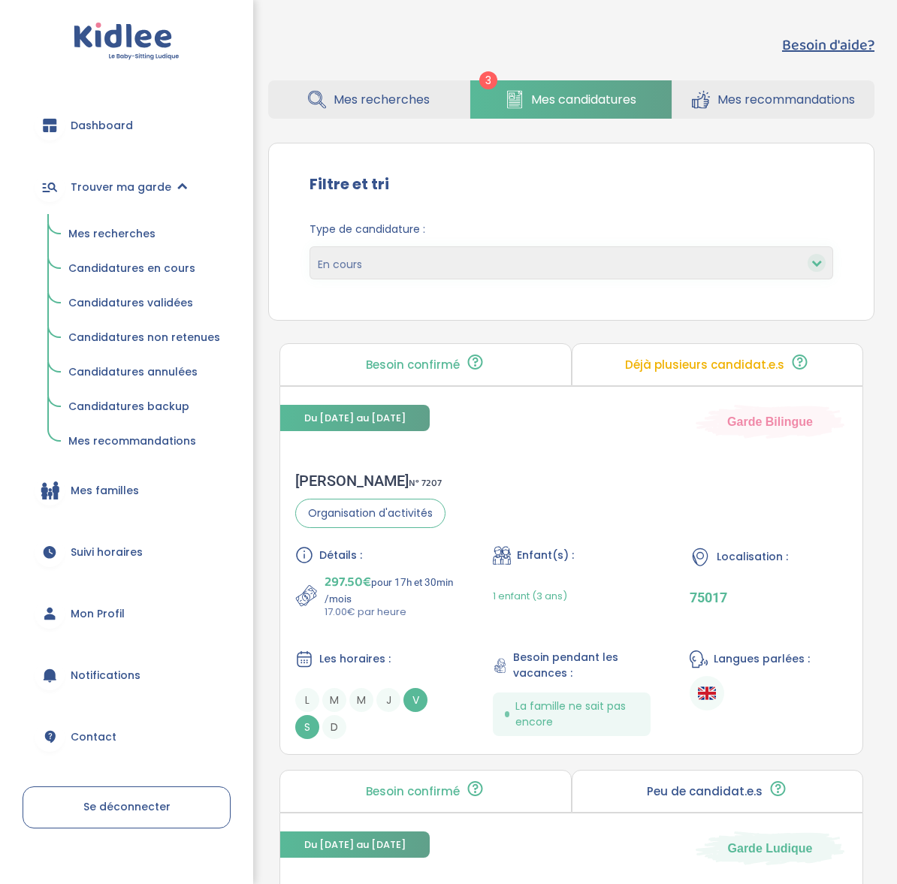
click at [110, 228] on span "Mes recherches" at bounding box center [111, 233] width 87 height 15
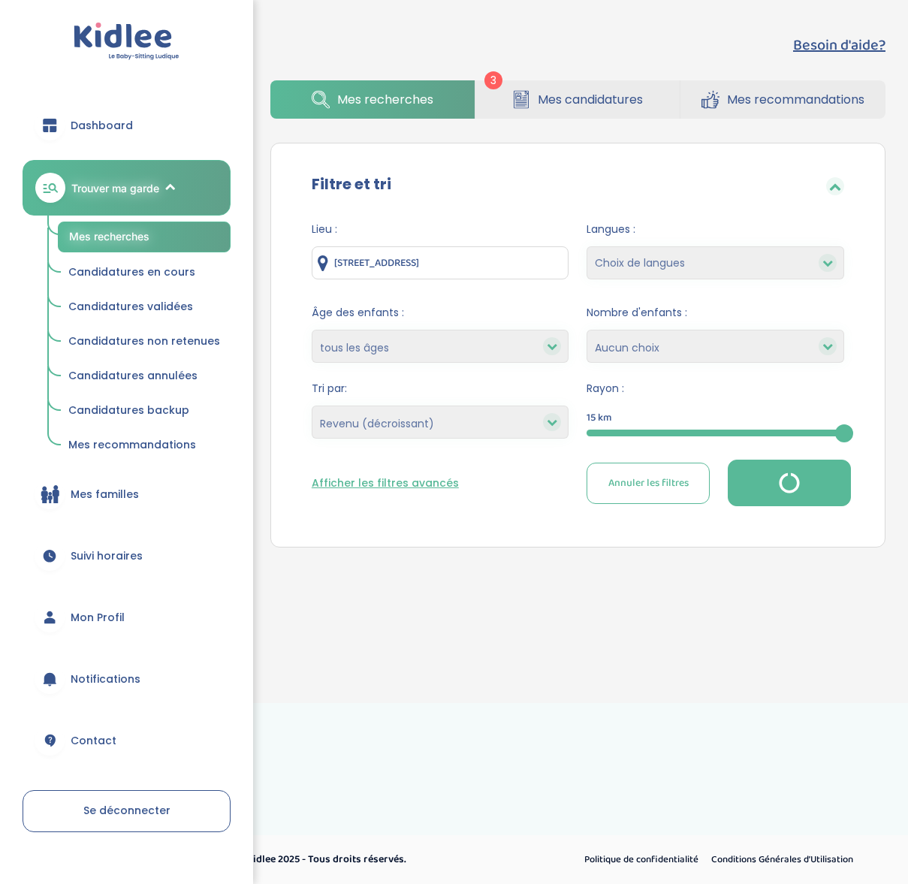
select select "salary_desc"
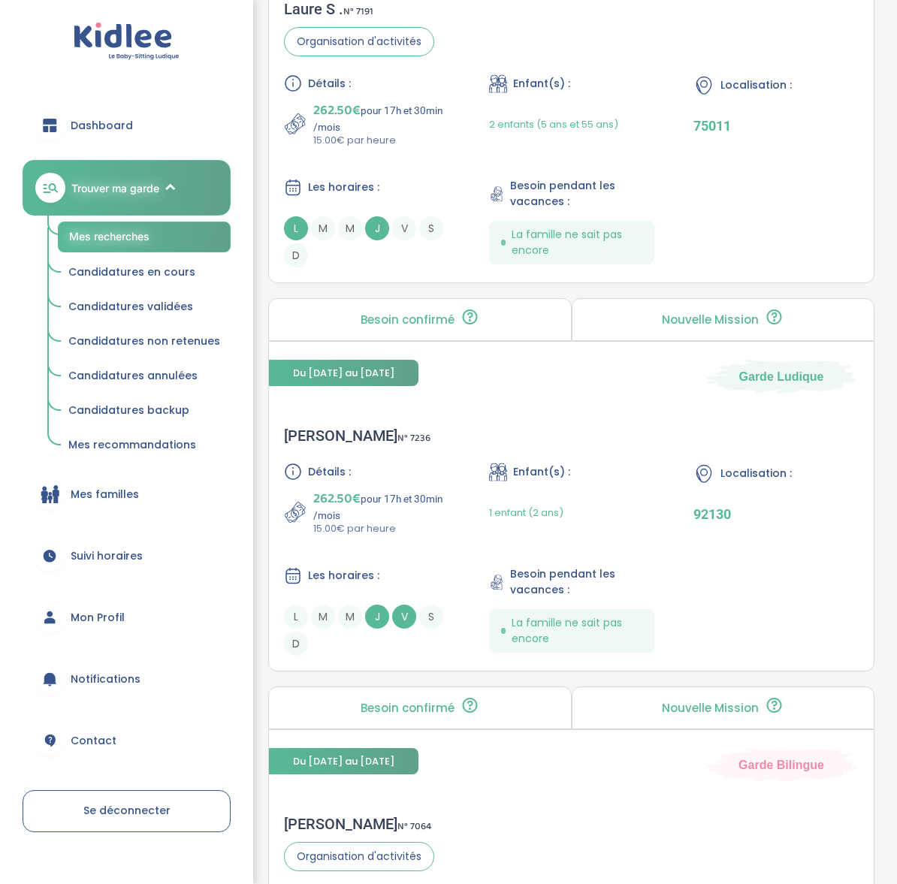
scroll to position [3363, 0]
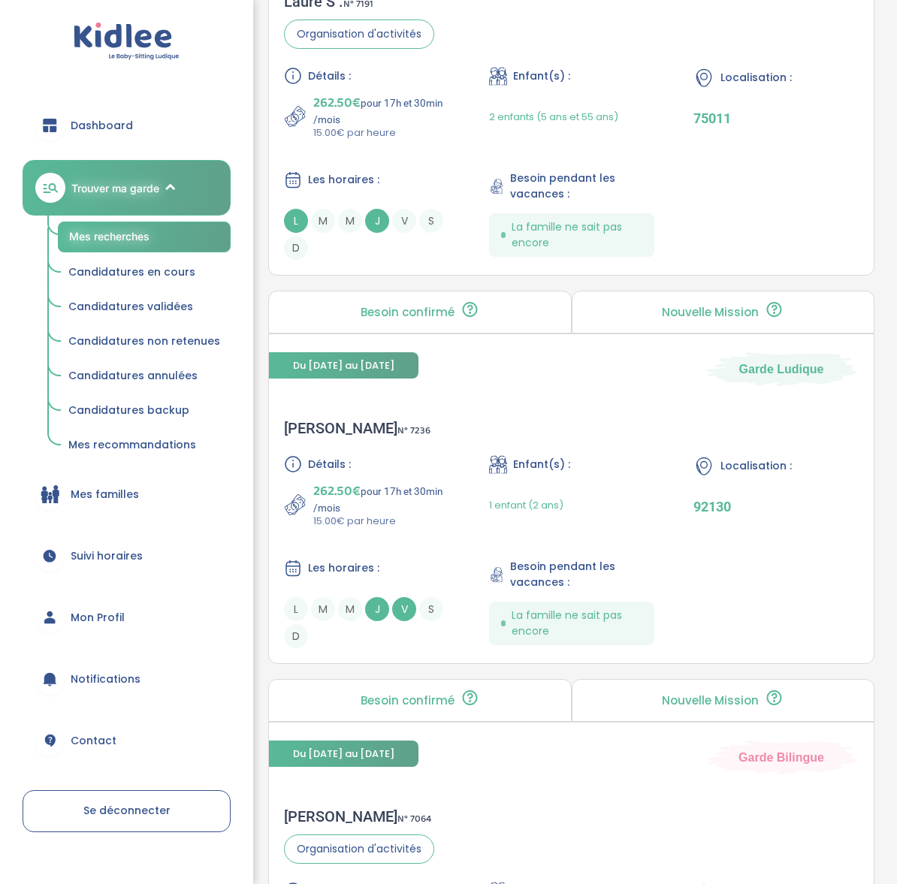
click at [125, 264] on span "Candidatures en cours" at bounding box center [131, 271] width 127 height 15
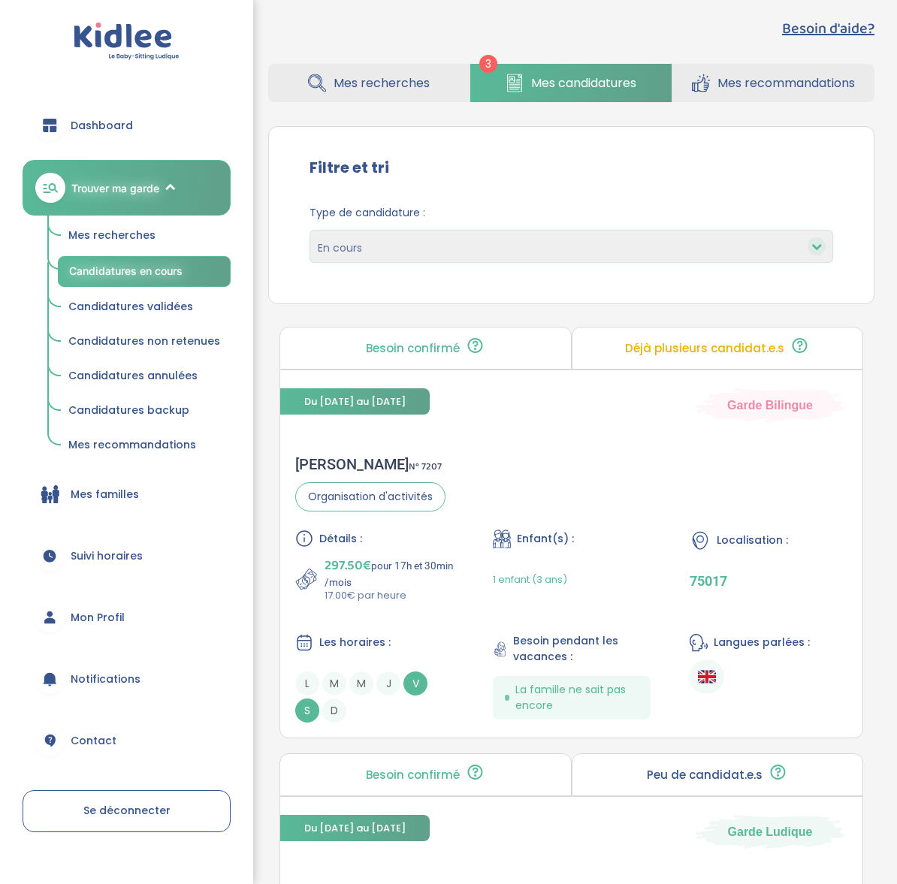
scroll to position [25, 0]
